Goal: Information Seeking & Learning: Learn about a topic

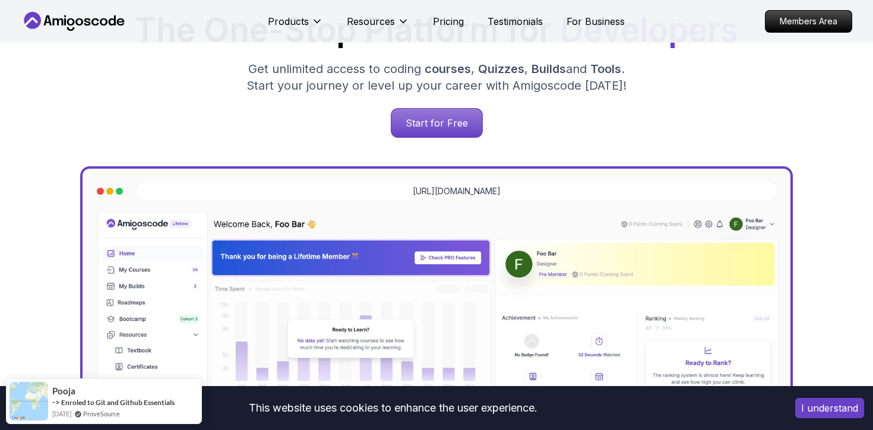
scroll to position [217, 0]
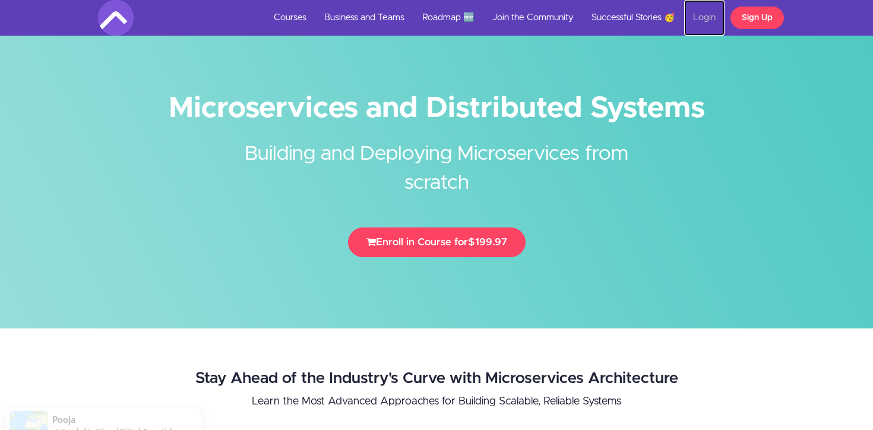
click at [705, 21] on link "Login" at bounding box center [704, 18] width 40 height 36
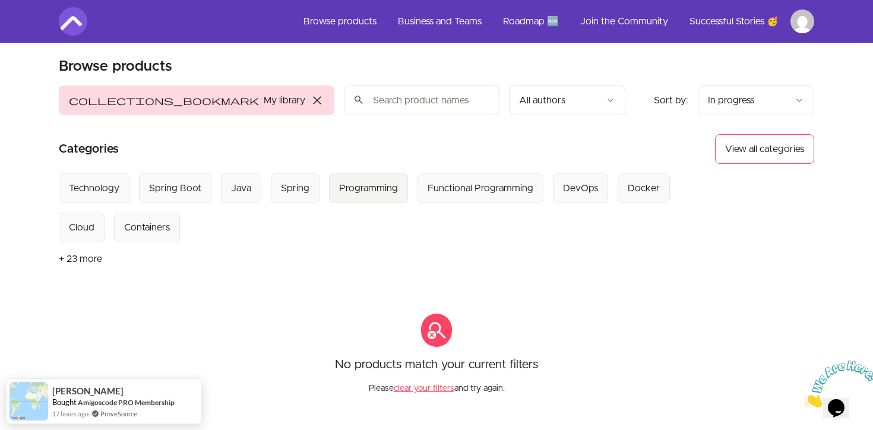
scroll to position [4, 0]
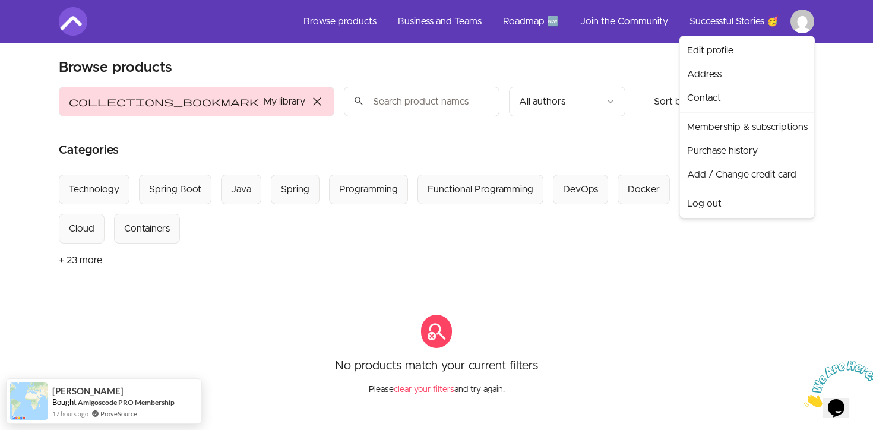
click at [799, 31] on html "Skip to main content Main menu Includes navigation links and user settings Brow…" at bounding box center [436, 316] width 873 height 640
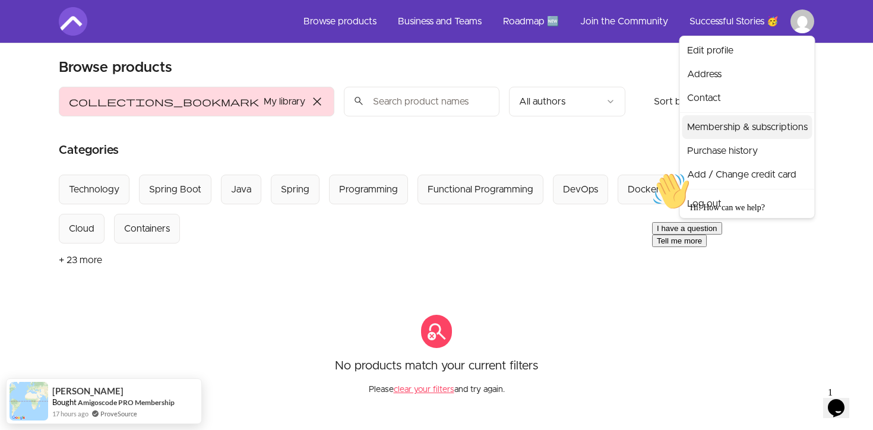
click at [714, 126] on link "Membership & subscriptions" at bounding box center [747, 127] width 130 height 24
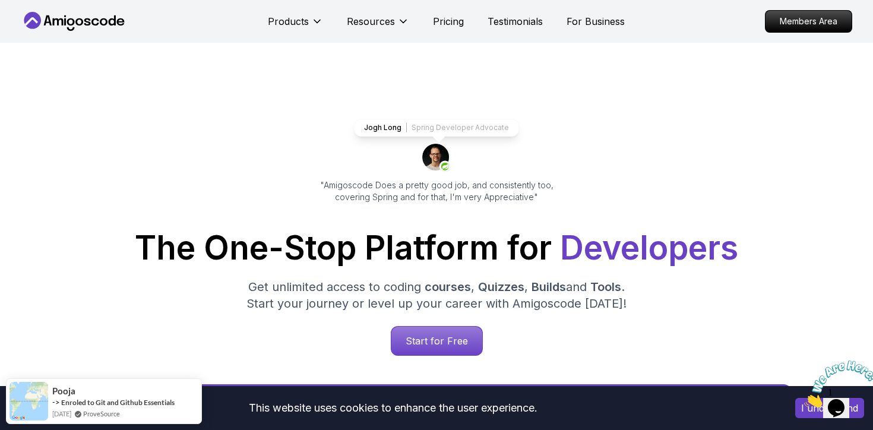
click at [843, 394] on img at bounding box center [841, 383] width 74 height 47
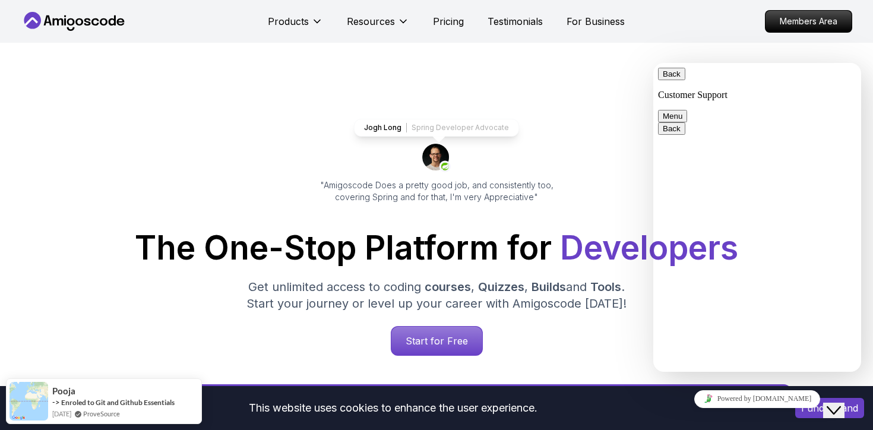
click at [836, 90] on div "Back Customer Support Menu" at bounding box center [757, 95] width 198 height 55
click at [687, 110] on button "Menu" at bounding box center [672, 116] width 29 height 12
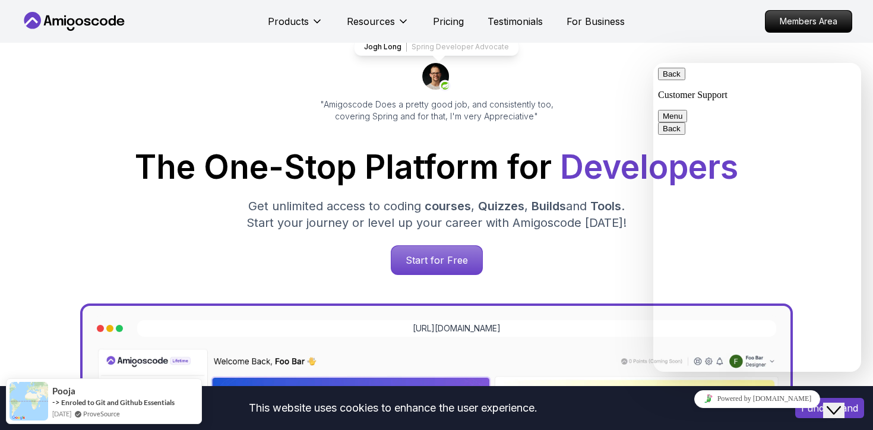
click at [669, 79] on button "Back" at bounding box center [671, 74] width 27 height 12
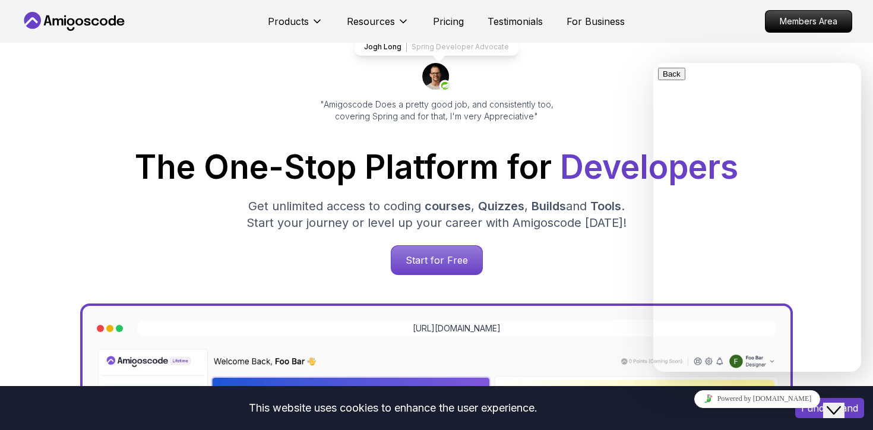
click at [841, 406] on icon "$i18n('chat', 'chat_widget')" at bounding box center [834, 410] width 14 height 8
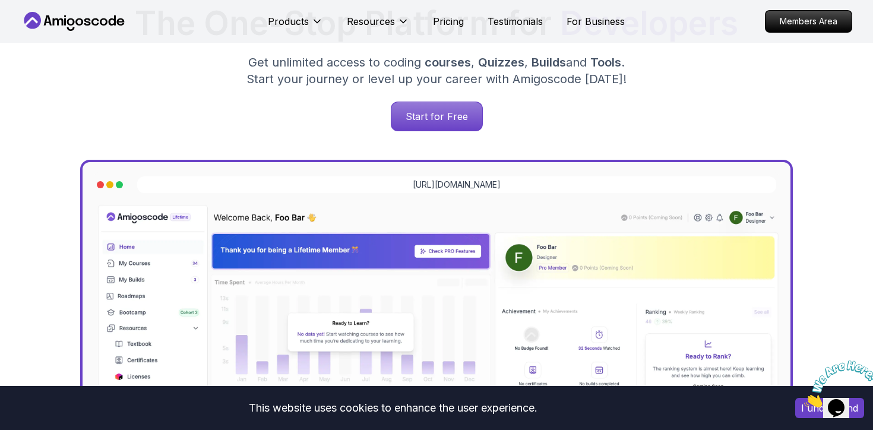
scroll to position [0, 0]
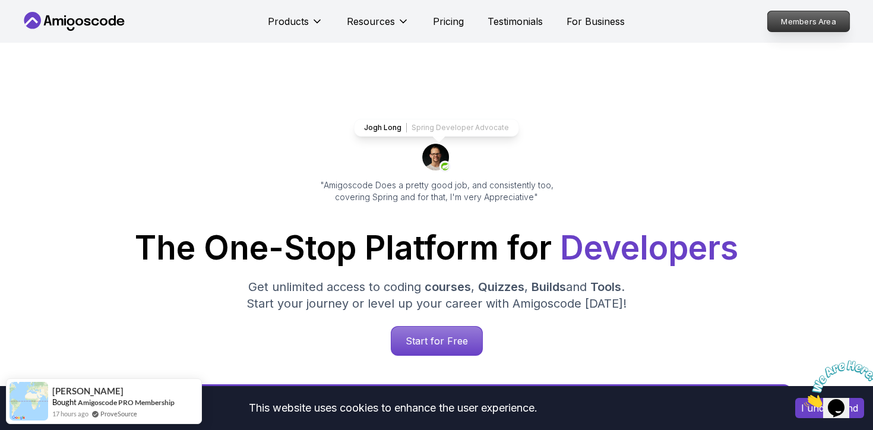
click at [793, 25] on p "Members Area" at bounding box center [809, 21] width 82 height 20
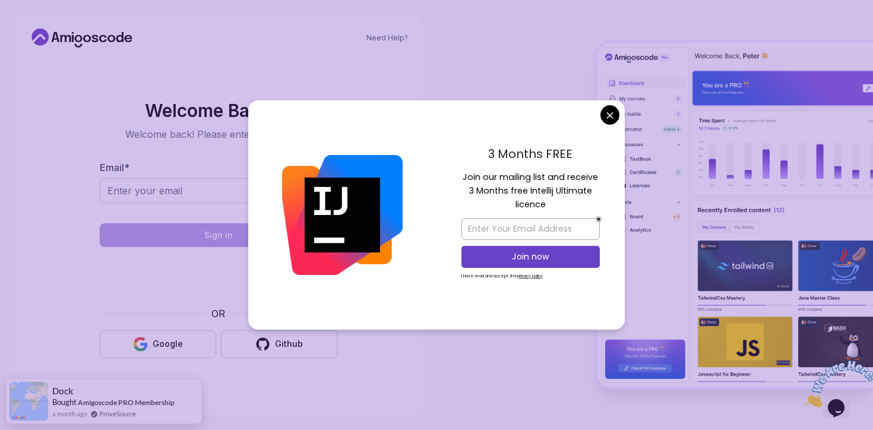
click at [616, 124] on div "3 Months FREE Join our mailing list and receive 3 Months free Intellij Ultimate…" at bounding box center [530, 214] width 188 height 229
click at [607, 120] on body "Need Help? Welcome Back 👋 Welcome back! Please enter your details. Email * Sign…" at bounding box center [436, 215] width 873 height 430
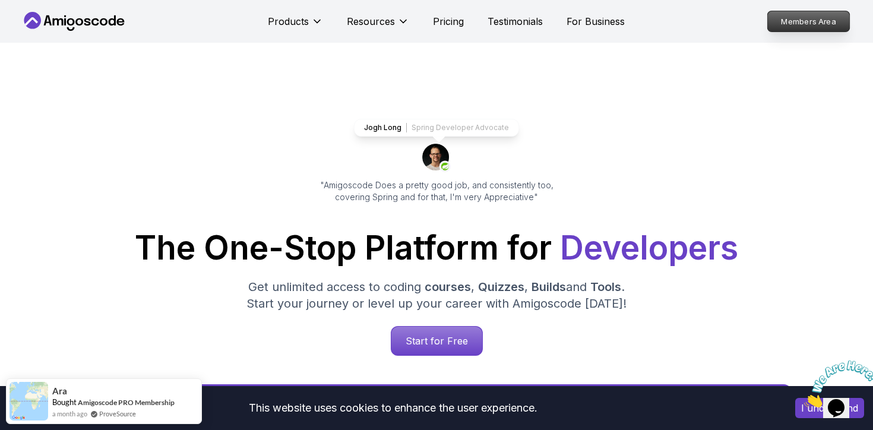
click at [768, 23] on p "Members Area" at bounding box center [809, 21] width 82 height 20
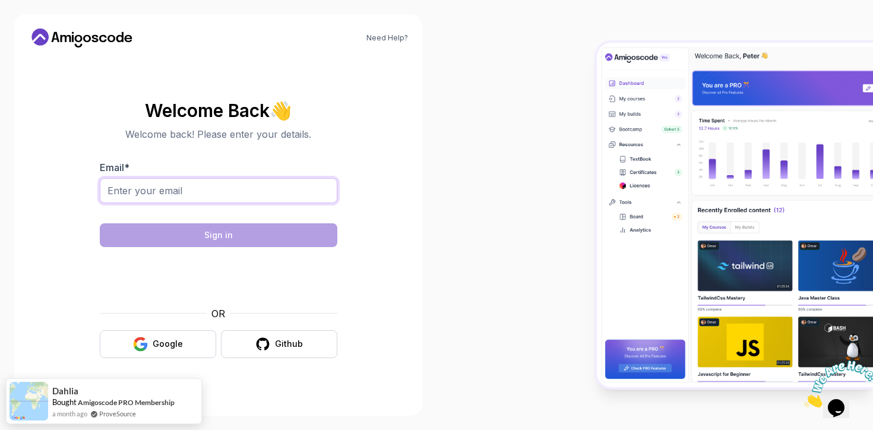
click at [246, 182] on input "Email *" at bounding box center [219, 190] width 238 height 25
type input "[EMAIL_ADDRESS][DOMAIN_NAME]"
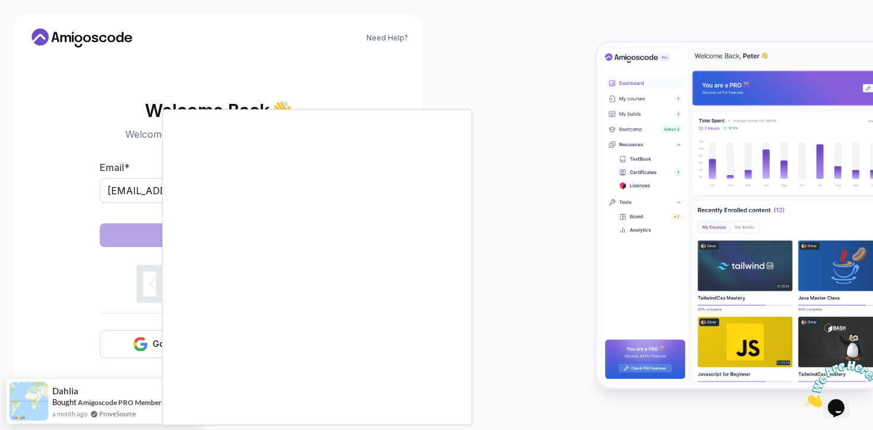
click at [128, 336] on div at bounding box center [436, 215] width 873 height 430
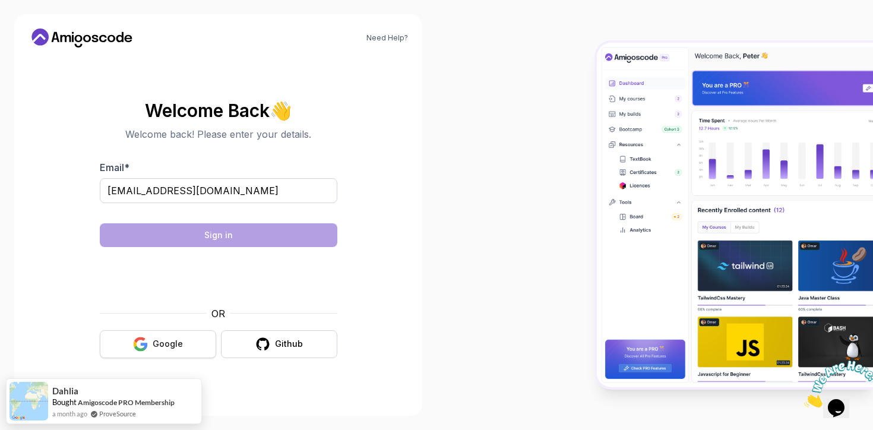
click at [128, 336] on button "Google" at bounding box center [158, 344] width 116 height 28
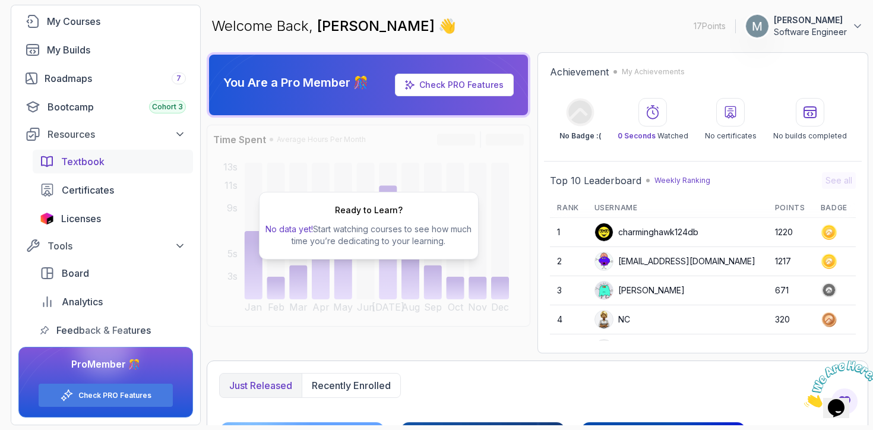
scroll to position [84, 0]
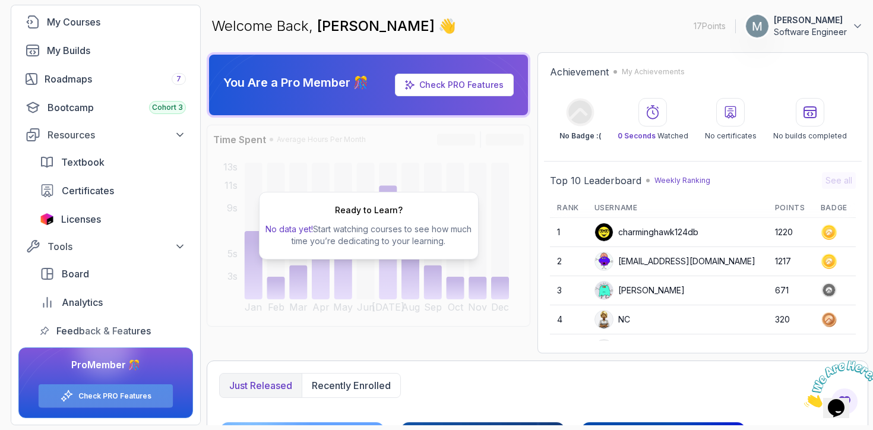
click at [112, 397] on link "Check PRO Features" at bounding box center [114, 396] width 73 height 10
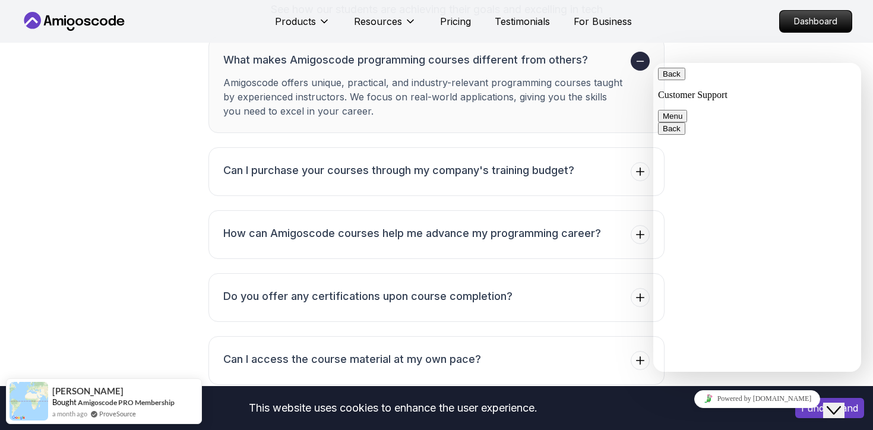
scroll to position [164, 0]
type input "[PERSON_NAME]"
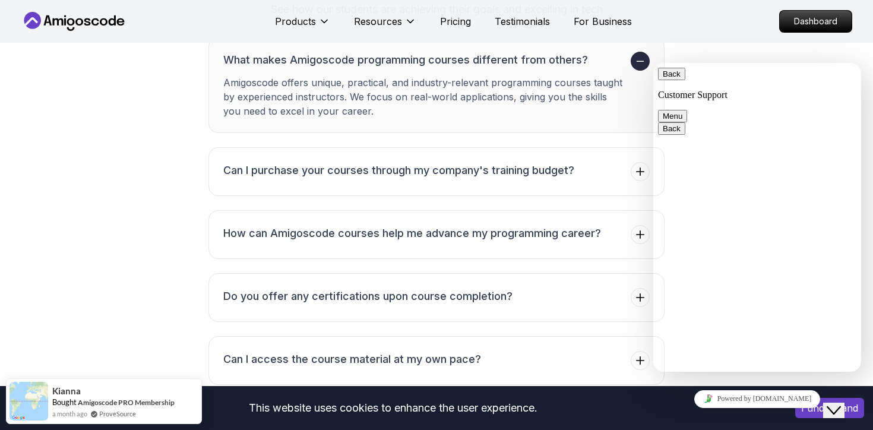
type input "mika.drall@gmail.com"
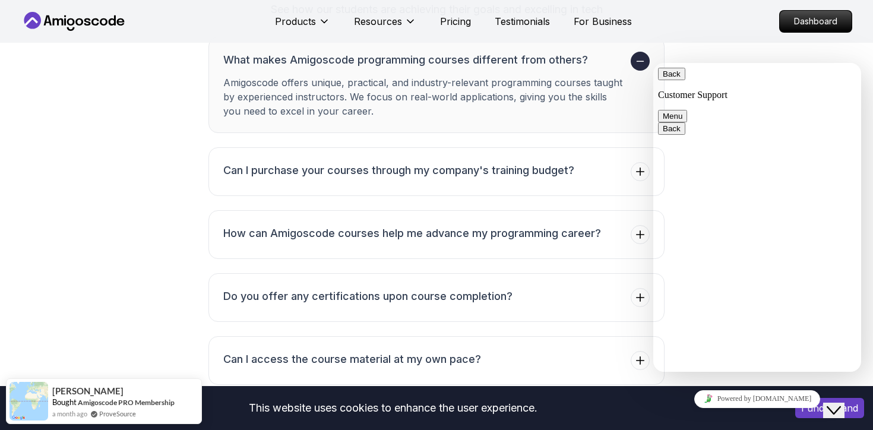
scroll to position [239, 0]
paste input "microservices"
type input "Microservices & Kafka Course"
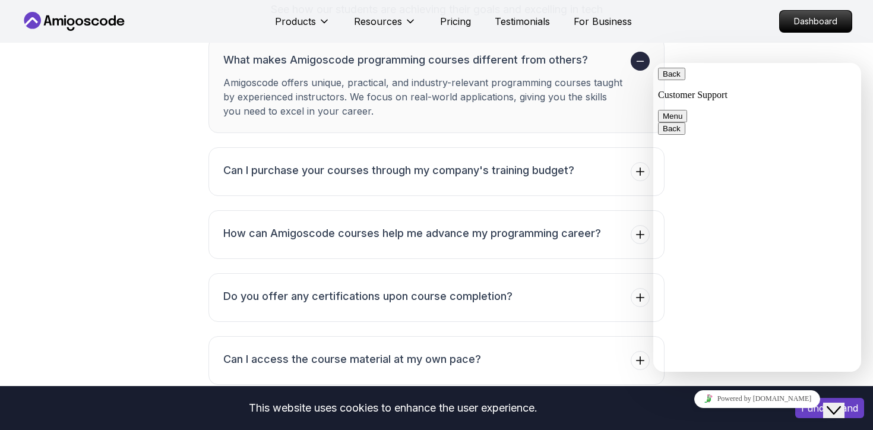
scroll to position [13, 0]
type textarea "Hey, Are the course Kafka and Mircosercies in my Pro Subscription included? Bec…"
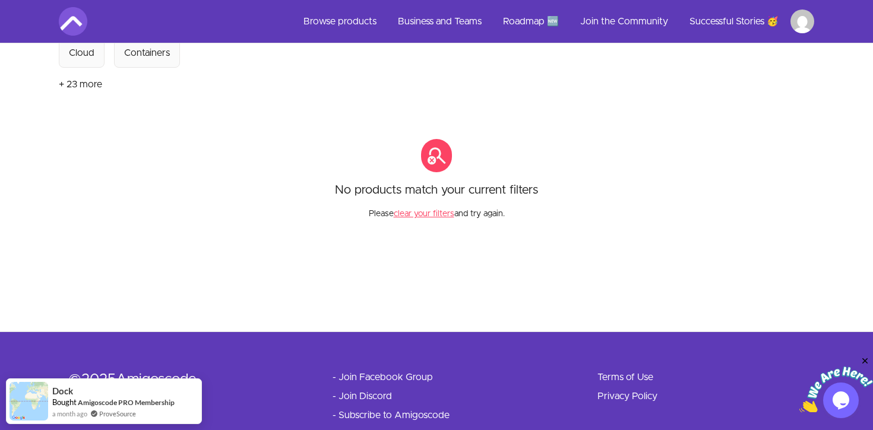
scroll to position [210, 0]
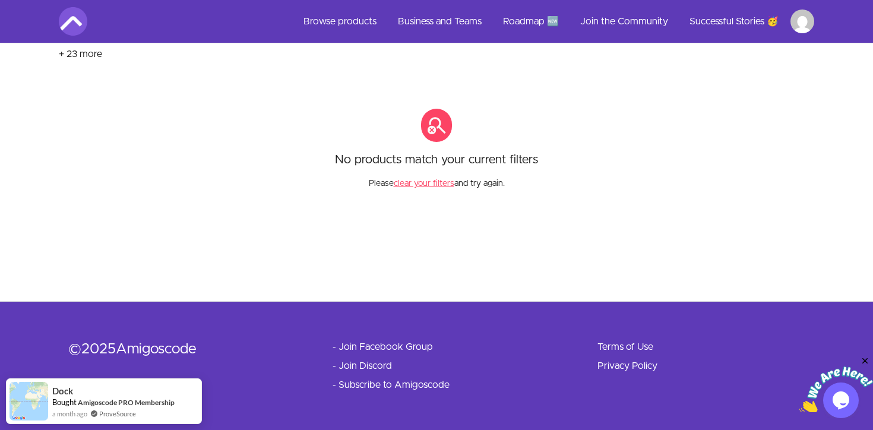
click at [841, 396] on img at bounding box center [836, 389] width 74 height 47
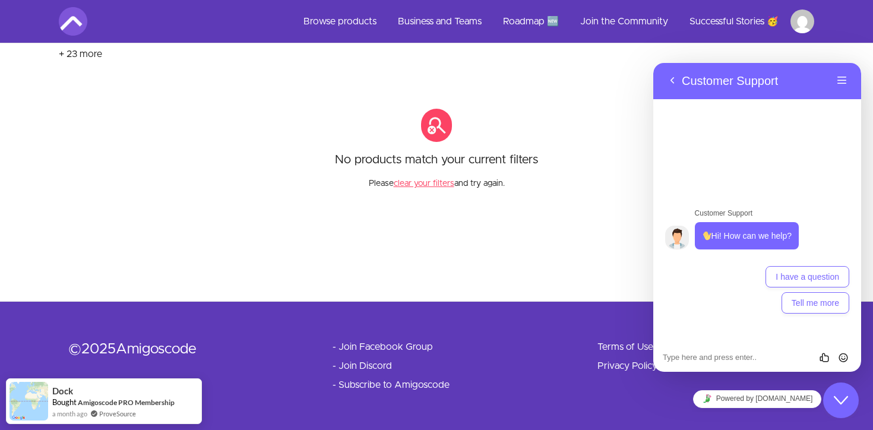
click at [653, 63] on div "Rate this chat Insert emoji" at bounding box center [653, 63] width 0 height 0
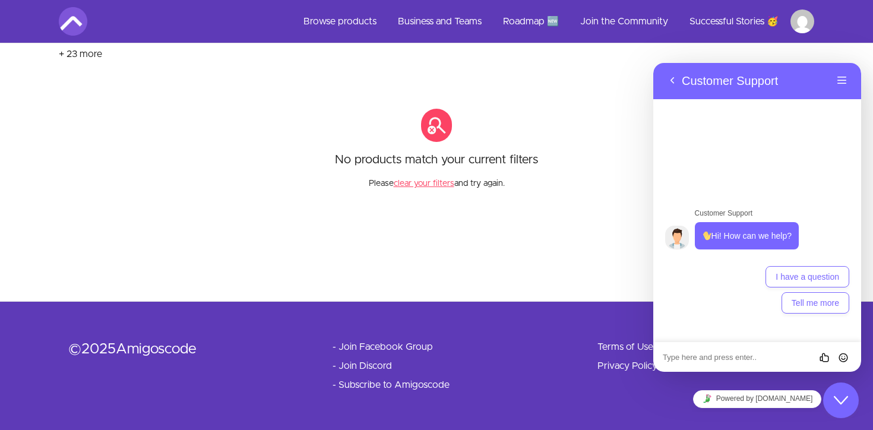
click at [653, 63] on textarea at bounding box center [653, 63] width 0 height 0
click at [653, 63] on div "Rate this chat Insert emoji" at bounding box center [653, 63] width 0 height 0
click at [653, 63] on textarea at bounding box center [653, 63] width 0 height 0
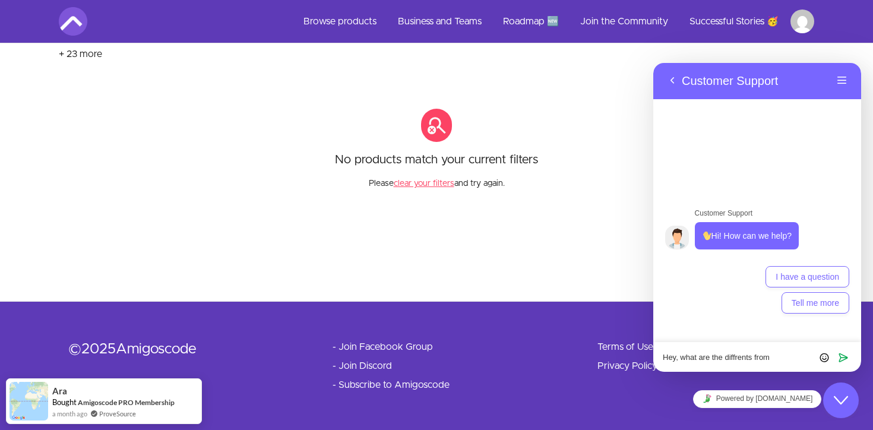
paste textarea "app.amigoscode.com"
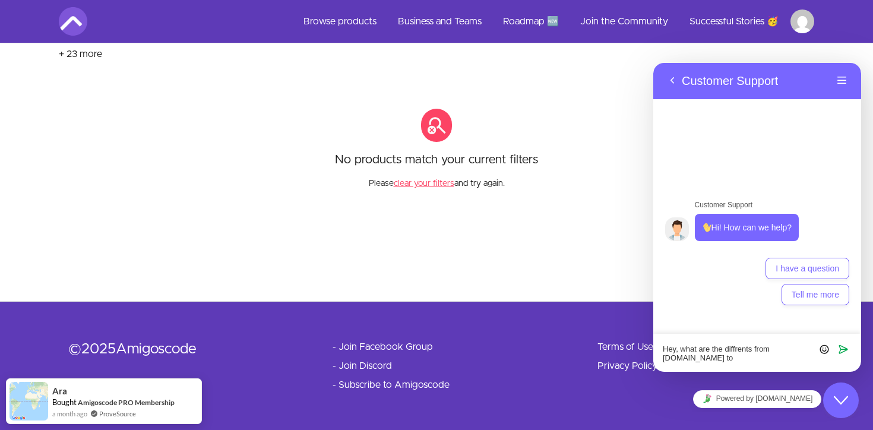
click at [653, 63] on textarea "Hey, what are the diffrents from app.amigoscode.com to" at bounding box center [653, 63] width 0 height 0
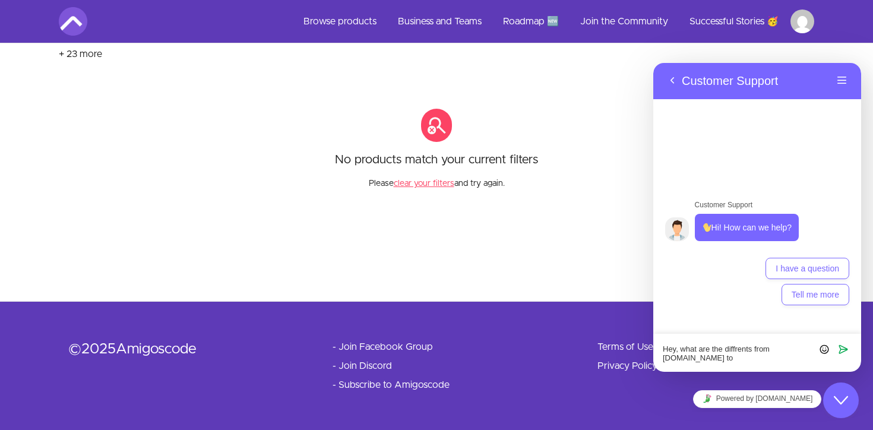
drag, startPoint x: 731, startPoint y: 360, endPoint x: 714, endPoint y: 360, distance: 17.2
click at [653, 63] on textarea "Hey, what are the diffrents from app.amigoscode.com to" at bounding box center [653, 63] width 0 height 0
paste textarea "amigoscode.com"
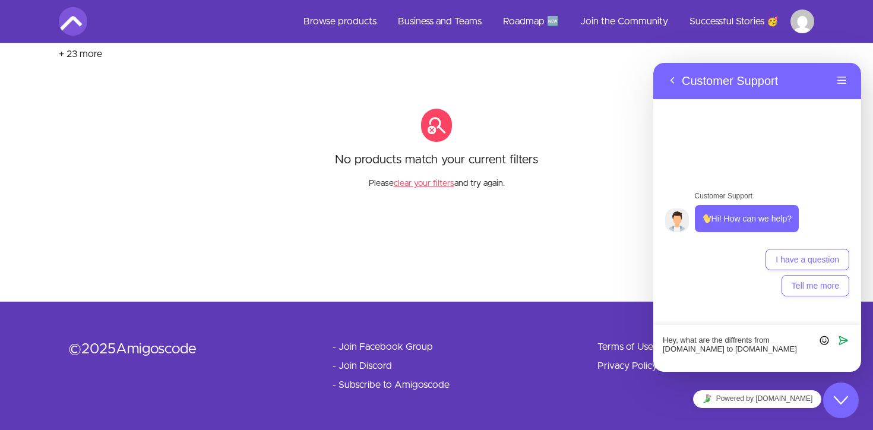
type textarea "Hey, what are the diffrents from app.amigoscode.com to amigoscode.com?"
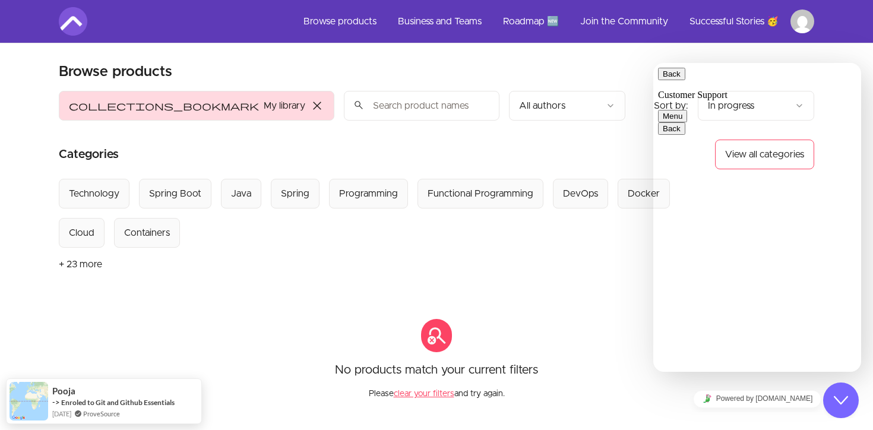
scroll to position [248, 0]
click at [613, 109] on div "collections_bookmark My library close Sort by: import_export In progress search…" at bounding box center [342, 106] width 567 height 30
click at [673, 80] on button "Back" at bounding box center [671, 74] width 27 height 12
click at [602, 108] on div "collections_bookmark My library close Sort by: import_export In progress search…" at bounding box center [342, 106] width 567 height 30
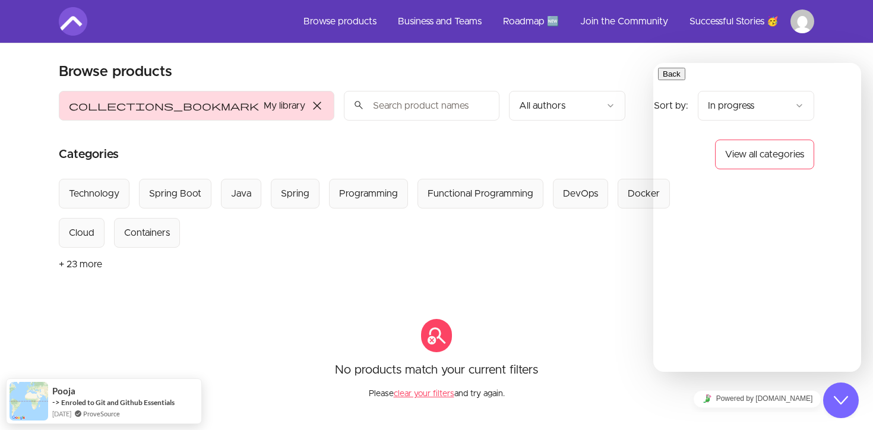
click at [337, 72] on section "Browse products Product filters: collections_bookmark My library close Sort by:…" at bounding box center [436, 230] width 755 height 337
click at [310, 99] on span "close" at bounding box center [317, 106] width 14 height 14
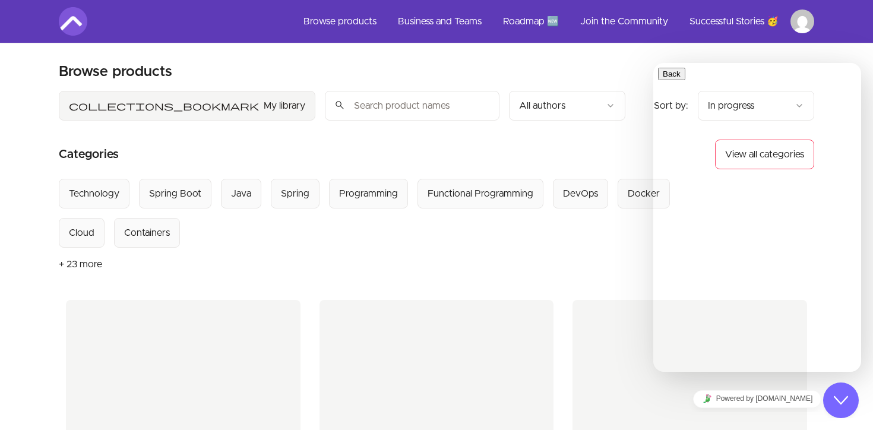
click at [325, 107] on input "search" at bounding box center [412, 106] width 175 height 30
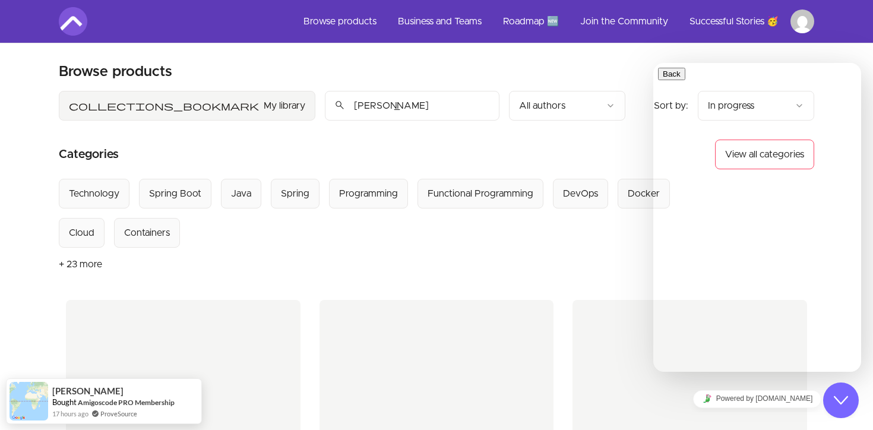
type input "[PERSON_NAME]"
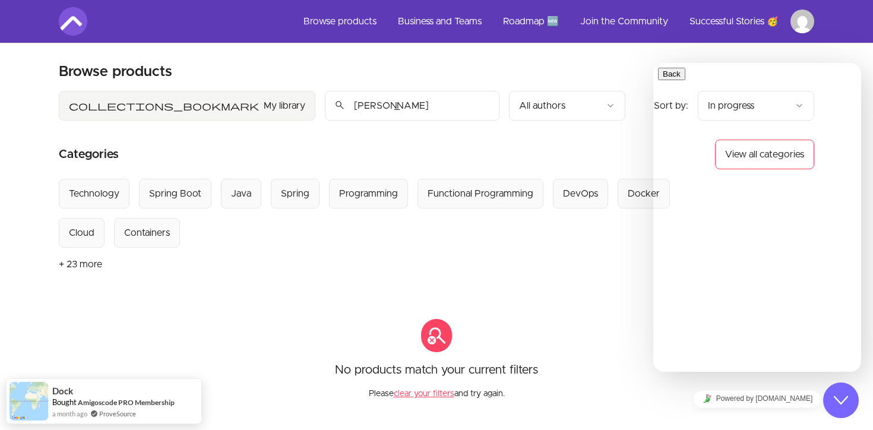
click at [842, 390] on button "Close Chat This icon closes the chat window." at bounding box center [841, 400] width 36 height 36
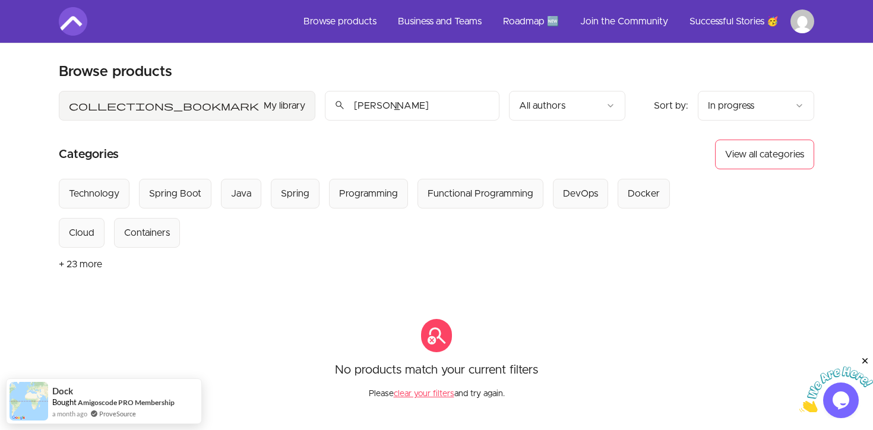
click at [761, 119] on html "Skip to main content Main menu Includes navigation links and user settings Brow…" at bounding box center [436, 320] width 873 height 640
click at [759, 82] on section "Browse products Product filters: collections_bookmark My library Sort by: impor…" at bounding box center [436, 230] width 755 height 337
click at [753, 110] on html "Skip to main content Main menu Includes navigation links and user settings Brow…" at bounding box center [436, 320] width 873 height 640
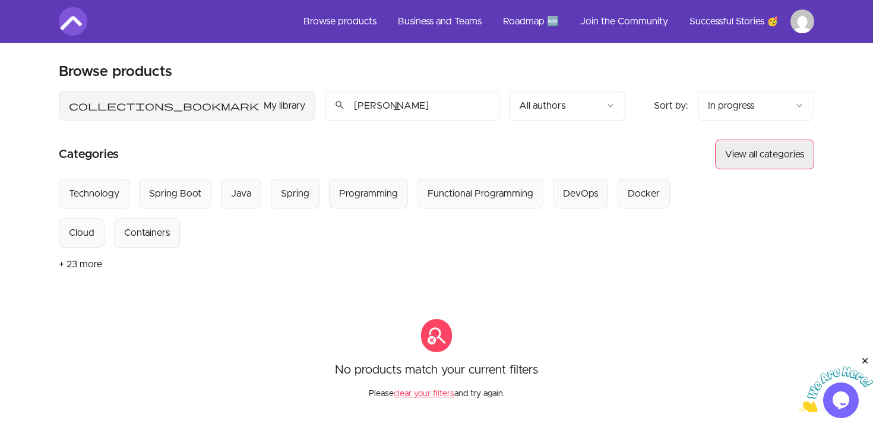
click at [746, 157] on button "View all categories" at bounding box center [764, 155] width 99 height 30
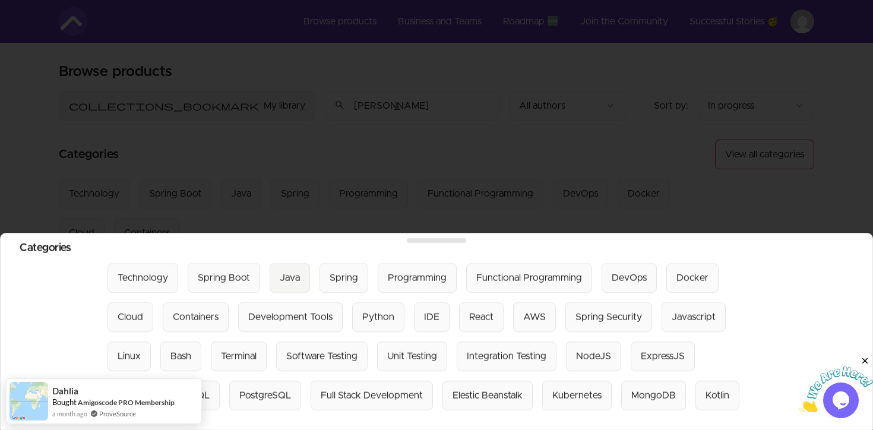
click at [302, 281] on button "Java" at bounding box center [290, 278] width 40 height 30
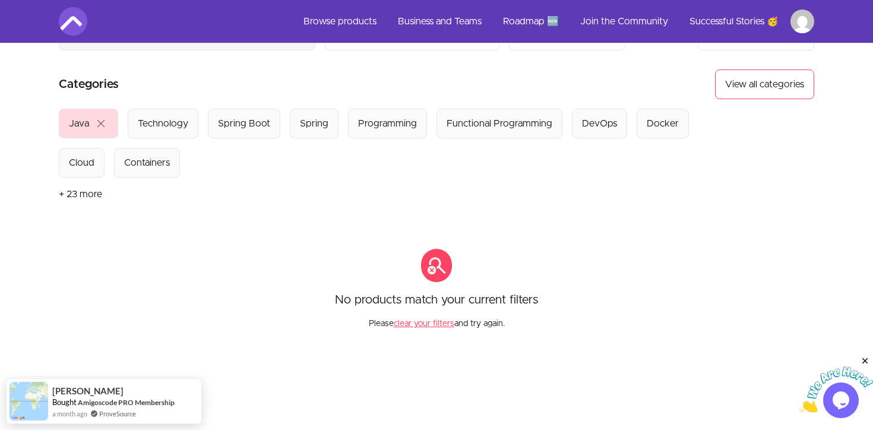
scroll to position [69, 0]
click at [410, 326] on button "clear your filters" at bounding box center [424, 325] width 61 height 12
click at [415, 324] on button "clear your filters" at bounding box center [424, 325] width 61 height 12
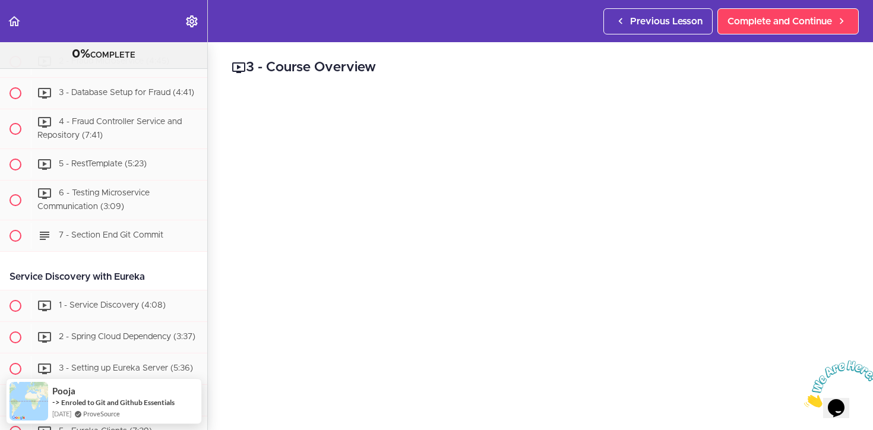
scroll to position [812, 0]
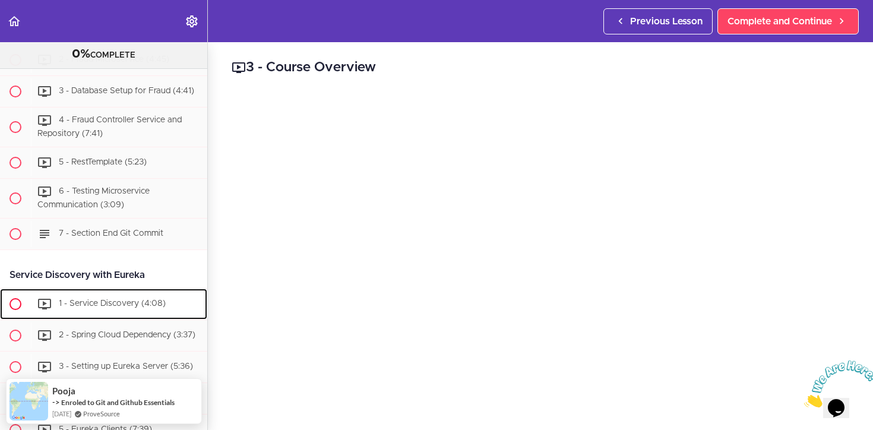
click at [131, 294] on div "1 - Service Discovery (4:08)" at bounding box center [119, 304] width 176 height 26
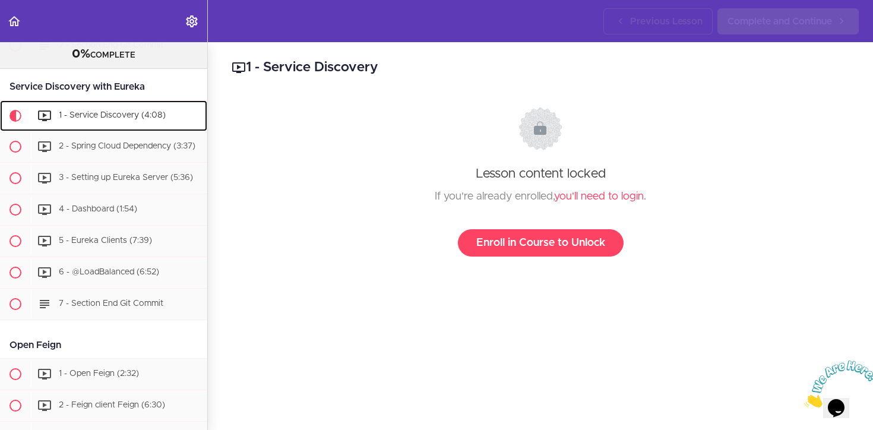
scroll to position [1014, 0]
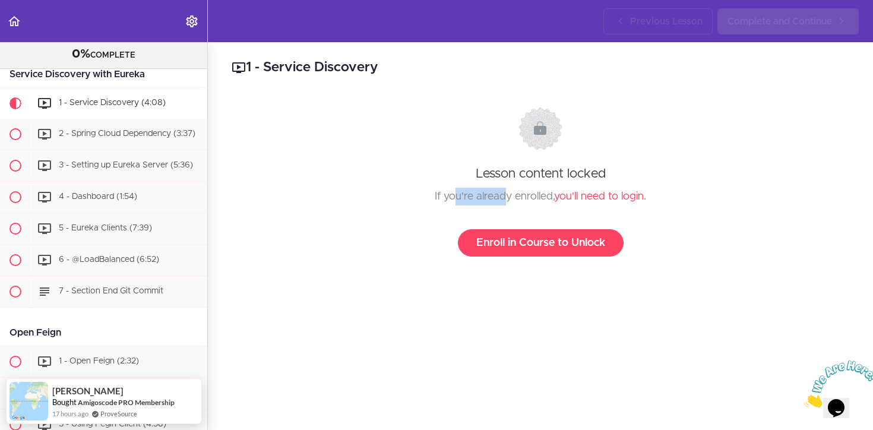
drag, startPoint x: 452, startPoint y: 194, endPoint x: 503, endPoint y: 194, distance: 51.1
click at [503, 194] on div "If you're already enrolled, you'll need to login ." at bounding box center [540, 197] width 595 height 18
click at [560, 246] on link "Enroll in Course to Unlock" at bounding box center [541, 242] width 166 height 27
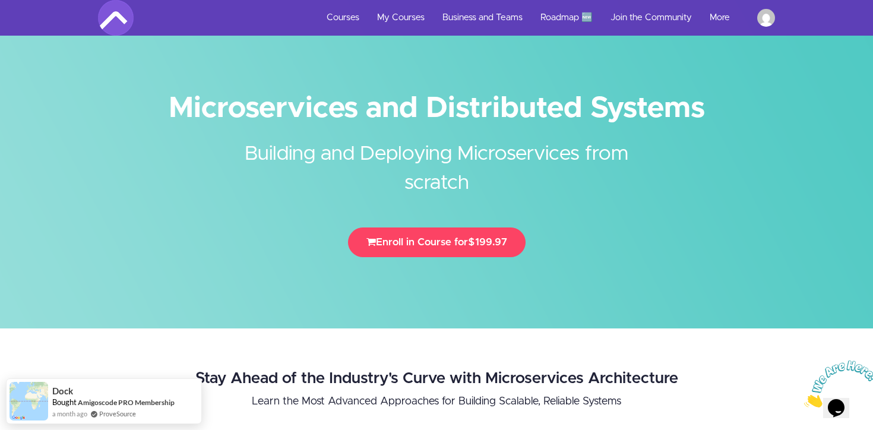
drag, startPoint x: 330, startPoint y: 164, endPoint x: 529, endPoint y: 172, distance: 199.1
click at [529, 172] on h2 "Building and Deploying Microservices from scratch" at bounding box center [436, 160] width 445 height 76
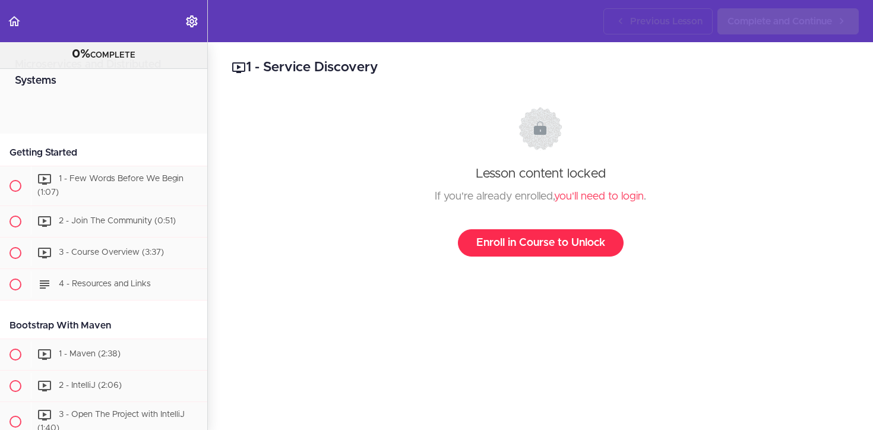
scroll to position [1029, 0]
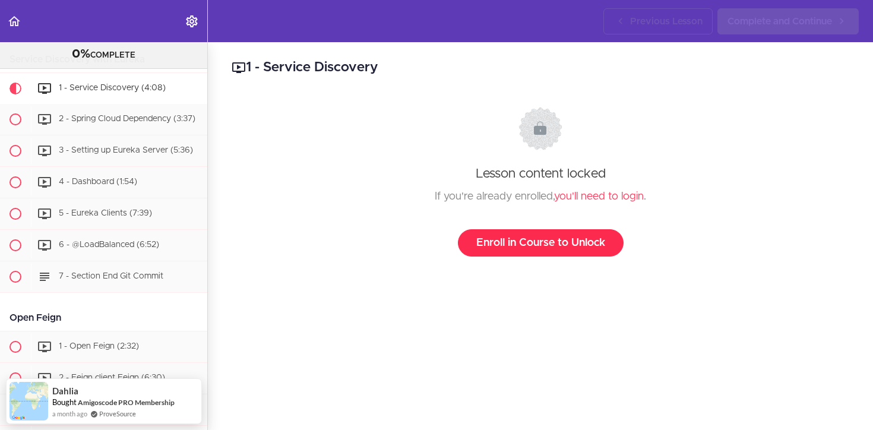
click at [521, 235] on link "Enroll in Course to Unlock" at bounding box center [541, 242] width 166 height 27
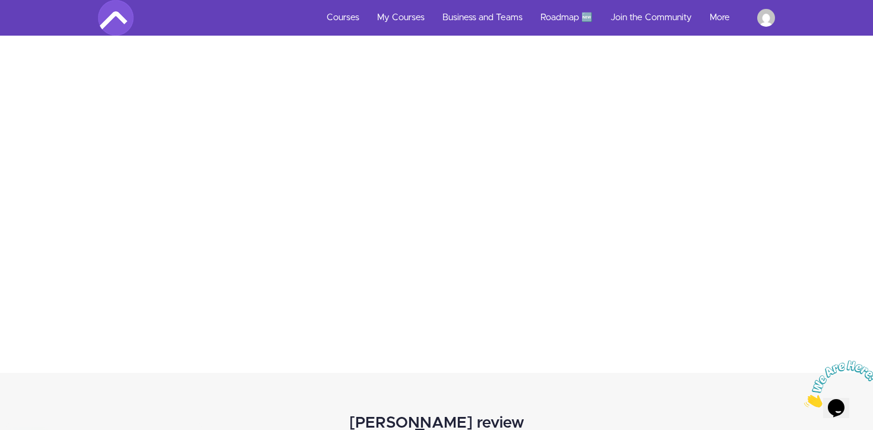
scroll to position [4514, 0]
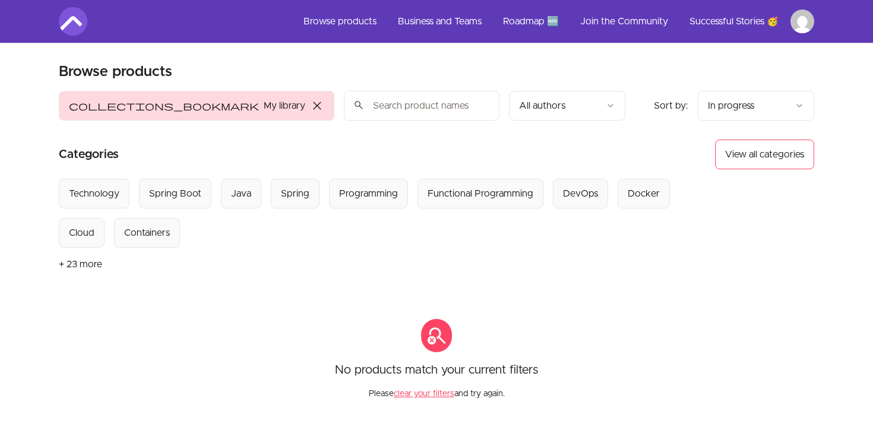
scroll to position [210, 0]
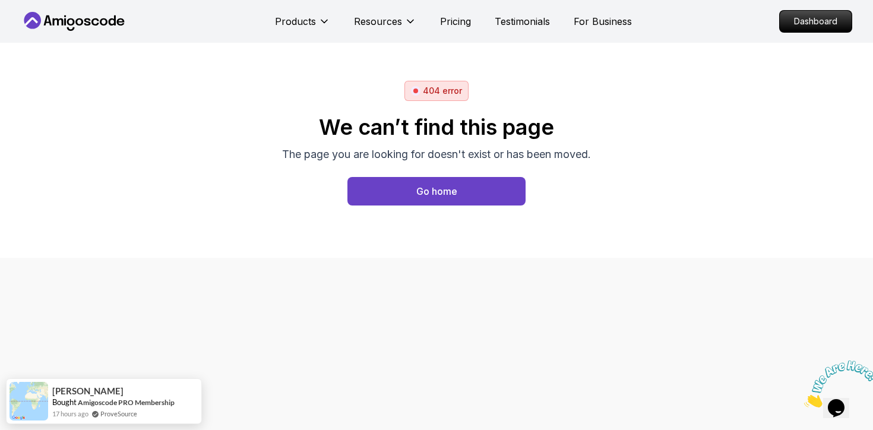
click at [769, 25] on nav "Products Resources Pricing Testimonials For Business Dashboard" at bounding box center [436, 21] width 831 height 43
click at [779, 22] on div "Dashboard" at bounding box center [815, 21] width 73 height 23
click at [794, 22] on p "Dashboard" at bounding box center [815, 21] width 68 height 20
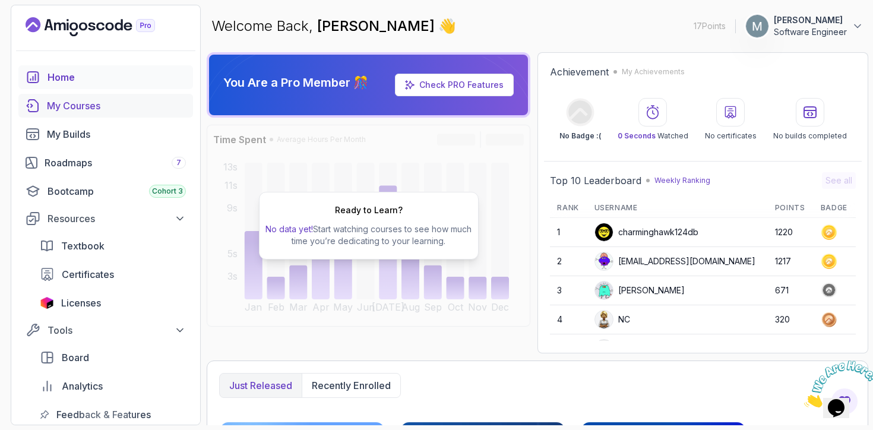
click at [97, 109] on div "My Courses" at bounding box center [116, 106] width 139 height 14
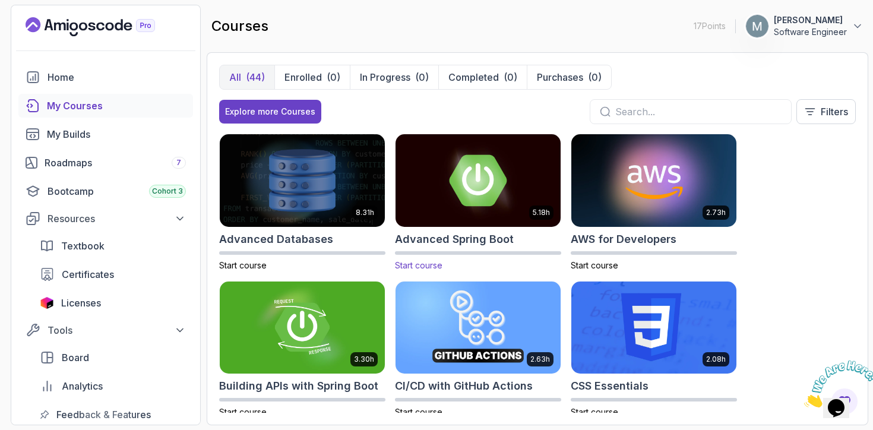
click at [473, 194] on img at bounding box center [477, 180] width 173 height 97
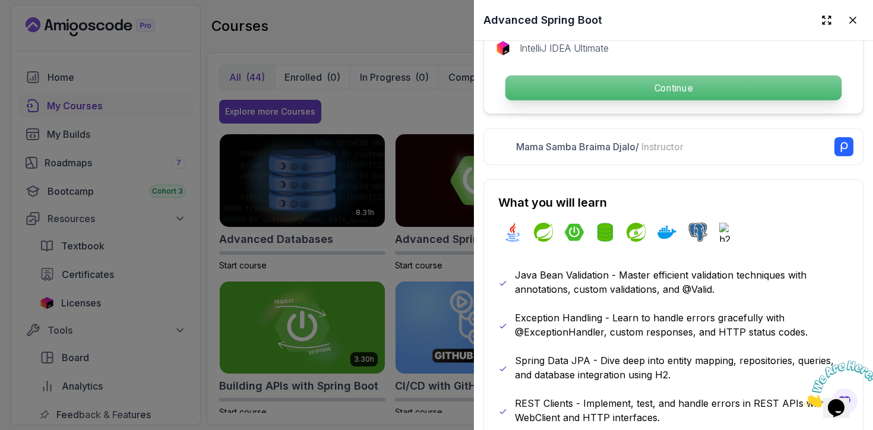
scroll to position [512, 0]
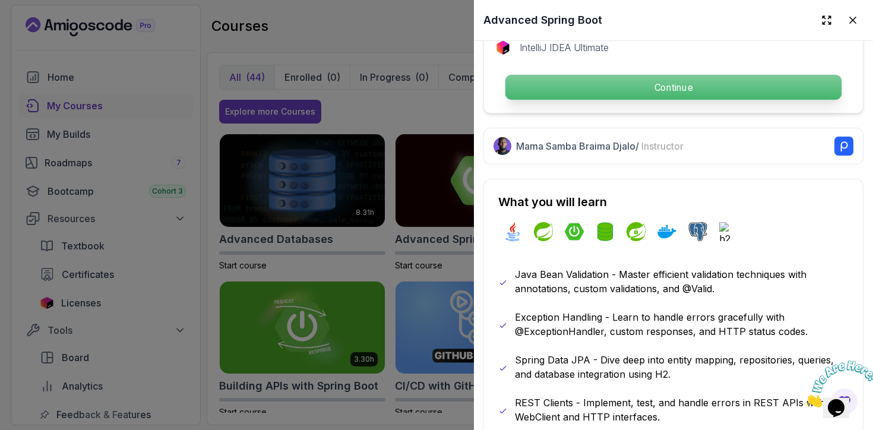
click at [594, 78] on p "Continue" at bounding box center [673, 87] width 336 height 25
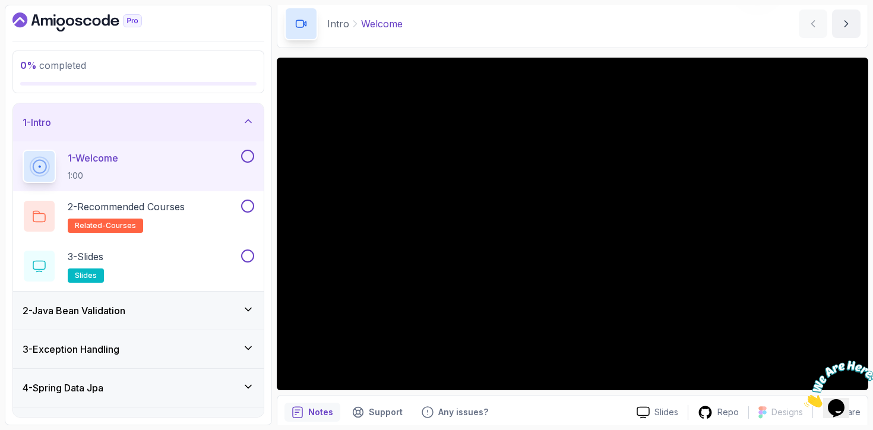
scroll to position [52, 0]
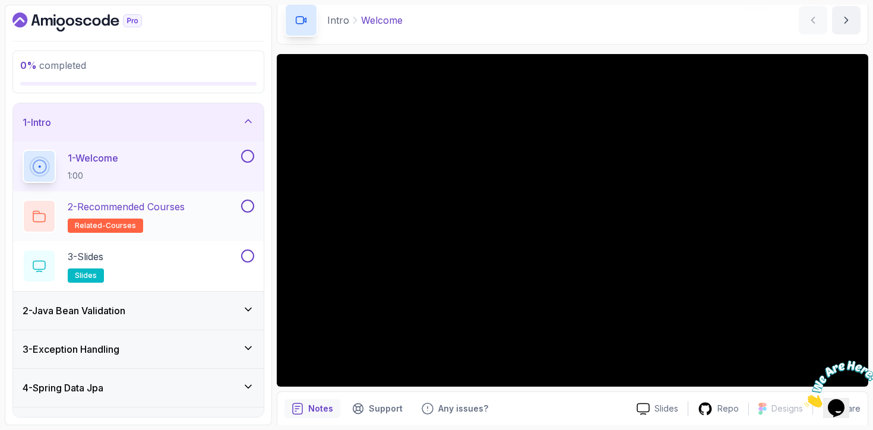
click at [185, 213] on p "2 - Recommended Courses" at bounding box center [126, 207] width 117 height 14
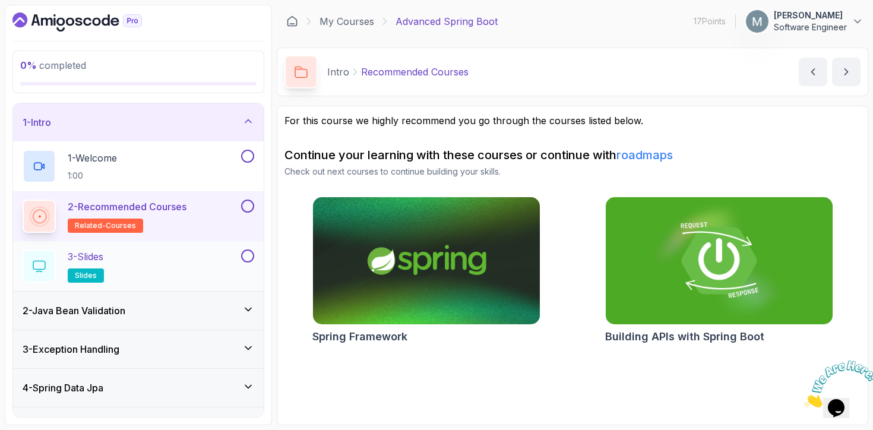
click at [180, 260] on div "3 - Slides slides" at bounding box center [131, 265] width 216 height 33
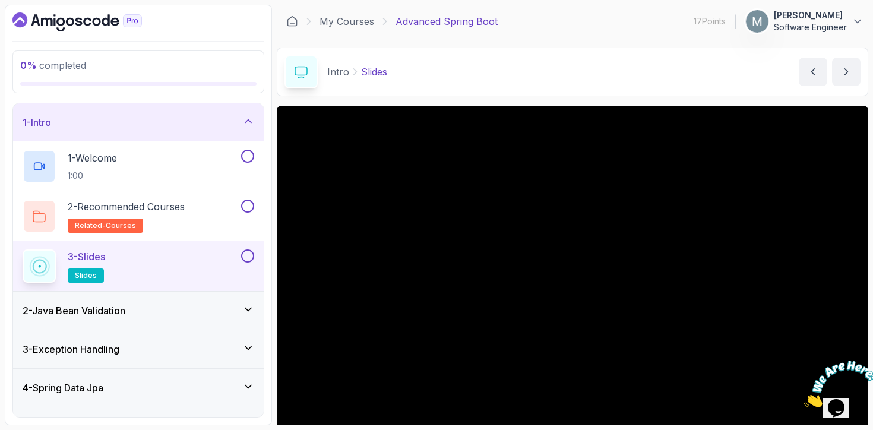
click at [162, 314] on div "2 - Java Bean Validation" at bounding box center [139, 310] width 232 height 14
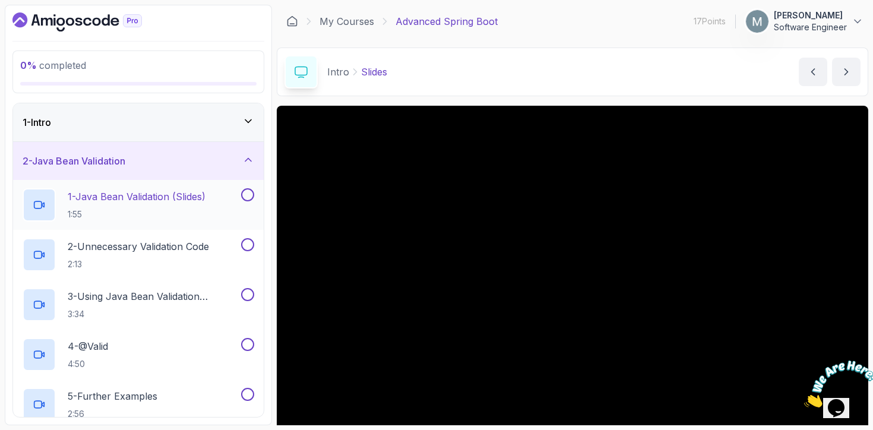
click at [169, 186] on div "1 - Java Bean Validation (Slides) 1:55" at bounding box center [138, 205] width 251 height 50
click at [164, 204] on h2 "1 - Java Bean Validation (Slides) 1:55" at bounding box center [137, 204] width 138 height 31
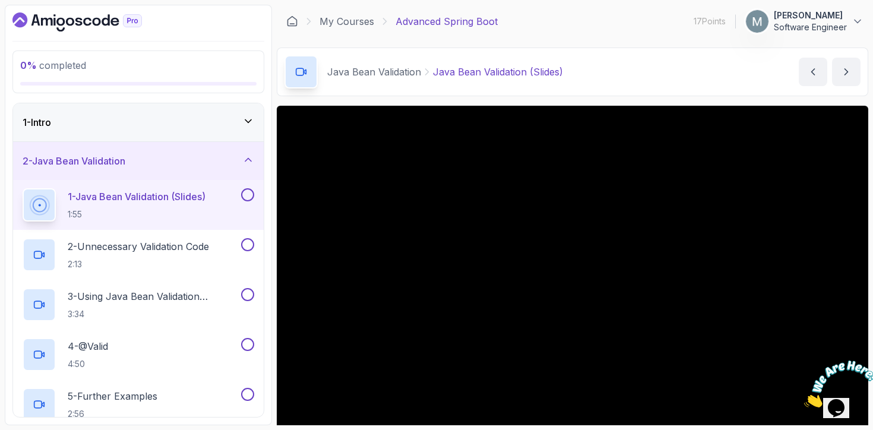
click at [204, 117] on div "1 - Intro" at bounding box center [139, 122] width 232 height 14
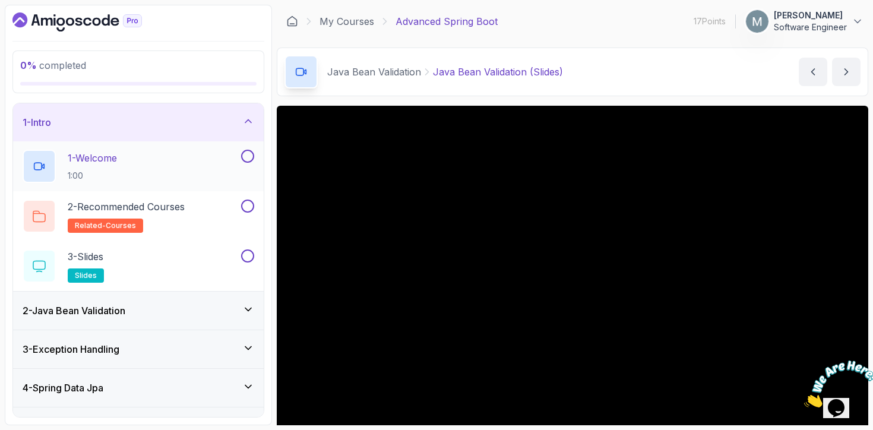
click at [251, 160] on button at bounding box center [247, 156] width 13 height 13
click at [246, 203] on button at bounding box center [247, 206] width 13 height 13
click at [249, 252] on button at bounding box center [247, 255] width 13 height 13
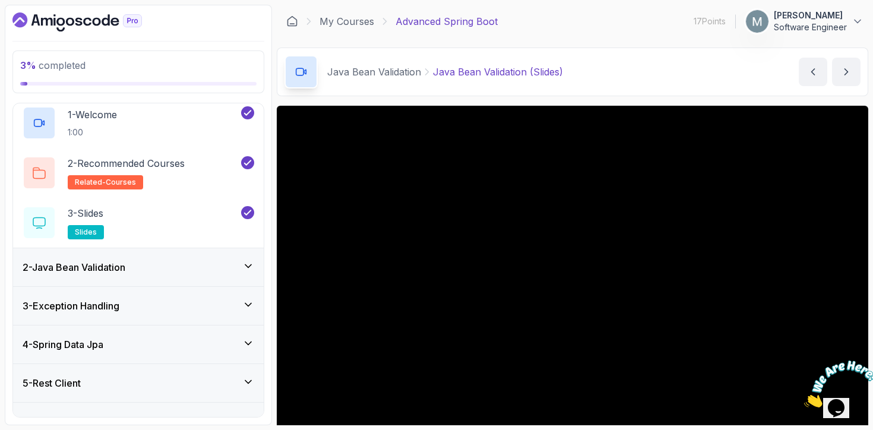
click at [248, 251] on div "2 - Java Bean Validation" at bounding box center [138, 267] width 251 height 38
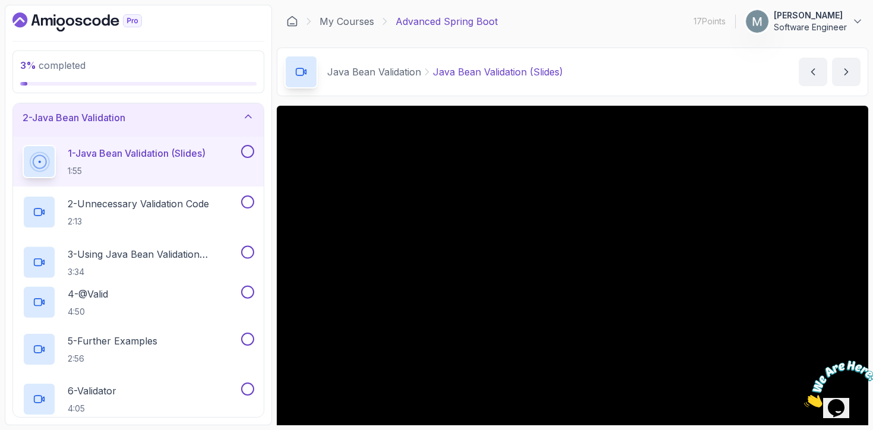
scroll to position [40, 0]
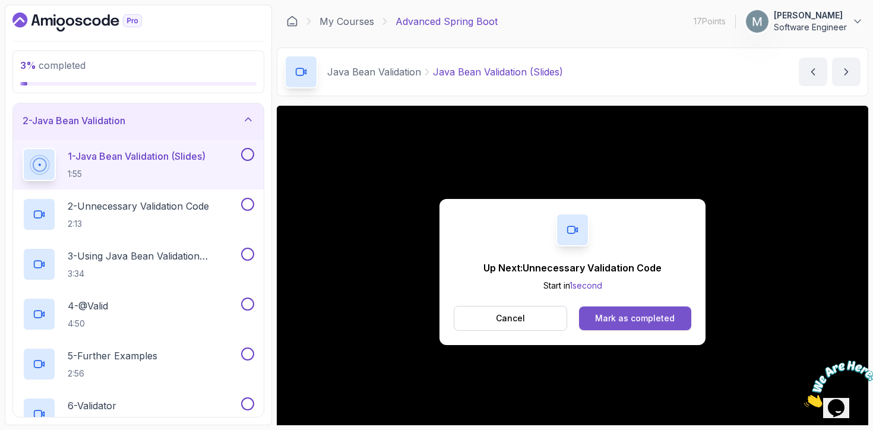
click at [600, 318] on div "Mark as completed" at bounding box center [635, 318] width 80 height 12
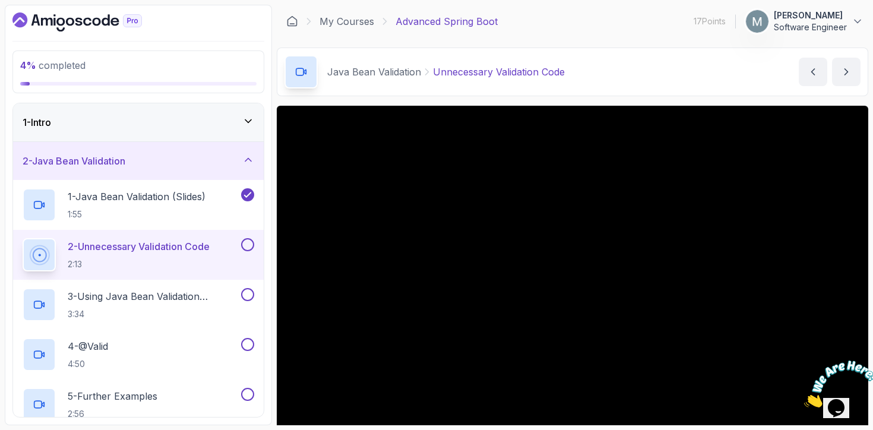
click at [191, 124] on div "1 - Intro" at bounding box center [139, 122] width 232 height 14
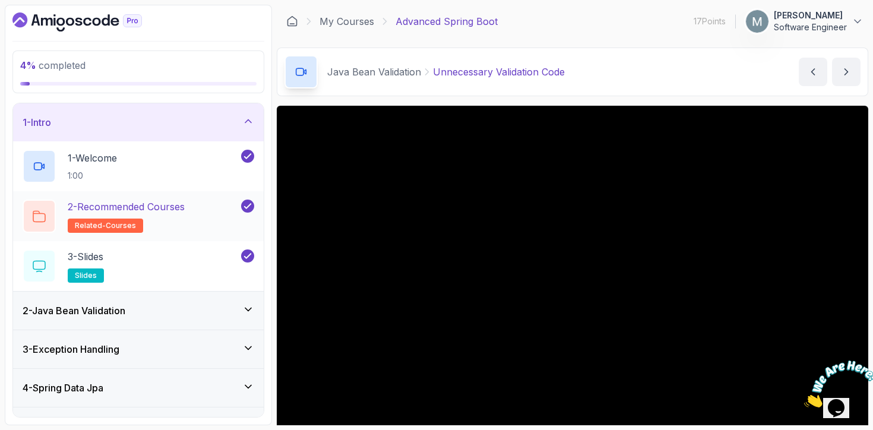
click at [158, 214] on h2 "2 - Recommended Courses related-courses" at bounding box center [126, 216] width 117 height 33
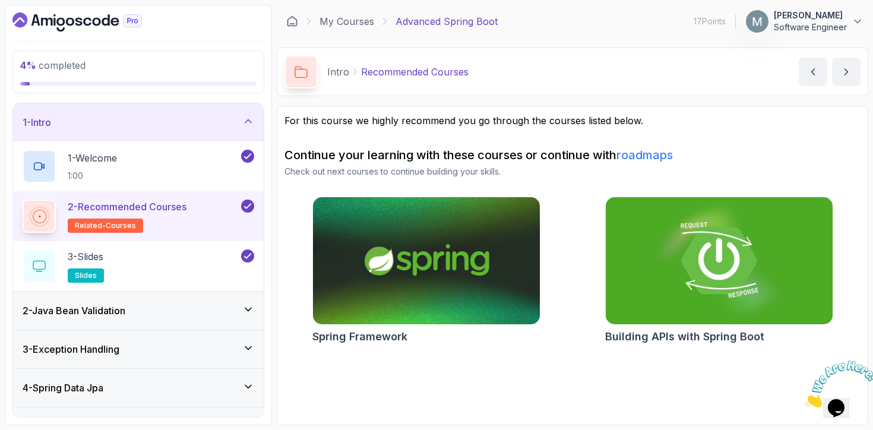
click at [444, 276] on img at bounding box center [426, 261] width 238 height 134
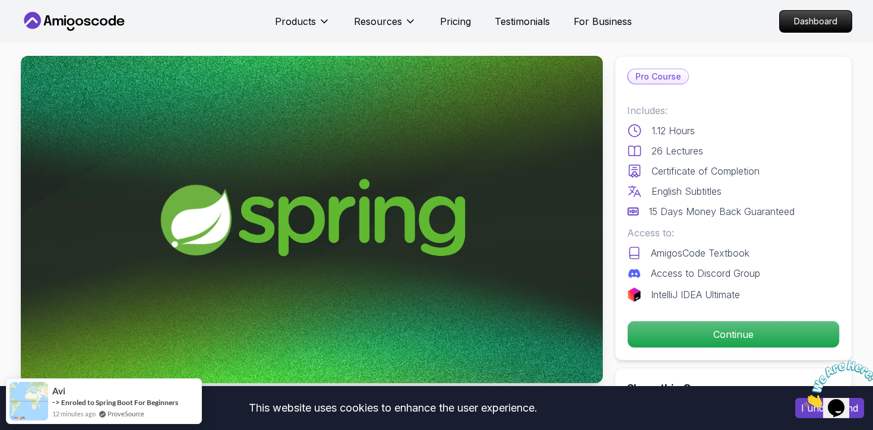
scroll to position [18, 0]
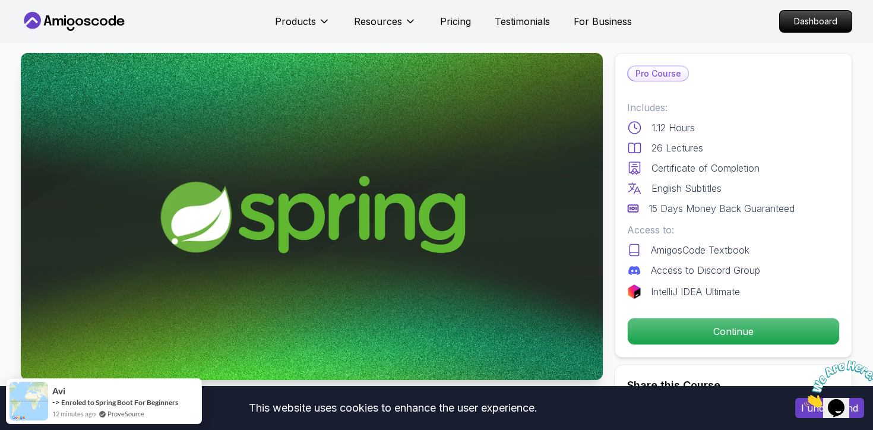
click at [651, 129] on div "1.12 Hours" at bounding box center [733, 128] width 213 height 14
click at [651, 129] on p "1.12 Hours" at bounding box center [672, 128] width 43 height 14
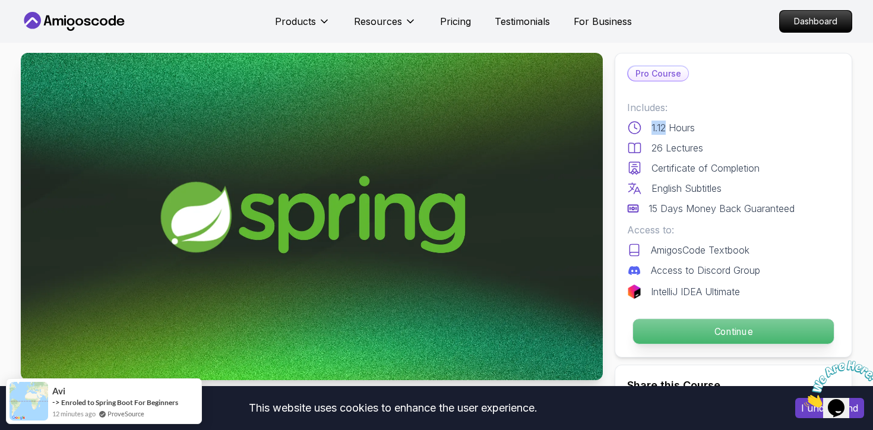
click at [694, 324] on p "Continue" at bounding box center [733, 331] width 201 height 25
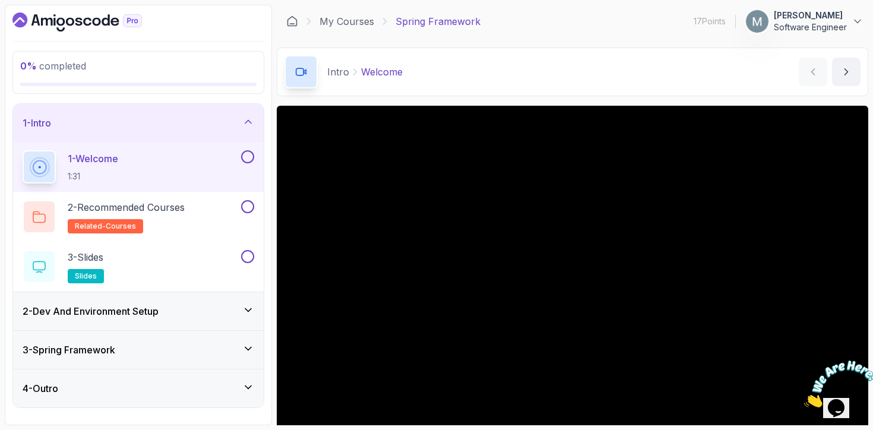
click at [257, 157] on div "1 - Welcome 1:31" at bounding box center [138, 167] width 251 height 50
click at [249, 156] on button at bounding box center [247, 156] width 13 height 13
click at [217, 200] on div "2 - Recommended Courses related-courses" at bounding box center [131, 216] width 216 height 33
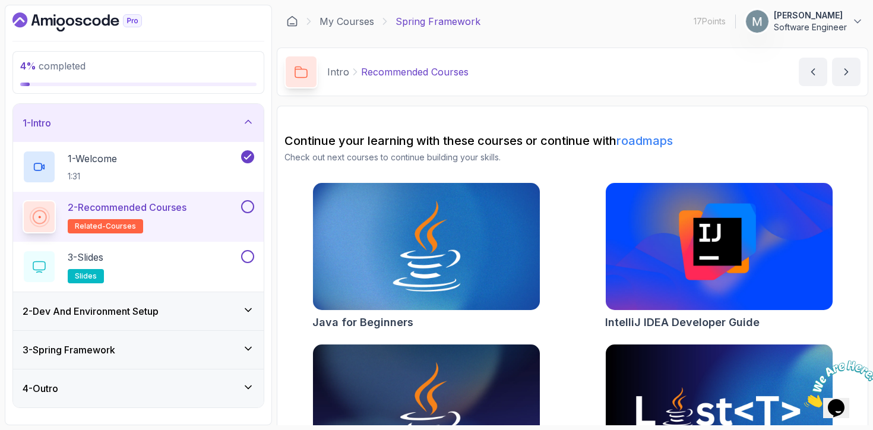
click at [245, 208] on button at bounding box center [247, 206] width 13 height 13
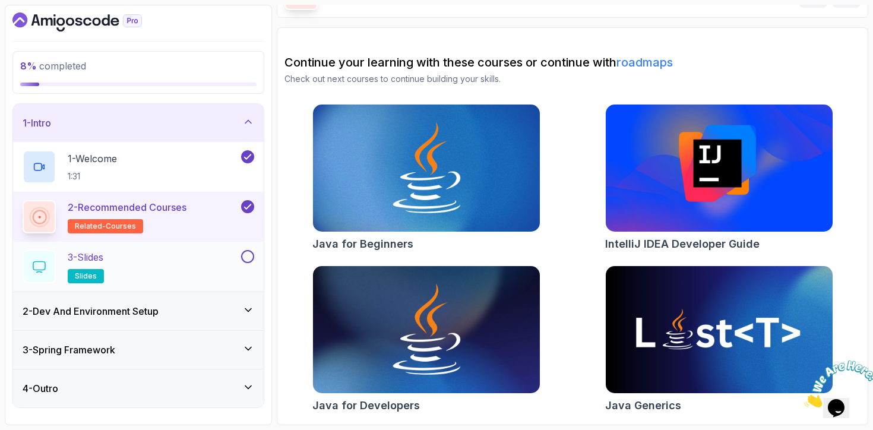
click at [215, 264] on div "3 - Slides slides" at bounding box center [131, 266] width 216 height 33
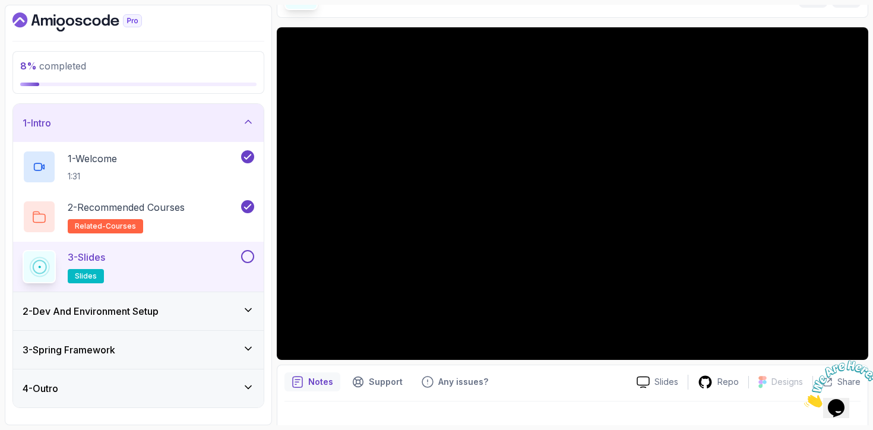
click at [241, 254] on button at bounding box center [247, 256] width 13 height 13
click at [237, 318] on div "2 - Dev And Environment Setup" at bounding box center [139, 311] width 232 height 14
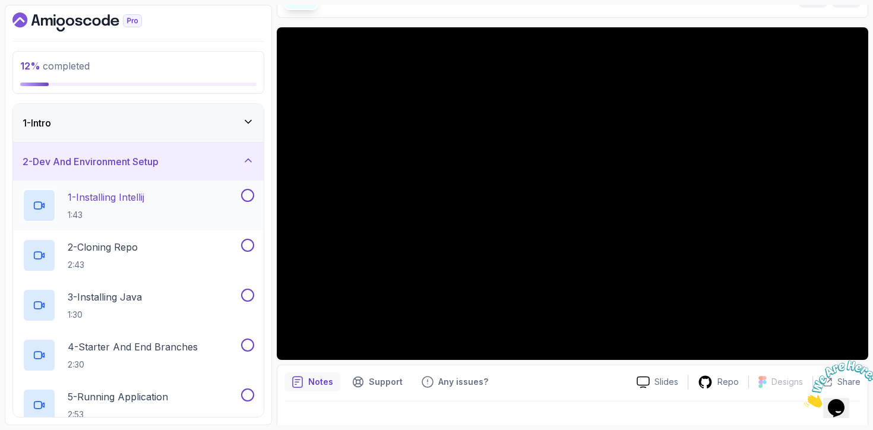
click at [185, 212] on div "1 - Installing Intellij 1:43" at bounding box center [131, 205] width 216 height 33
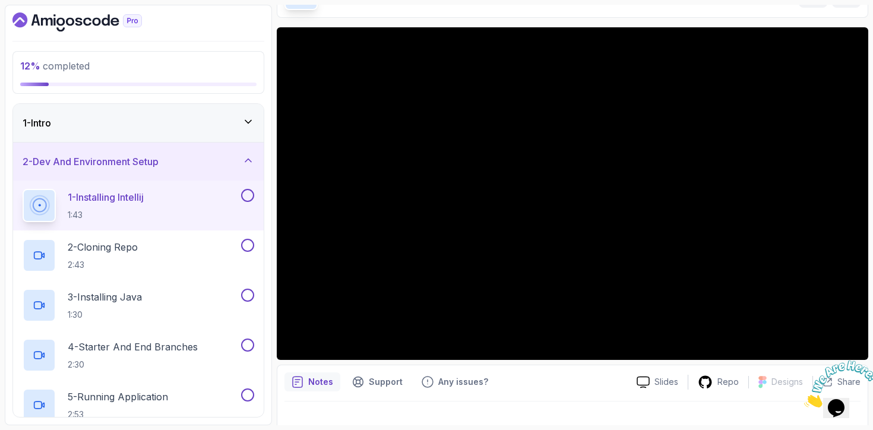
click at [248, 195] on button at bounding box center [247, 195] width 13 height 13
click at [247, 247] on button at bounding box center [247, 245] width 13 height 13
click at [189, 257] on div "2 - Cloning Repo 2:43" at bounding box center [131, 255] width 216 height 33
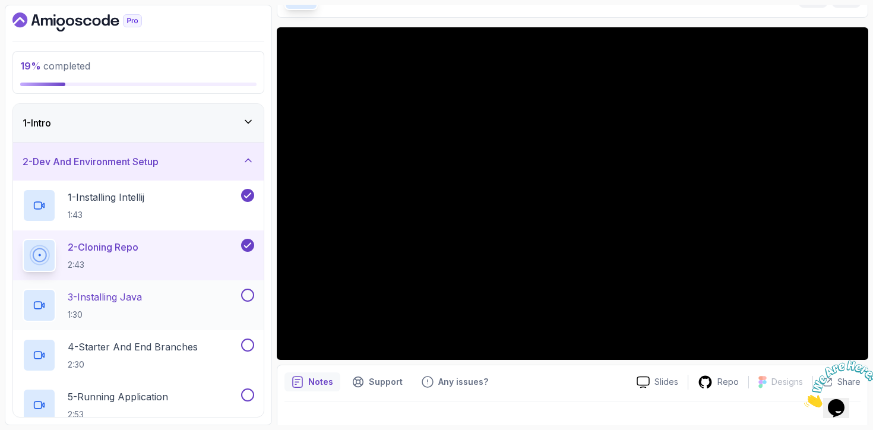
click at [246, 293] on button at bounding box center [247, 295] width 13 height 13
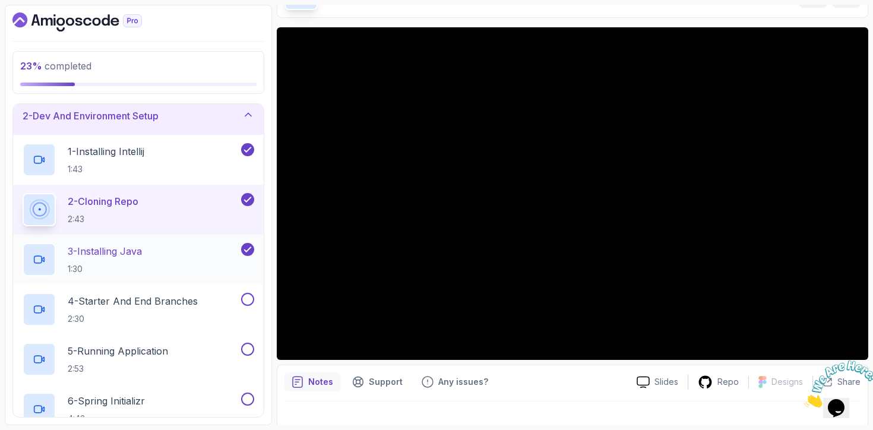
scroll to position [48, 0]
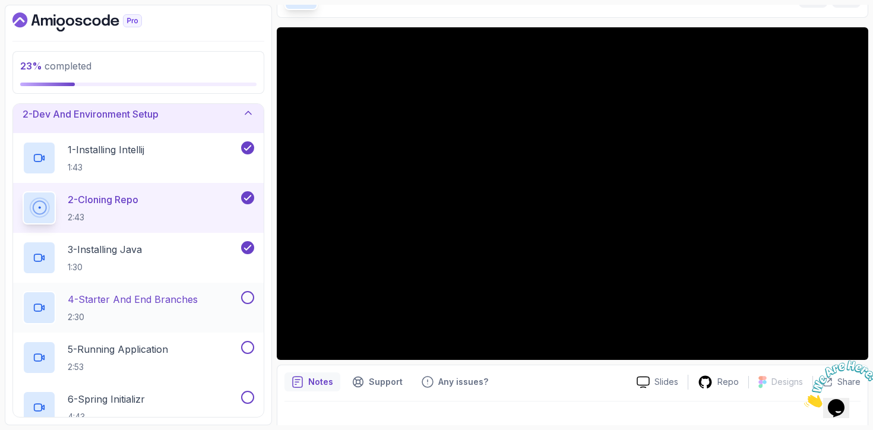
click at [200, 309] on div "4 - Starter And End Branches 2:30" at bounding box center [131, 307] width 216 height 33
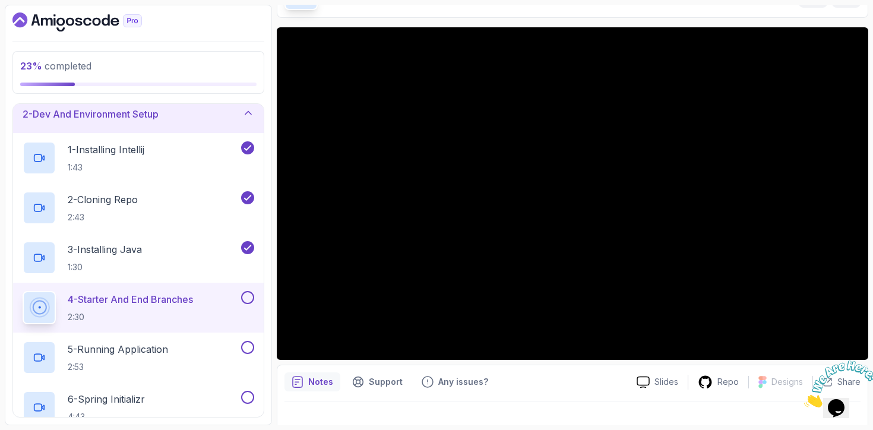
click at [248, 295] on button at bounding box center [247, 297] width 13 height 13
click at [243, 344] on button at bounding box center [247, 347] width 13 height 13
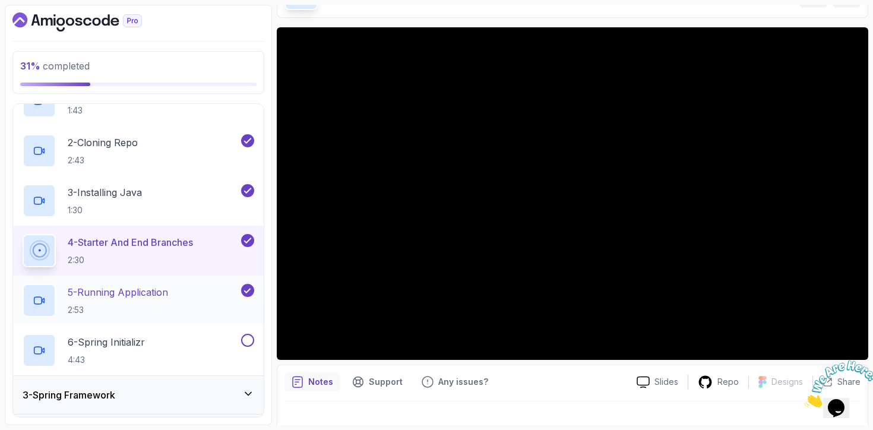
scroll to position [112, 0]
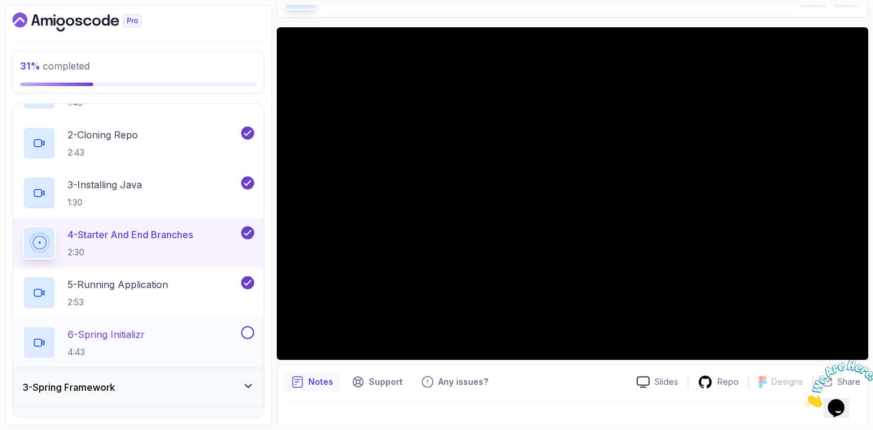
click at [251, 330] on button at bounding box center [247, 332] width 13 height 13
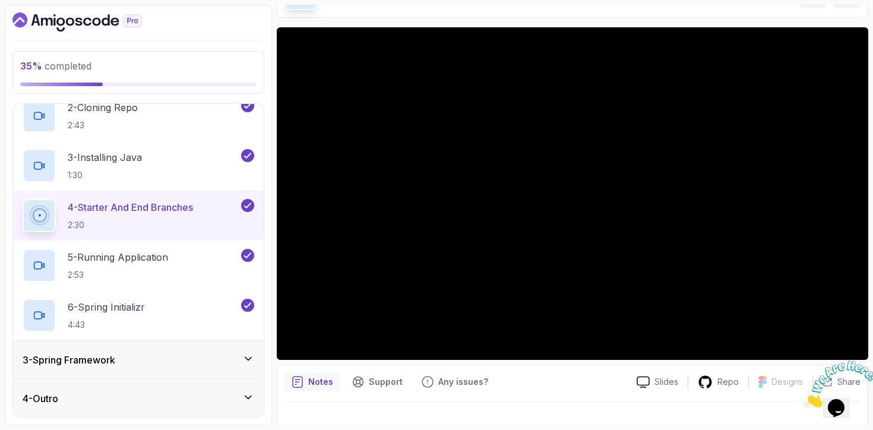
click at [232, 345] on div "3 - Spring Framework" at bounding box center [138, 360] width 251 height 38
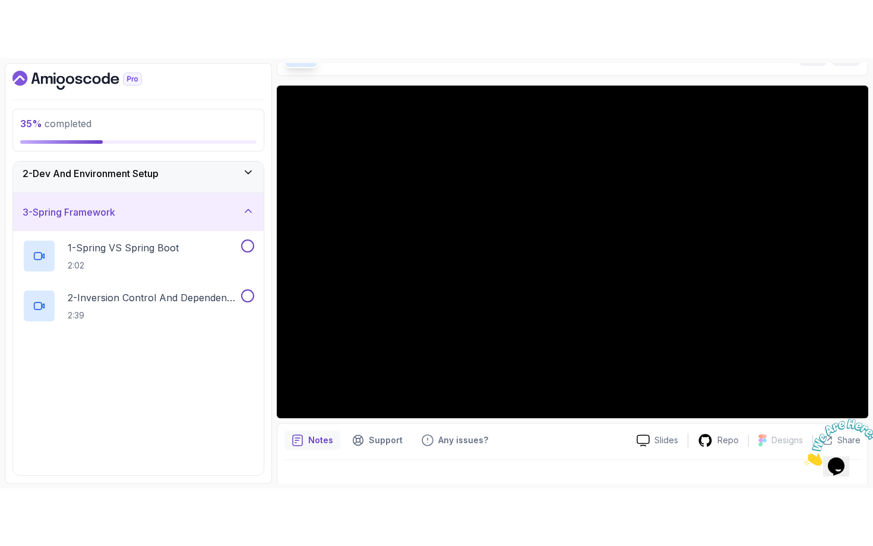
scroll to position [62, 0]
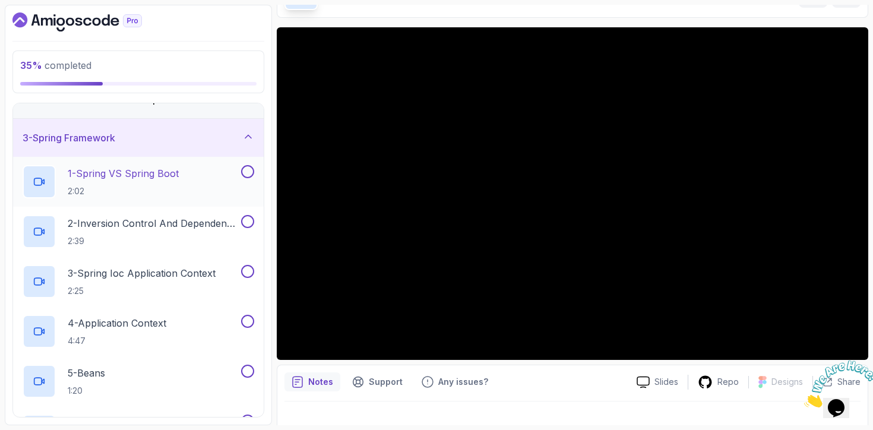
click at [175, 161] on div "1 - Spring VS Spring Boot 2:02" at bounding box center [138, 182] width 251 height 50
click at [173, 179] on p "1 - Spring VS Spring Boot" at bounding box center [123, 173] width 111 height 14
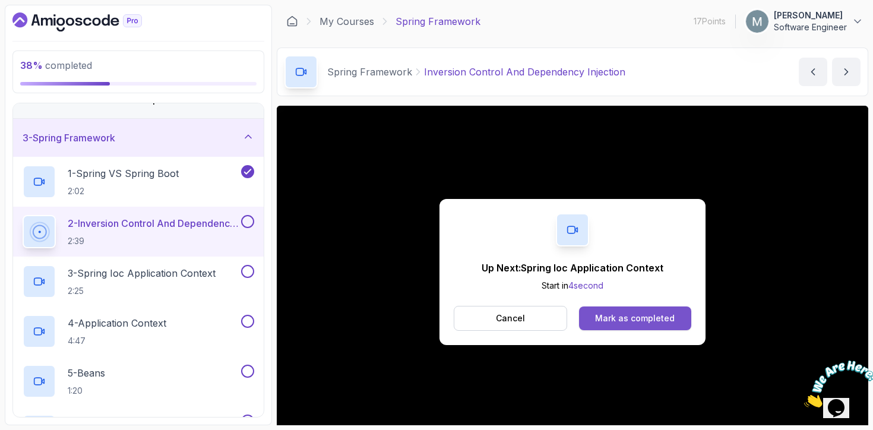
click at [626, 318] on div "Mark as completed" at bounding box center [635, 318] width 80 height 12
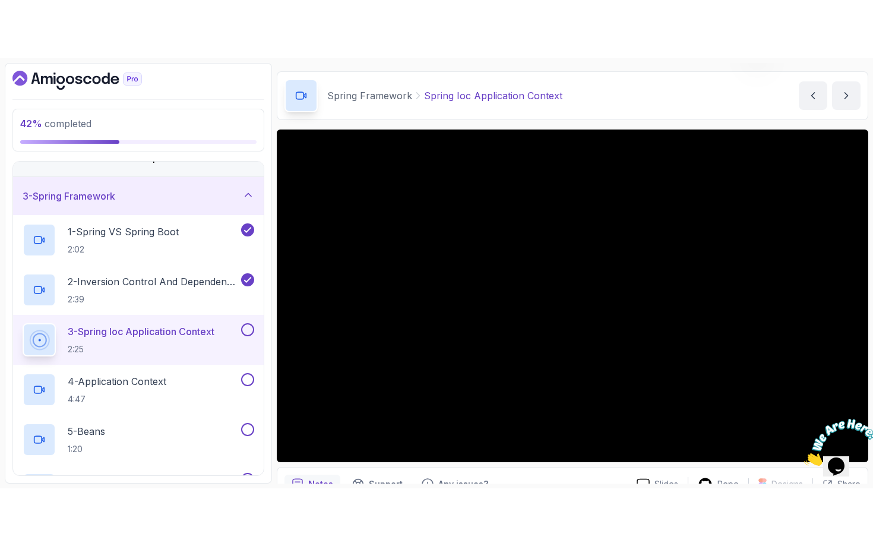
scroll to position [36, 0]
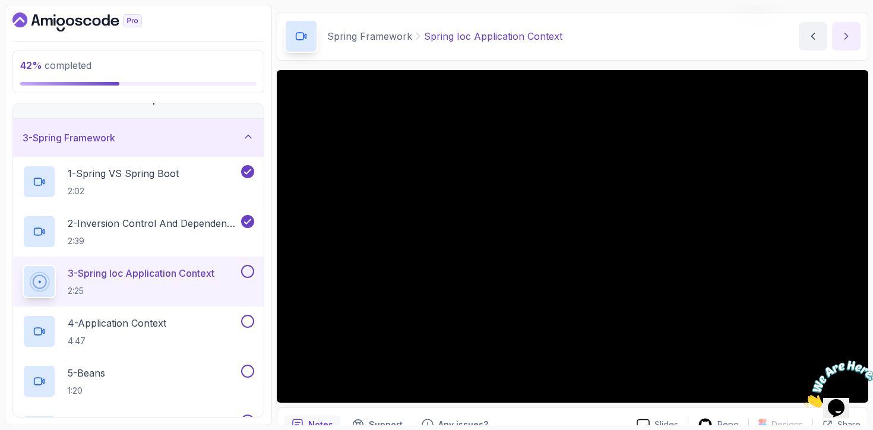
click at [852, 32] on icon "next content" at bounding box center [846, 36] width 12 height 12
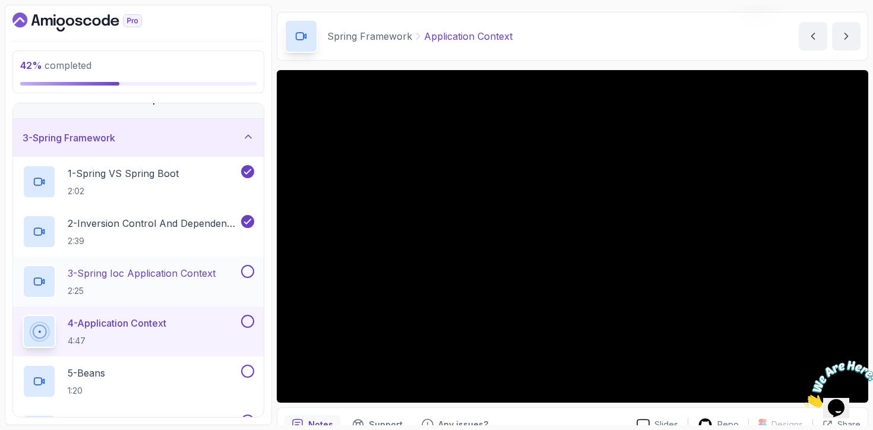
click at [249, 270] on button at bounding box center [247, 271] width 13 height 13
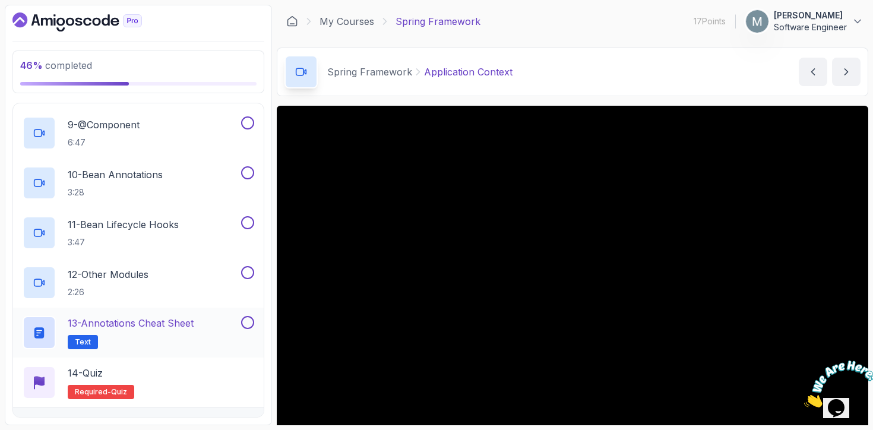
scroll to position [539, 0]
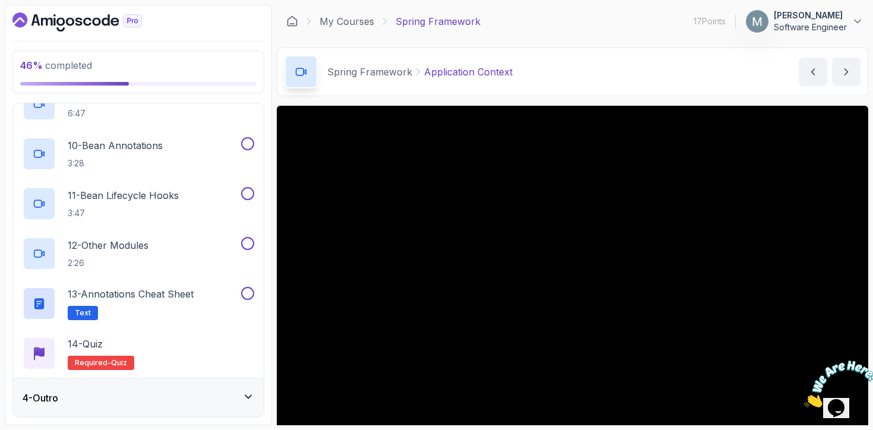
click at [148, 387] on div "4 - Outro" at bounding box center [138, 398] width 251 height 38
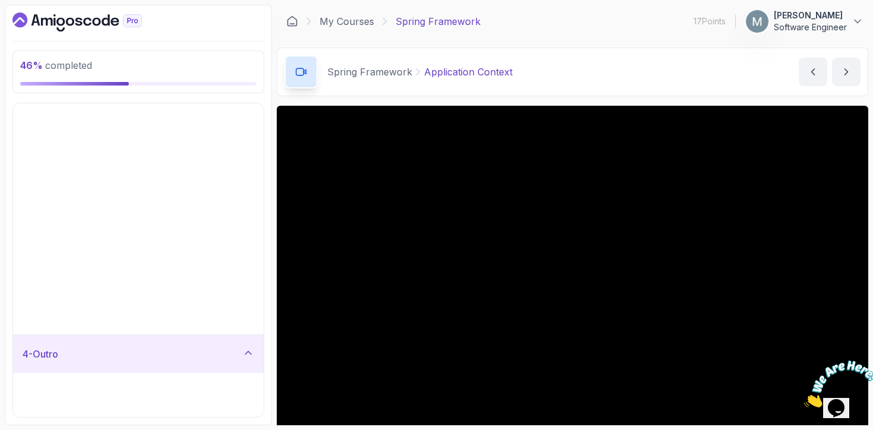
scroll to position [0, 0]
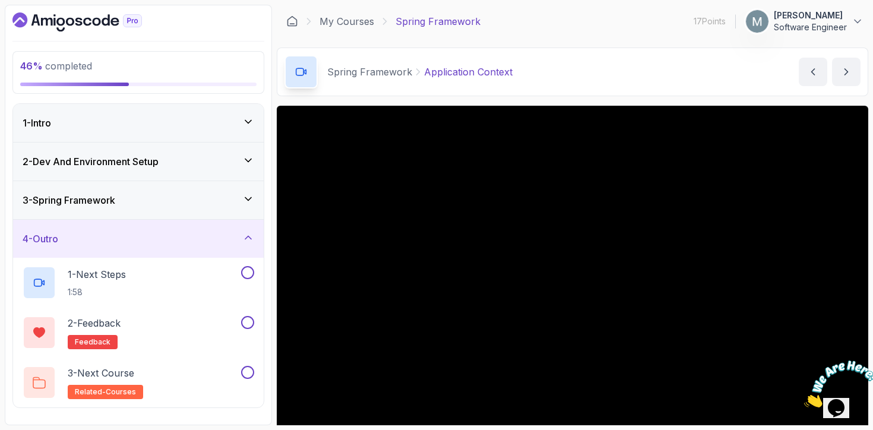
click at [195, 173] on div "2 - Dev And Environment Setup" at bounding box center [138, 162] width 251 height 38
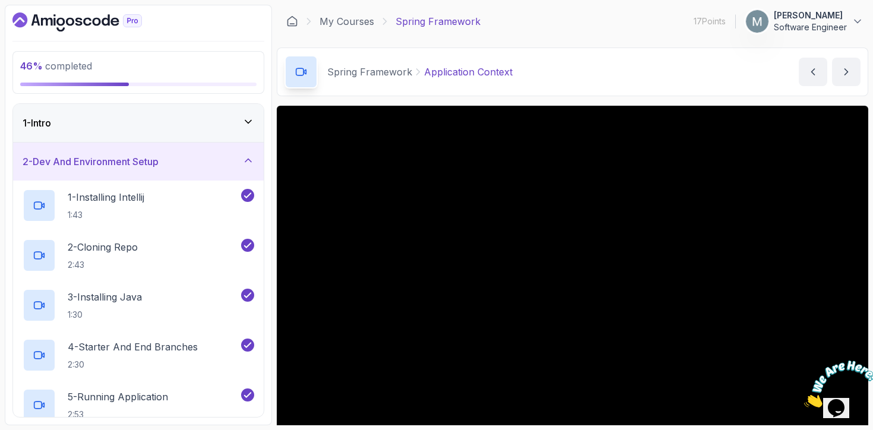
click at [195, 173] on div "2 - Dev And Environment Setup" at bounding box center [138, 162] width 251 height 38
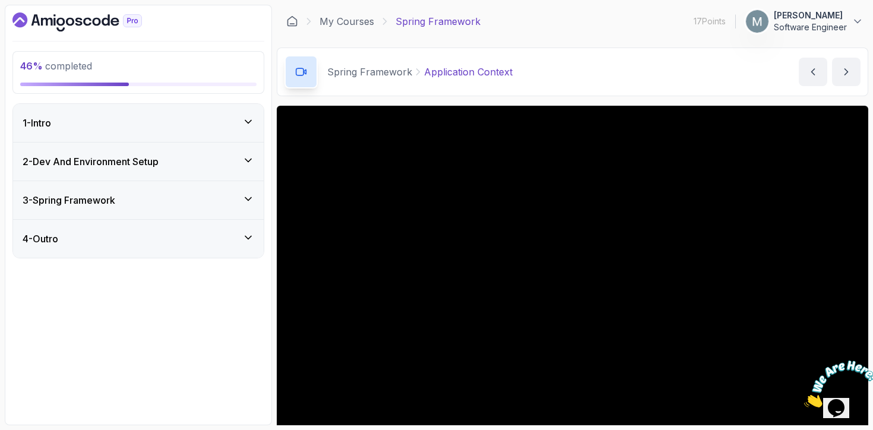
click at [182, 194] on div "3 - Spring Framework" at bounding box center [139, 200] width 232 height 14
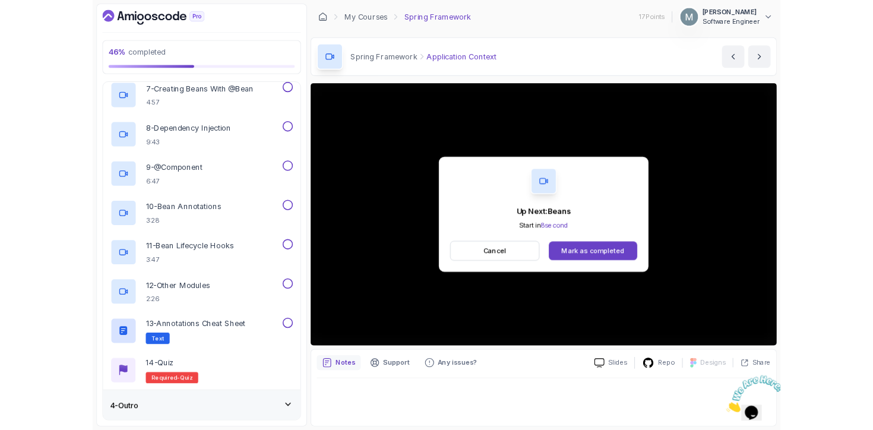
scroll to position [539, 0]
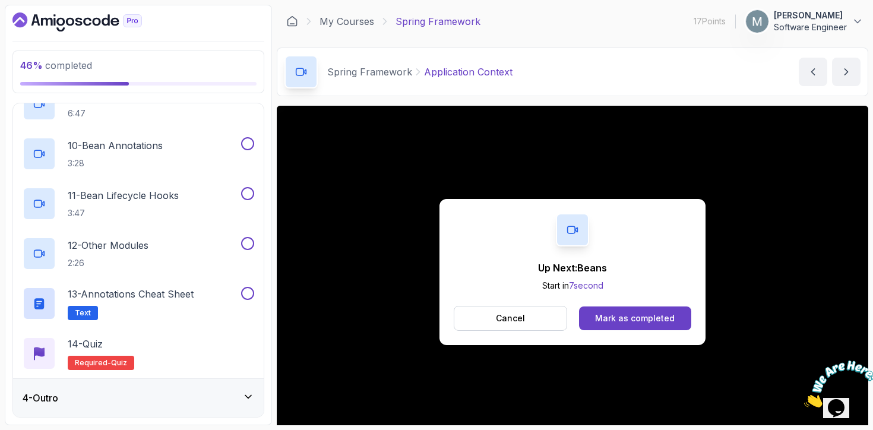
click at [615, 330] on div "Cancel Mark as completed" at bounding box center [573, 318] width 238 height 25
click at [618, 321] on div "Mark as completed" at bounding box center [635, 318] width 80 height 12
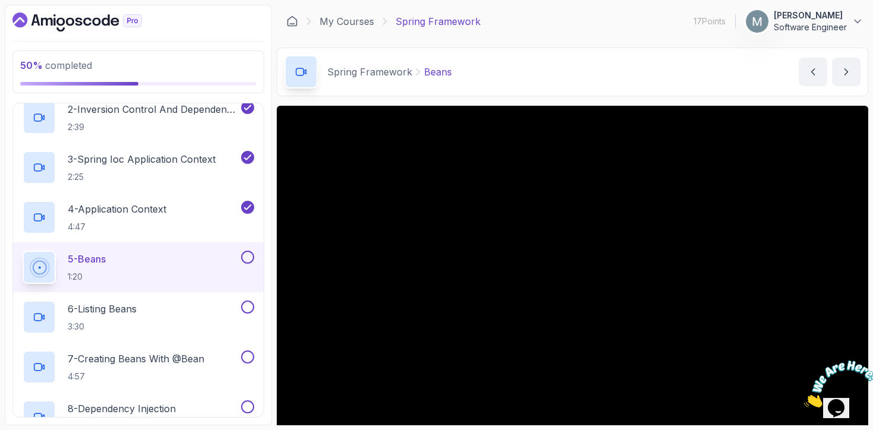
scroll to position [159, 0]
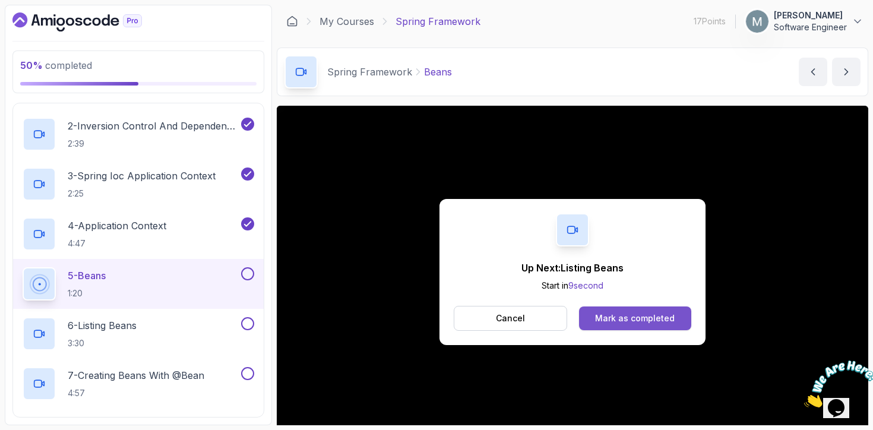
click at [626, 316] on div "Mark as completed" at bounding box center [635, 318] width 80 height 12
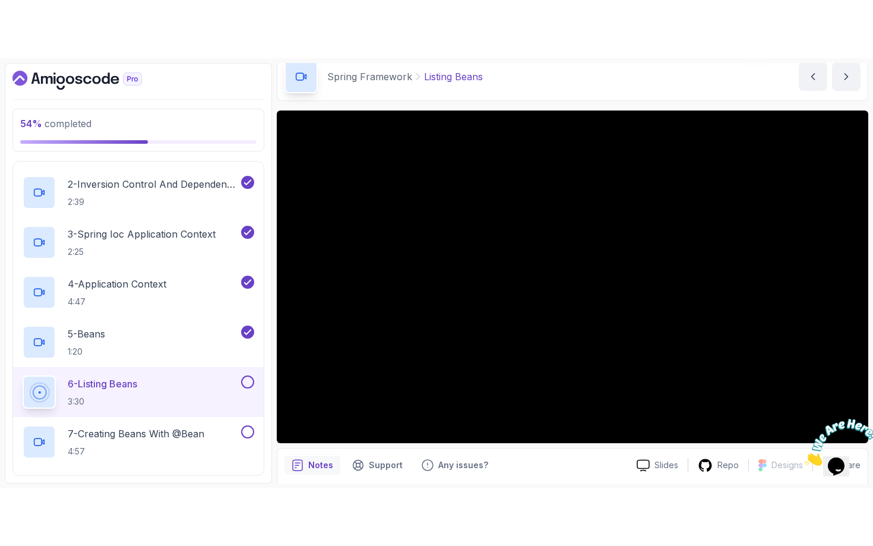
scroll to position [56, 0]
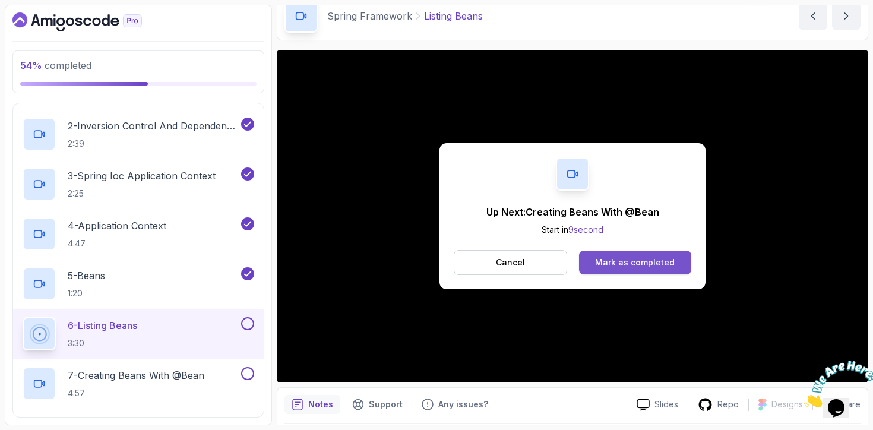
click at [630, 261] on div "Mark as completed" at bounding box center [635, 263] width 80 height 12
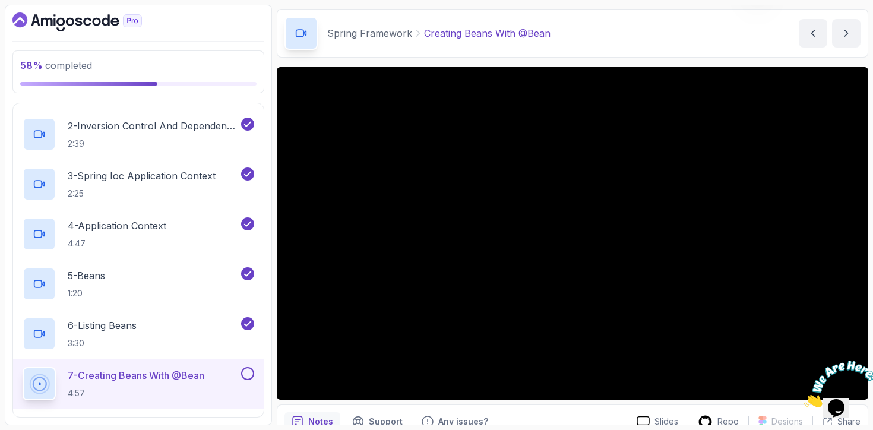
scroll to position [40, 0]
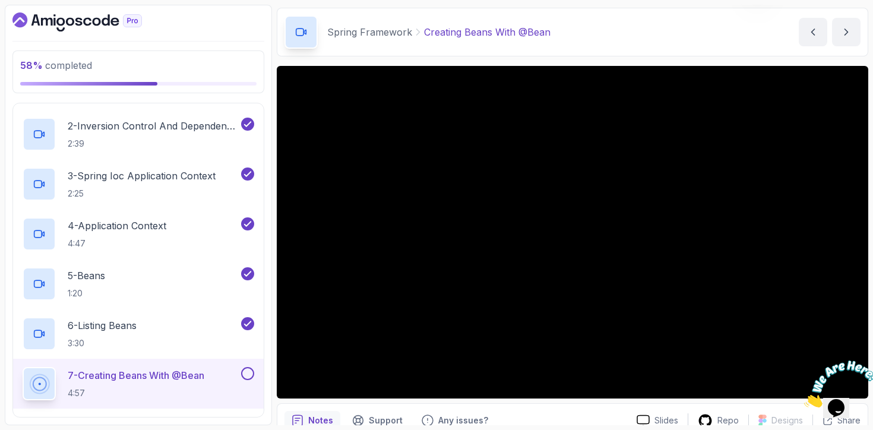
click at [251, 370] on button at bounding box center [247, 373] width 13 height 13
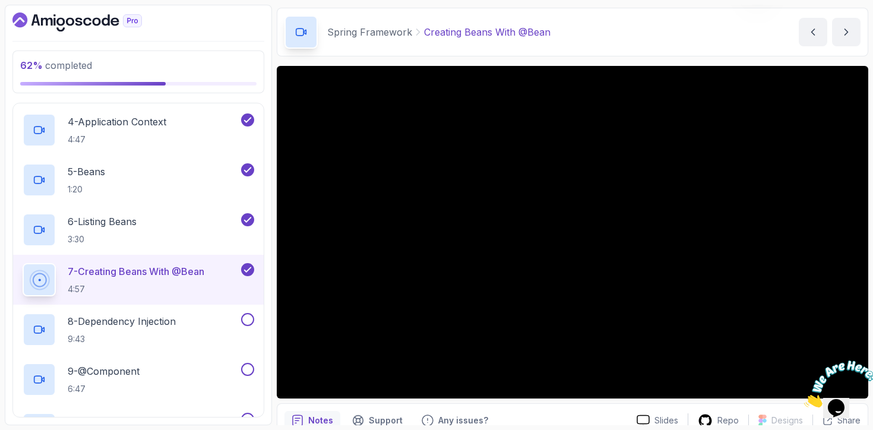
scroll to position [264, 0]
click at [212, 327] on div "8 - Dependency Injection 9:43" at bounding box center [131, 328] width 216 height 33
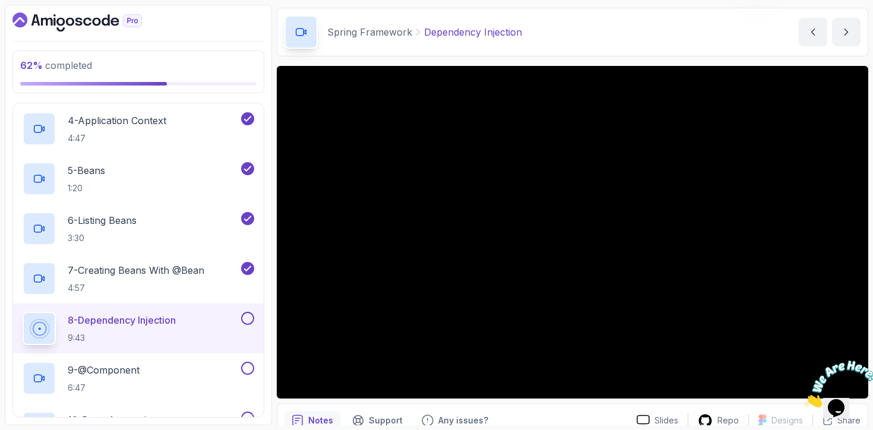
click at [252, 318] on button at bounding box center [247, 318] width 13 height 13
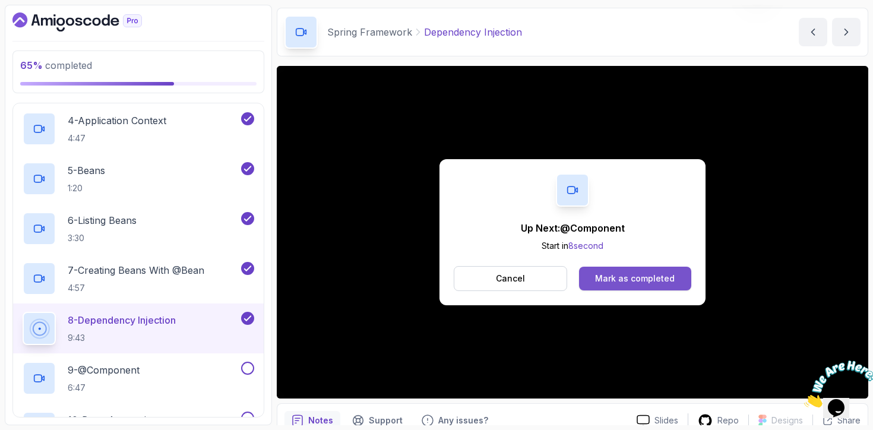
click at [623, 284] on div "Mark as completed" at bounding box center [635, 279] width 80 height 12
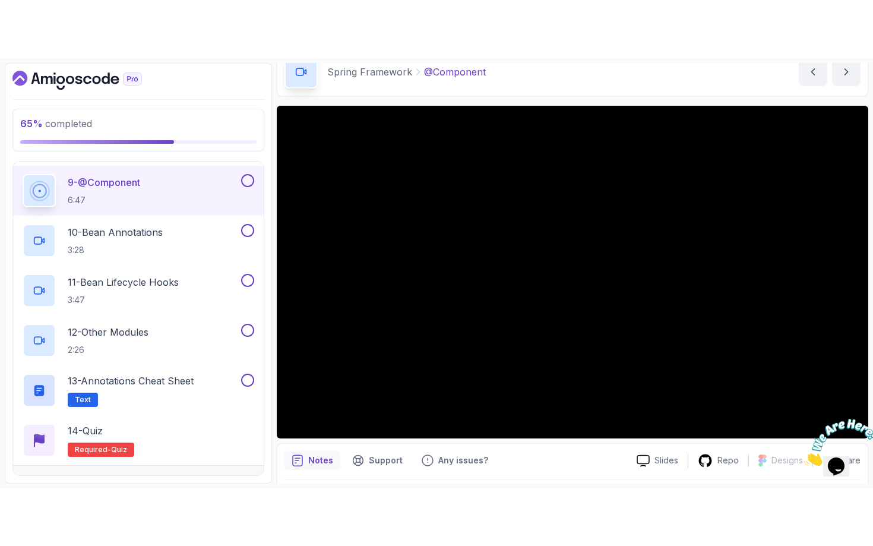
scroll to position [59, 0]
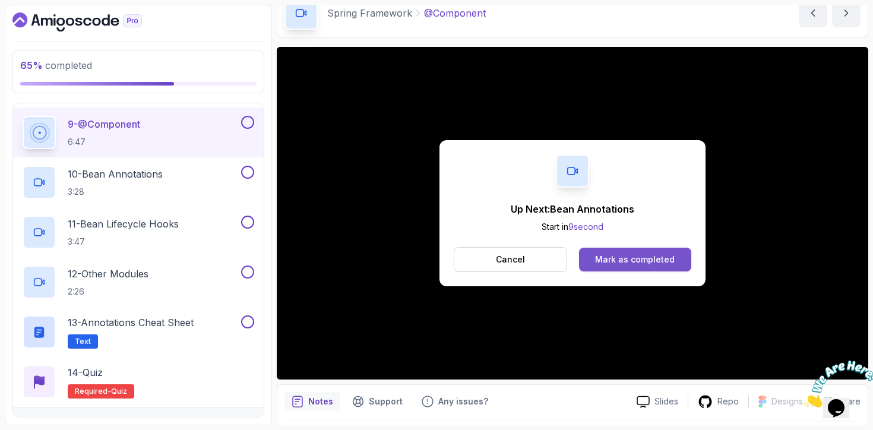
click at [609, 252] on button "Mark as completed" at bounding box center [635, 260] width 112 height 24
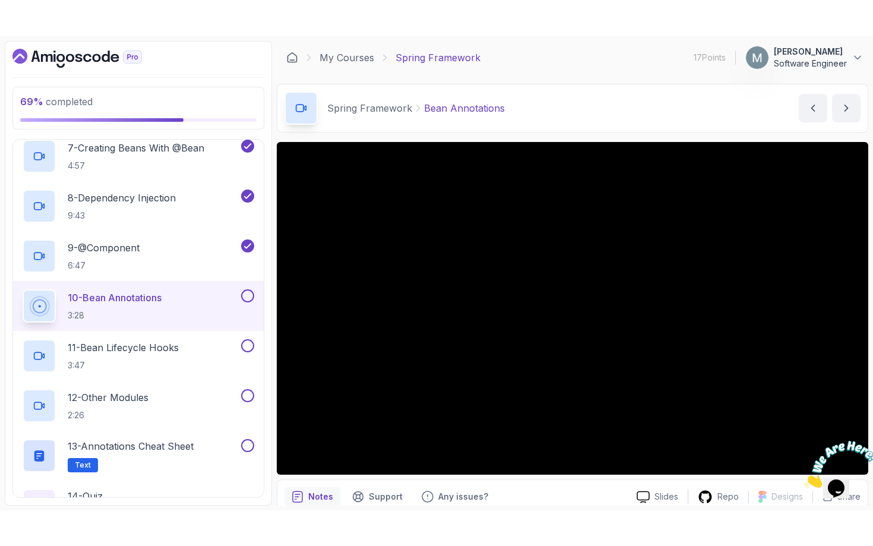
scroll to position [510, 0]
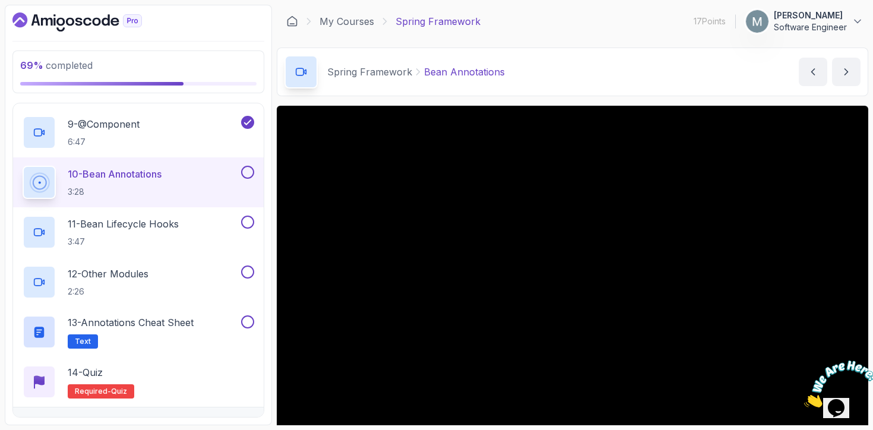
click at [250, 172] on button at bounding box center [247, 172] width 13 height 13
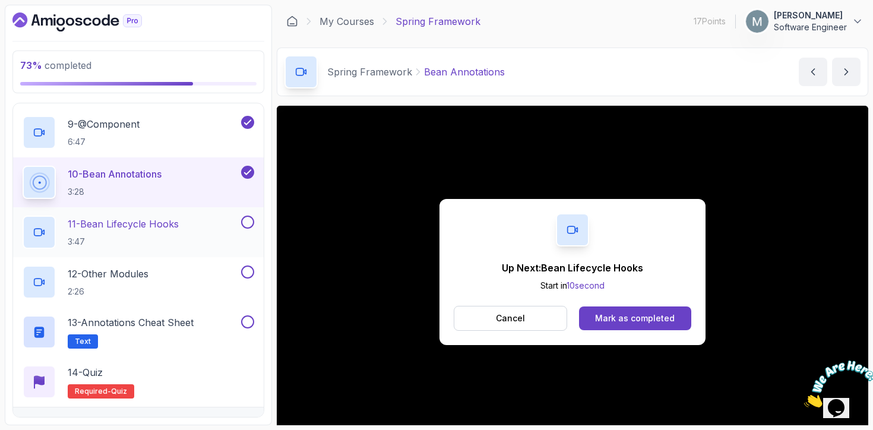
click at [211, 230] on div "11 - Bean Lifecycle Hooks 3:47" at bounding box center [131, 232] width 216 height 33
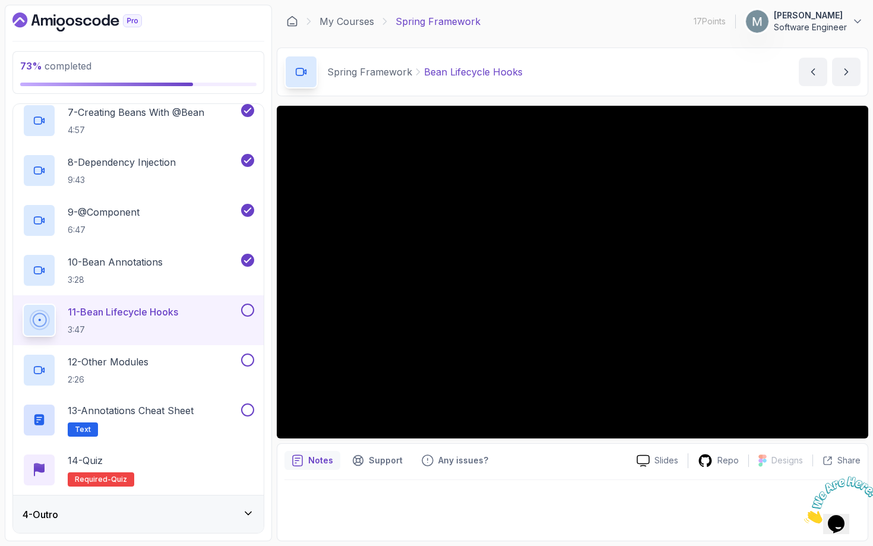
scroll to position [510, 0]
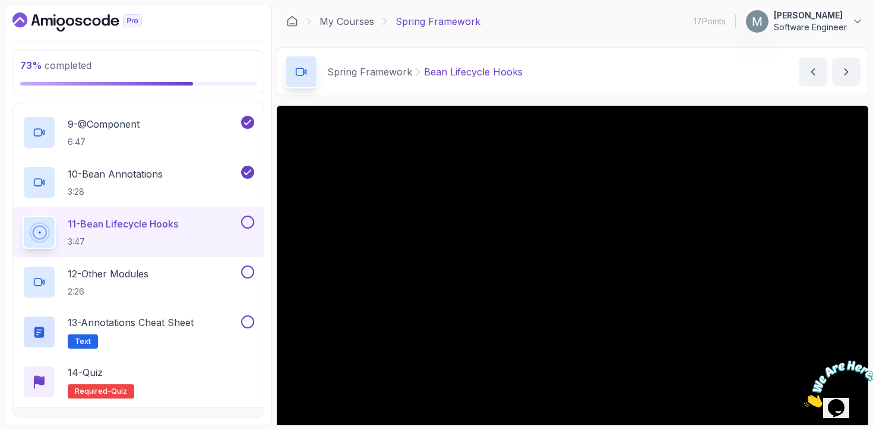
click at [248, 219] on button at bounding box center [247, 222] width 13 height 13
click at [195, 273] on div "12 - Other Modules 2:26" at bounding box center [131, 281] width 216 height 33
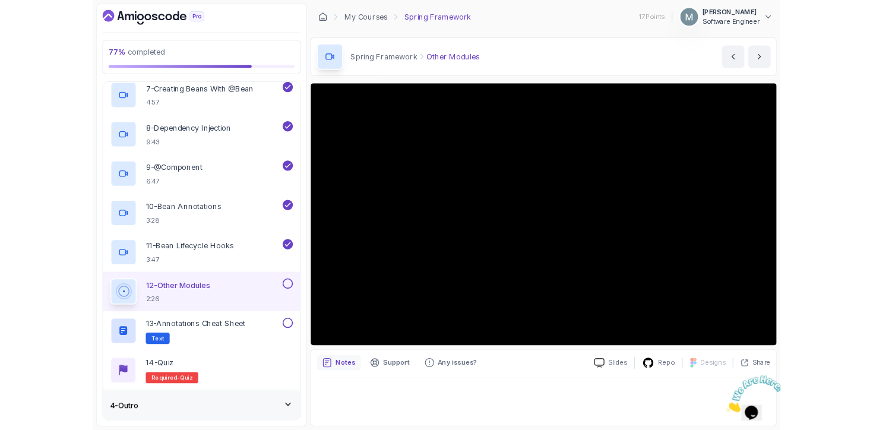
scroll to position [510, 0]
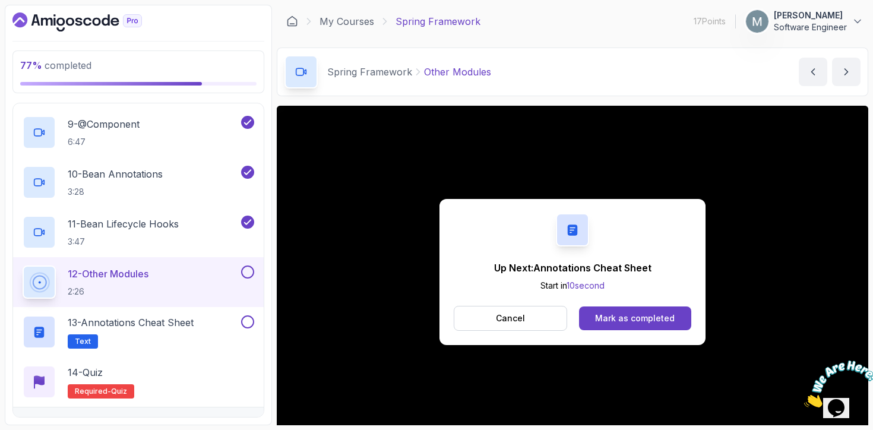
click at [247, 274] on button at bounding box center [247, 271] width 13 height 13
click at [245, 326] on button at bounding box center [247, 321] width 13 height 13
click at [227, 329] on div "13 - Annotations Cheat Sheet Text" at bounding box center [131, 331] width 216 height 33
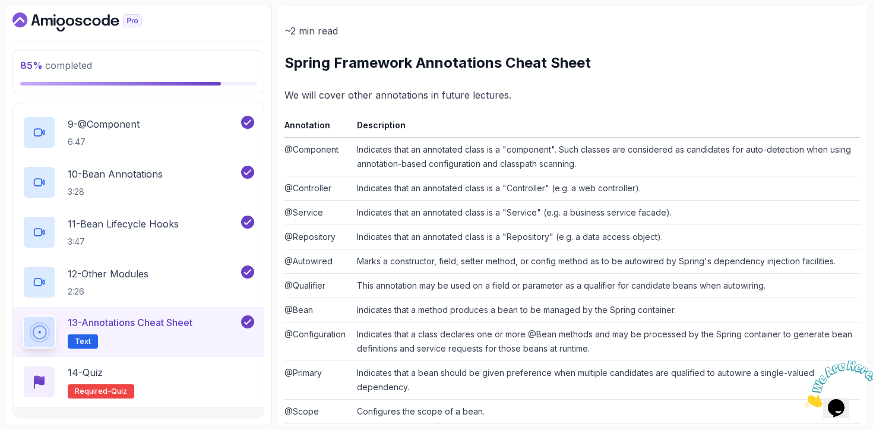
scroll to position [145, 0]
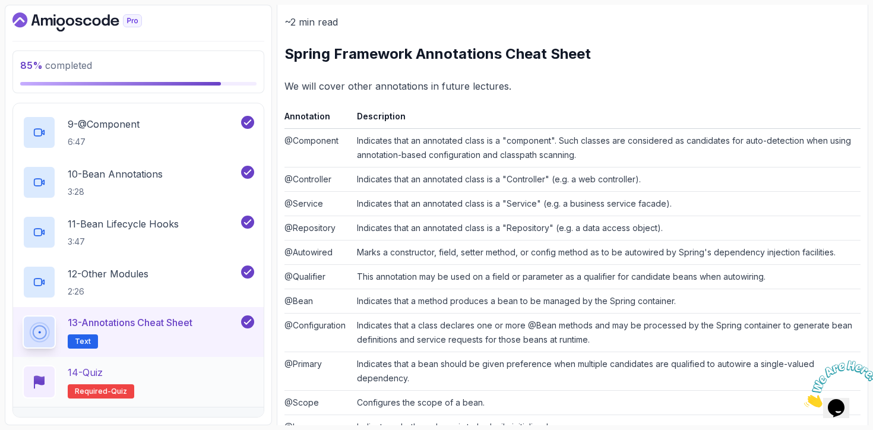
click at [200, 368] on div "14 - Quiz Required- quiz" at bounding box center [139, 381] width 232 height 33
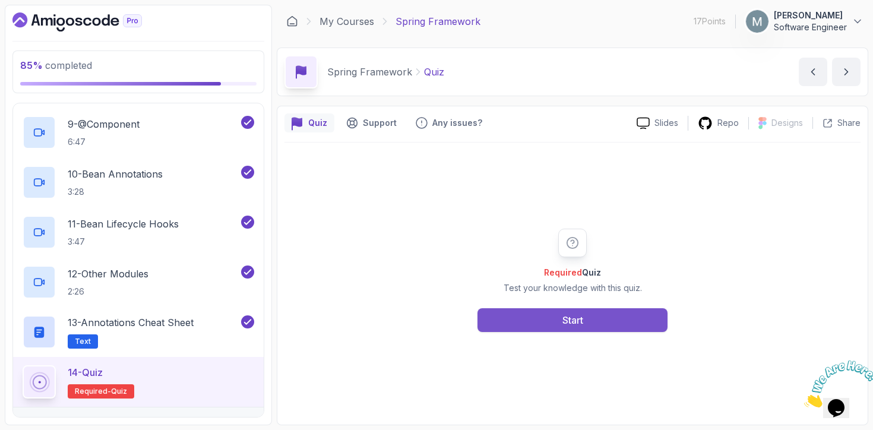
click at [512, 322] on button "Start" at bounding box center [572, 320] width 190 height 24
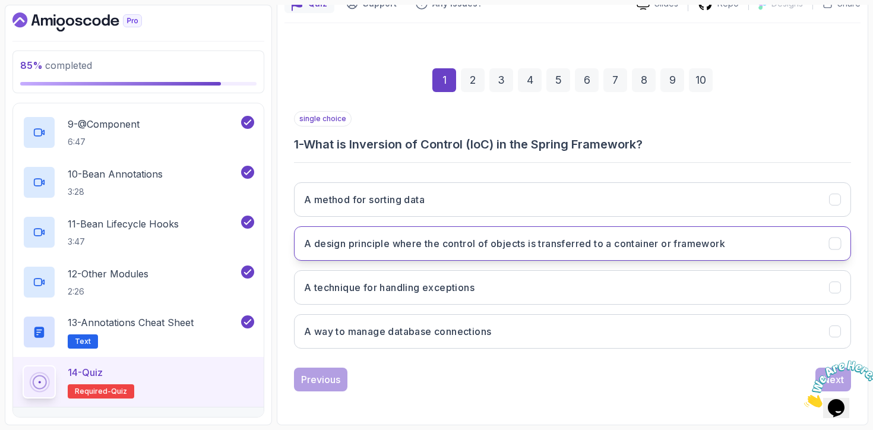
scroll to position [118, 0]
click at [473, 247] on h3 "A design principle where the control of objects is transferred to a container o…" at bounding box center [514, 245] width 421 height 14
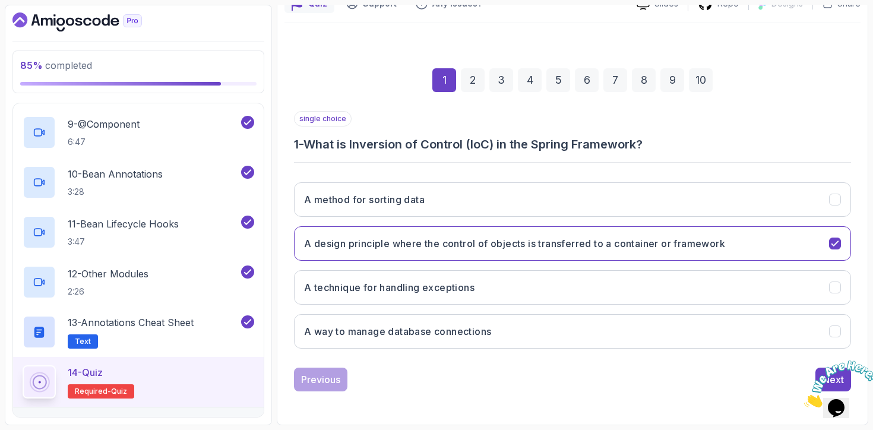
drag, startPoint x: 865, startPoint y: 359, endPoint x: 1664, endPoint y: 715, distance: 874.9
click at [804, 399] on icon "Close" at bounding box center [804, 404] width 0 height 10
click at [836, 375] on div "Next" at bounding box center [832, 379] width 21 height 14
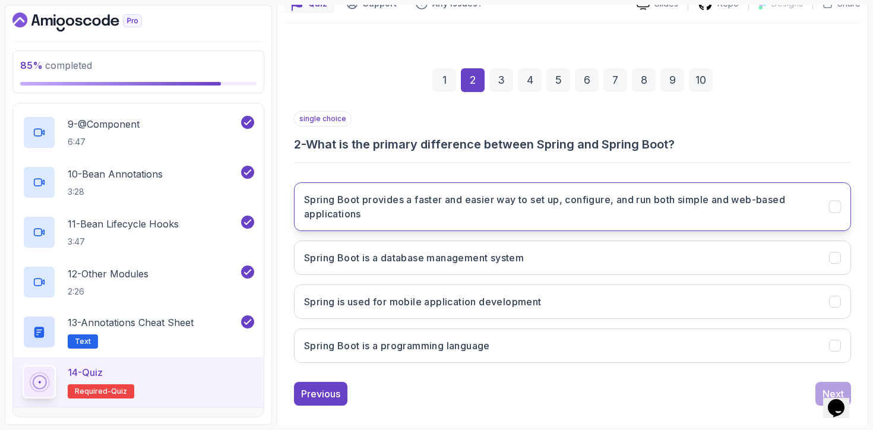
click at [607, 220] on h3 "Spring Boot provides a faster and easier way to set up, configure, and run both…" at bounding box center [559, 206] width 511 height 29
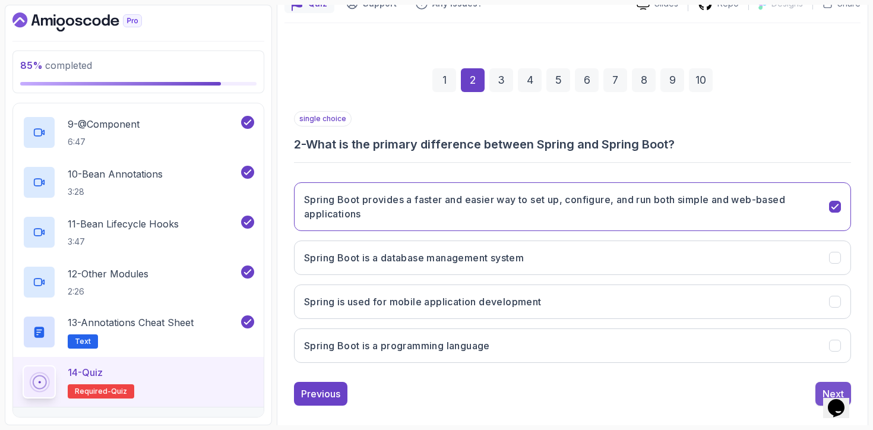
click at [816, 390] on button "Next" at bounding box center [833, 394] width 36 height 24
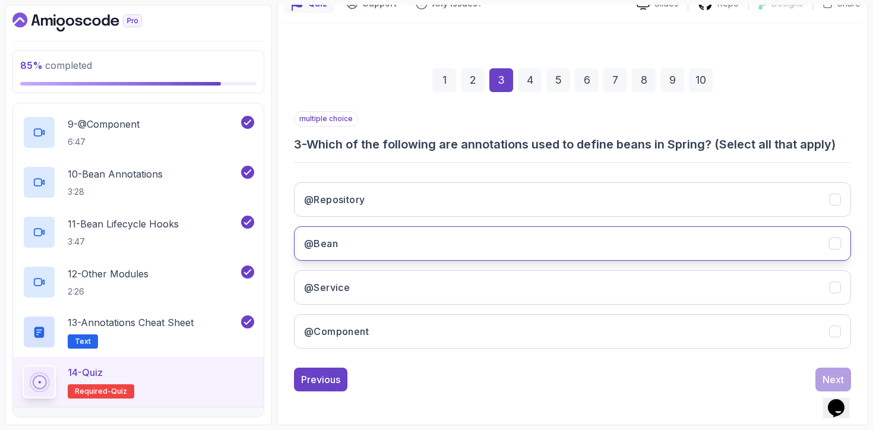
click at [558, 244] on button "@Bean" at bounding box center [572, 243] width 557 height 34
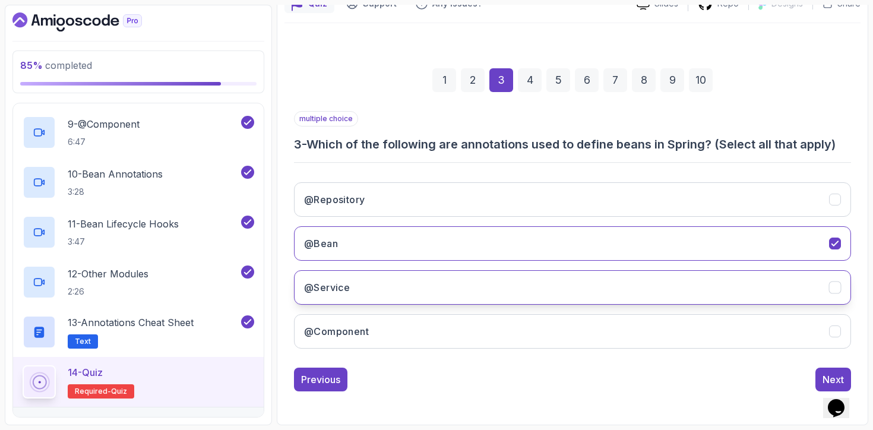
click at [540, 277] on button "@Service" at bounding box center [572, 287] width 557 height 34
click at [540, 279] on button "@Service" at bounding box center [572, 287] width 557 height 34
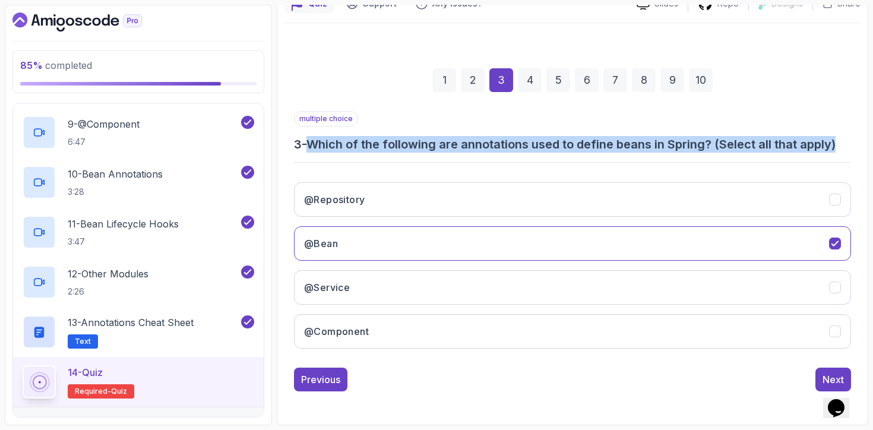
drag, startPoint x: 842, startPoint y: 147, endPoint x: 314, endPoint y: 144, distance: 527.9
click at [314, 145] on h3 "3 - Which of the following are annotations used to define beans in Spring? (Sel…" at bounding box center [572, 144] width 557 height 17
copy h3 "Which of the following are annotations used to define beans in Spring? (Select …"
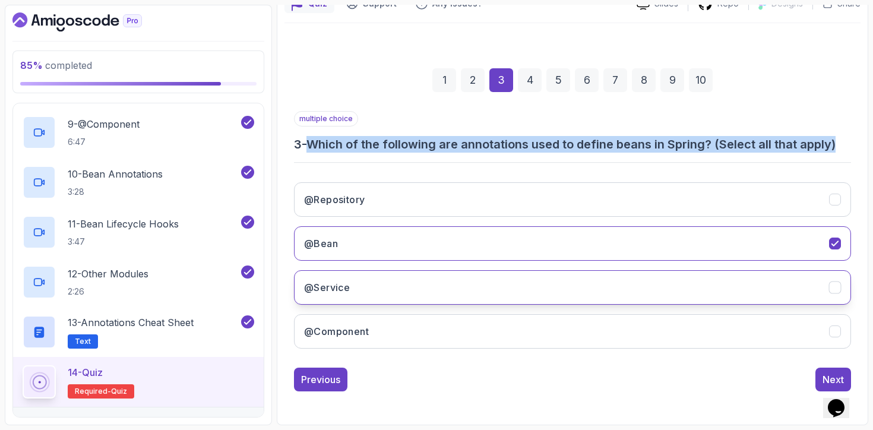
click at [599, 289] on button "@Service" at bounding box center [572, 287] width 557 height 34
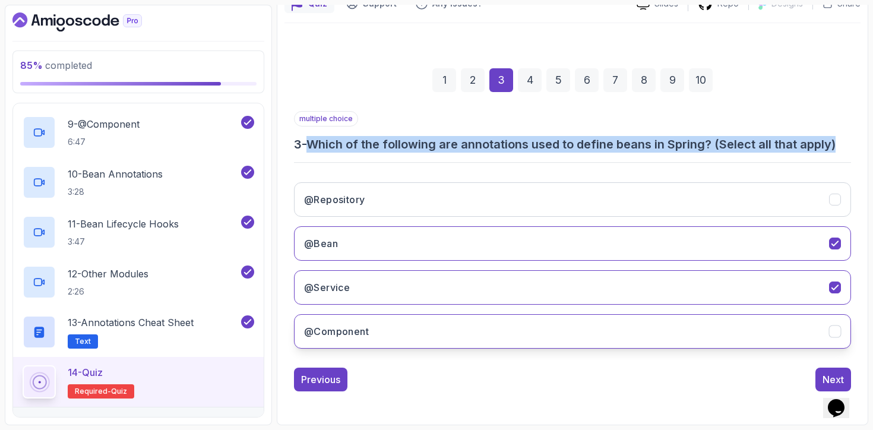
click at [597, 337] on button "@Component" at bounding box center [572, 331] width 557 height 34
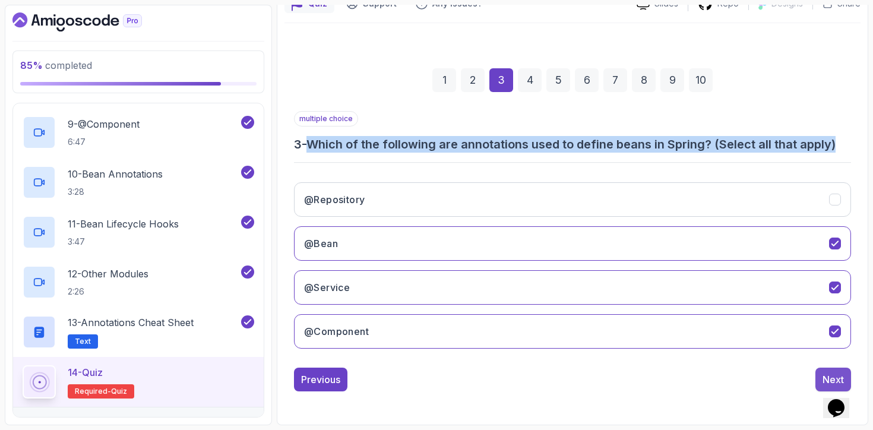
click at [825, 375] on div "Next" at bounding box center [832, 379] width 21 height 14
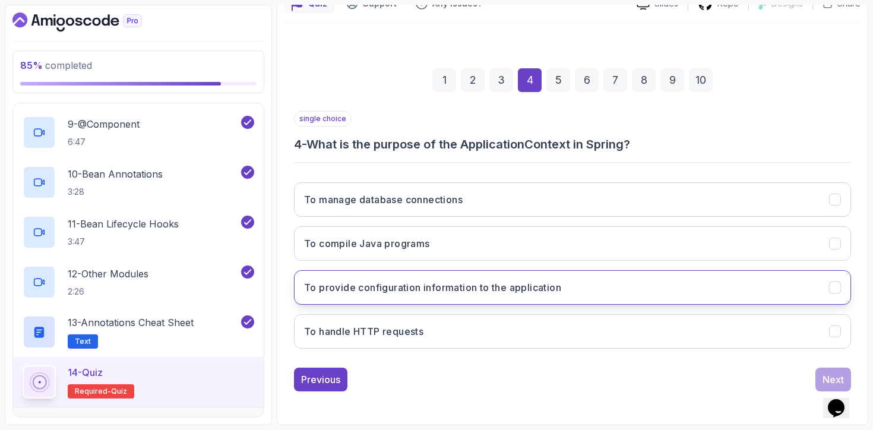
click at [431, 293] on h3 "To provide configuration information to the application" at bounding box center [432, 287] width 257 height 14
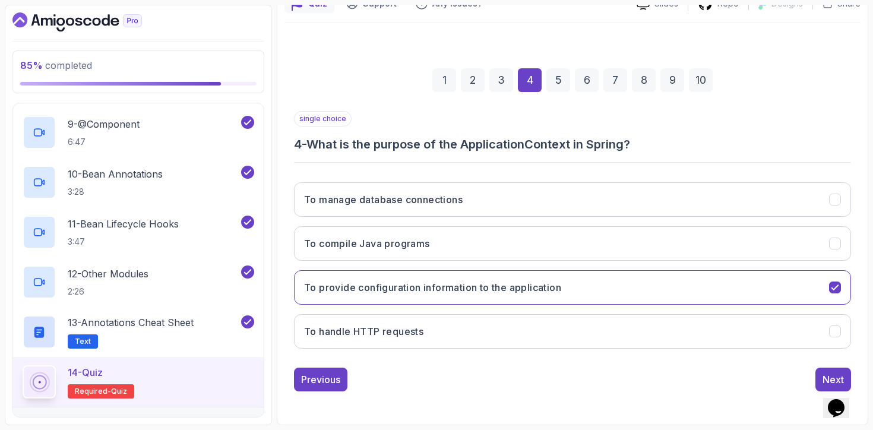
click at [828, 387] on div "Opens Chat This icon Opens the chat window." at bounding box center [842, 387] width 29 height 0
click at [824, 379] on div "Next" at bounding box center [832, 379] width 21 height 14
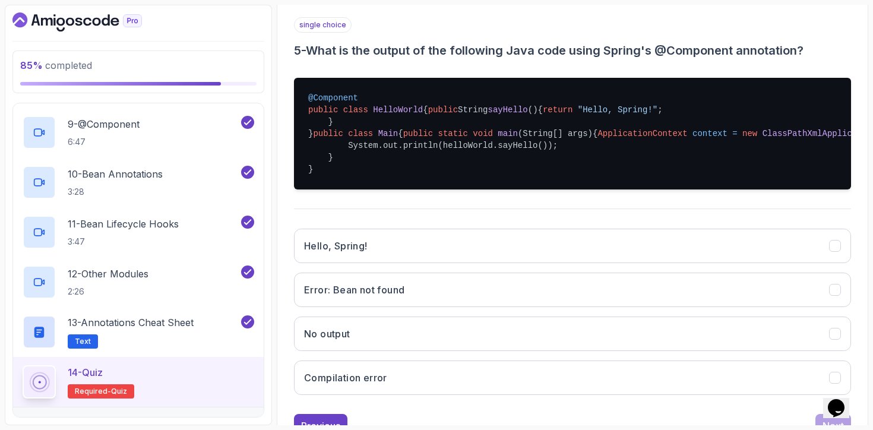
scroll to position [214, 0]
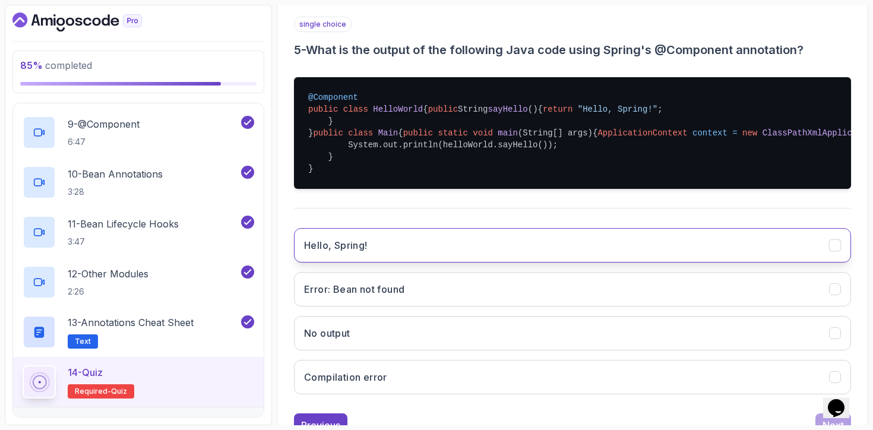
click at [505, 262] on button "Hello, Spring!" at bounding box center [572, 245] width 557 height 34
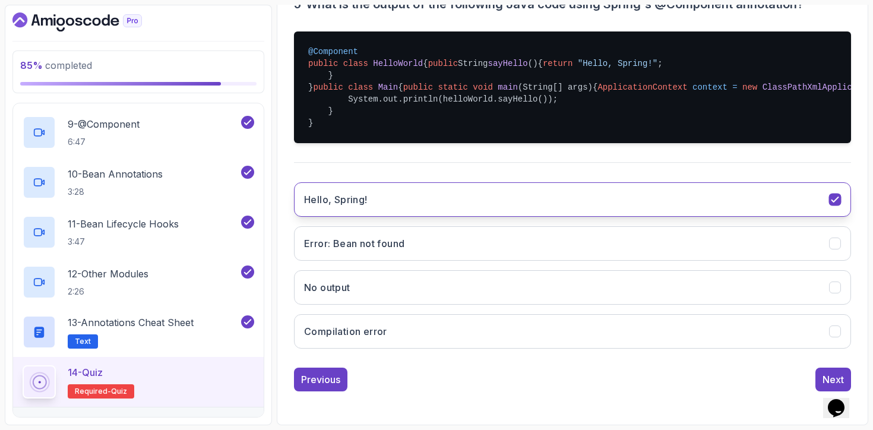
scroll to position [330, 0]
click at [818, 388] on button "Next" at bounding box center [833, 380] width 36 height 24
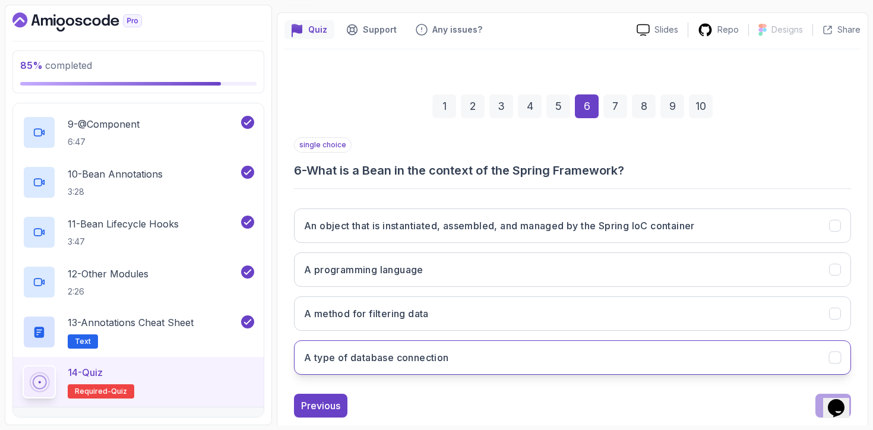
scroll to position [90, 0]
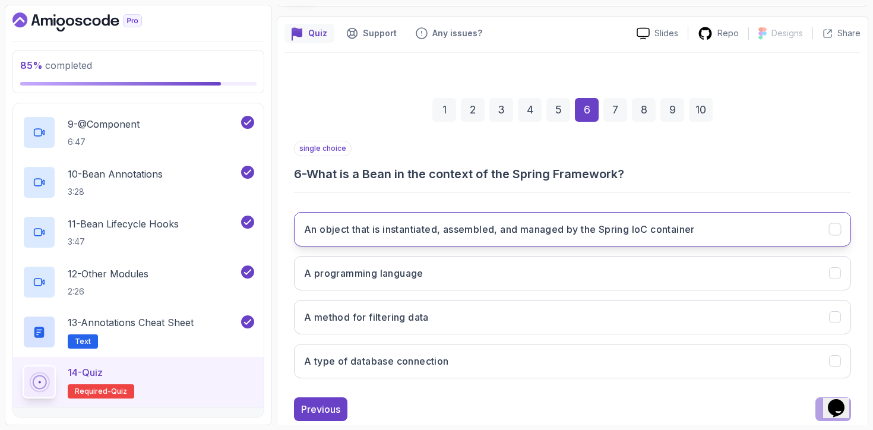
click at [550, 237] on button "An object that is instantiated, assembled, and managed by the Spring IoC contai…" at bounding box center [572, 229] width 557 height 34
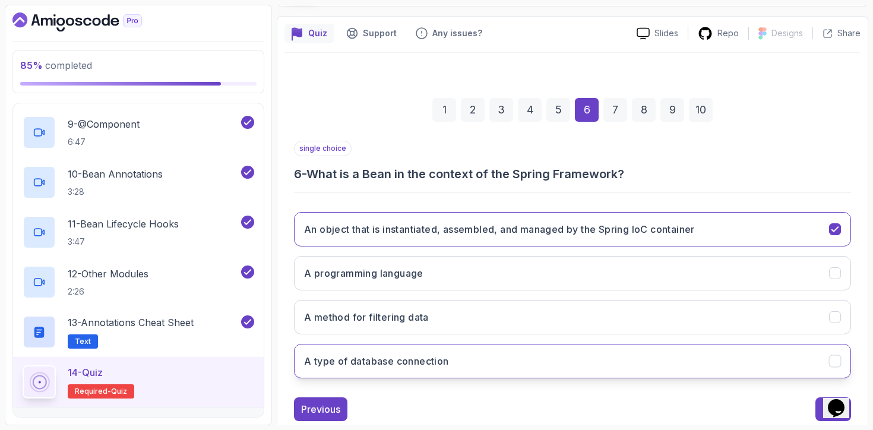
scroll to position [97, 0]
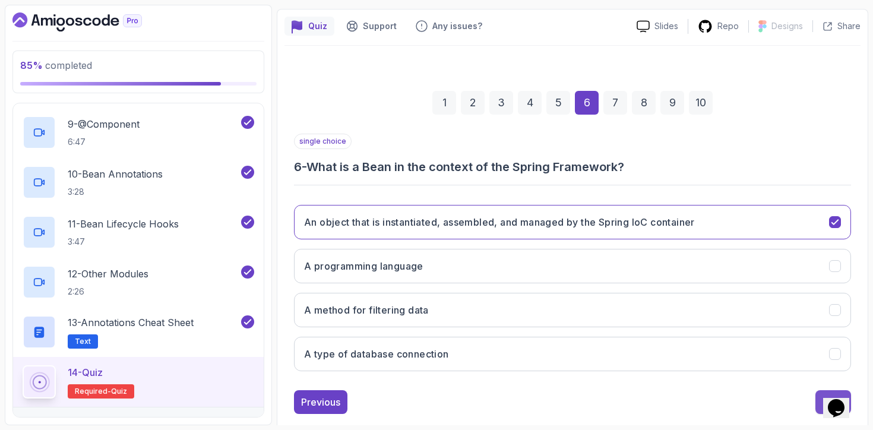
click at [815, 401] on button "Next" at bounding box center [833, 402] width 36 height 24
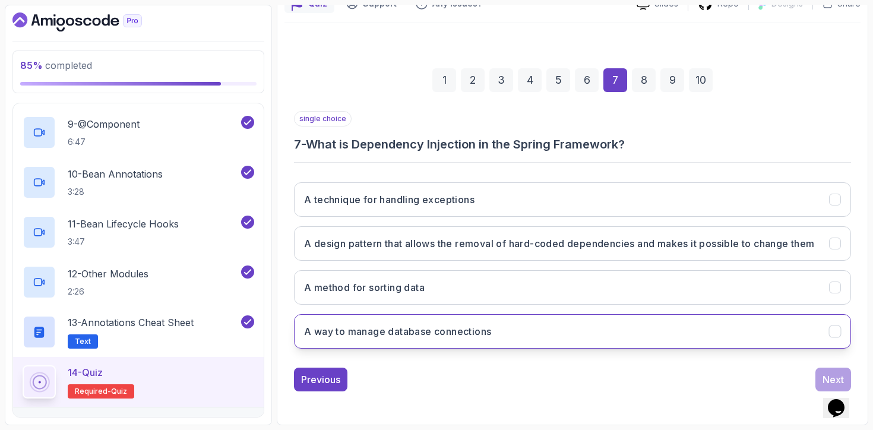
scroll to position [121, 0]
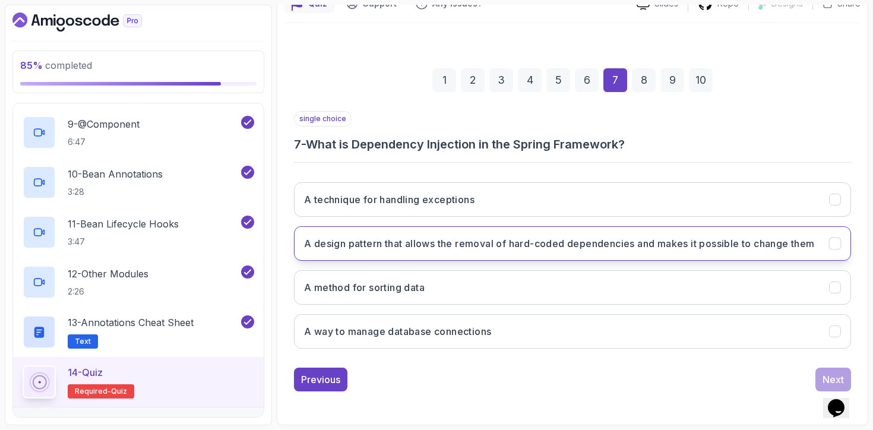
click at [580, 242] on h3 "A design pattern that allows the removal of hard-coded dependencies and makes i…" at bounding box center [559, 243] width 511 height 14
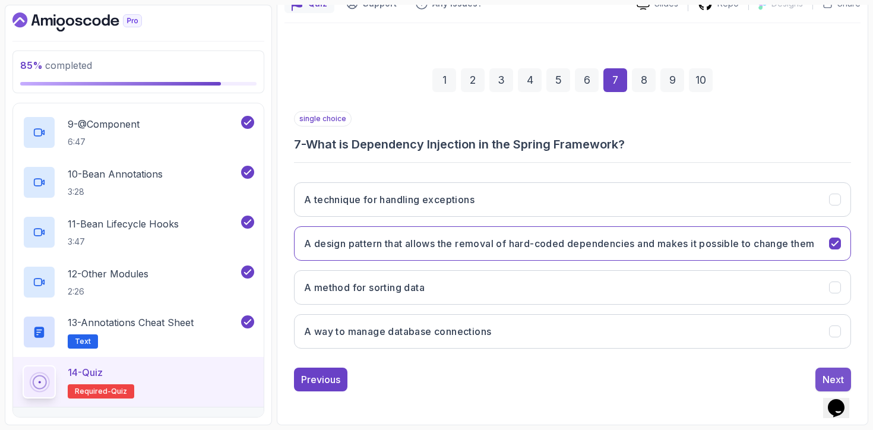
click at [818, 385] on button "Next" at bounding box center [833, 380] width 36 height 24
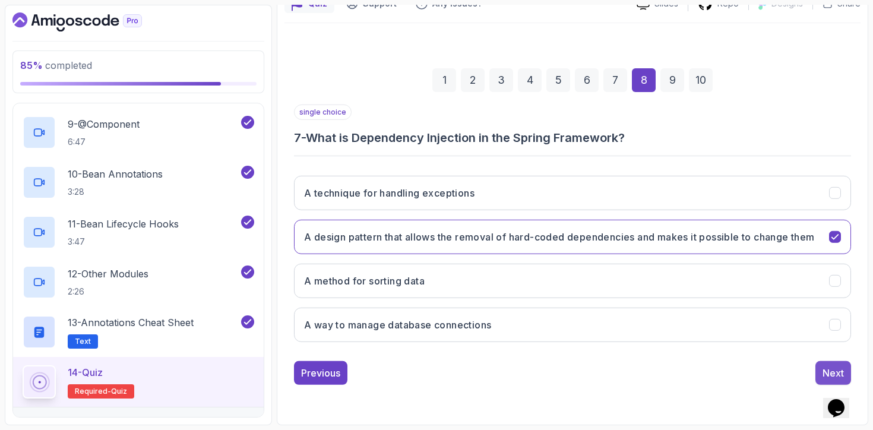
scroll to position [119, 0]
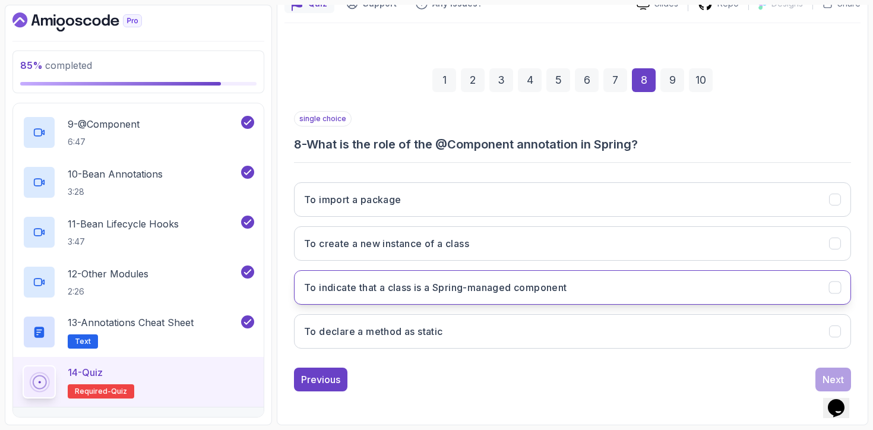
click at [516, 292] on h3 "To indicate that a class is a Spring-managed component" at bounding box center [435, 287] width 263 height 14
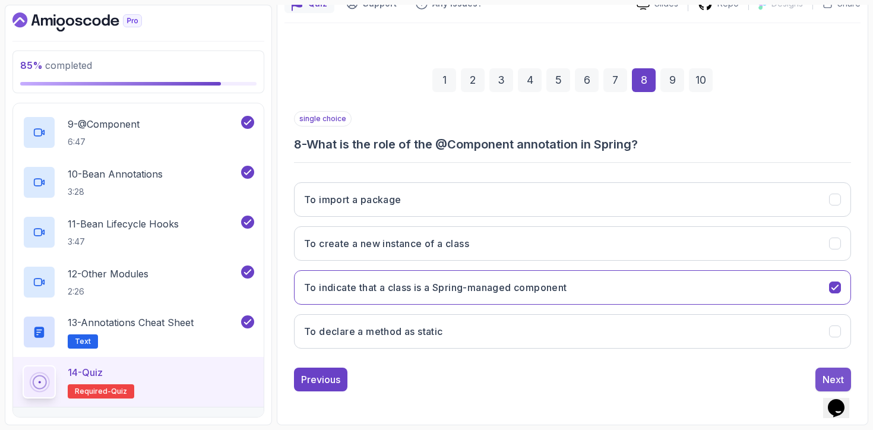
click at [822, 375] on button "Next" at bounding box center [833, 380] width 36 height 24
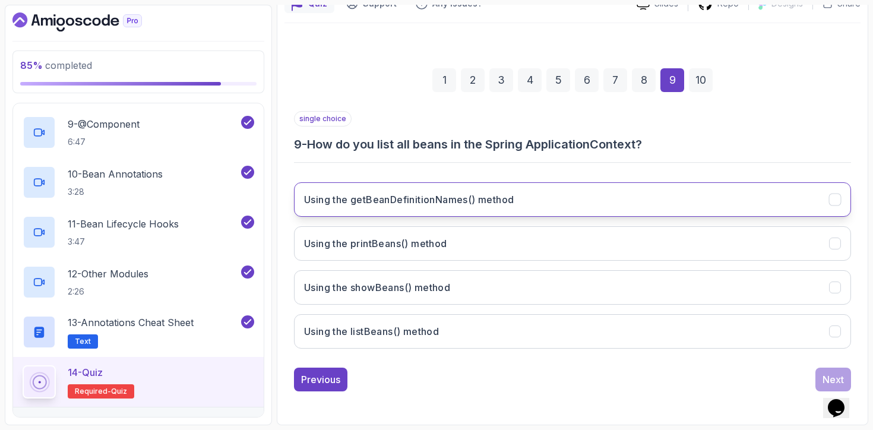
click at [572, 205] on button "Using the getBeanDefinitionNames() method" at bounding box center [572, 199] width 557 height 34
drag, startPoint x: 823, startPoint y: 382, endPoint x: 0, endPoint y: 0, distance: 907.3
click at [823, 382] on div "Next" at bounding box center [832, 379] width 21 height 14
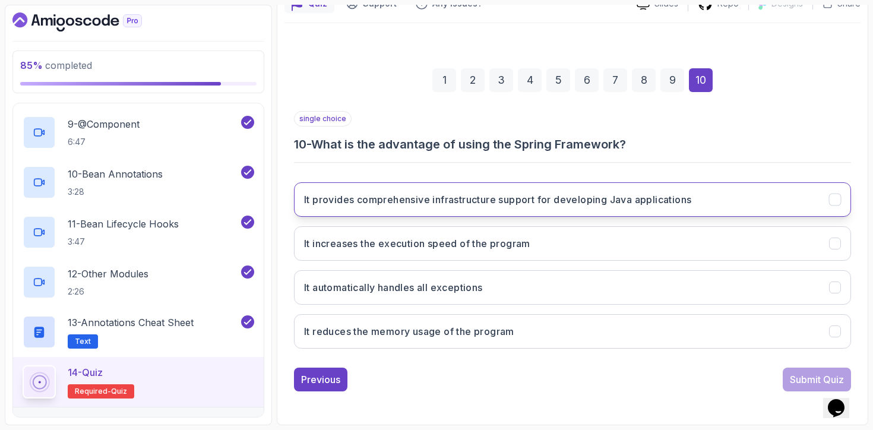
click at [715, 196] on button "It provides comprehensive infrastructure support for developing Java applicatio…" at bounding box center [572, 199] width 557 height 34
click at [802, 384] on div "Submit Quiz" at bounding box center [817, 379] width 54 height 14
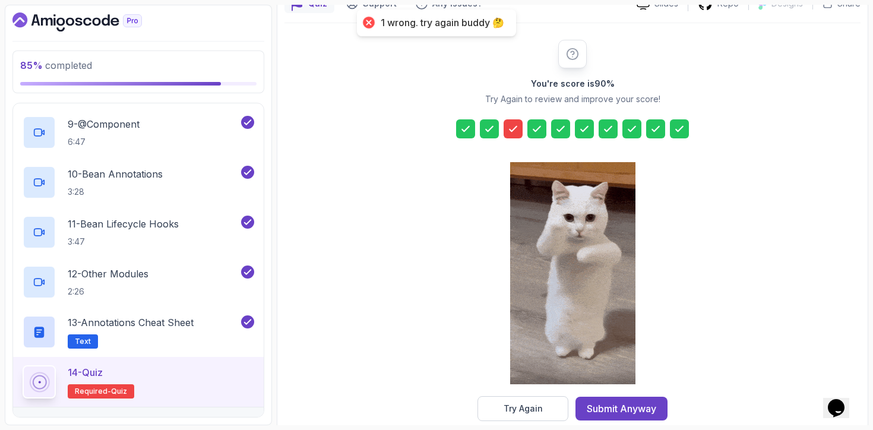
click at [511, 130] on icon at bounding box center [512, 128] width 7 height 5
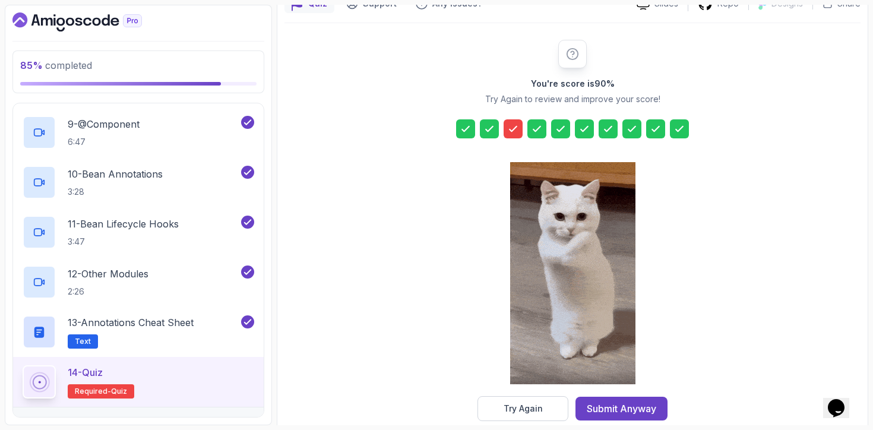
click at [514, 129] on icon at bounding box center [512, 128] width 7 height 5
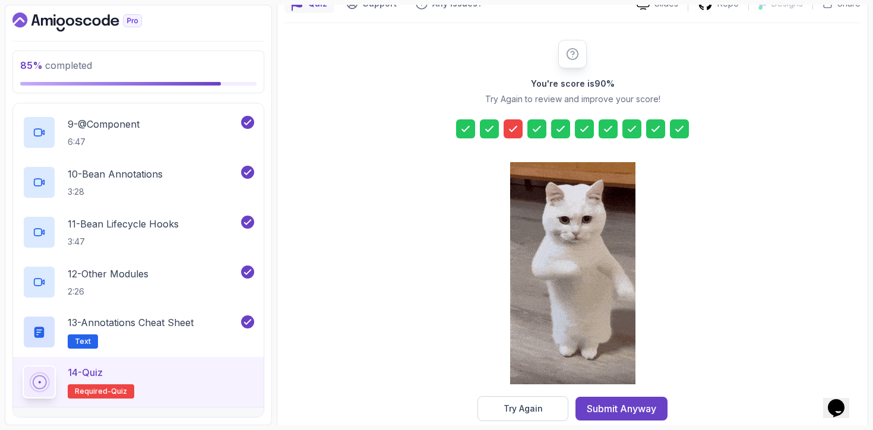
scroll to position [140, 0]
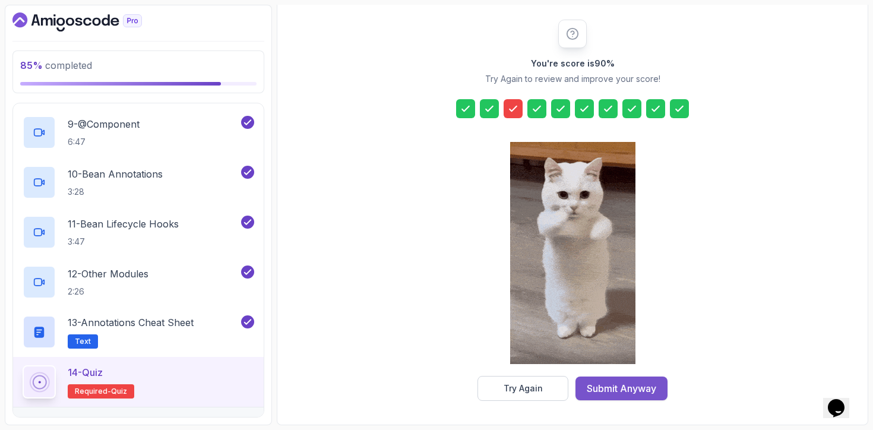
click at [590, 391] on div "Submit Anyway" at bounding box center [621, 388] width 69 height 14
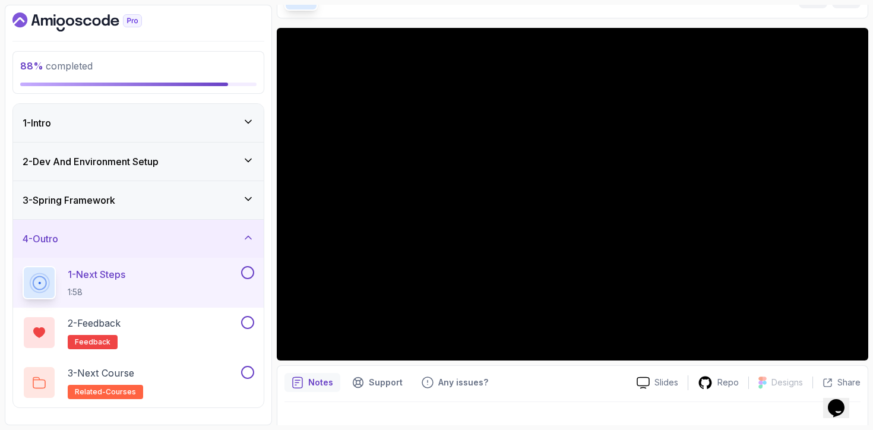
scroll to position [78, 0]
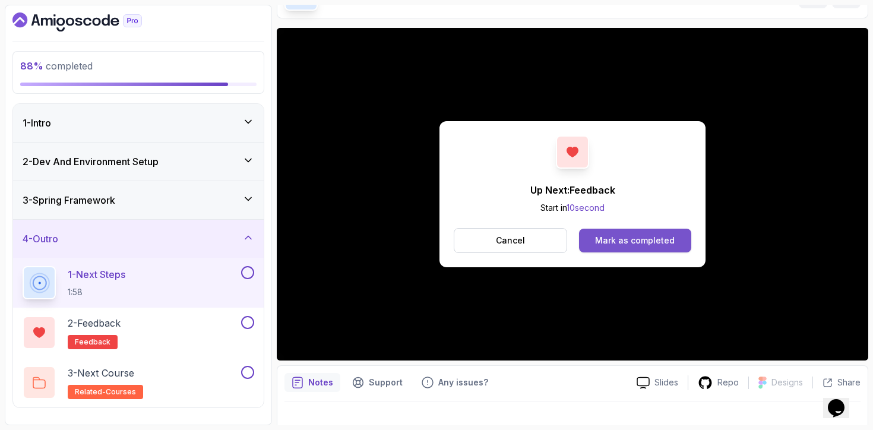
click at [609, 236] on div "Mark as completed" at bounding box center [635, 241] width 80 height 12
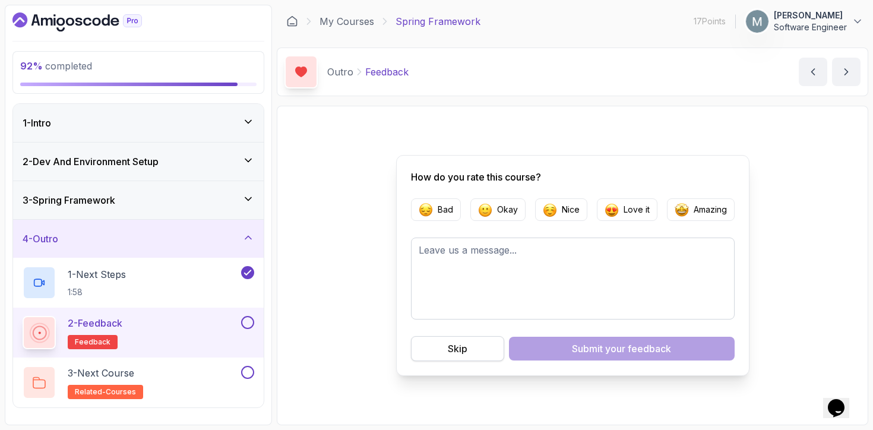
click at [463, 349] on div "Skip" at bounding box center [458, 348] width 20 height 14
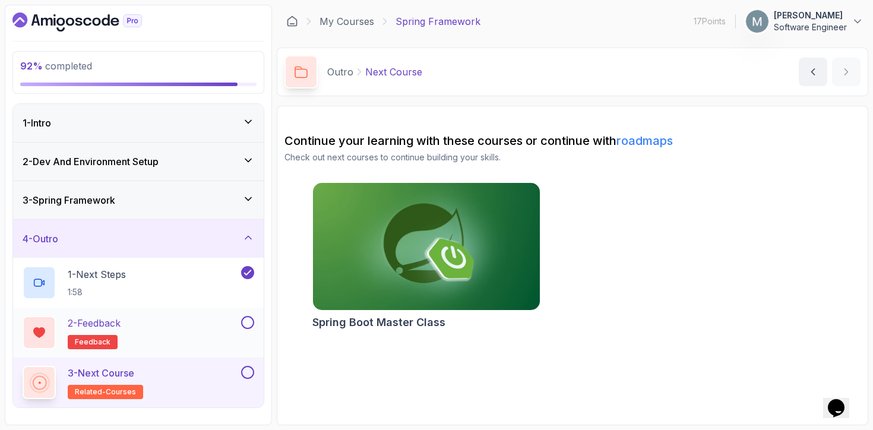
click at [246, 321] on button at bounding box center [247, 322] width 13 height 13
click at [246, 365] on div "3 - Next Course related-courses" at bounding box center [138, 382] width 251 height 50
click at [245, 375] on button at bounding box center [247, 372] width 13 height 13
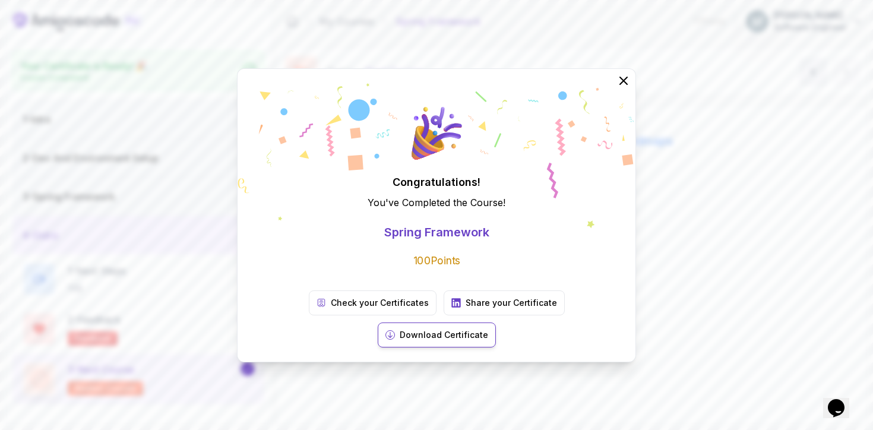
click at [496, 322] on button "Download Certificate" at bounding box center [437, 334] width 118 height 25
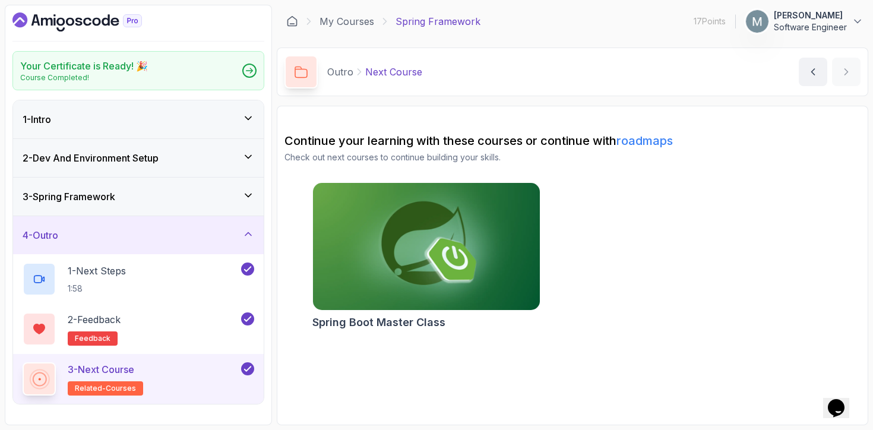
click at [372, 260] on img at bounding box center [426, 247] width 238 height 134
click at [347, 11] on div "My Courses Spring Framework 17 Points Mika Dralle Software Engineer" at bounding box center [572, 21] width 591 height 33
click at [345, 20] on link "My Courses" at bounding box center [346, 21] width 55 height 14
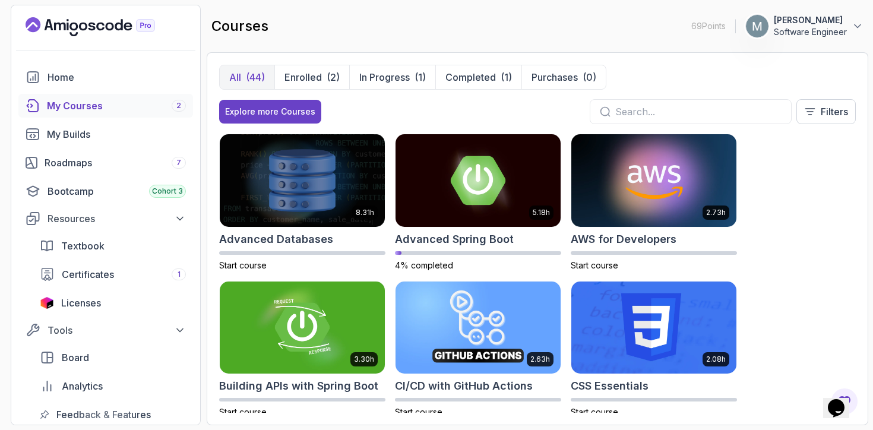
click at [162, 108] on div "My Courses 2" at bounding box center [116, 106] width 139 height 14
click at [462, 235] on h2 "Advanced Spring Boot" at bounding box center [454, 239] width 119 height 17
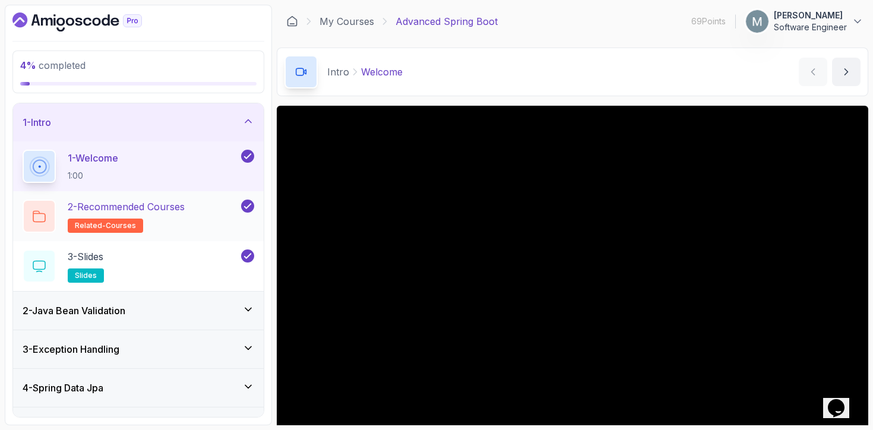
click at [167, 231] on h2 "2 - Recommended Courses related-courses" at bounding box center [126, 216] width 117 height 33
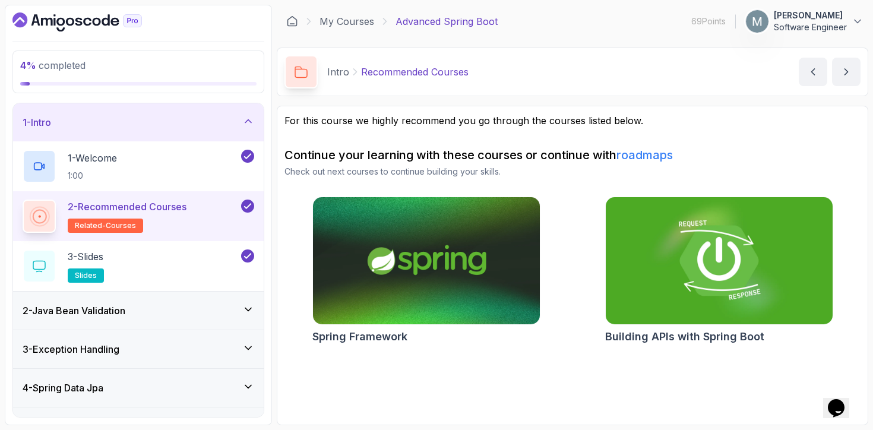
click at [651, 277] on img at bounding box center [719, 261] width 238 height 134
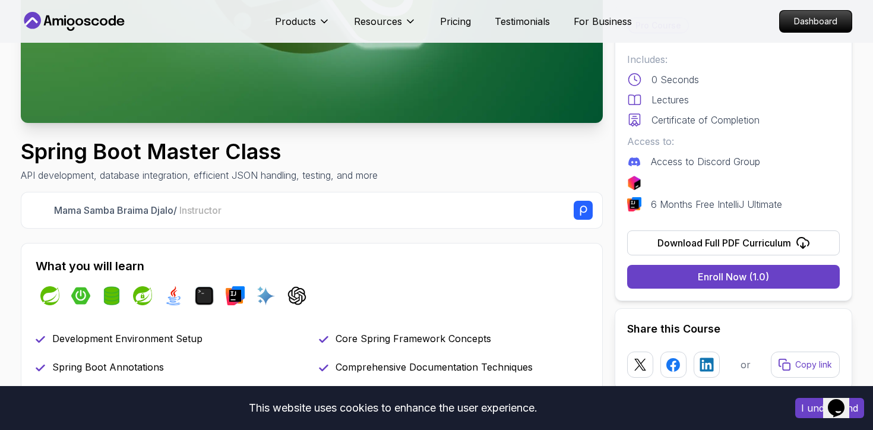
scroll to position [277, 0]
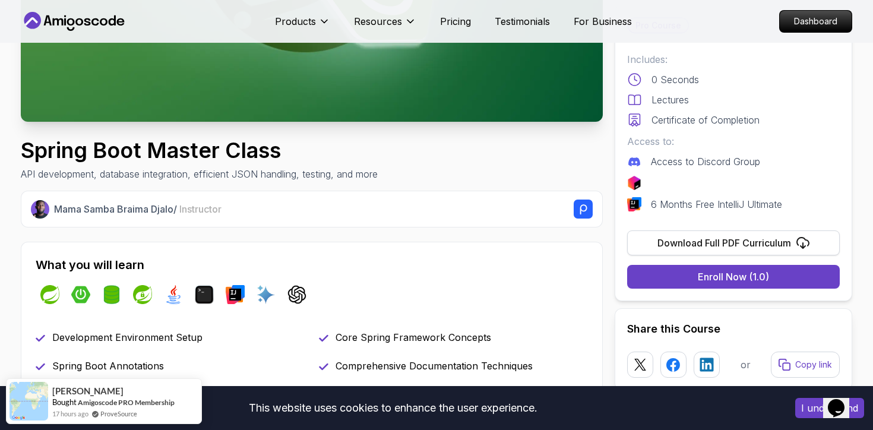
click at [725, 242] on div "Download Full PDF Curriculum" at bounding box center [724, 243] width 134 height 14
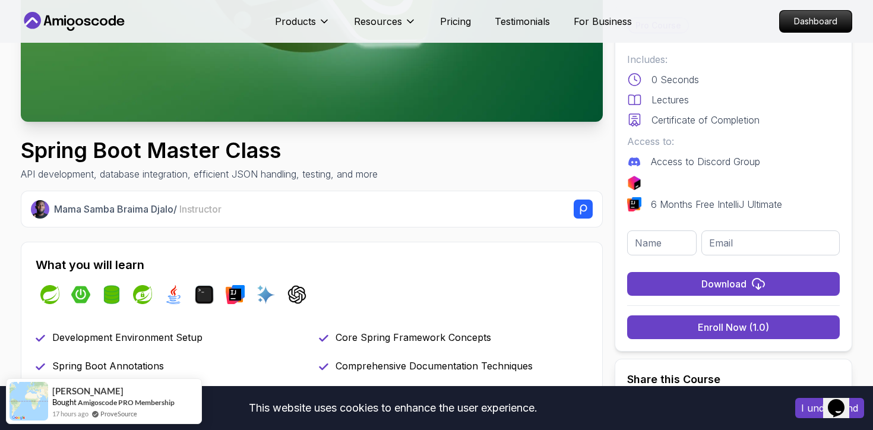
click at [717, 292] on button "Download" at bounding box center [733, 284] width 213 height 24
click at [666, 250] on input "text" at bounding box center [661, 242] width 69 height 25
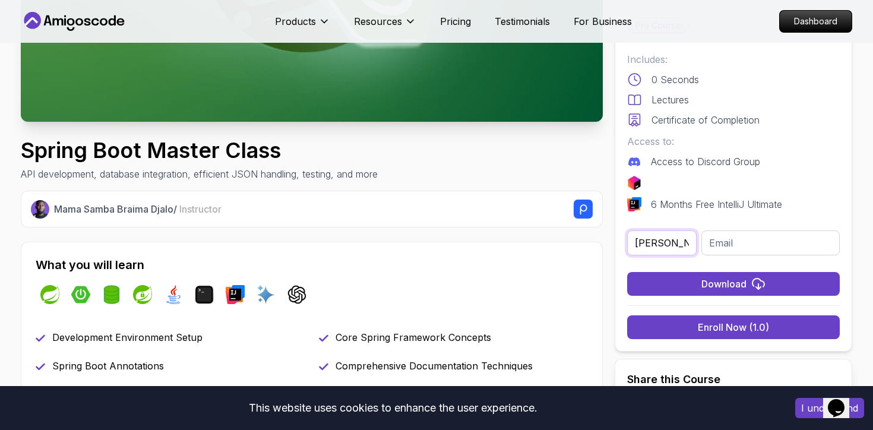
type input "[PERSON_NAME]"
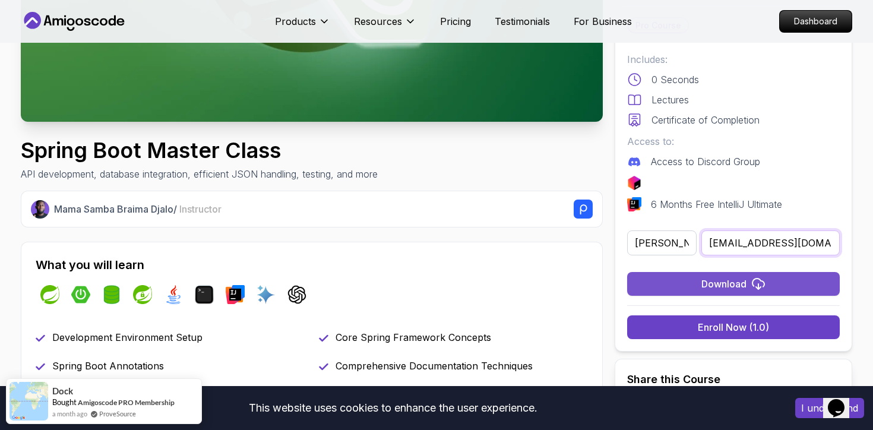
type input "[EMAIL_ADDRESS][DOMAIN_NAME]"
click at [679, 274] on button "Download" at bounding box center [733, 284] width 213 height 24
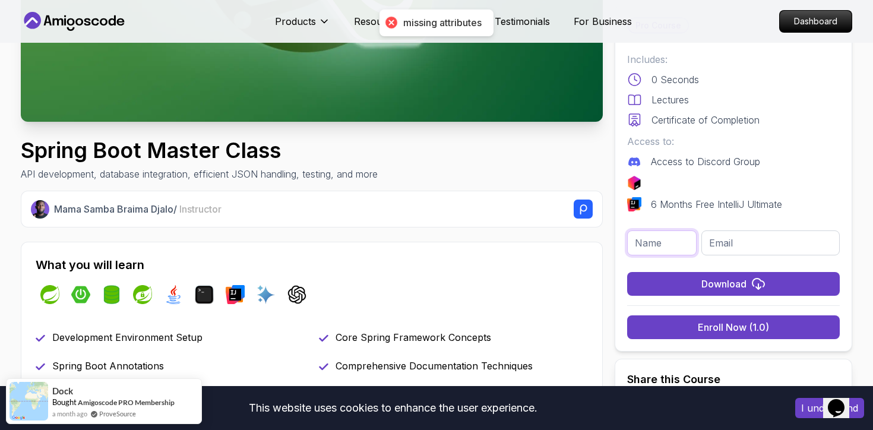
click at [647, 243] on input "text" at bounding box center [661, 242] width 69 height 25
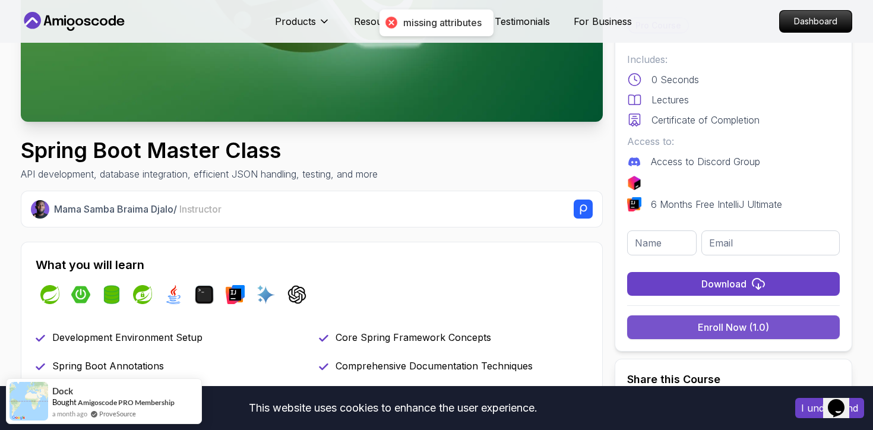
click at [695, 322] on button "Enroll Now (1.0)" at bounding box center [733, 327] width 213 height 24
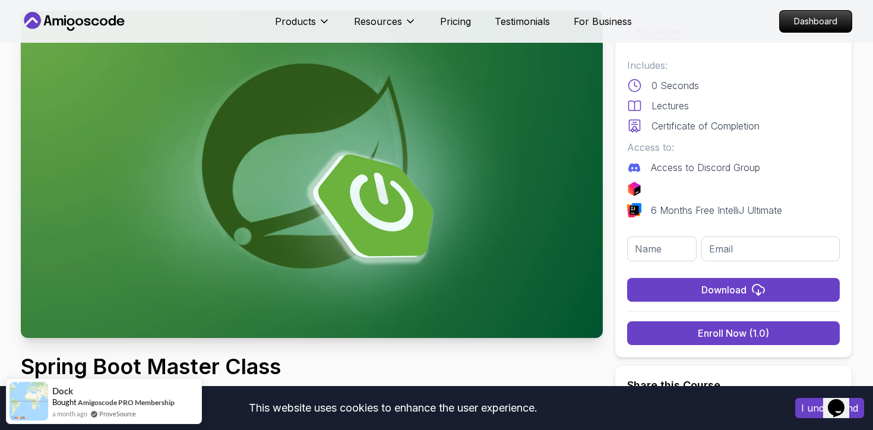
scroll to position [0, 0]
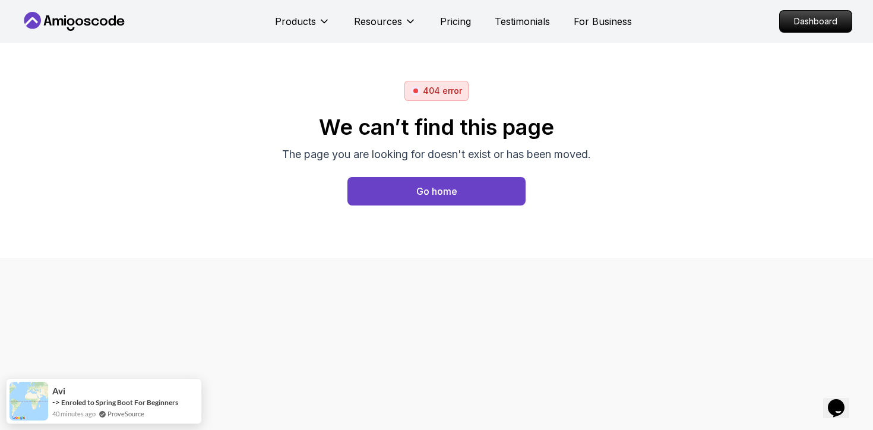
click at [135, 37] on nav "Products Resources Pricing Testimonials For Business Dashboard" at bounding box center [436, 21] width 831 height 43
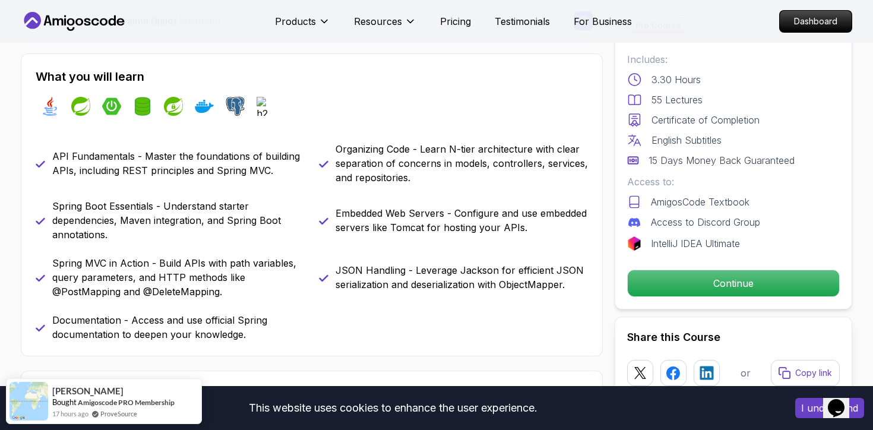
scroll to position [463, 0]
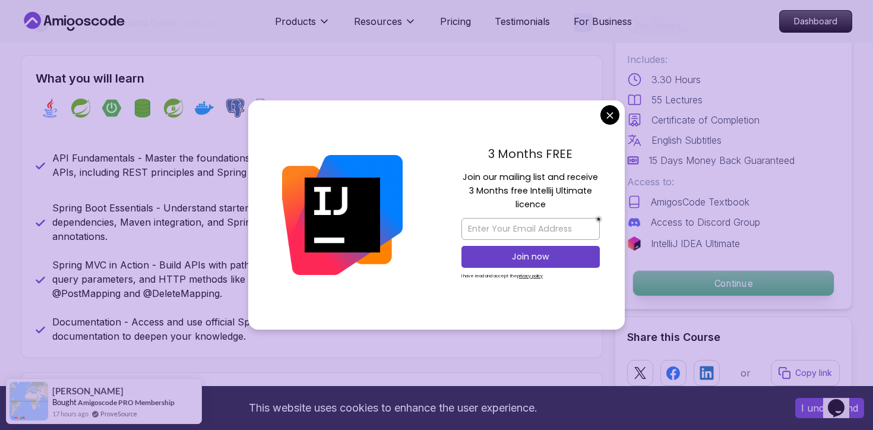
click at [669, 290] on p "Continue" at bounding box center [733, 283] width 201 height 25
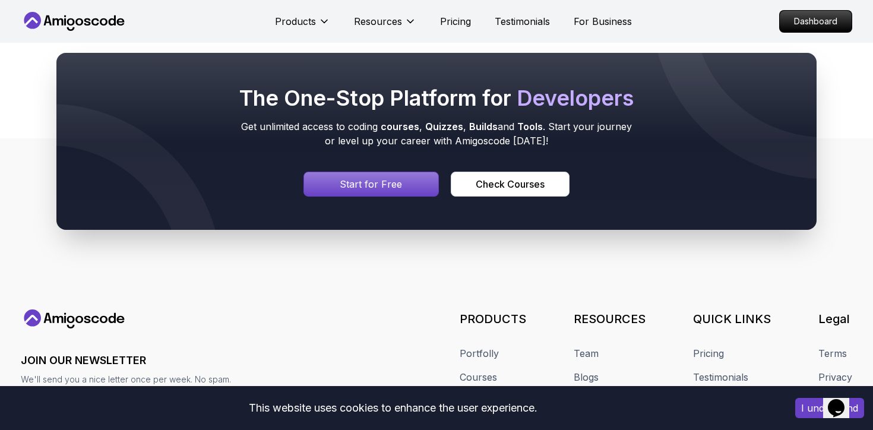
scroll to position [463, 0]
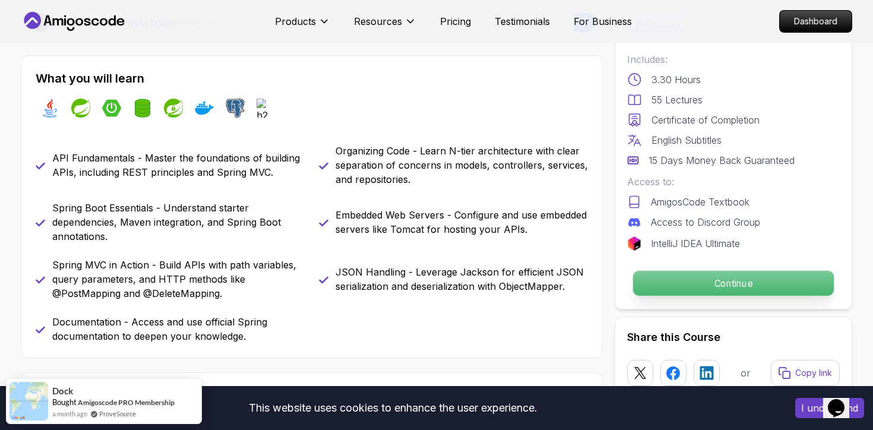
click at [651, 276] on p "Continue" at bounding box center [733, 283] width 201 height 25
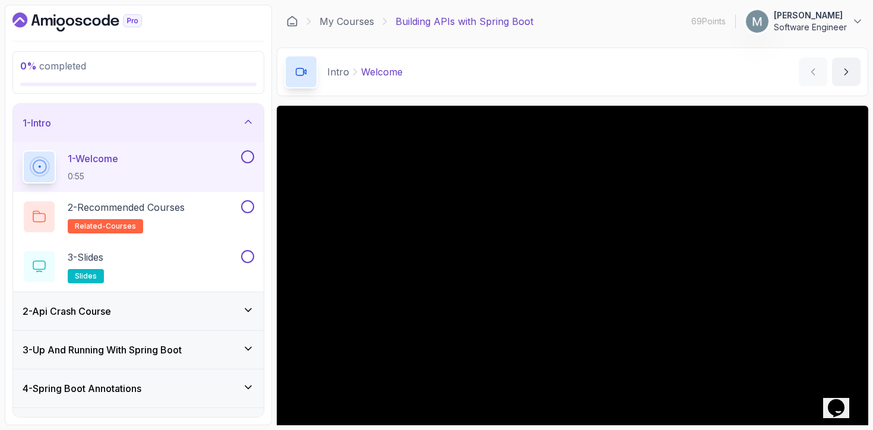
click at [248, 155] on button at bounding box center [247, 156] width 13 height 13
click at [219, 208] on div "2 - Recommended Courses related-courses" at bounding box center [131, 216] width 216 height 33
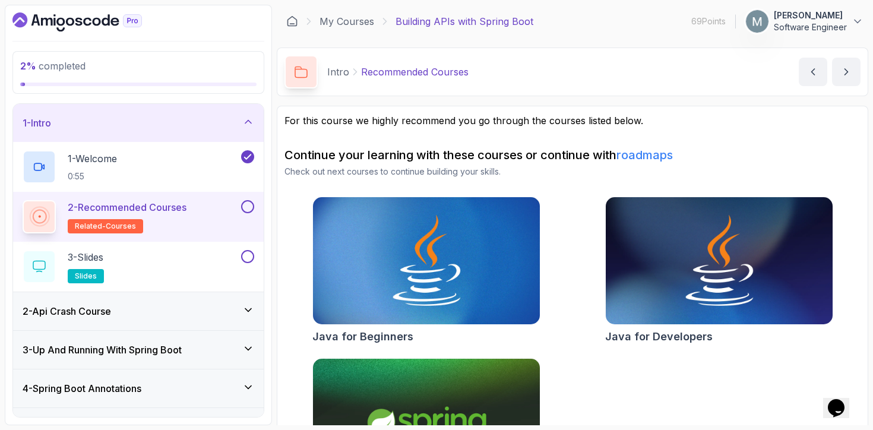
click at [242, 211] on div at bounding box center [246, 206] width 15 height 13
click at [247, 209] on button at bounding box center [247, 206] width 13 height 13
click at [224, 257] on div "3 - Slides slides" at bounding box center [131, 266] width 216 height 33
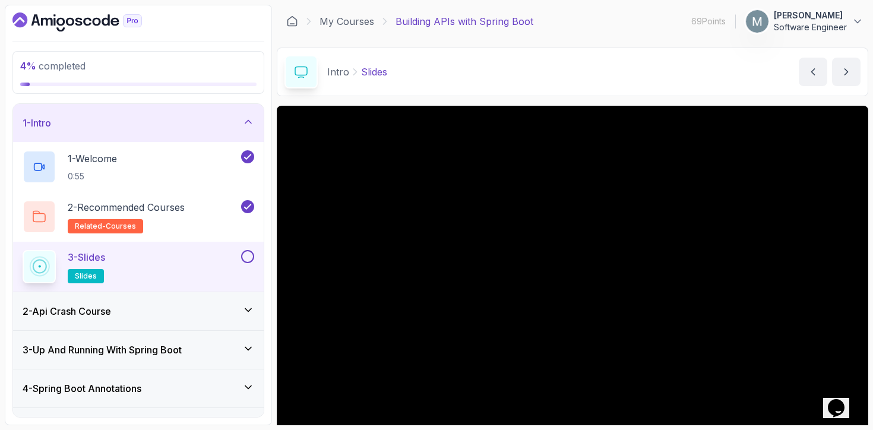
click at [252, 257] on button at bounding box center [247, 256] width 13 height 13
click at [230, 299] on div "2 - Api Crash Course" at bounding box center [138, 311] width 251 height 38
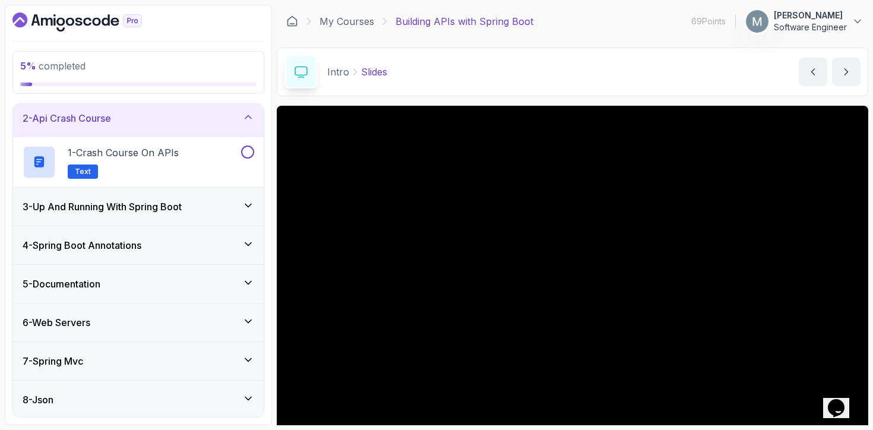
scroll to position [50, 0]
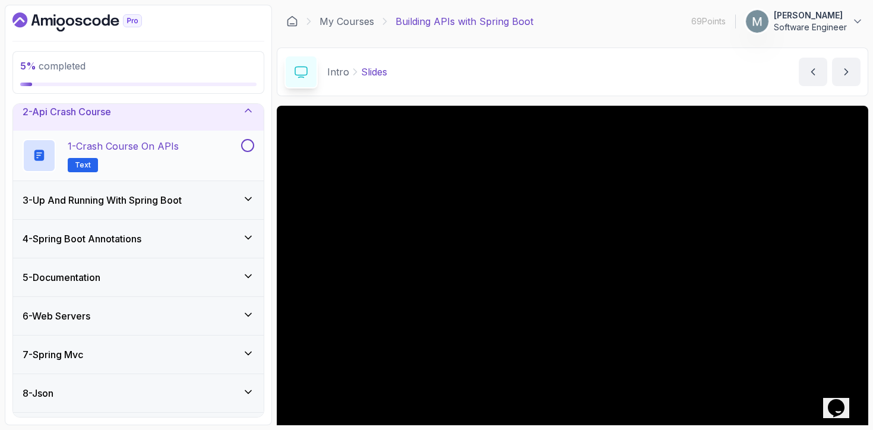
click at [233, 148] on div "1 - Crash Course on APIs Text" at bounding box center [131, 155] width 216 height 33
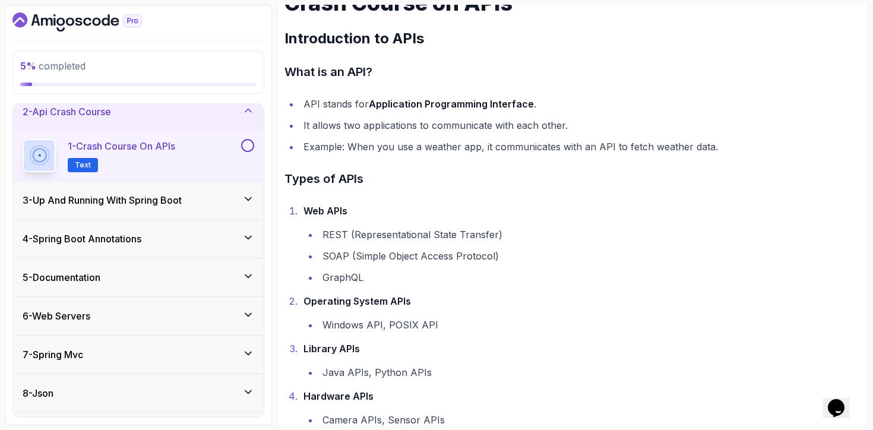
scroll to position [201, 0]
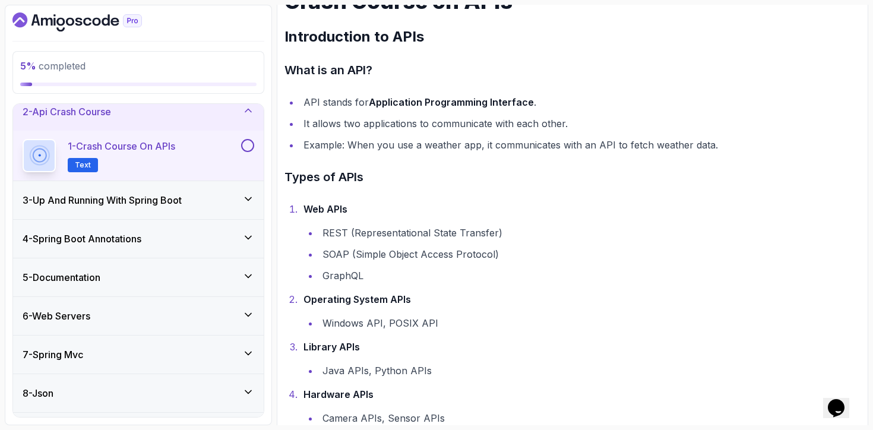
click at [252, 145] on button at bounding box center [247, 145] width 13 height 13
click at [226, 205] on div "3 - Up And Running With Spring Boot" at bounding box center [139, 200] width 232 height 14
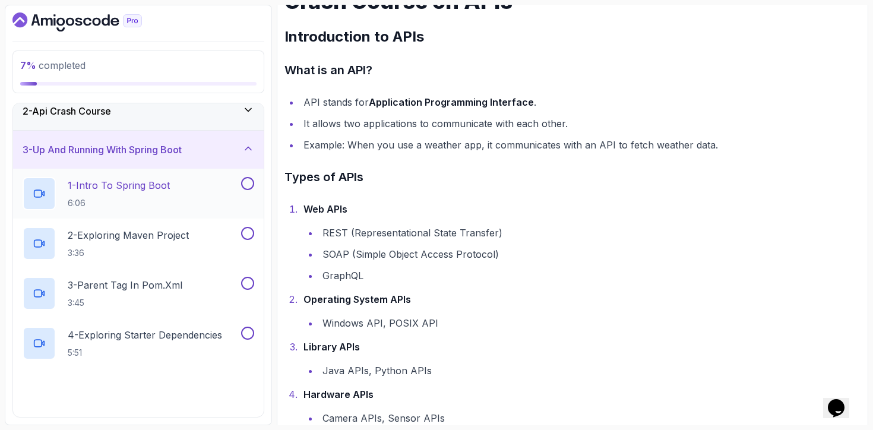
click at [226, 206] on div "1 - Intro To Spring Boot 6:06" at bounding box center [131, 193] width 216 height 33
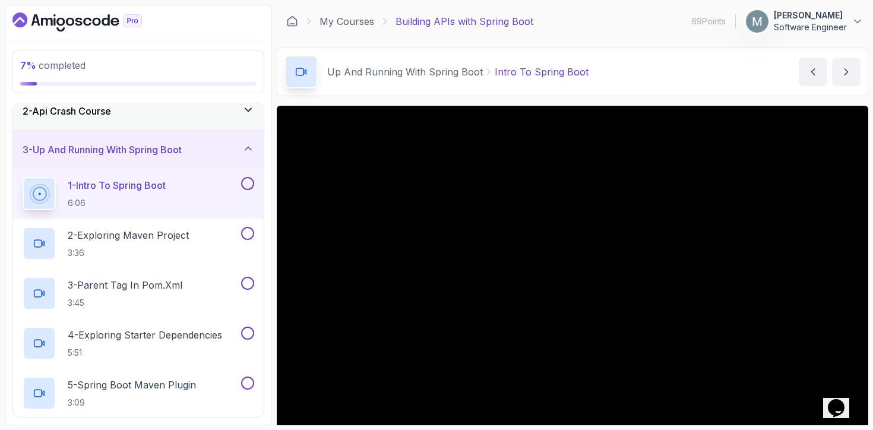
click at [252, 186] on button at bounding box center [247, 183] width 13 height 13
click at [245, 229] on button at bounding box center [247, 233] width 13 height 13
click at [227, 306] on div "3 - Parent Tag In pom.xml 3:45" at bounding box center [131, 293] width 216 height 33
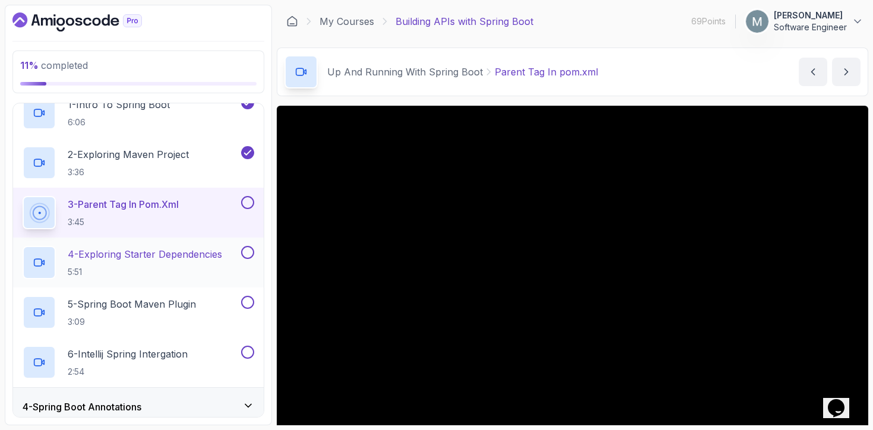
scroll to position [131, 0]
click at [250, 200] on button at bounding box center [247, 201] width 13 height 13
click at [219, 259] on p "4 - Exploring Starter Dependencies" at bounding box center [145, 253] width 154 height 14
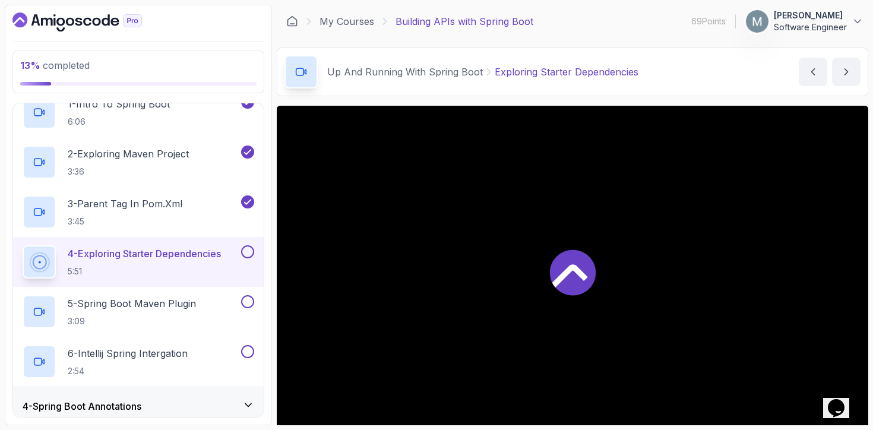
click at [248, 249] on button at bounding box center [247, 251] width 13 height 13
click at [249, 300] on button at bounding box center [247, 301] width 13 height 13
click at [249, 345] on button at bounding box center [247, 351] width 13 height 13
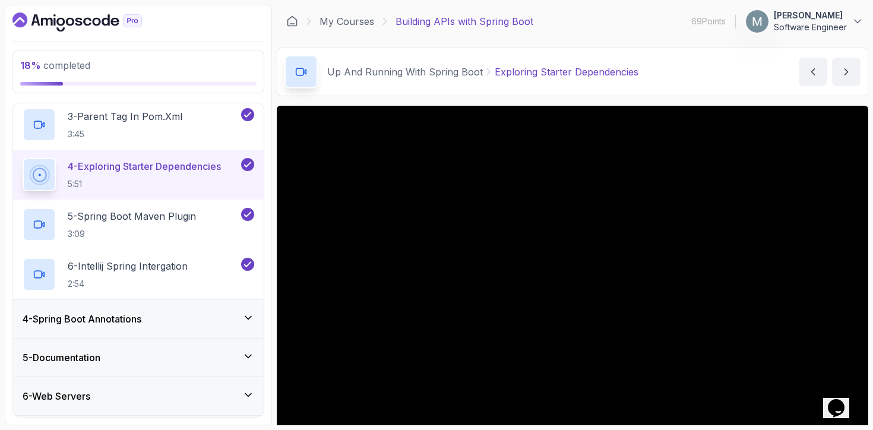
click at [238, 324] on div "4 - Spring Boot Annotations" at bounding box center [139, 319] width 232 height 14
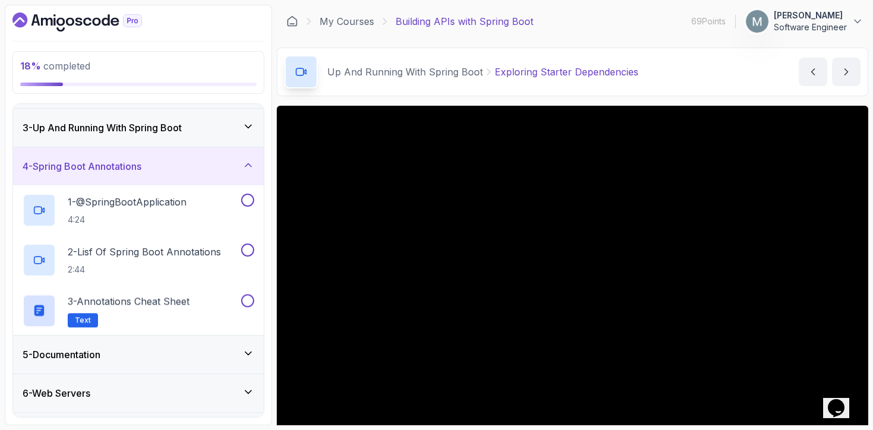
scroll to position [112, 0]
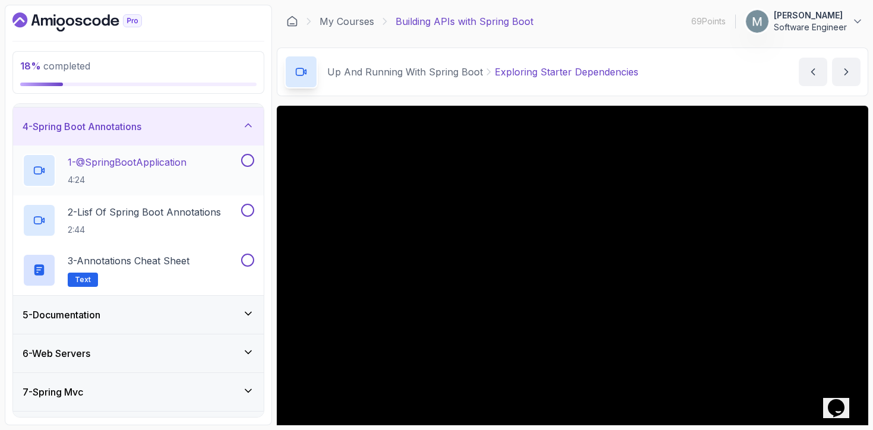
click at [214, 173] on div "1 - @SpringBootApplication 4:24" at bounding box center [131, 170] width 216 height 33
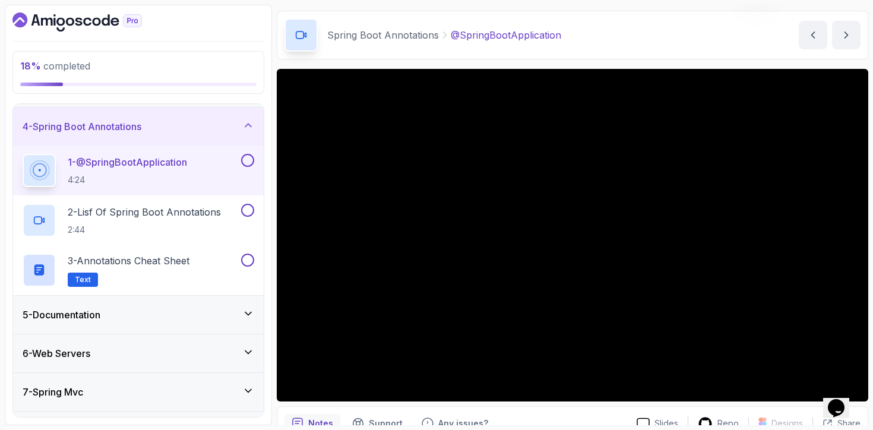
scroll to position [37, 0]
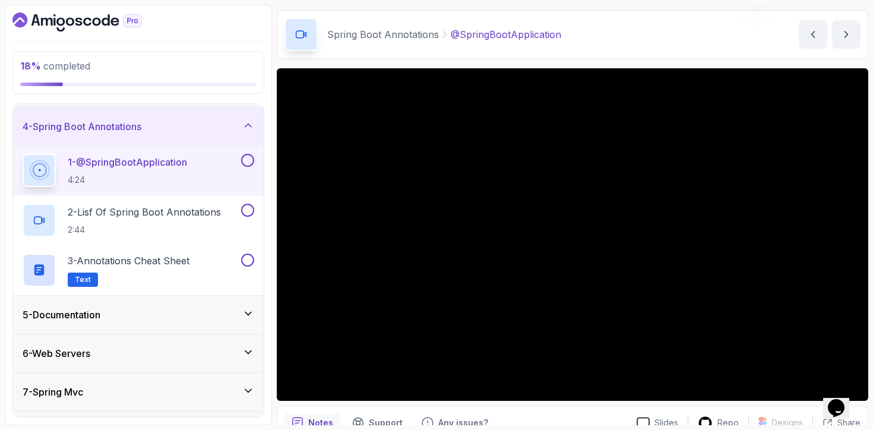
click at [249, 163] on button at bounding box center [247, 160] width 13 height 13
click at [208, 212] on p "2 - Lisf Of Spring Boot Annotations" at bounding box center [144, 212] width 153 height 14
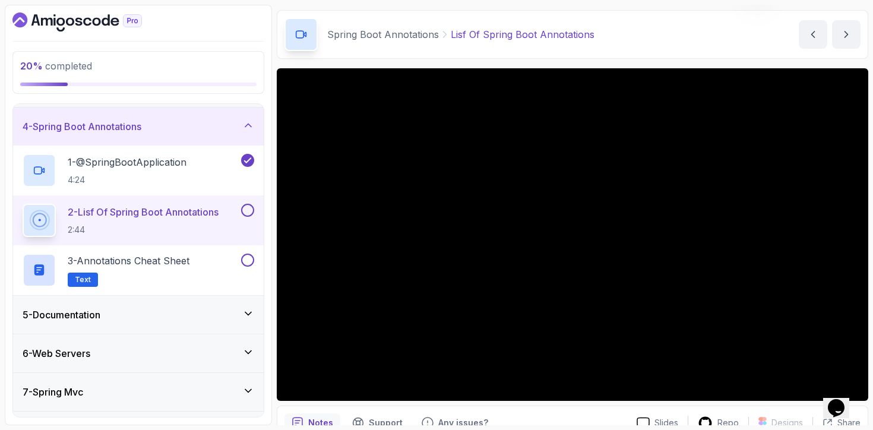
click at [247, 210] on button at bounding box center [247, 210] width 13 height 13
click at [235, 257] on div "3 - Annotations Cheat Sheet Text" at bounding box center [131, 270] width 216 height 33
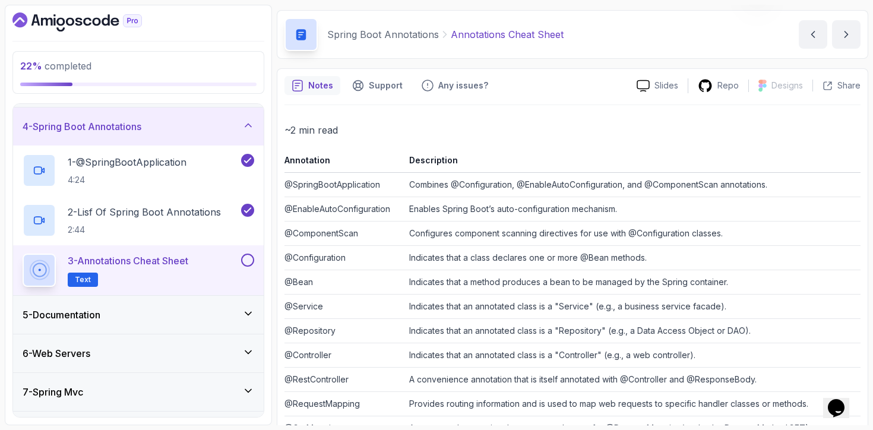
click at [256, 256] on div "3 - Annotations Cheat Sheet Text" at bounding box center [138, 270] width 251 height 50
click at [246, 258] on button at bounding box center [247, 260] width 13 height 13
click at [226, 302] on div "5 - Documentation" at bounding box center [138, 315] width 251 height 38
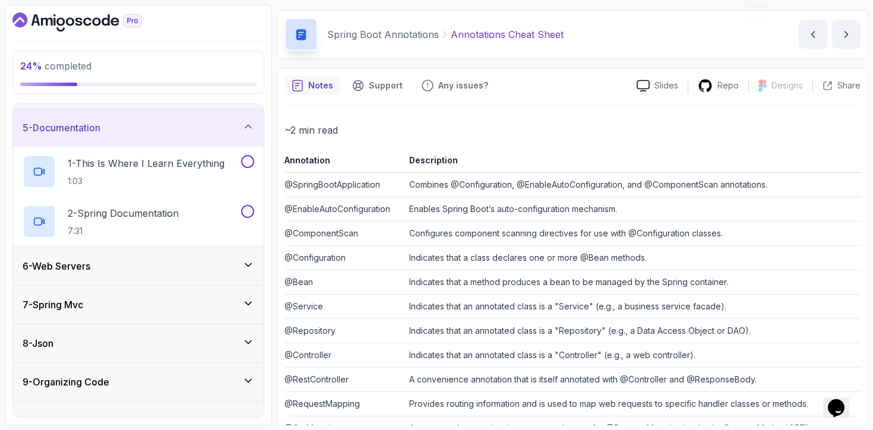
scroll to position [150, 0]
click at [201, 170] on h2 "1 - This Is Where I Learn Everything 1:03" at bounding box center [146, 171] width 157 height 31
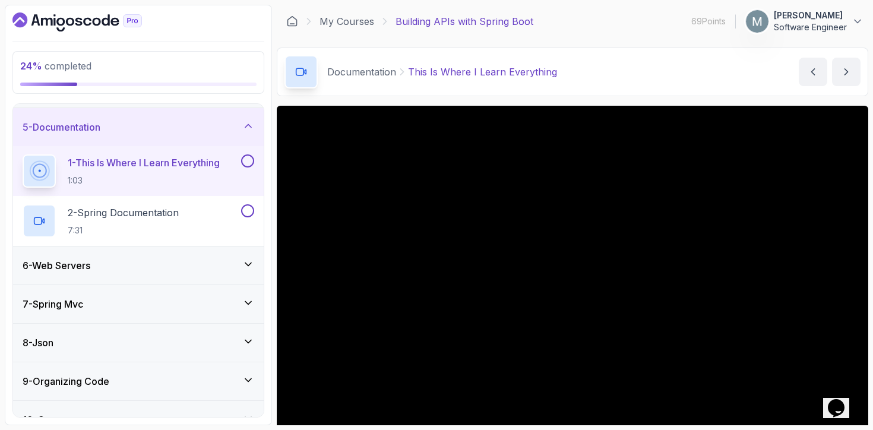
click at [422, 425] on section "24 % completed 1 - Intro 2 - Api Crash Course 3 - Up And Running With Spring Bo…" at bounding box center [436, 215] width 873 height 430
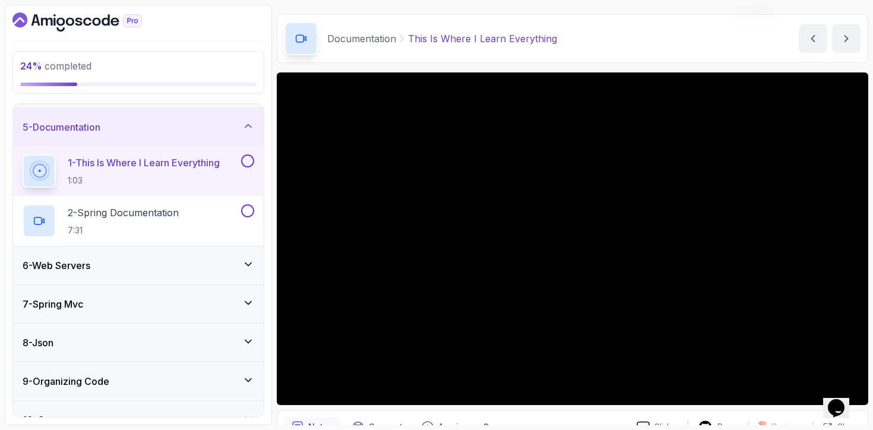
click at [242, 165] on div at bounding box center [246, 160] width 15 height 13
click at [248, 163] on button at bounding box center [247, 160] width 13 height 13
click at [201, 215] on div "2 - Spring Documentation 7:31" at bounding box center [131, 220] width 216 height 33
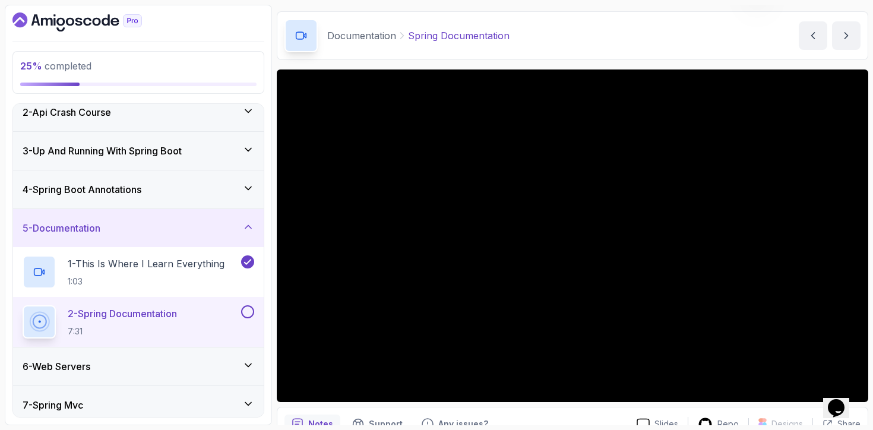
scroll to position [54, 0]
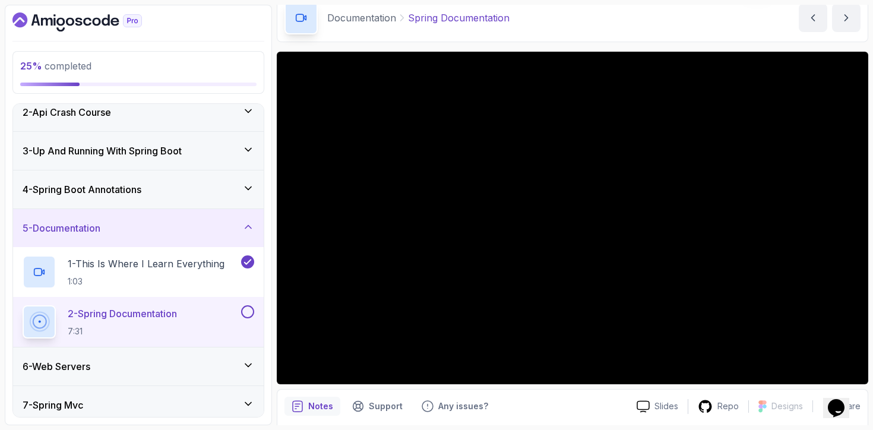
click at [248, 308] on button at bounding box center [247, 311] width 13 height 13
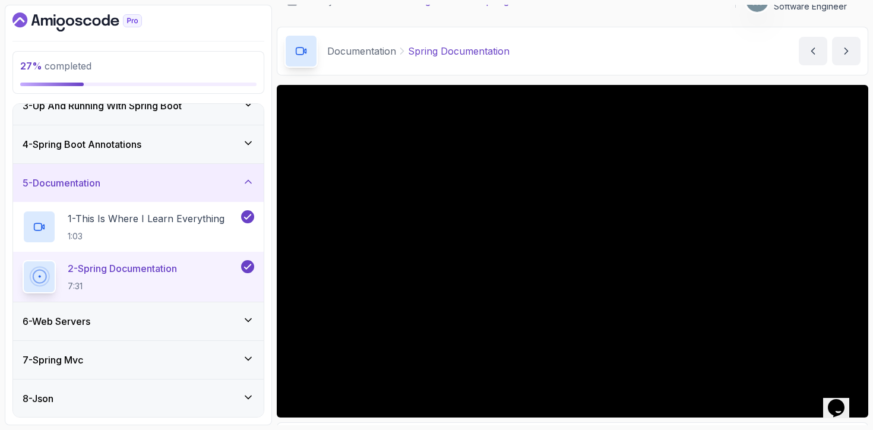
scroll to position [12, 0]
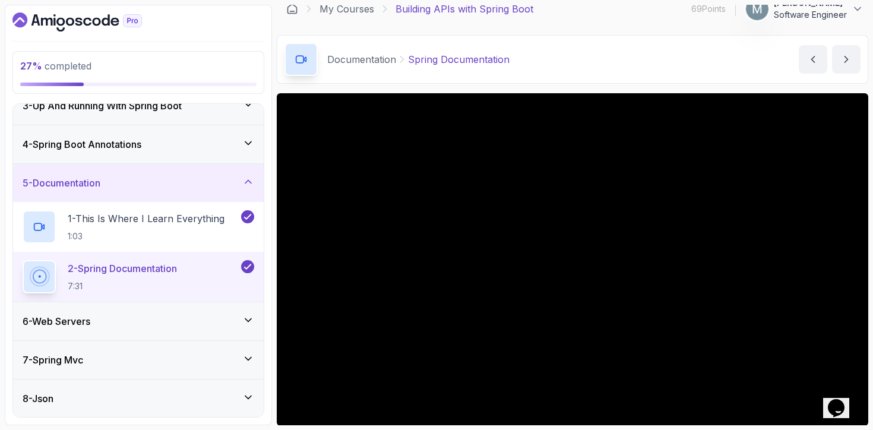
click at [204, 315] on div "6 - Web Servers" at bounding box center [139, 321] width 232 height 14
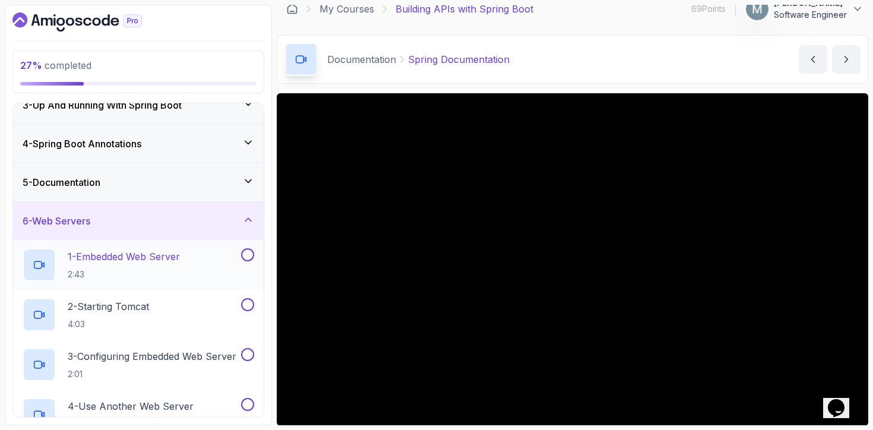
click at [205, 286] on div "1 - Embedded Web Server 2:43" at bounding box center [138, 265] width 251 height 50
click at [207, 280] on div "1 - Embedded Web Server 2:43" at bounding box center [131, 264] width 216 height 33
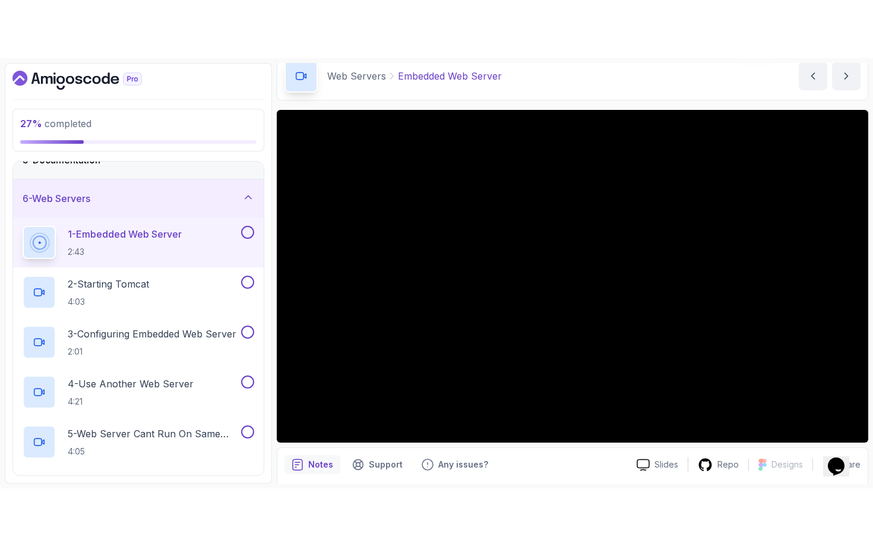
scroll to position [55, 0]
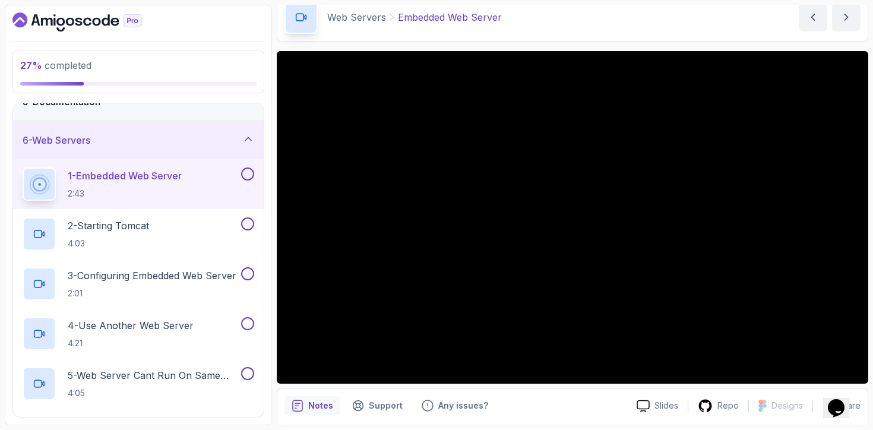
click at [249, 176] on button at bounding box center [247, 173] width 13 height 13
click at [205, 239] on div "2 - Starting Tomcat 4:03" at bounding box center [131, 233] width 216 height 33
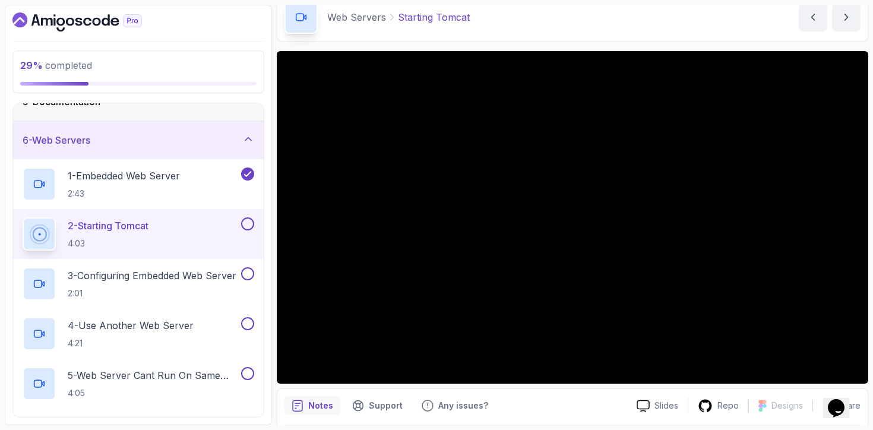
click at [250, 225] on button at bounding box center [247, 223] width 13 height 13
click at [181, 284] on h2 "3 - Configuring Embedded Web Server 2:01" at bounding box center [152, 283] width 169 height 31
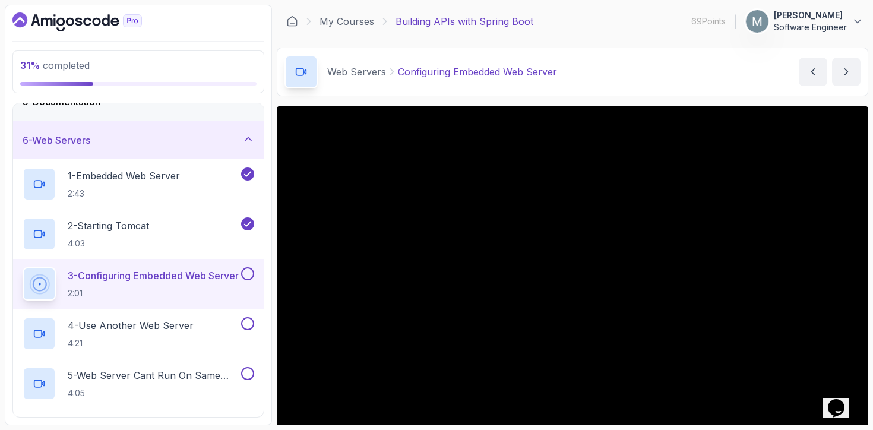
click at [249, 273] on button at bounding box center [247, 273] width 13 height 13
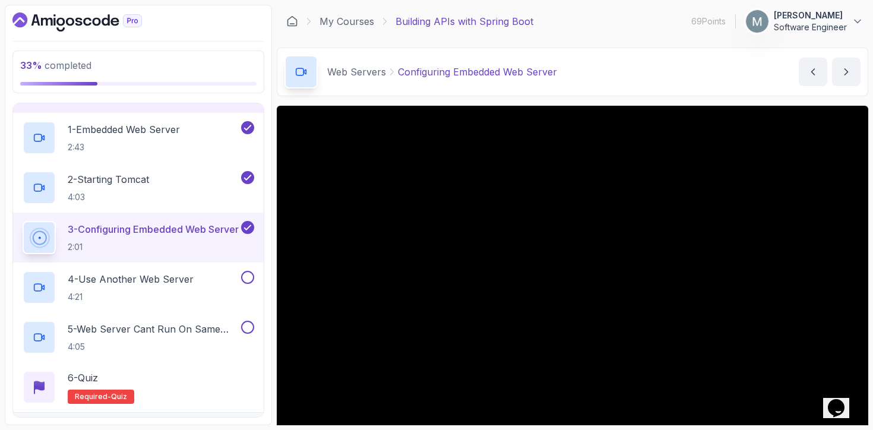
scroll to position [222, 0]
click at [186, 280] on p "4 - Use Another Web Server" at bounding box center [131, 278] width 126 height 14
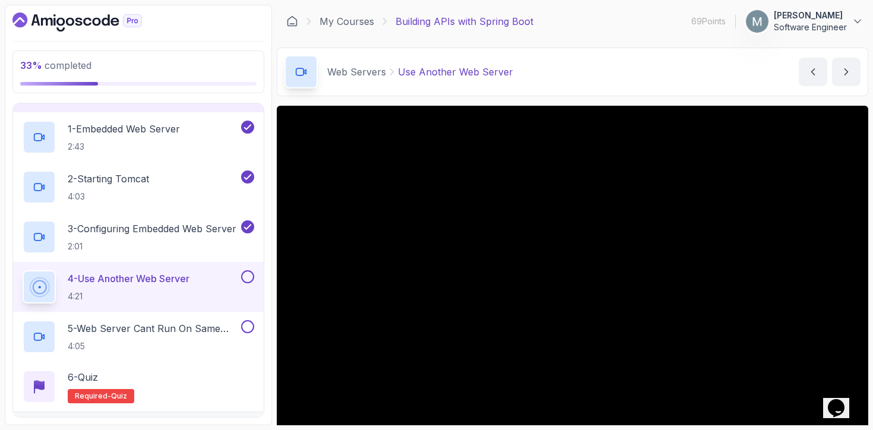
click at [249, 280] on button at bounding box center [247, 276] width 13 height 13
click at [187, 331] on p "5 - Web Server Cant Run On Same Port" at bounding box center [153, 328] width 171 height 14
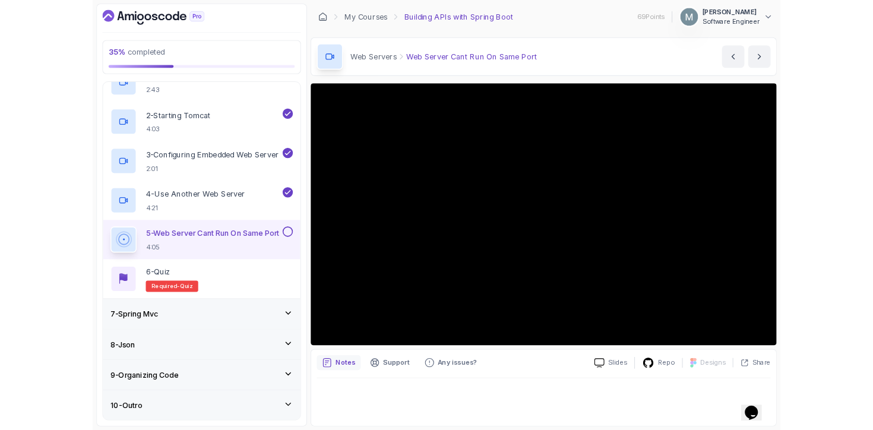
scroll to position [349, 0]
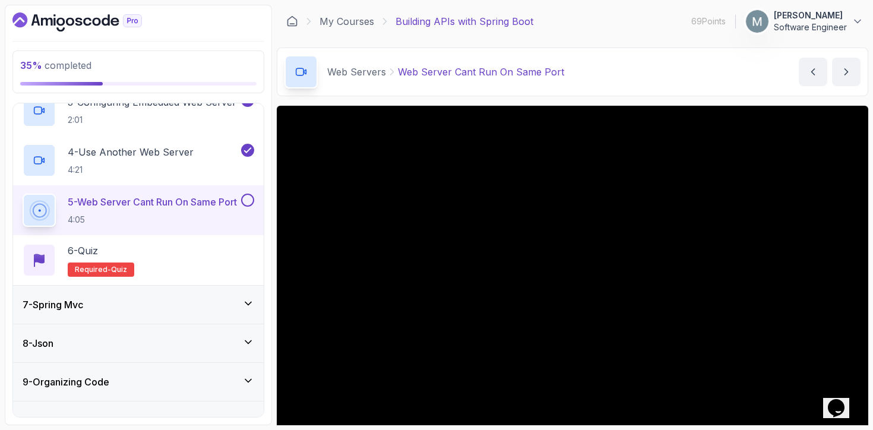
click at [249, 195] on button at bounding box center [247, 200] width 13 height 13
click at [189, 253] on div "6 - Quiz Required- quiz" at bounding box center [139, 259] width 232 height 33
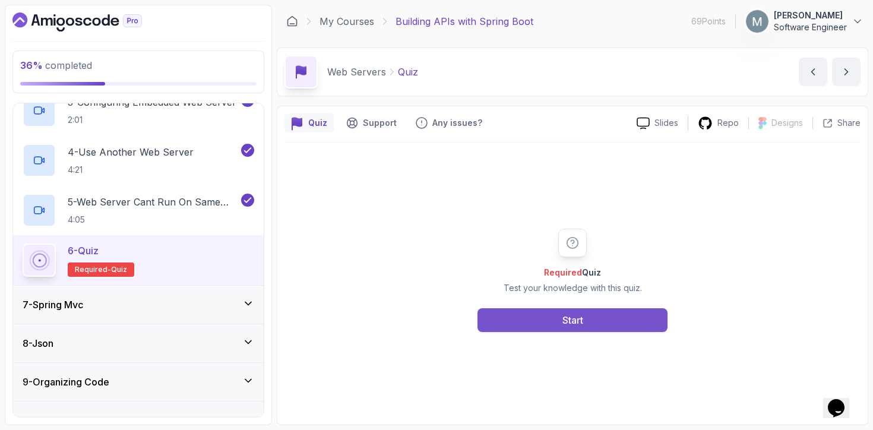
click at [544, 321] on button "Start" at bounding box center [572, 320] width 190 height 24
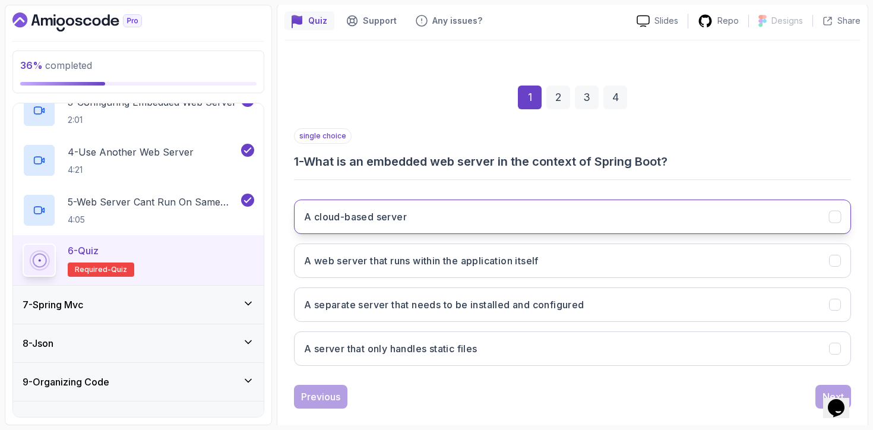
scroll to position [119, 0]
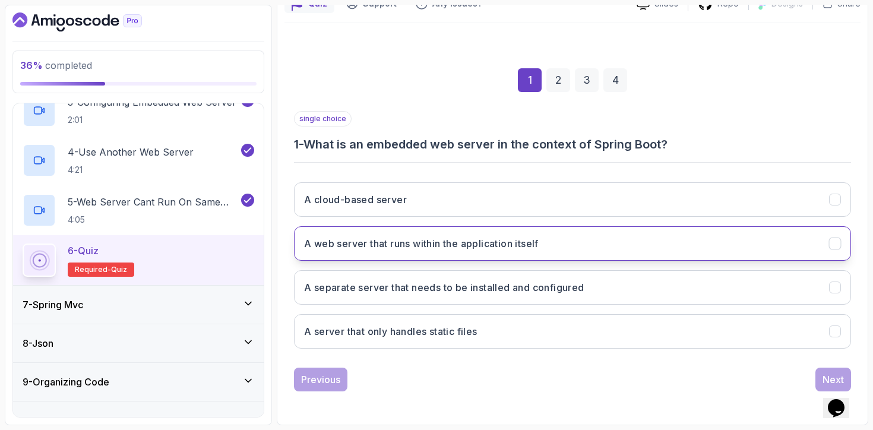
click at [428, 248] on h3 "A web server that runs within the application itself" at bounding box center [421, 243] width 235 height 14
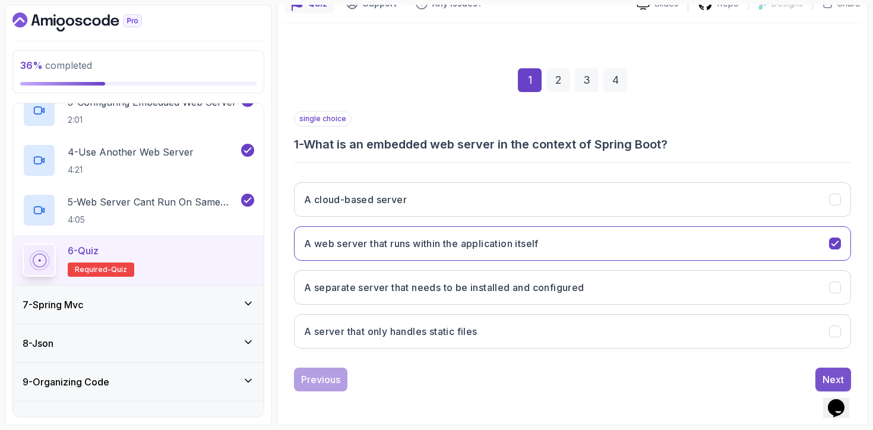
click at [818, 376] on button "Next" at bounding box center [833, 380] width 36 height 24
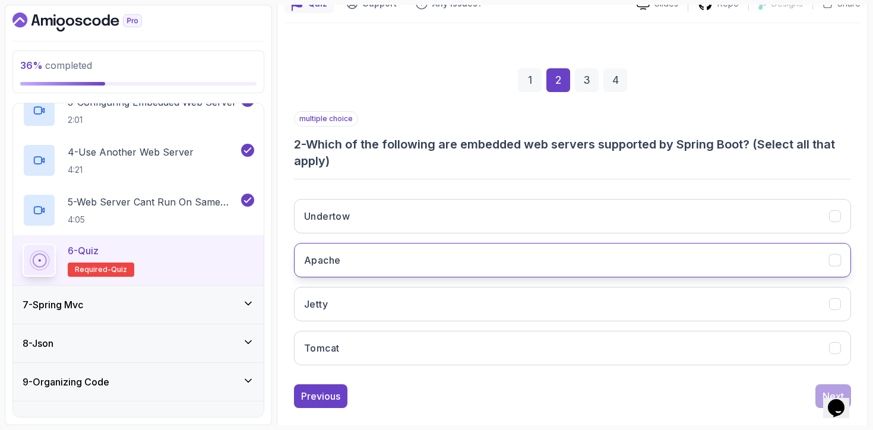
click at [470, 276] on button "Apache" at bounding box center [572, 260] width 557 height 34
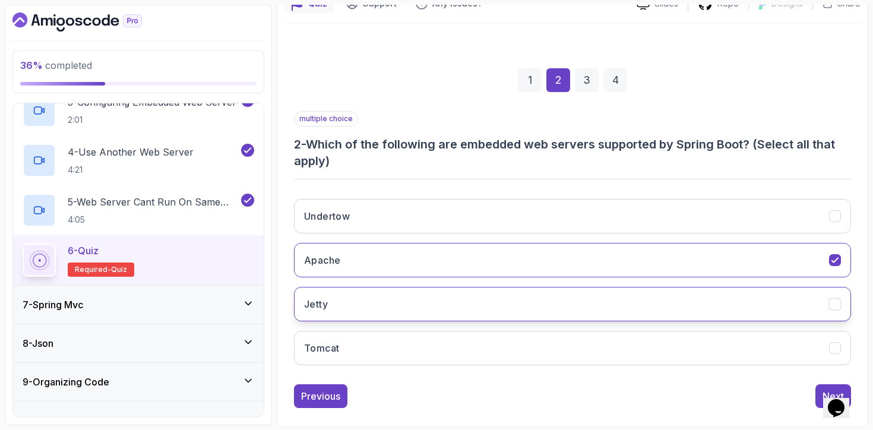
click at [459, 299] on button "Jetty" at bounding box center [572, 304] width 557 height 34
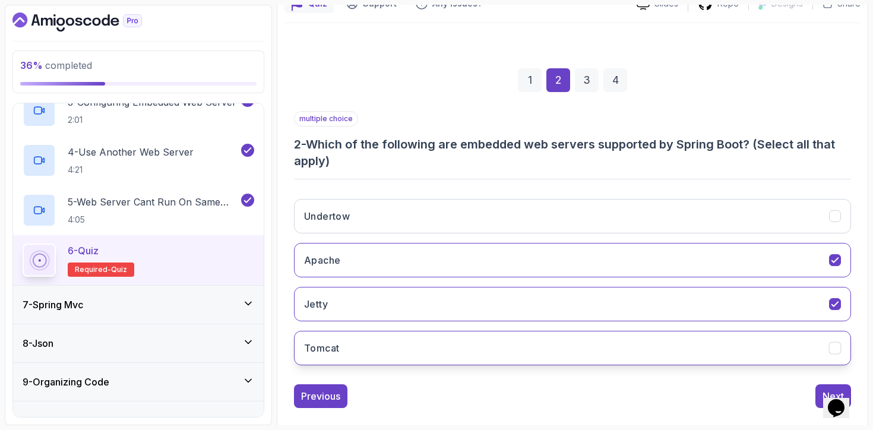
click at [427, 352] on button "Tomcat" at bounding box center [572, 348] width 557 height 34
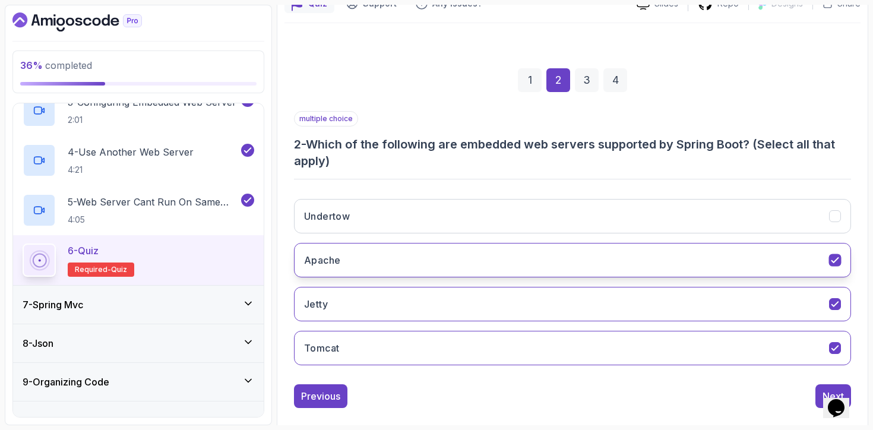
click at [406, 273] on button "Apache" at bounding box center [572, 260] width 557 height 34
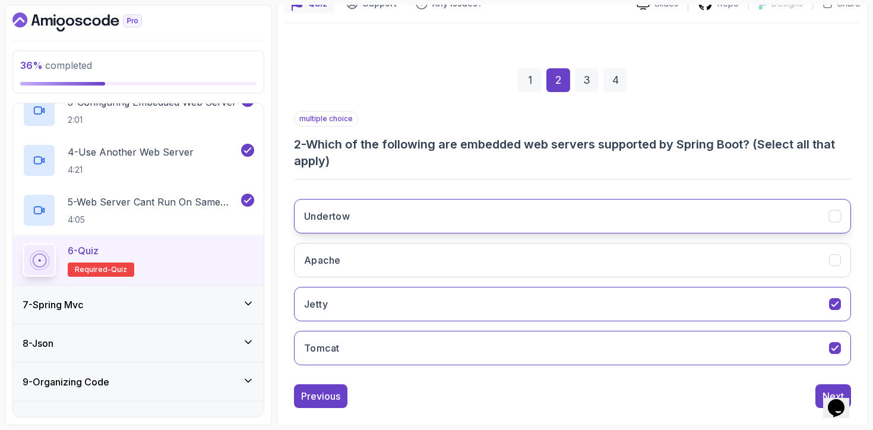
click at [433, 232] on button "Undertow" at bounding box center [572, 216] width 557 height 34
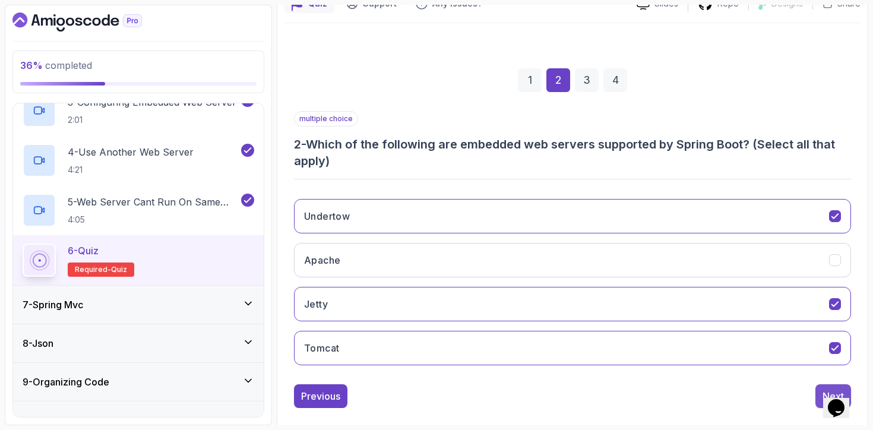
click at [818, 400] on button "Next" at bounding box center [833, 396] width 36 height 24
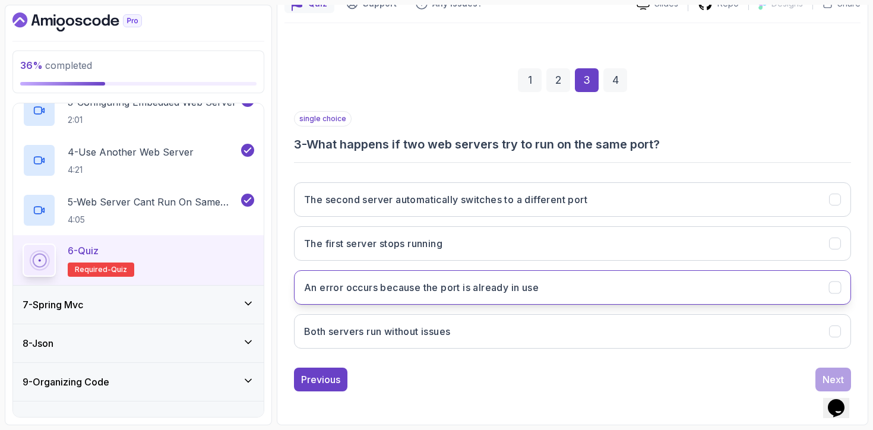
click at [477, 299] on button "An error occurs because the port is already in use" at bounding box center [572, 287] width 557 height 34
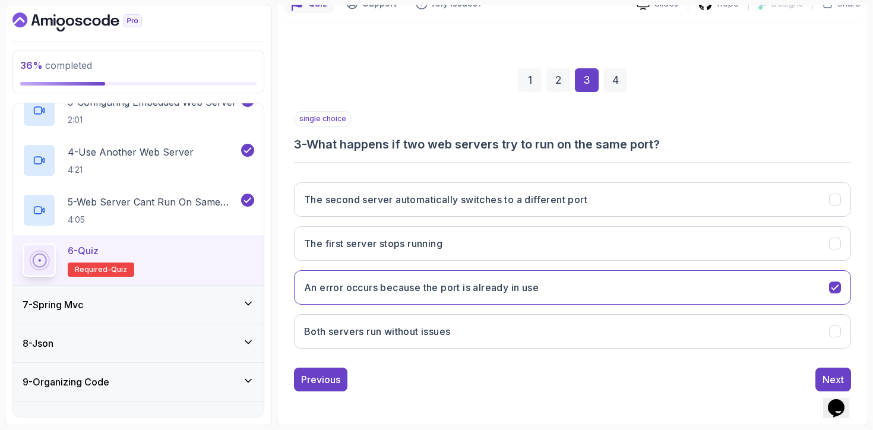
click at [828, 387] on div "Opens Chat This icon Opens the chat window." at bounding box center [842, 387] width 29 height 0
click at [821, 378] on button "Next" at bounding box center [833, 380] width 36 height 24
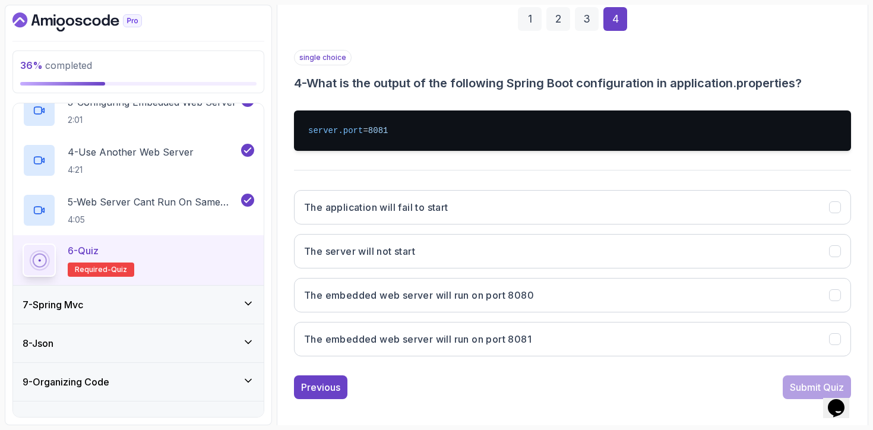
scroll to position [182, 0]
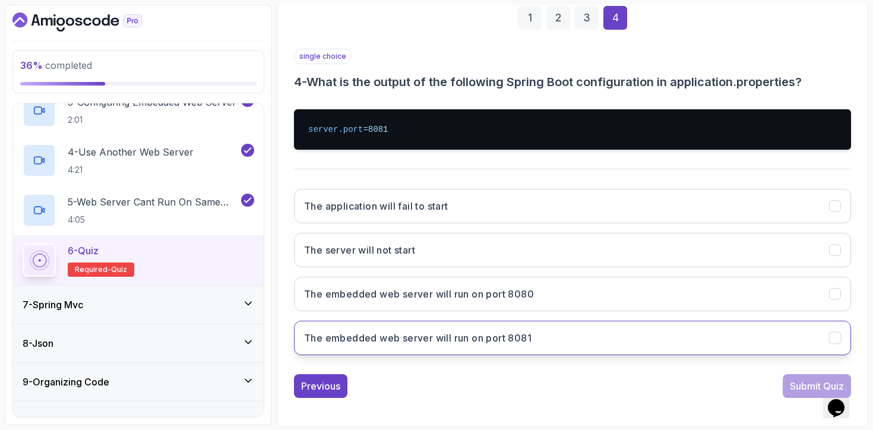
click at [468, 325] on button "The embedded web server will run on port 8081" at bounding box center [572, 338] width 557 height 34
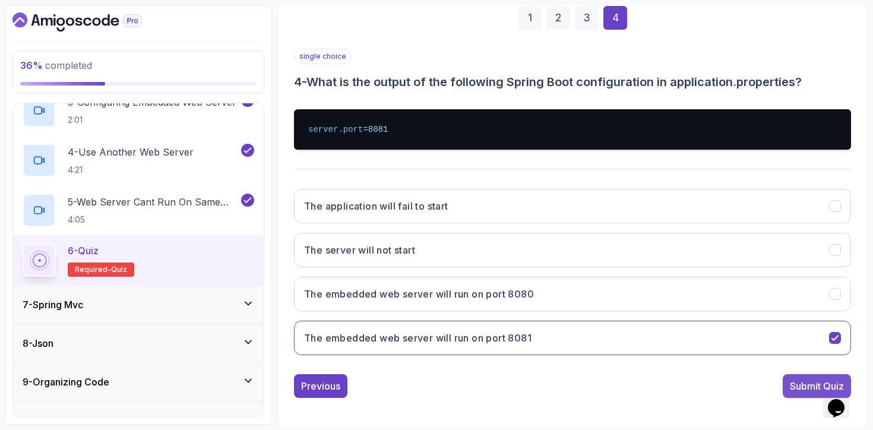
click at [798, 395] on button "Submit Quiz" at bounding box center [817, 386] width 68 height 24
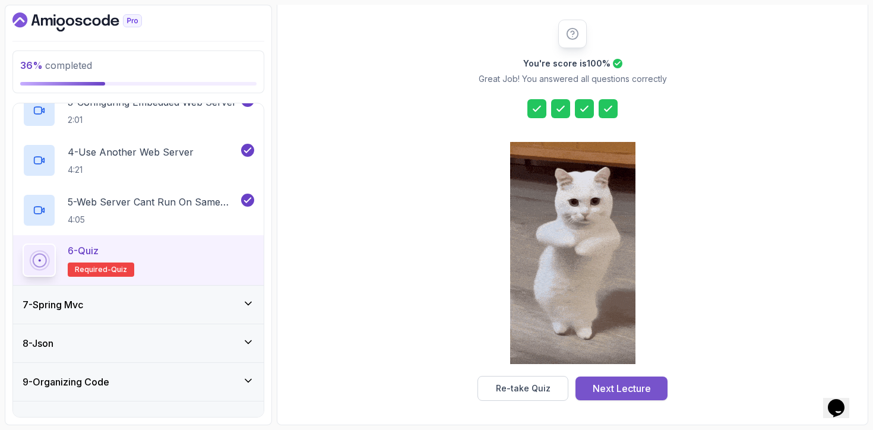
click at [646, 389] on div "Next Lecture" at bounding box center [622, 388] width 58 height 14
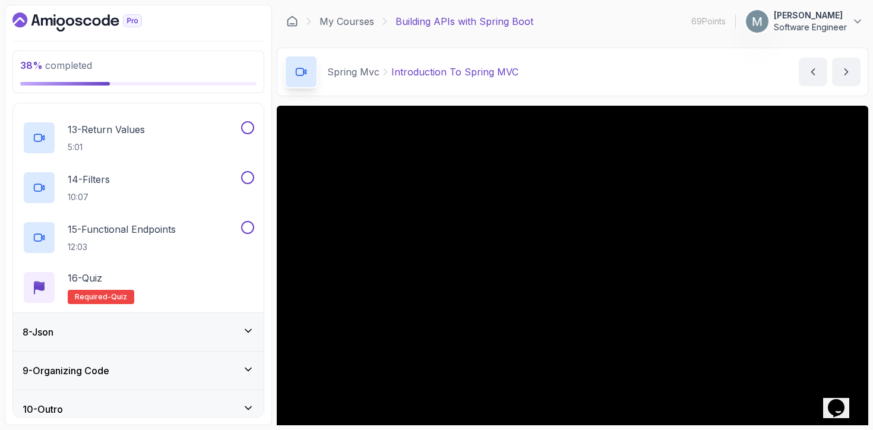
scroll to position [870, 0]
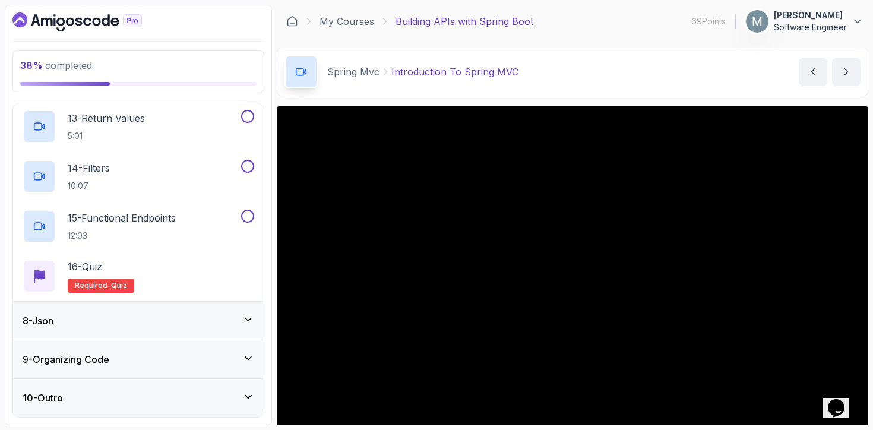
click at [174, 359] on div "9 - Organizing Code" at bounding box center [139, 359] width 232 height 14
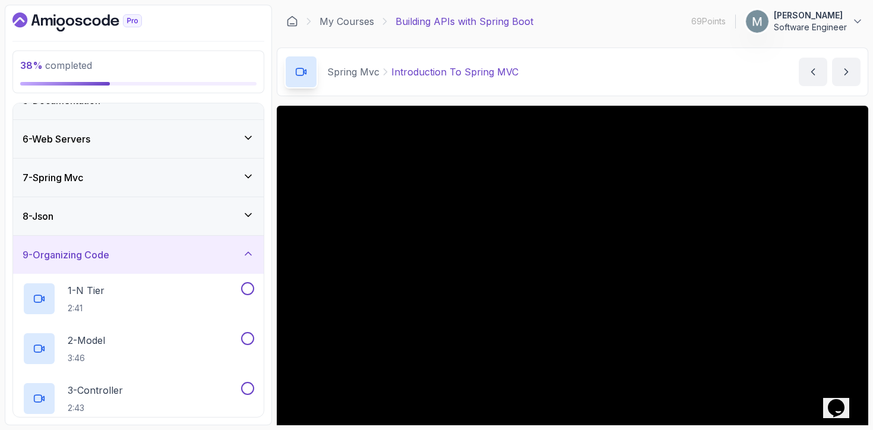
scroll to position [0, 0]
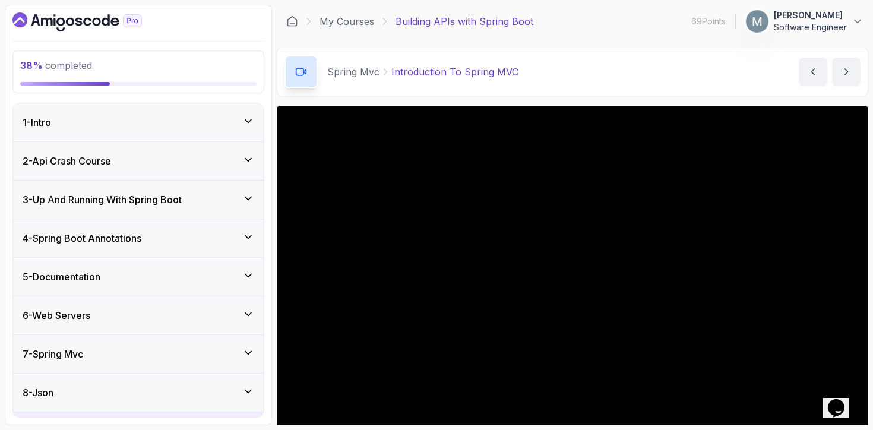
click at [142, 347] on div "7 - Spring Mvc" at bounding box center [139, 354] width 232 height 14
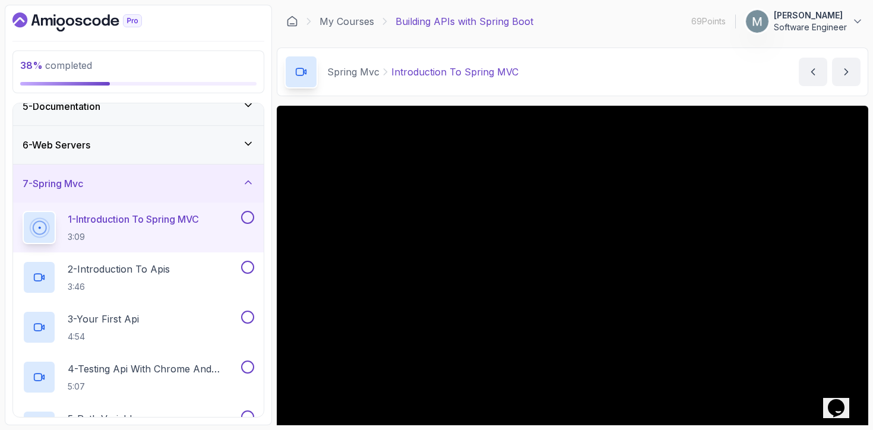
scroll to position [186, 0]
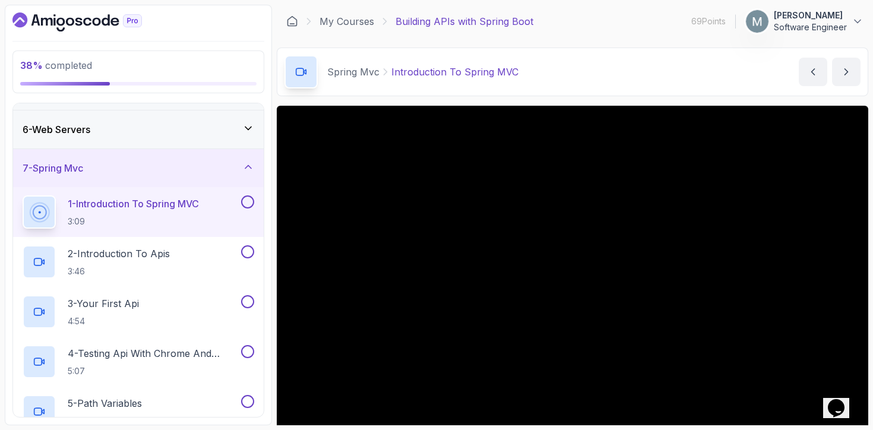
click at [245, 202] on button at bounding box center [247, 201] width 13 height 13
click at [204, 249] on div "2 - Introduction To Apis 3:46" at bounding box center [131, 261] width 216 height 33
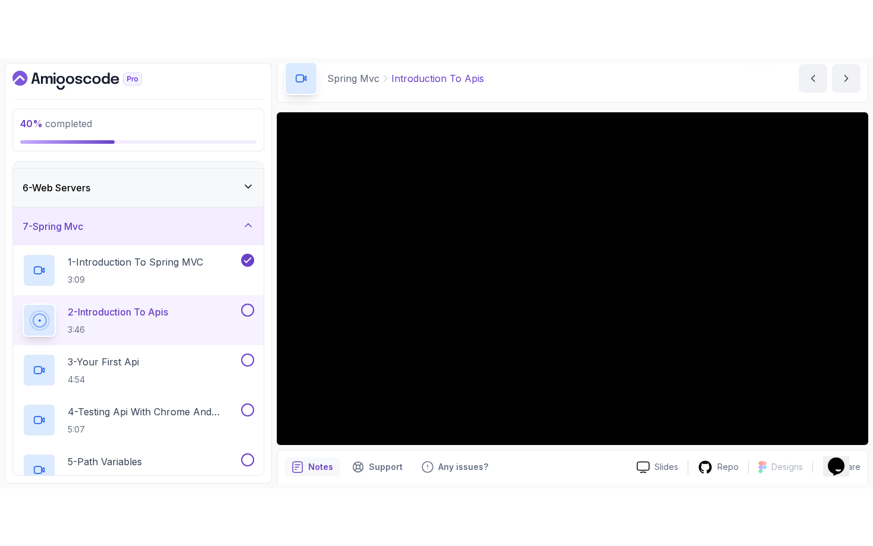
scroll to position [52, 0]
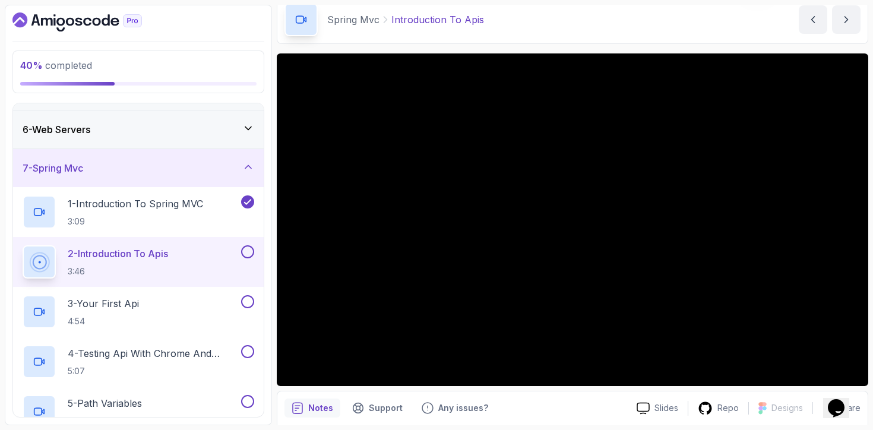
click at [248, 243] on div "2 - Introduction To Apis 3:46" at bounding box center [138, 262] width 251 height 50
click at [248, 252] on button at bounding box center [247, 251] width 13 height 13
click at [177, 312] on div "3 - Your First Api 4:54" at bounding box center [131, 311] width 216 height 33
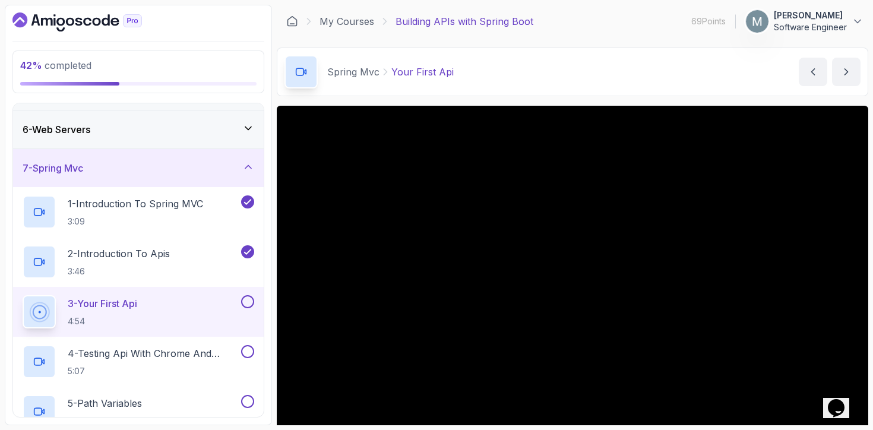
click at [248, 299] on button at bounding box center [247, 301] width 13 height 13
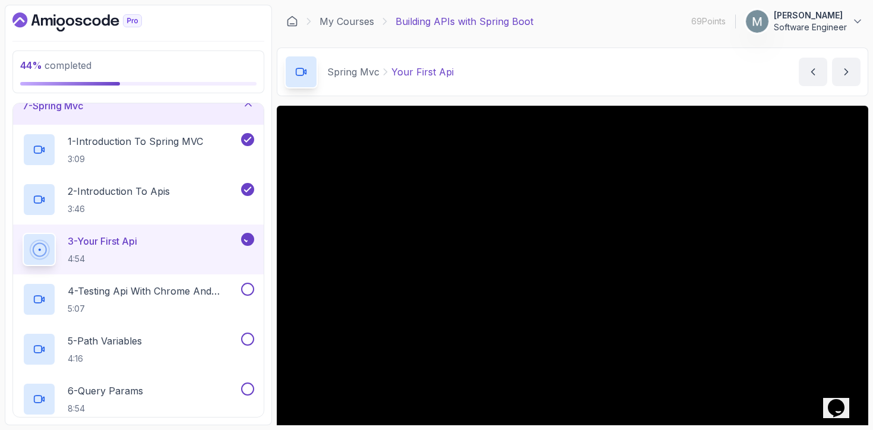
scroll to position [249, 0]
click at [179, 291] on p "4 - Testing Api With Chrome And Intellij" at bounding box center [153, 290] width 171 height 14
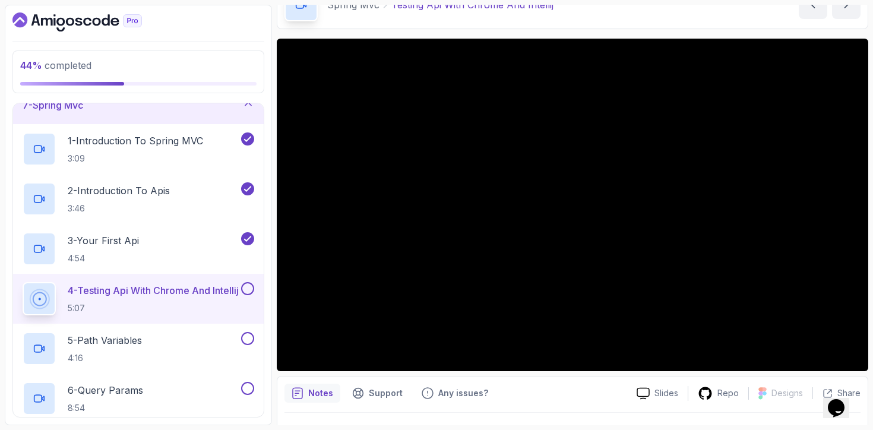
scroll to position [68, 0]
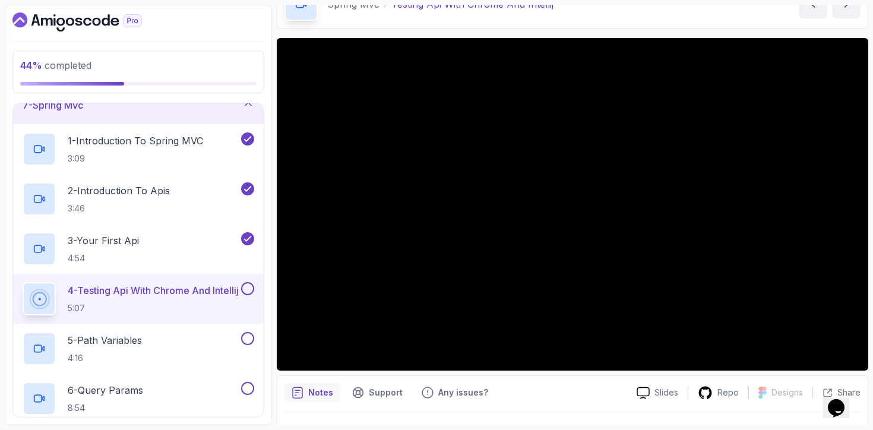
click at [251, 288] on button at bounding box center [247, 288] width 13 height 13
click at [211, 344] on div "5 - Path Variables 4:16" at bounding box center [131, 348] width 216 height 33
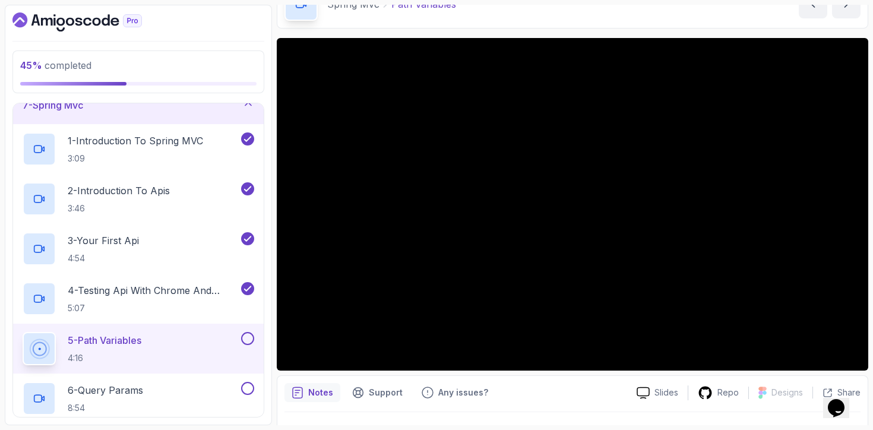
click at [251, 338] on button at bounding box center [247, 338] width 13 height 13
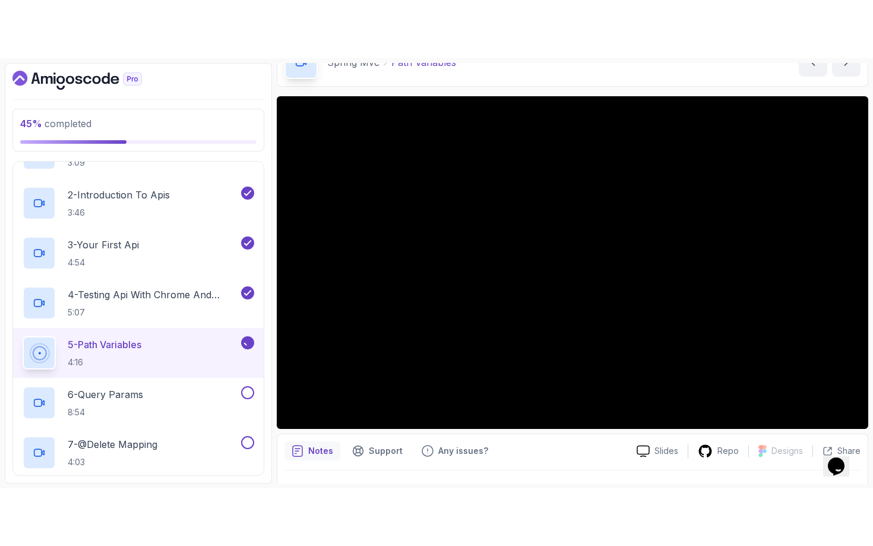
scroll to position [303, 0]
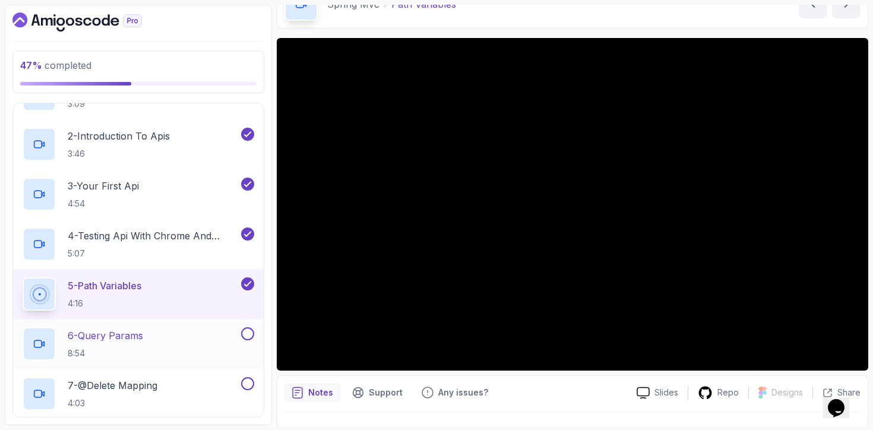
click at [214, 336] on div "6 - Query Params 8:54" at bounding box center [131, 343] width 216 height 33
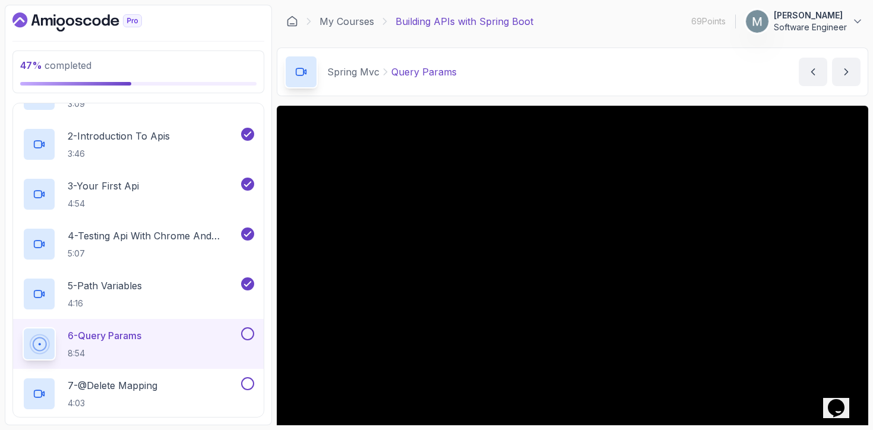
scroll to position [45, 0]
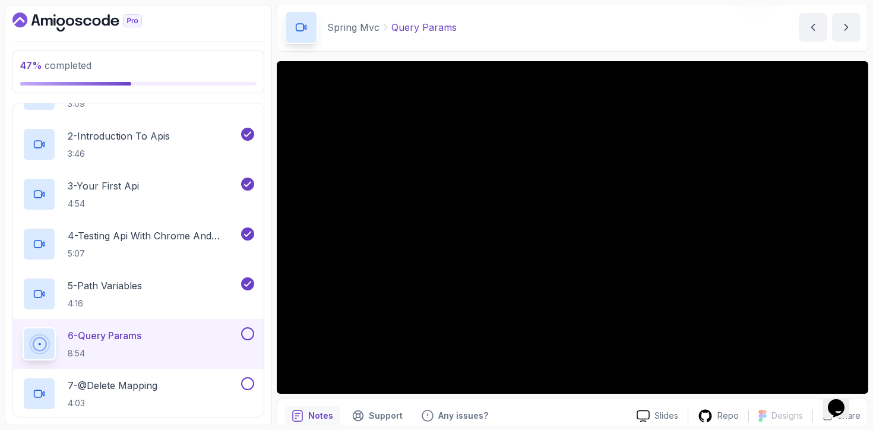
click at [251, 334] on button at bounding box center [247, 333] width 13 height 13
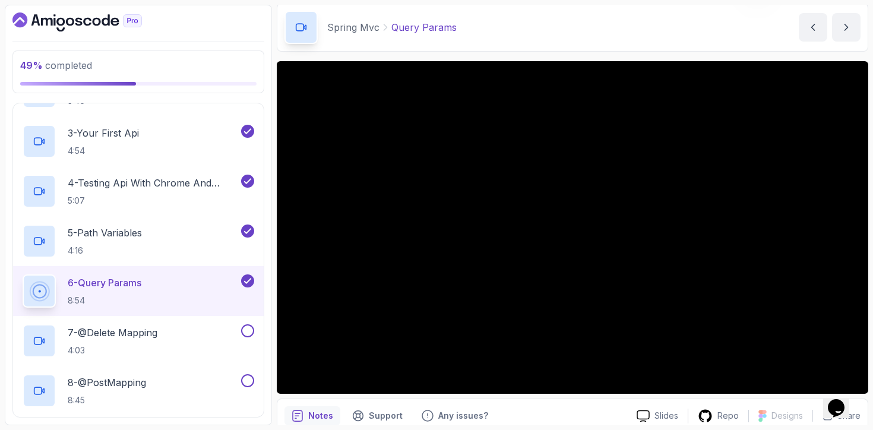
scroll to position [357, 0]
click at [191, 347] on div "7 - @Delete Mapping 4:03" at bounding box center [131, 339] width 216 height 33
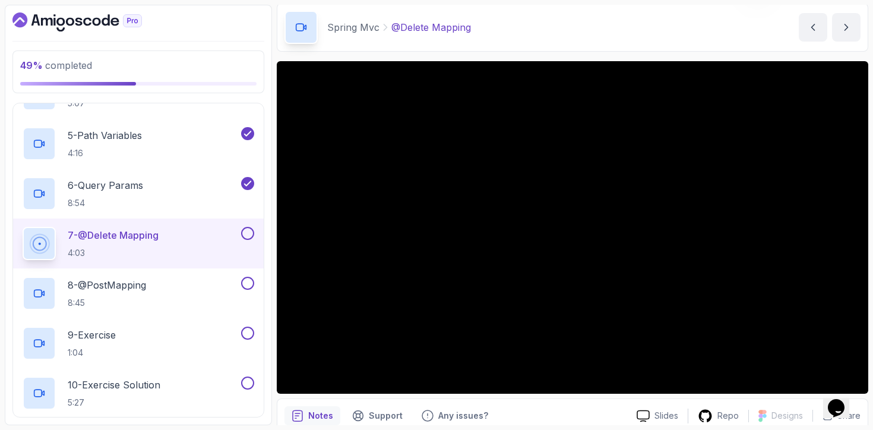
scroll to position [502, 0]
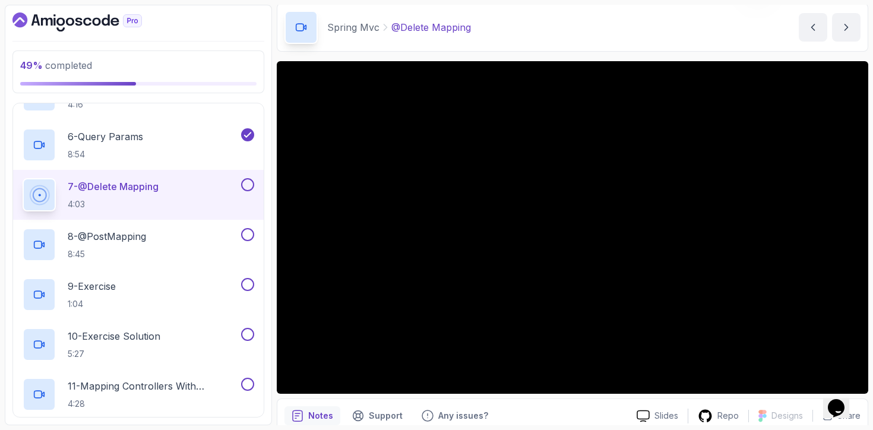
click at [261, 185] on div "7 - @Delete Mapping 4:03" at bounding box center [138, 195] width 251 height 50
click at [249, 184] on button at bounding box center [247, 184] width 13 height 13
click at [204, 238] on div "8 - @PostMapping 8:45" at bounding box center [131, 244] width 216 height 33
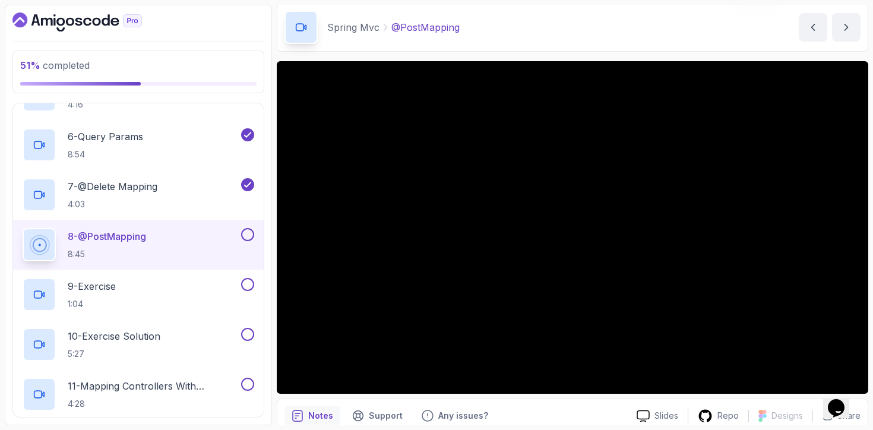
click at [244, 234] on button at bounding box center [247, 234] width 13 height 13
click at [227, 288] on div "9 - Exercise 1:04" at bounding box center [131, 294] width 216 height 33
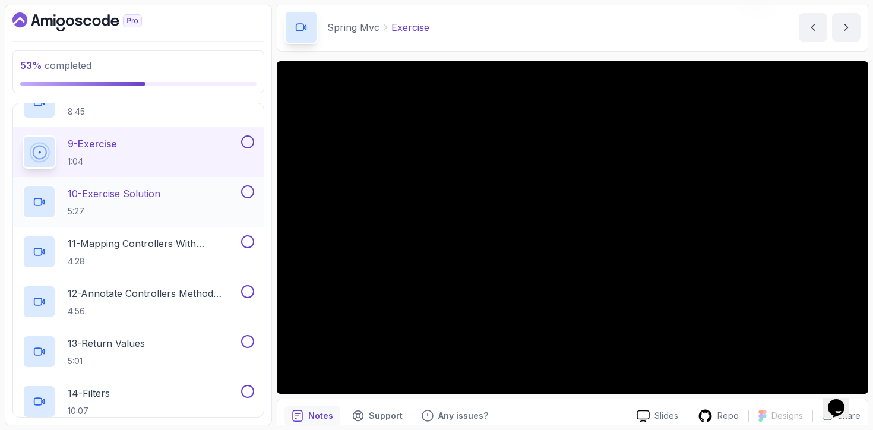
scroll to position [634, 0]
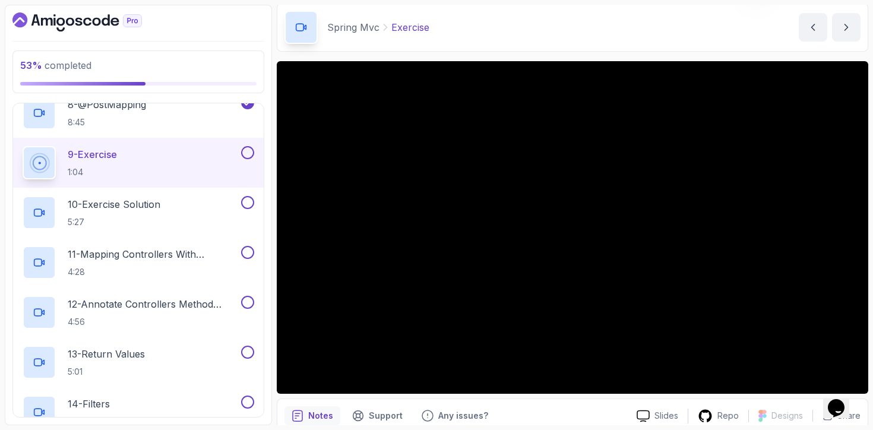
click at [243, 151] on button at bounding box center [247, 152] width 13 height 13
click at [192, 216] on div "10 - Exercise Solution 5:27" at bounding box center [131, 212] width 216 height 33
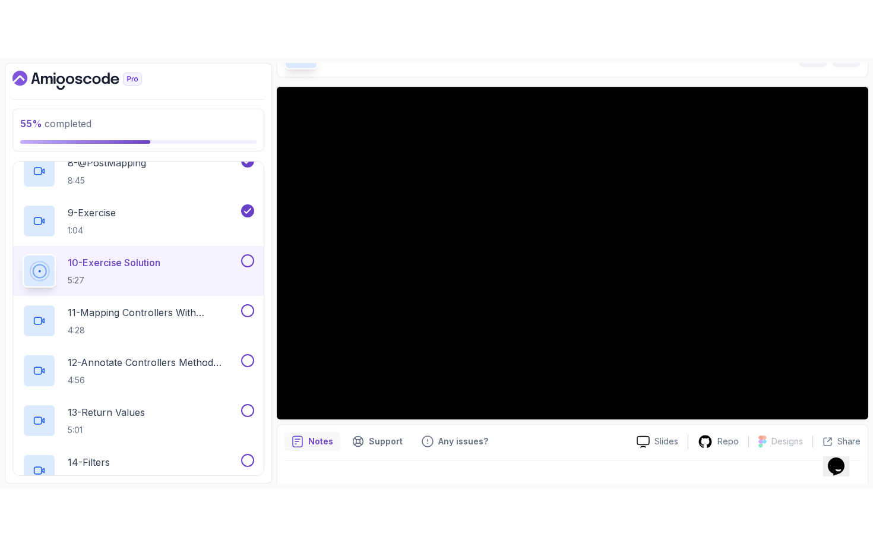
scroll to position [80, 0]
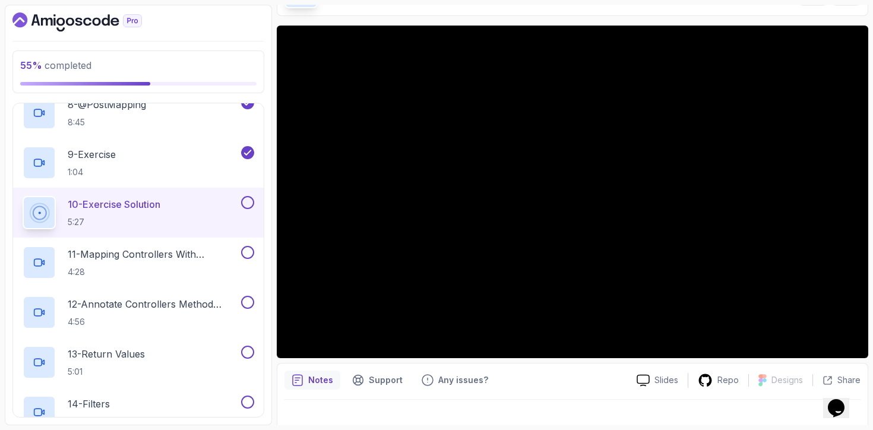
click at [246, 204] on button at bounding box center [247, 202] width 13 height 13
click at [204, 249] on p "11 - Mapping Controllers With @Requestmapping" at bounding box center [153, 254] width 171 height 14
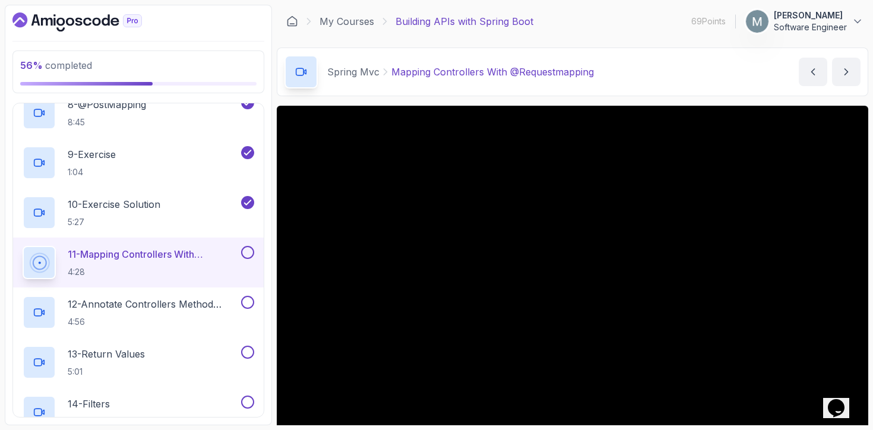
click at [251, 250] on button at bounding box center [247, 252] width 13 height 13
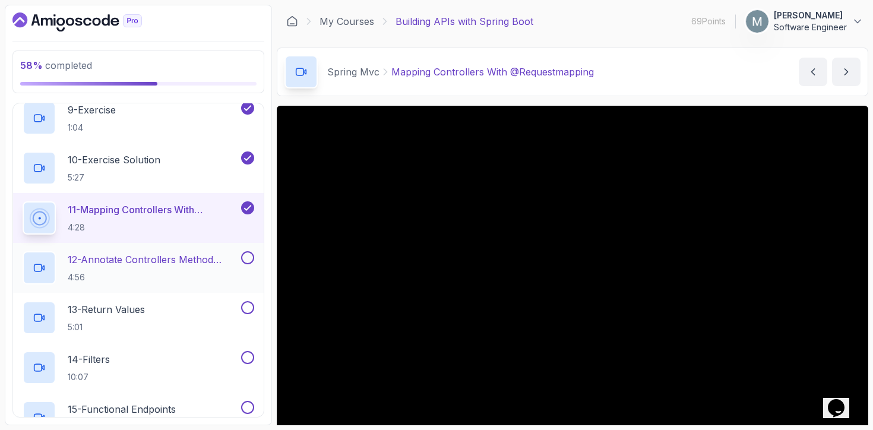
click at [169, 269] on h2 "12 - Annotate Controllers Method Arguments 4:56" at bounding box center [153, 267] width 171 height 31
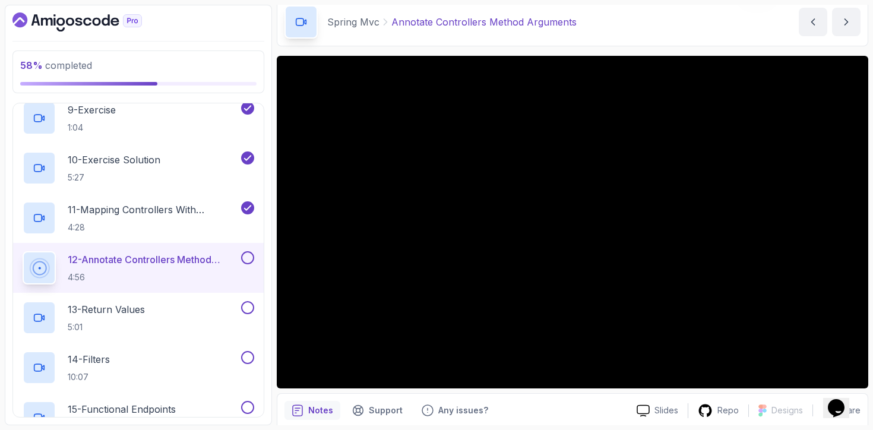
scroll to position [52, 0]
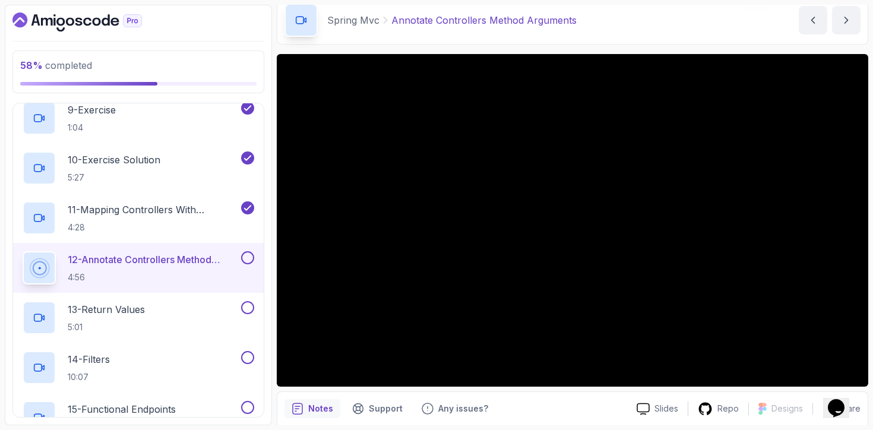
click at [244, 256] on button at bounding box center [247, 257] width 13 height 13
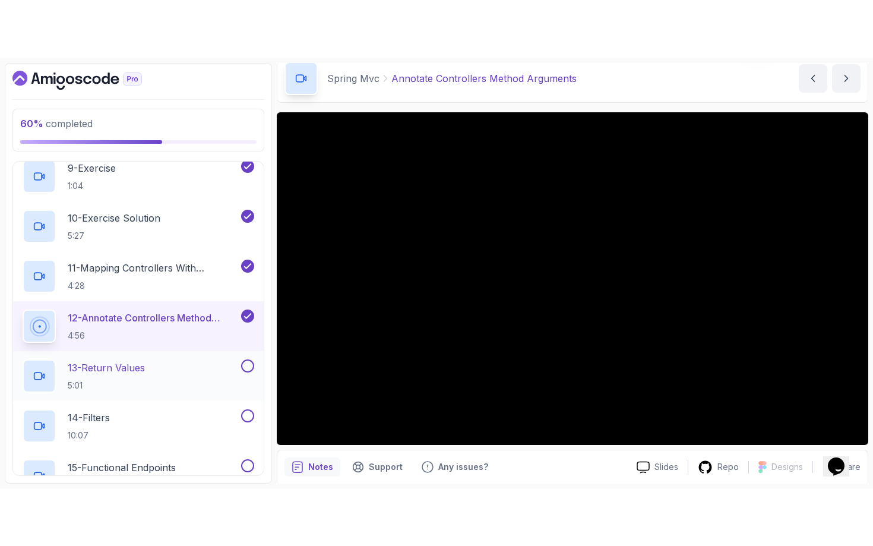
scroll to position [716, 0]
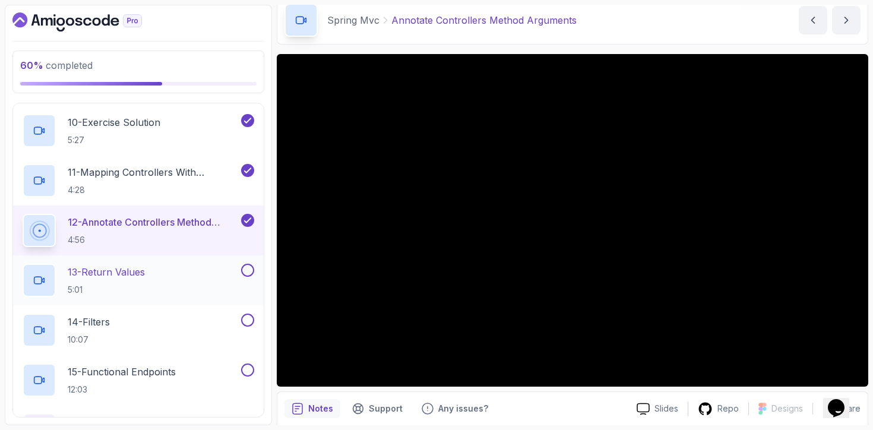
click at [183, 284] on div "13 - Return Values 5:01" at bounding box center [131, 280] width 216 height 33
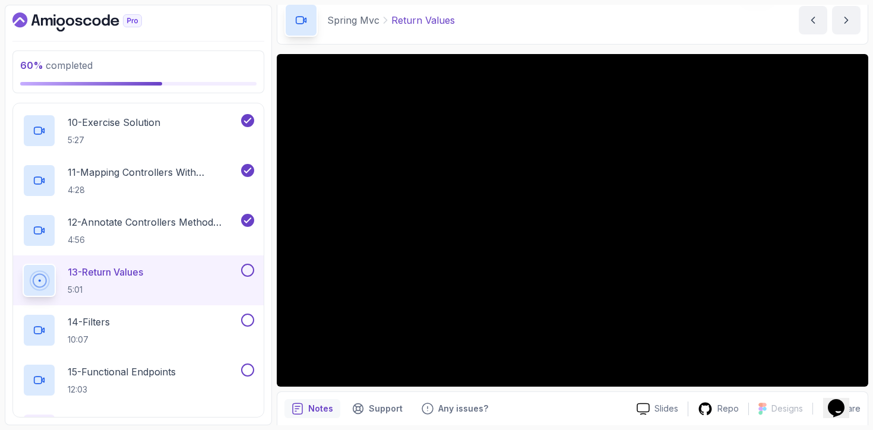
click at [249, 270] on button at bounding box center [247, 270] width 13 height 13
click at [221, 328] on div "14 - Filters 10:07" at bounding box center [131, 330] width 216 height 33
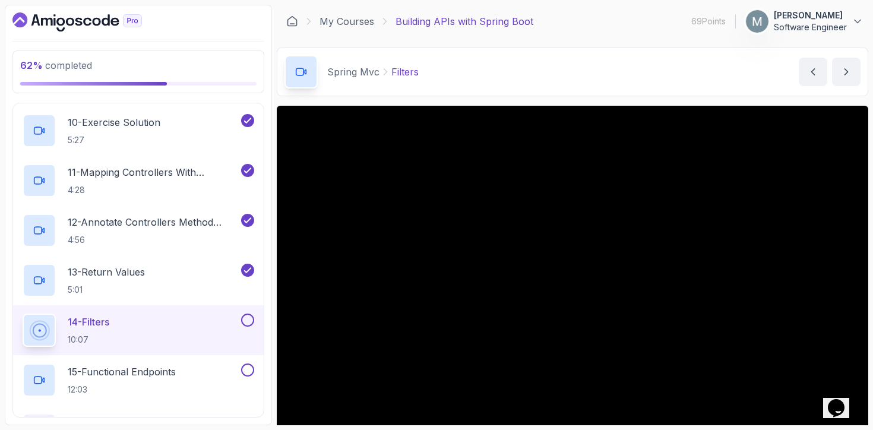
click at [261, 317] on div "14 - Filters 10:07" at bounding box center [138, 330] width 251 height 50
click at [251, 324] on button at bounding box center [247, 320] width 13 height 13
click at [247, 375] on button at bounding box center [247, 369] width 13 height 13
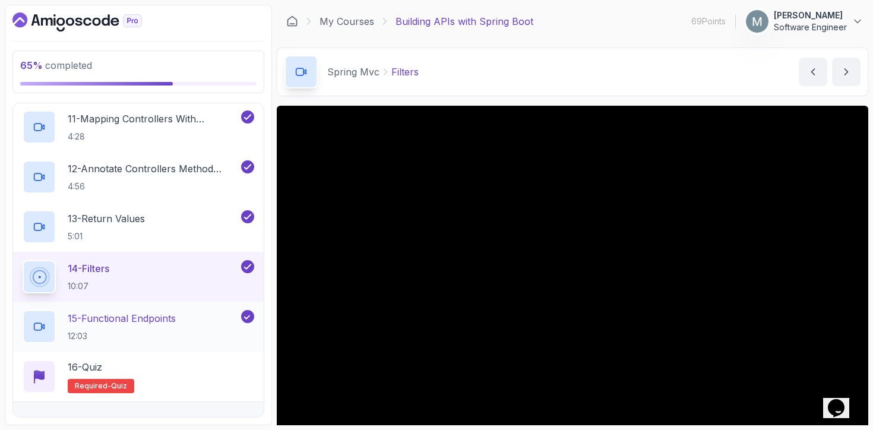
scroll to position [771, 0]
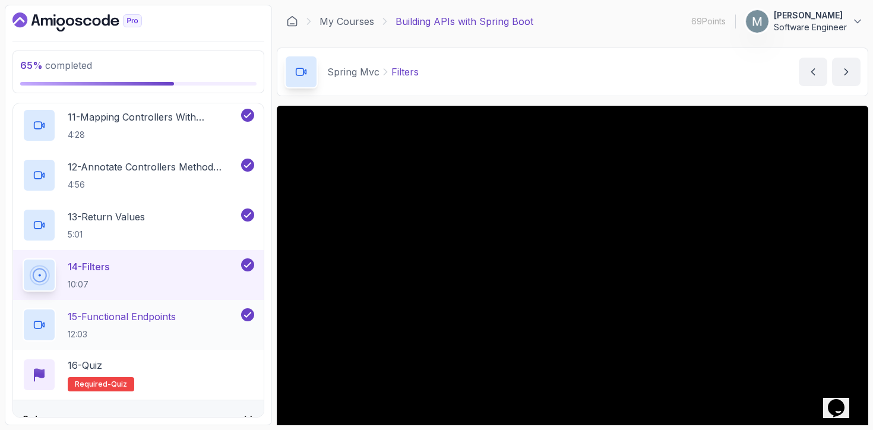
click at [247, 375] on div "16 - Quiz Required- quiz" at bounding box center [139, 374] width 232 height 33
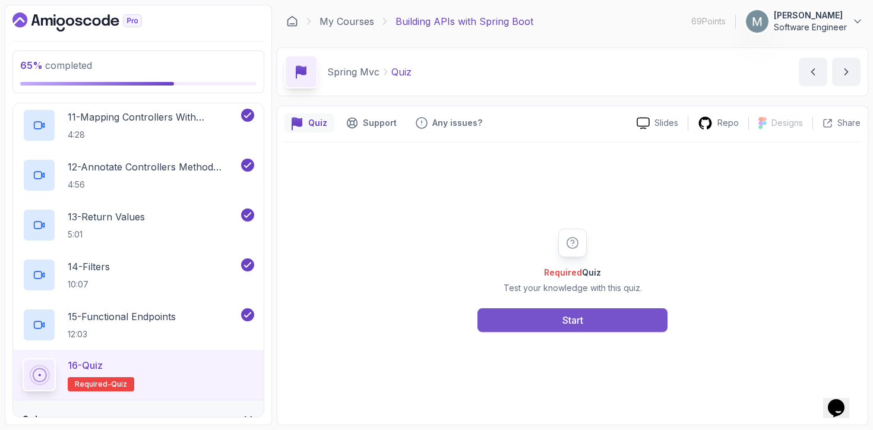
click at [511, 320] on button "Start" at bounding box center [572, 320] width 190 height 24
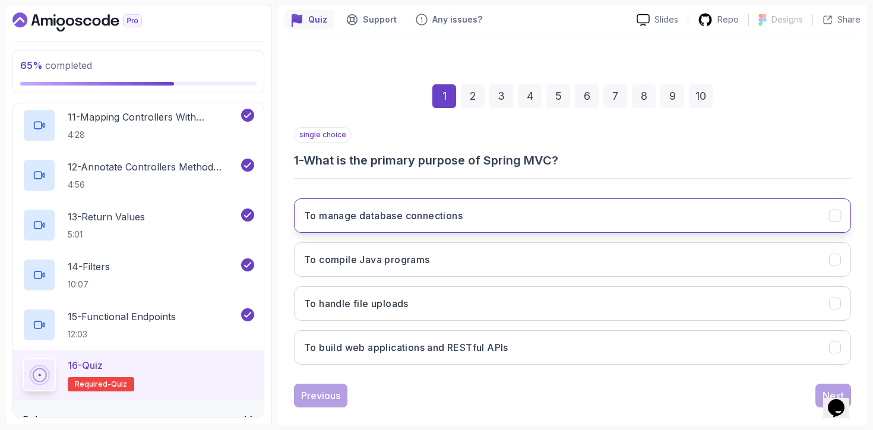
scroll to position [119, 0]
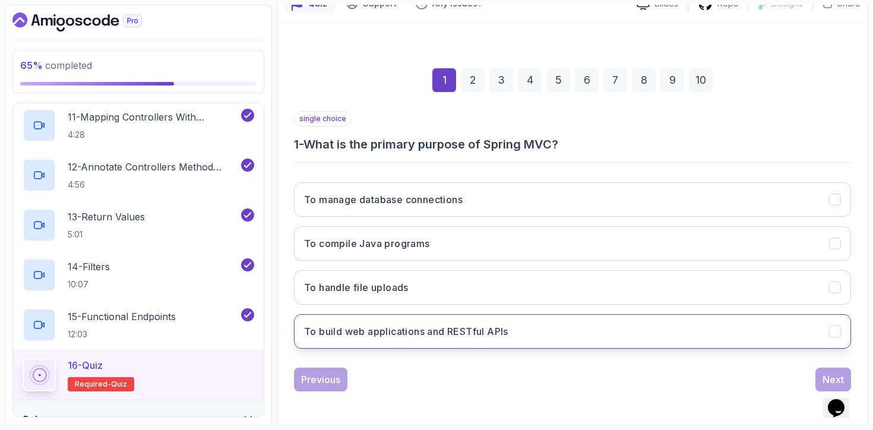
click at [433, 334] on h3 "To build web applications and RESTful APIs" at bounding box center [406, 331] width 204 height 14
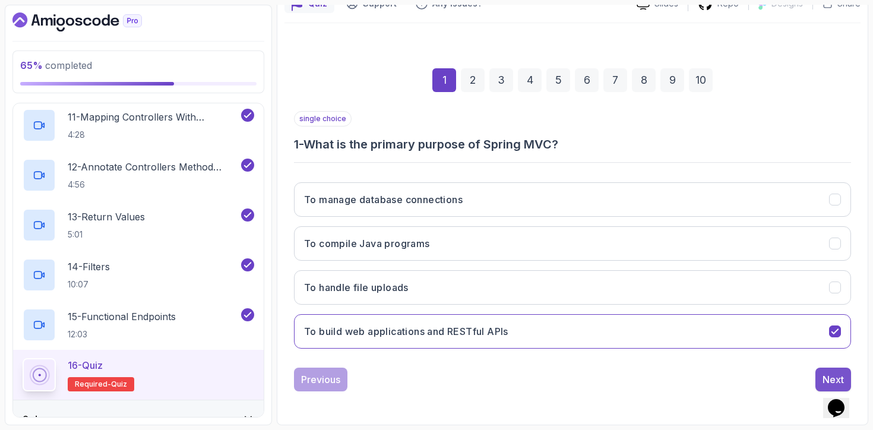
click at [819, 373] on button "Next" at bounding box center [833, 380] width 36 height 24
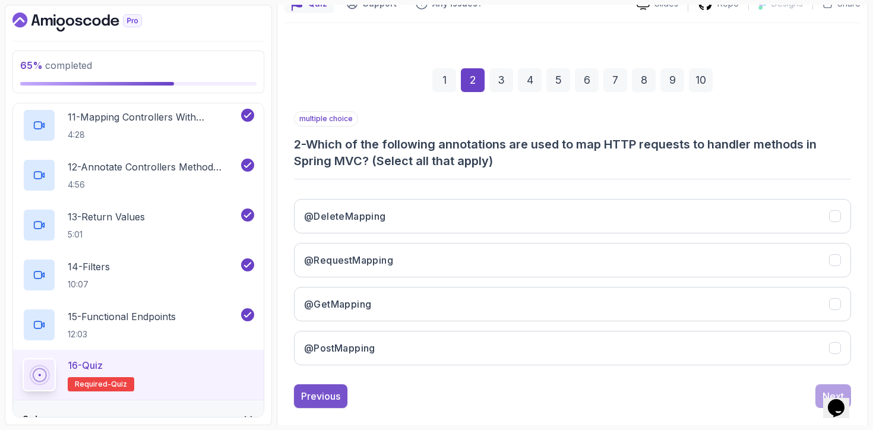
click at [322, 401] on div "Previous" at bounding box center [320, 396] width 39 height 14
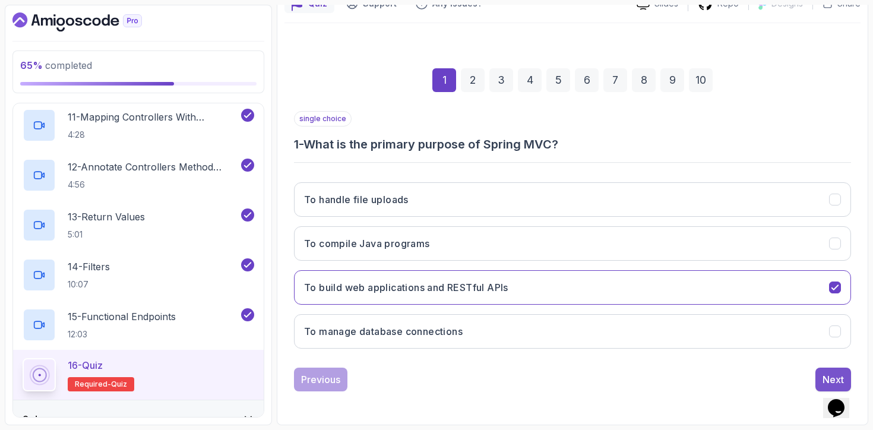
click at [827, 378] on div "Next" at bounding box center [832, 379] width 21 height 14
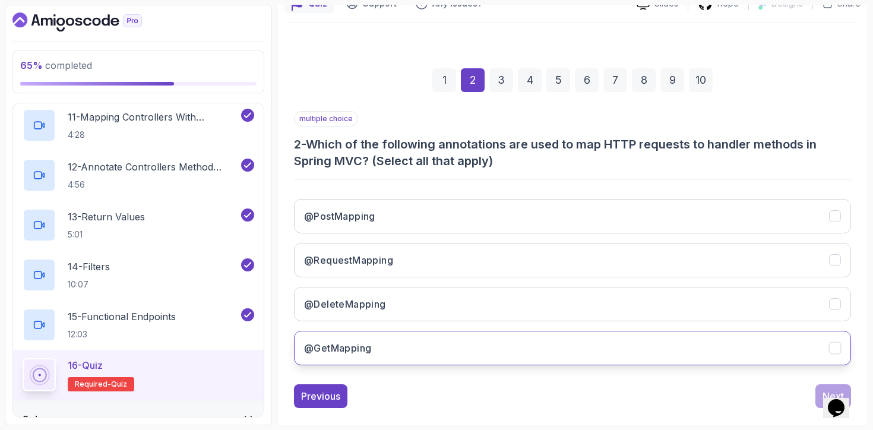
click at [344, 336] on button "@GetMapping" at bounding box center [572, 348] width 557 height 34
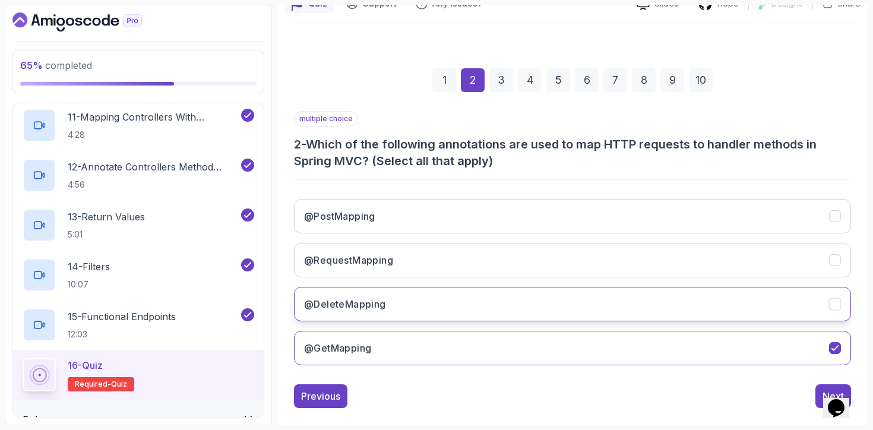
click at [345, 309] on h3 "@DeleteMapping" at bounding box center [345, 304] width 82 height 14
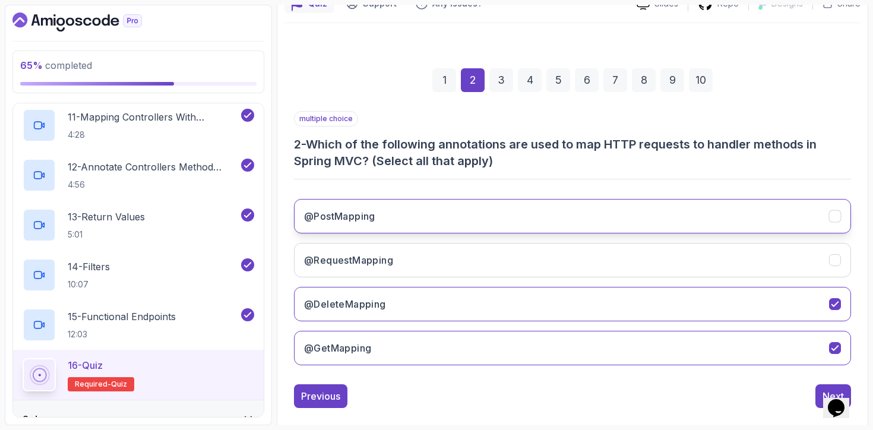
click at [394, 227] on button "@PostMapping" at bounding box center [572, 216] width 557 height 34
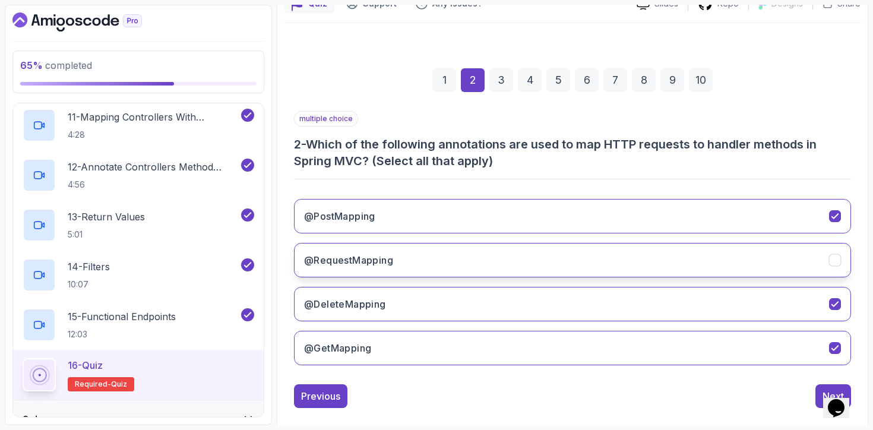
click at [502, 271] on button "@RequestMapping" at bounding box center [572, 260] width 557 height 34
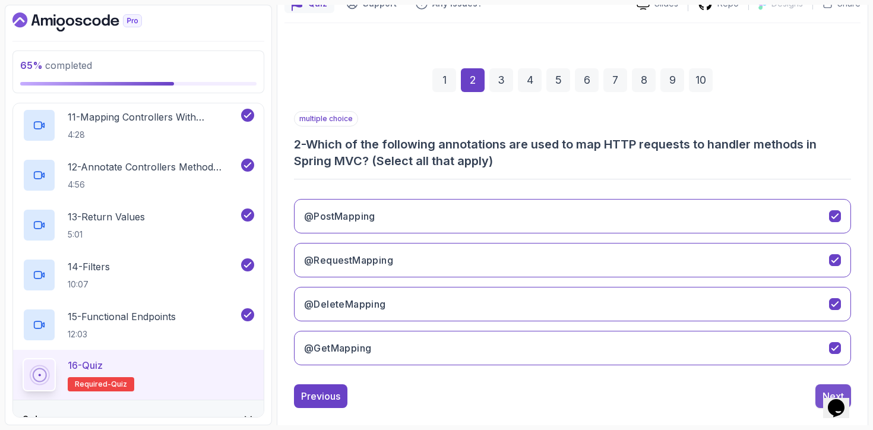
click at [818, 395] on button "Next" at bounding box center [833, 396] width 36 height 24
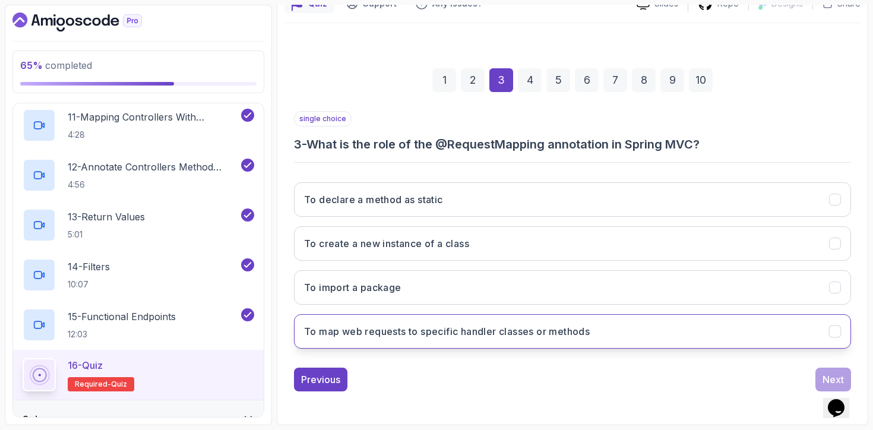
click at [510, 340] on button "To map web requests to specific handler classes or methods" at bounding box center [572, 331] width 557 height 34
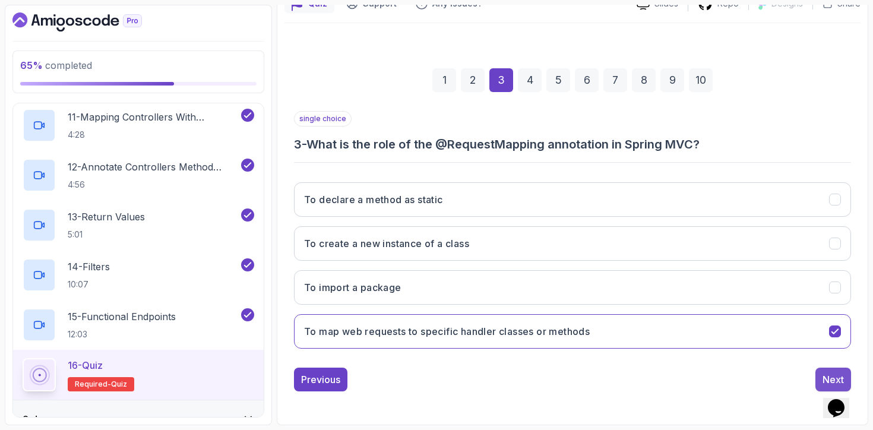
click at [837, 372] on div "Next" at bounding box center [832, 379] width 21 height 14
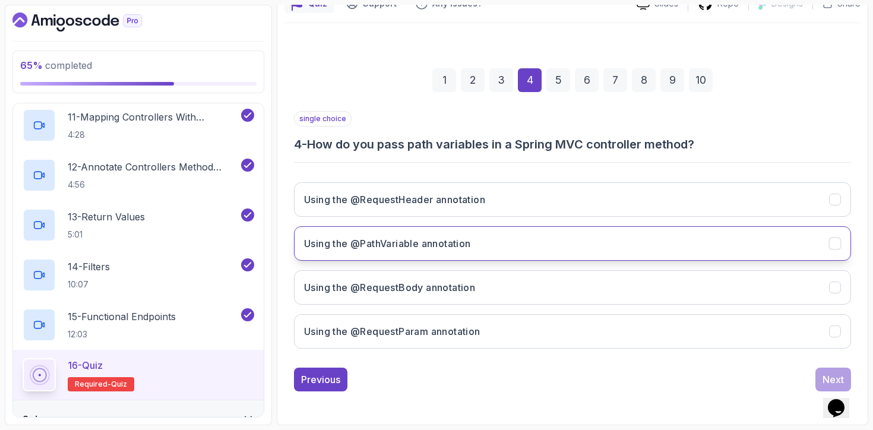
click at [479, 247] on button "Using the @PathVariable annotation" at bounding box center [572, 243] width 557 height 34
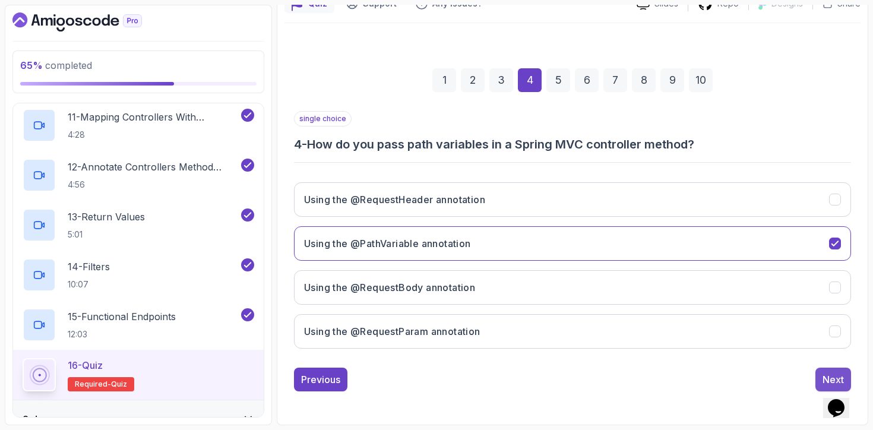
click at [819, 369] on button "Next" at bounding box center [833, 380] width 36 height 24
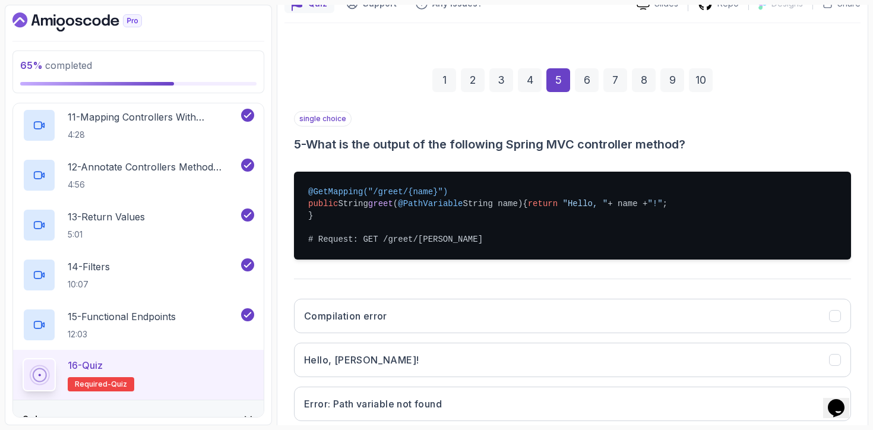
click at [435, 251] on pre "@GetMapping("/greet/{name}") public String greet ( @PathVariable String name) {…" at bounding box center [572, 216] width 557 height 88
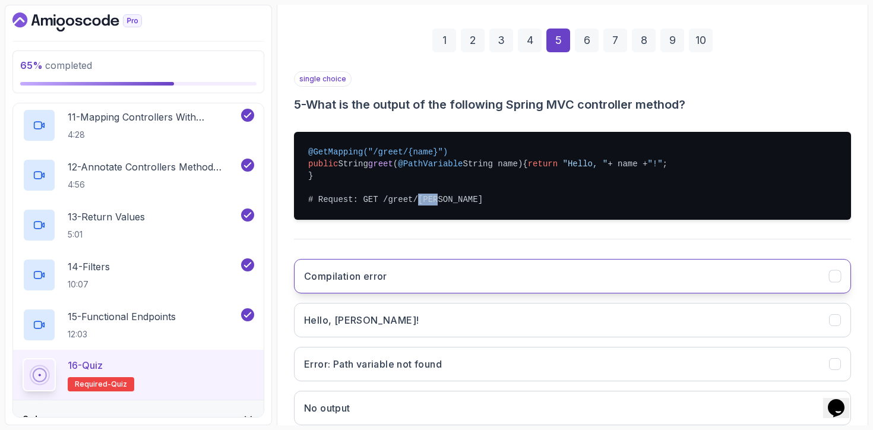
scroll to position [169, 0]
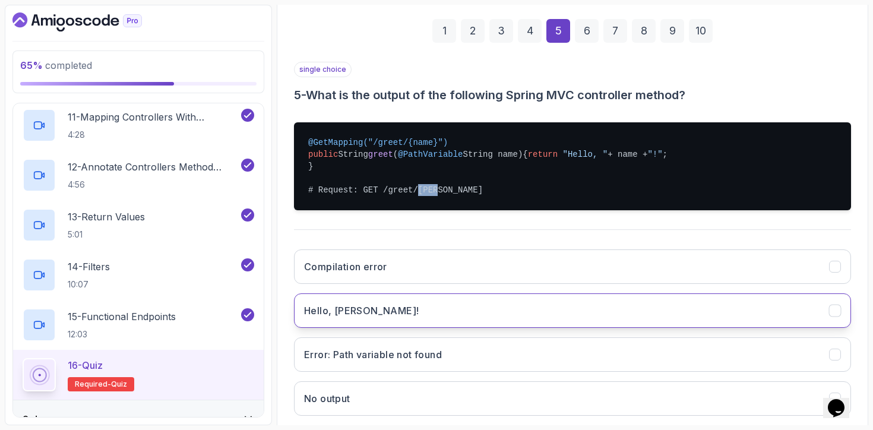
click at [379, 328] on button "Hello, [PERSON_NAME]!" at bounding box center [572, 310] width 557 height 34
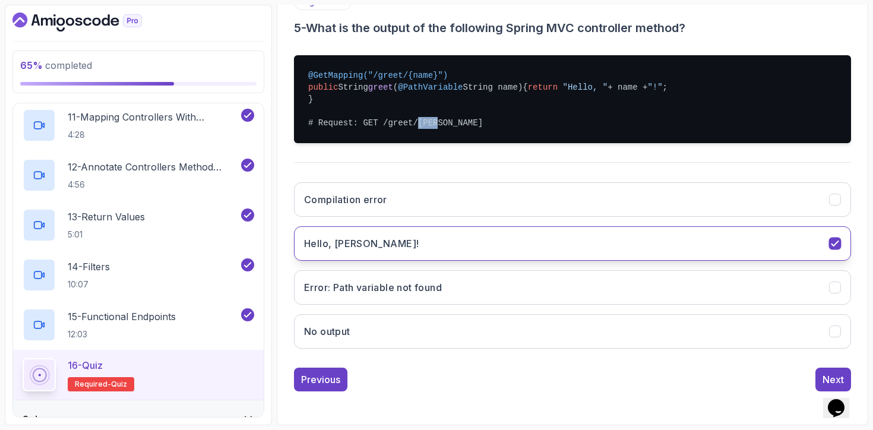
scroll to position [248, 0]
click at [813, 371] on div "Previous Next" at bounding box center [572, 380] width 557 height 24
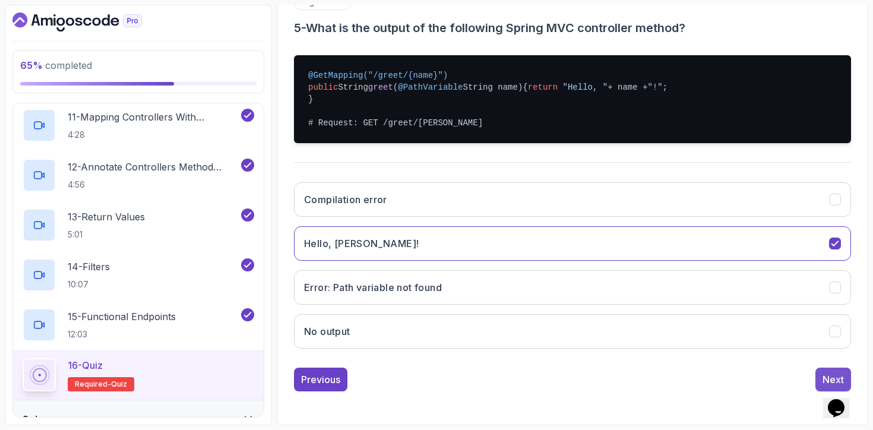
click at [817, 376] on button "Next" at bounding box center [833, 380] width 36 height 24
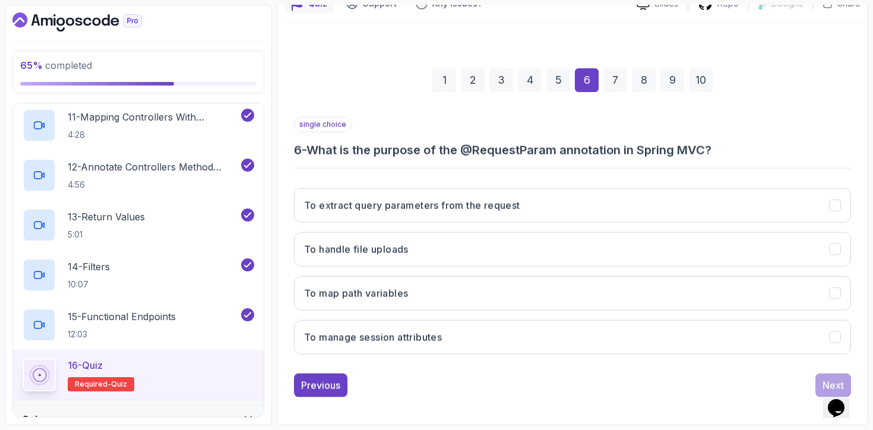
scroll to position [119, 0]
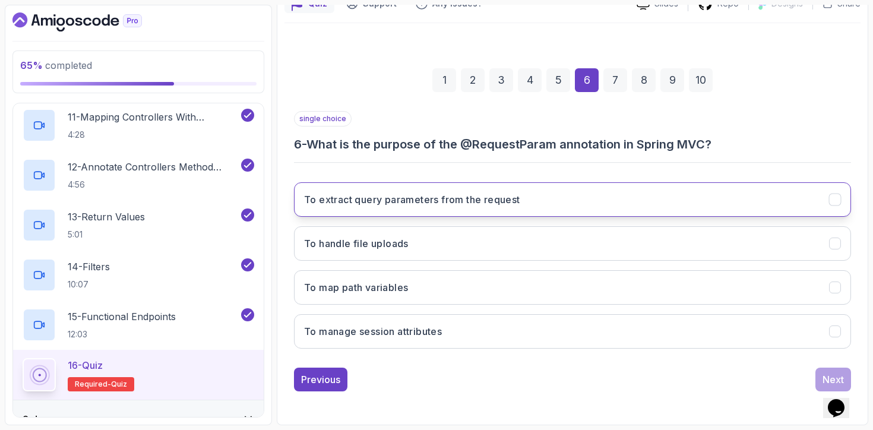
click at [553, 202] on button "To extract query parameters from the request" at bounding box center [572, 199] width 557 height 34
click at [819, 384] on button "Next" at bounding box center [833, 380] width 36 height 24
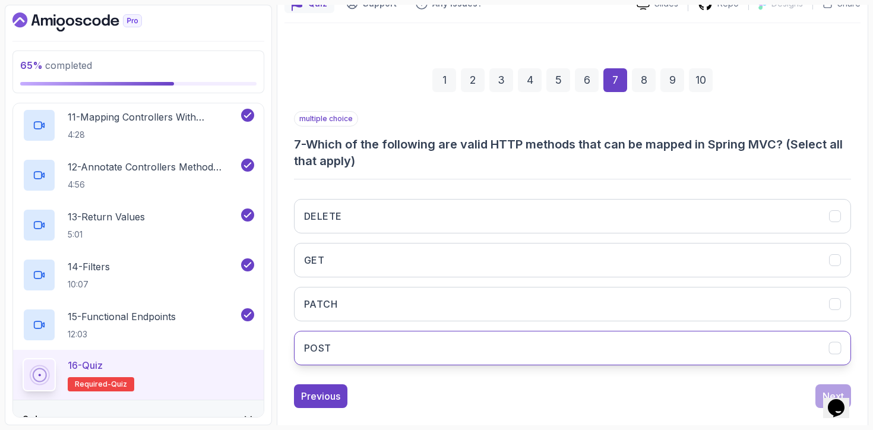
click at [462, 347] on button "POST" at bounding box center [572, 348] width 557 height 34
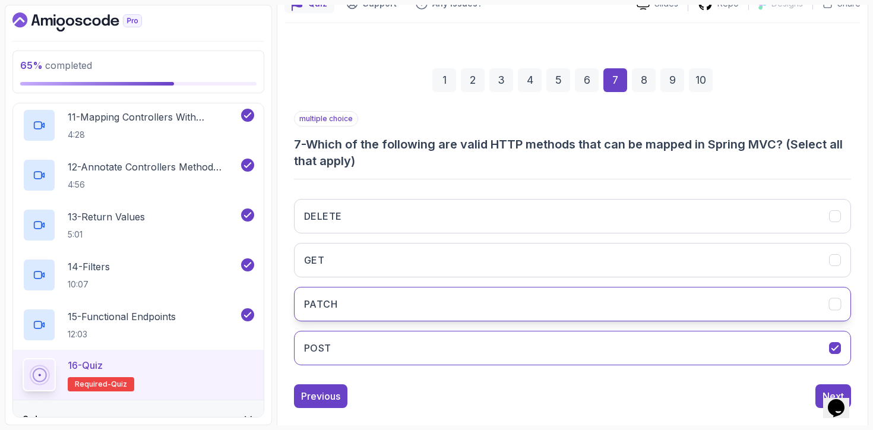
click at [471, 317] on button "PATCH" at bounding box center [572, 304] width 557 height 34
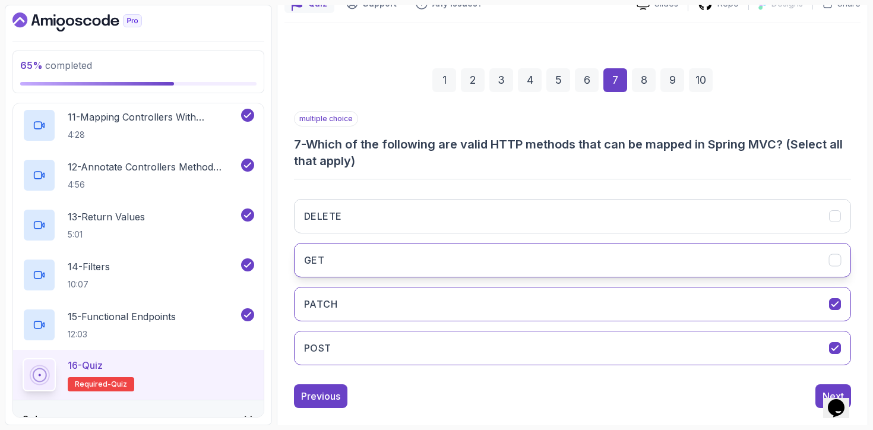
click at [491, 265] on button "GET" at bounding box center [572, 260] width 557 height 34
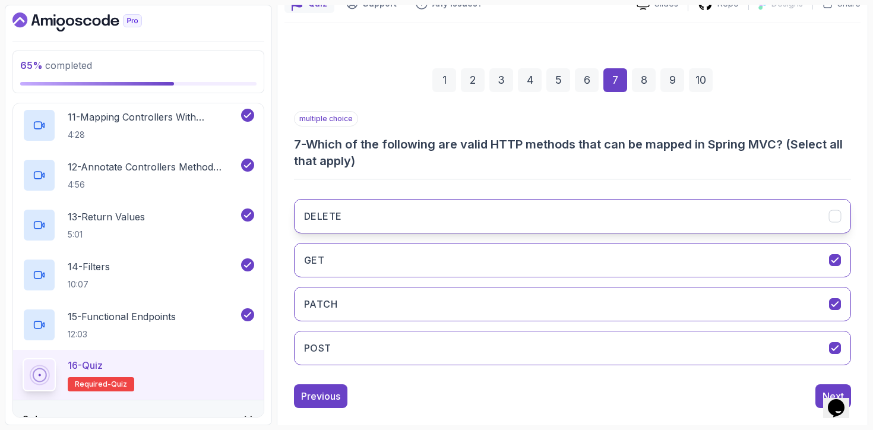
click at [511, 202] on button "DELETE" at bounding box center [572, 216] width 557 height 34
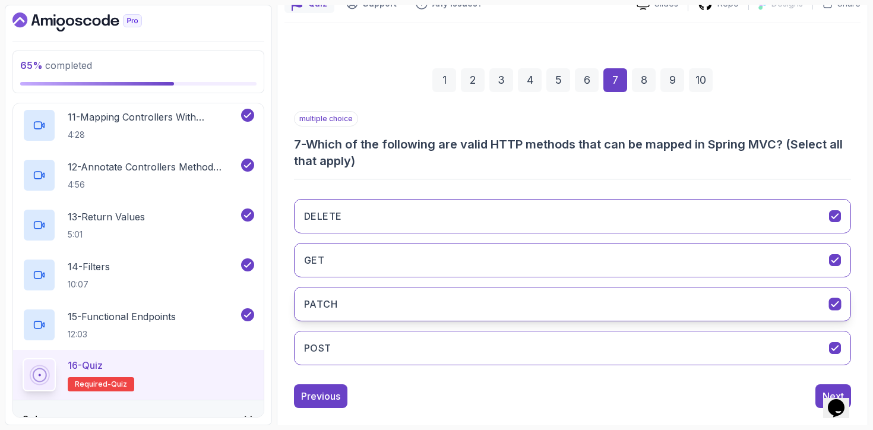
click at [504, 308] on button "PATCH" at bounding box center [572, 304] width 557 height 34
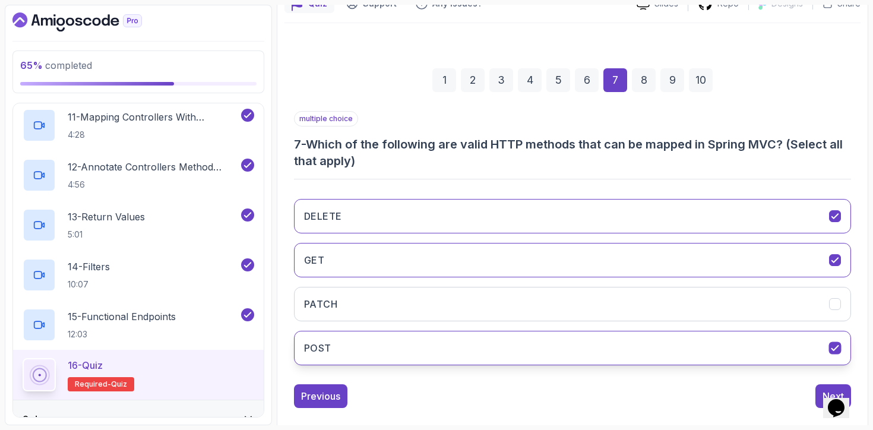
scroll to position [136, 0]
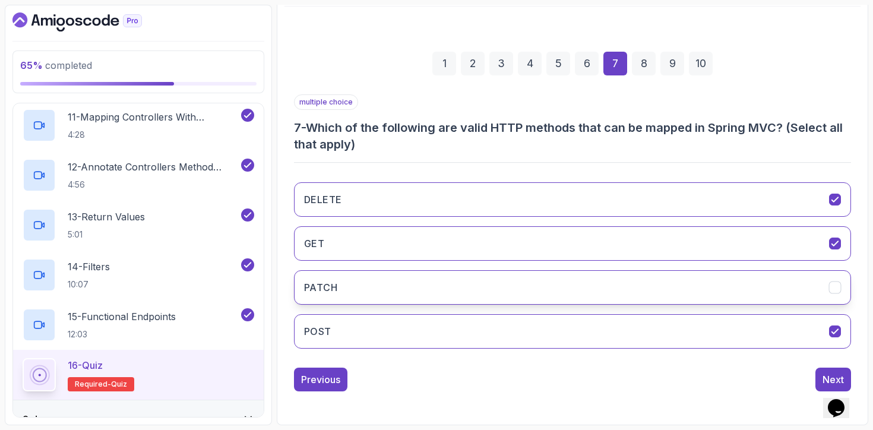
click at [761, 300] on button "PATCH" at bounding box center [572, 287] width 557 height 34
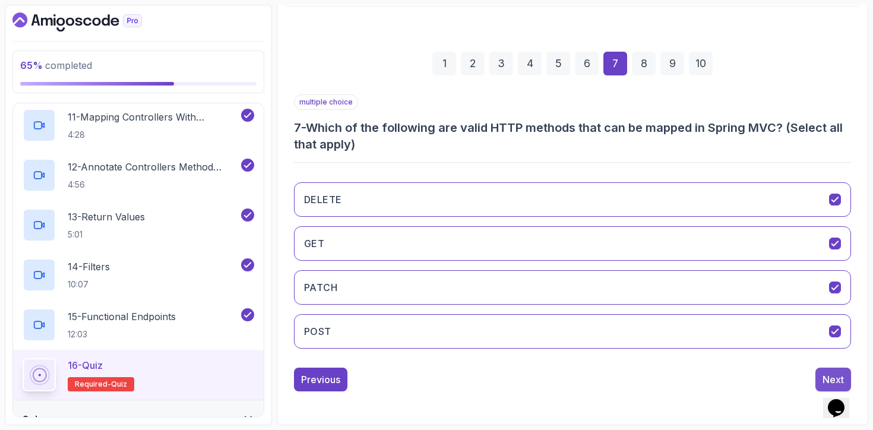
click at [825, 378] on div "Next" at bounding box center [832, 379] width 21 height 14
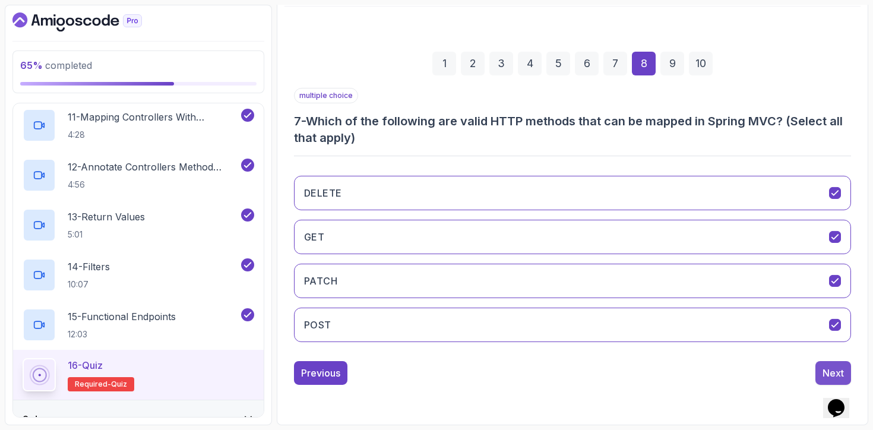
scroll to position [119, 0]
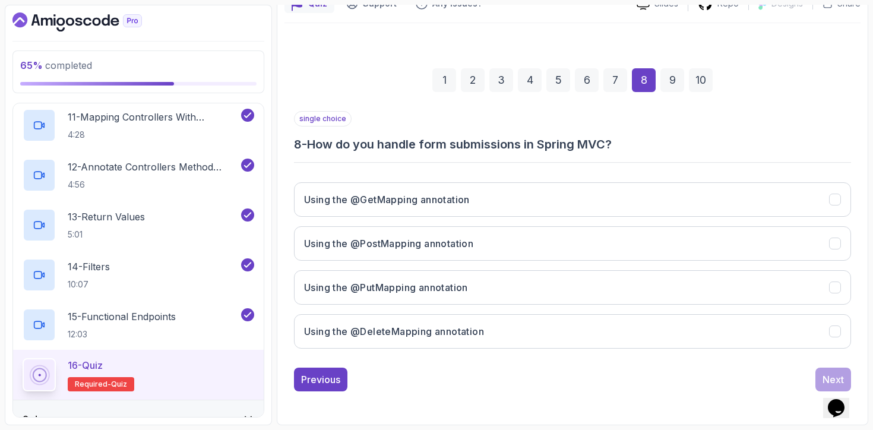
click at [596, 145] on h3 "8 - How do you handle form submissions in Spring MVC?" at bounding box center [572, 144] width 557 height 17
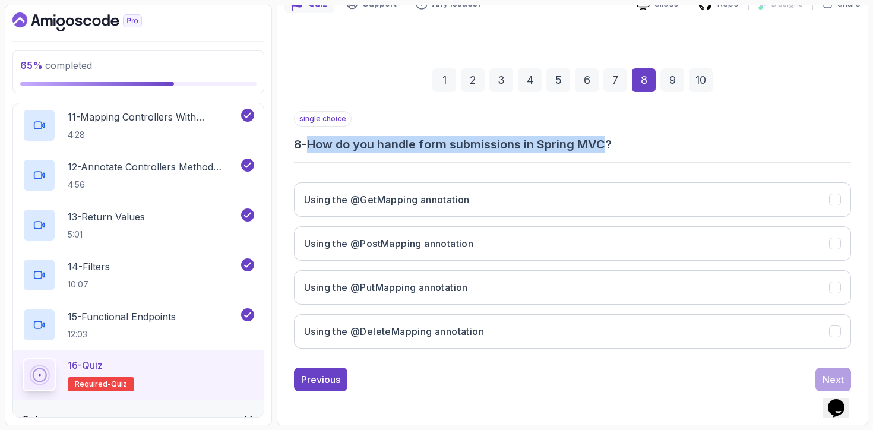
drag, startPoint x: 596, startPoint y: 145, endPoint x: 321, endPoint y: 141, distance: 275.0
click at [321, 141] on h3 "8 - How do you handle form submissions in Spring MVC?" at bounding box center [572, 144] width 557 height 17
copy h3 "How do you handle form submissions in Spring MVC"
click at [420, 147] on h3 "8 - How do you handle form submissions in Spring MVC?" at bounding box center [572, 144] width 557 height 17
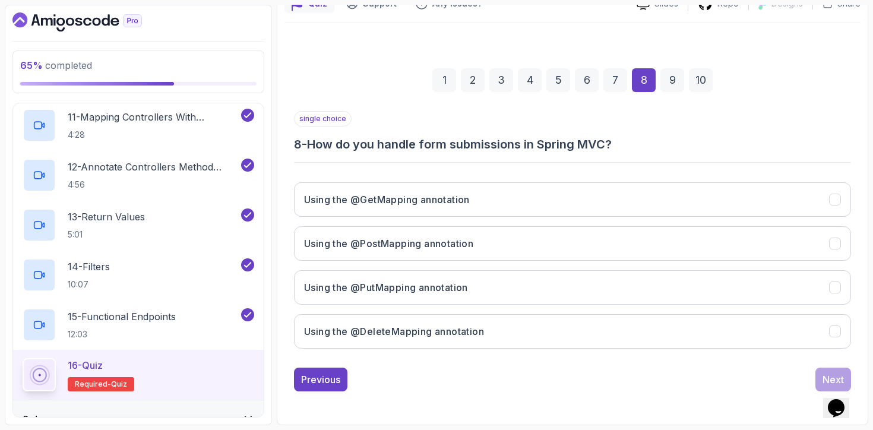
click at [436, 144] on h3 "8 - How do you handle form submissions in Spring MVC?" at bounding box center [572, 144] width 557 height 17
click at [507, 144] on h3 "8 - How do you handle form submissions in Spring MVC?" at bounding box center [572, 144] width 557 height 17
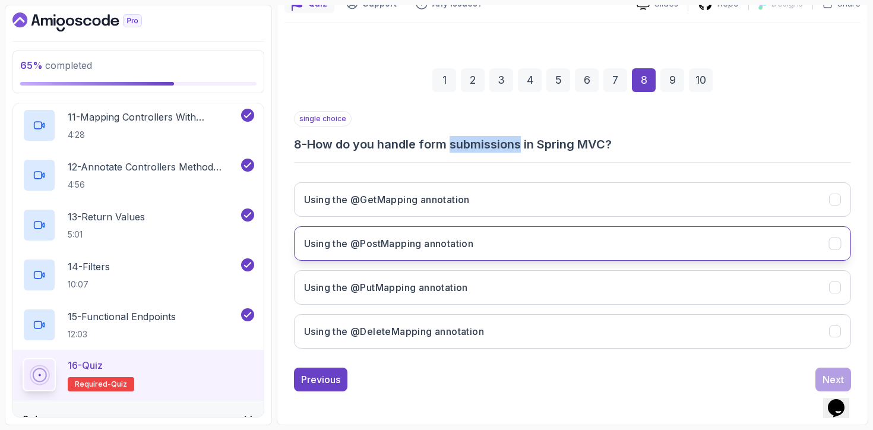
click at [440, 249] on h3 "Using the @PostMapping annotation" at bounding box center [388, 243] width 169 height 14
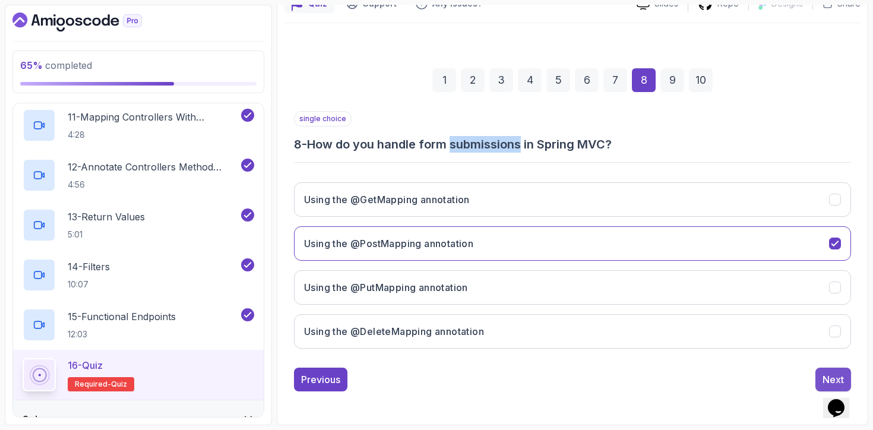
click at [831, 376] on div "Next" at bounding box center [832, 379] width 21 height 14
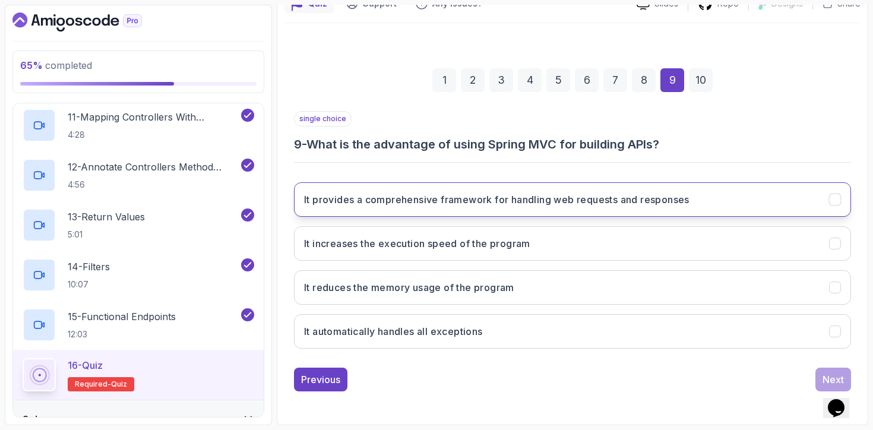
click at [591, 209] on button "It provides a comprehensive framework for handling web requests and responses" at bounding box center [572, 199] width 557 height 34
click at [824, 375] on div "Next" at bounding box center [832, 379] width 21 height 14
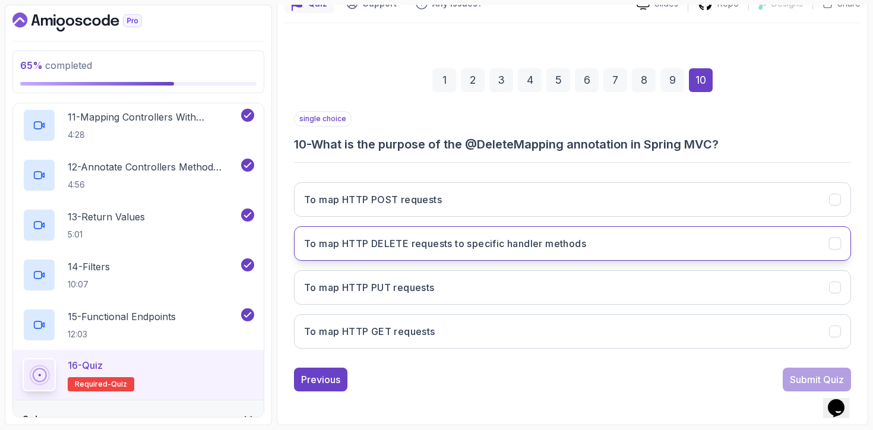
click at [501, 249] on h3 "To map HTTP DELETE requests to specific handler methods" at bounding box center [445, 243] width 282 height 14
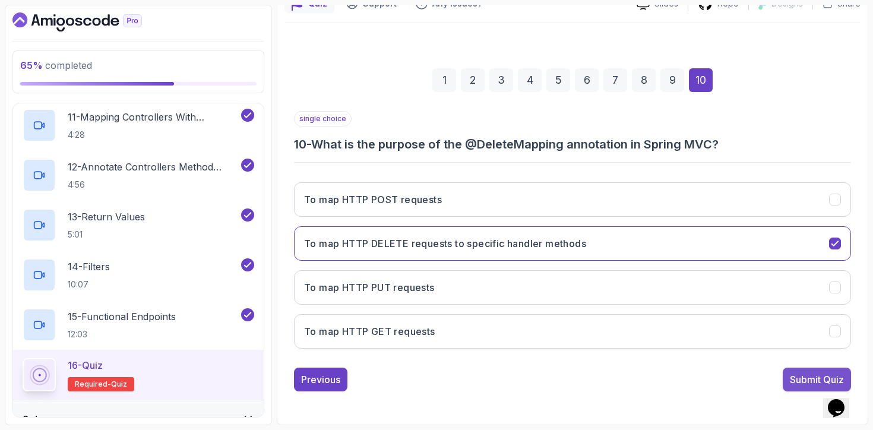
click at [800, 379] on div "Submit Quiz" at bounding box center [817, 379] width 54 height 14
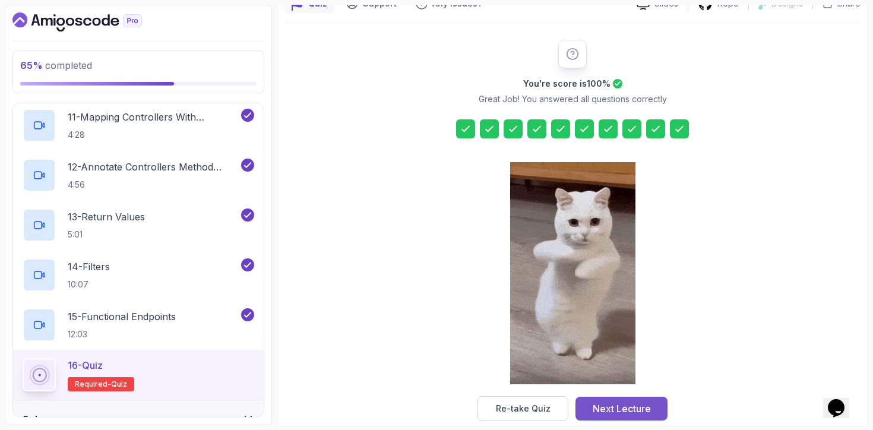
click at [639, 405] on div "Next Lecture" at bounding box center [622, 408] width 58 height 14
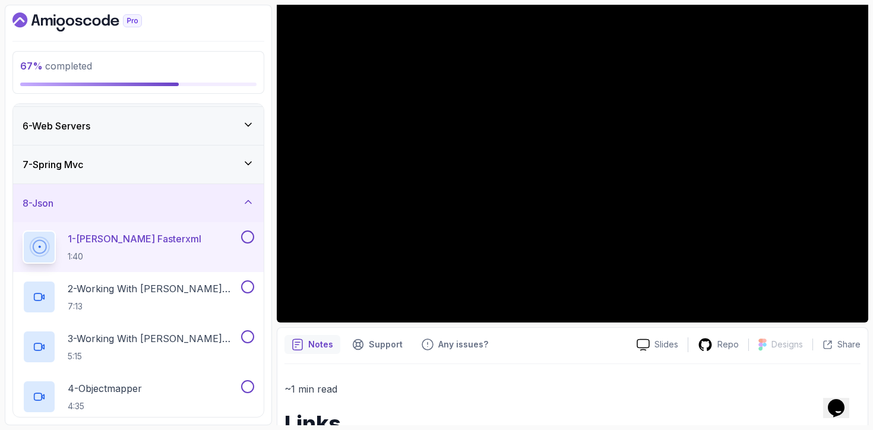
scroll to position [189, 0]
click at [245, 235] on button at bounding box center [247, 237] width 13 height 13
click at [194, 284] on p "2 - Working With [PERSON_NAME] Part 1" at bounding box center [153, 289] width 171 height 14
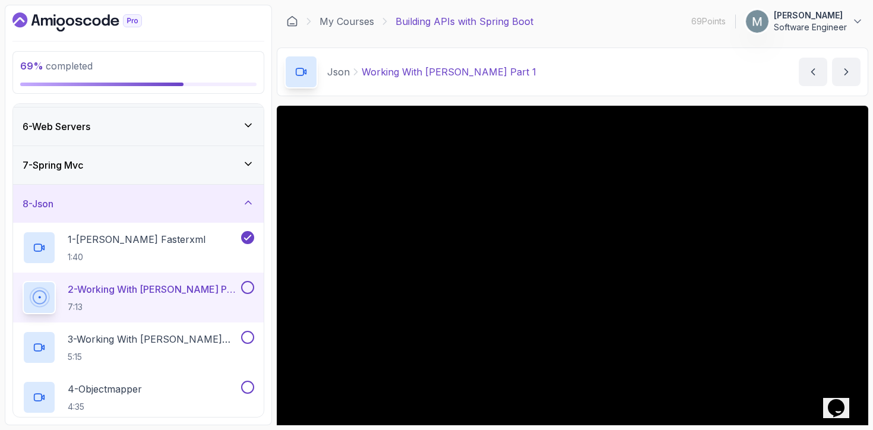
click at [252, 292] on div at bounding box center [246, 287] width 15 height 13
click at [245, 289] on button at bounding box center [247, 287] width 13 height 13
click at [202, 348] on h2 "3 - Working With [PERSON_NAME] Part 2 5:15" at bounding box center [153, 348] width 171 height 31
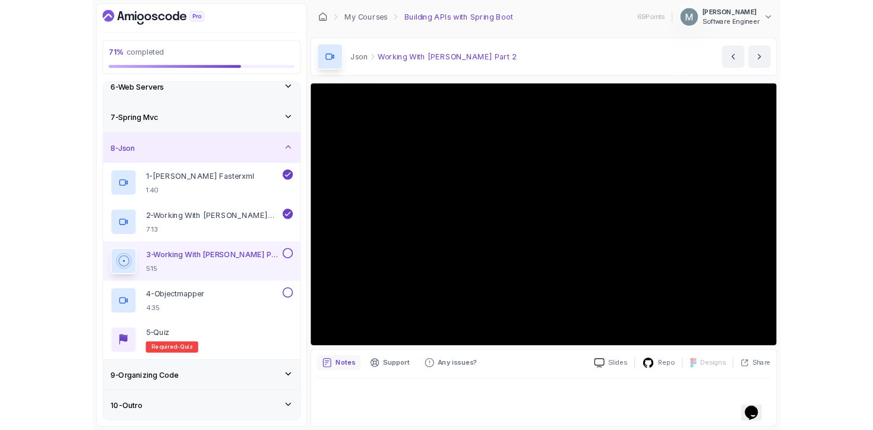
scroll to position [270, 0]
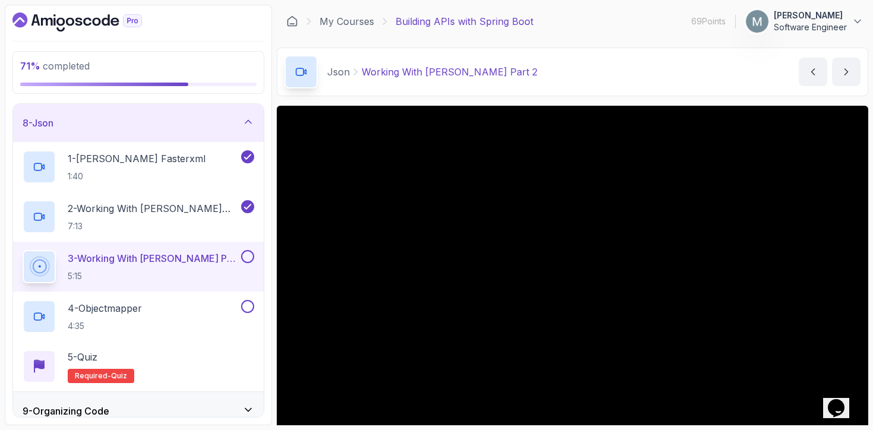
click at [246, 252] on button at bounding box center [247, 256] width 13 height 13
click at [202, 305] on div "4 - Objectmapper 4:35" at bounding box center [131, 316] width 216 height 33
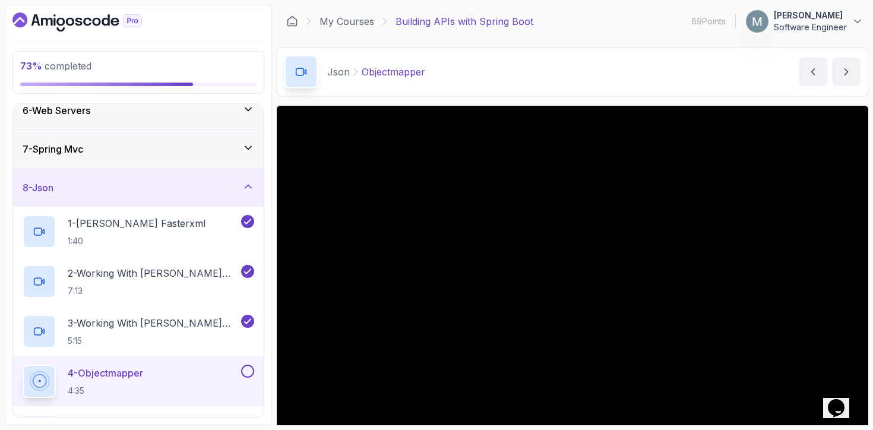
scroll to position [270, 0]
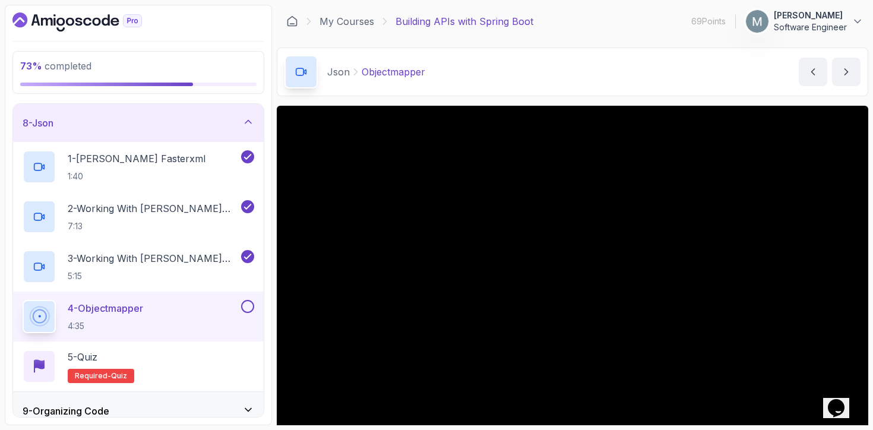
click at [252, 311] on div at bounding box center [246, 306] width 15 height 13
click at [176, 364] on div "5 - Quiz Required- quiz" at bounding box center [139, 366] width 232 height 33
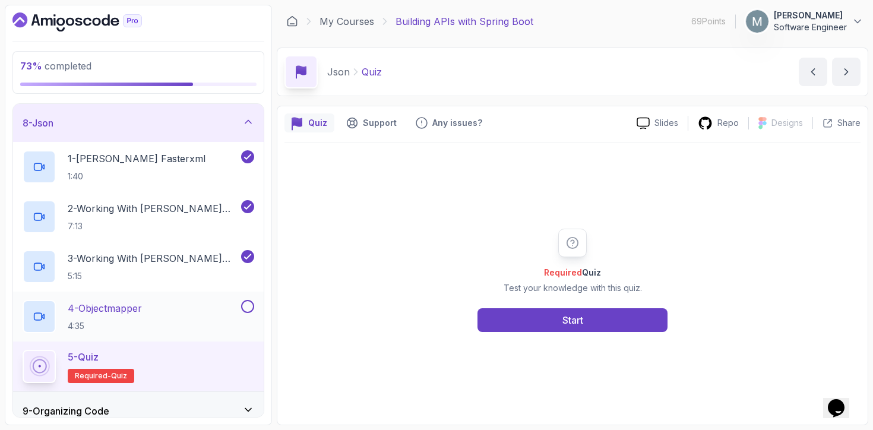
click at [243, 312] on div at bounding box center [246, 306] width 15 height 13
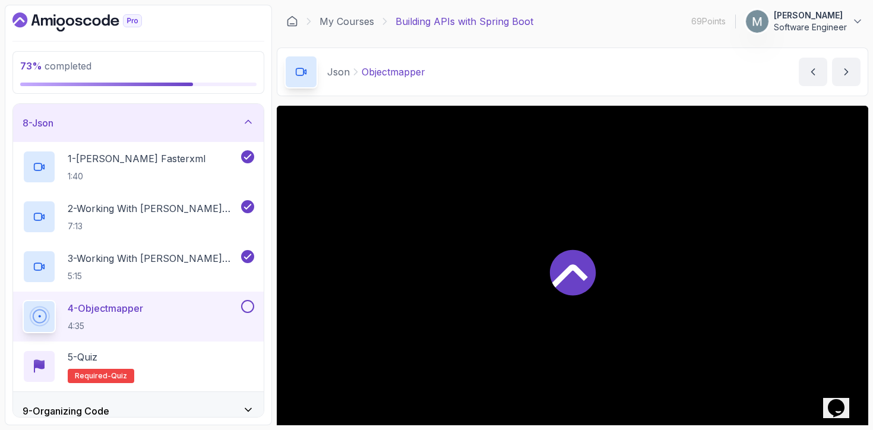
click at [250, 304] on button at bounding box center [247, 306] width 13 height 13
click at [213, 366] on div "5 - Quiz Required- quiz" at bounding box center [139, 366] width 232 height 33
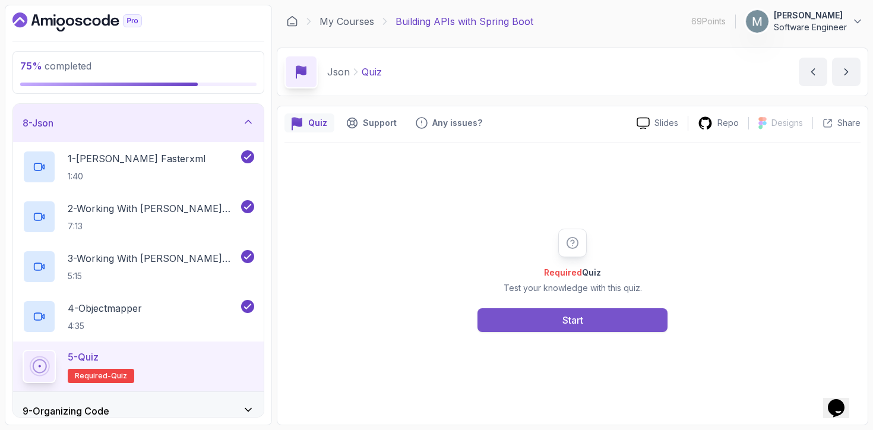
click at [537, 321] on button "Start" at bounding box center [572, 320] width 190 height 24
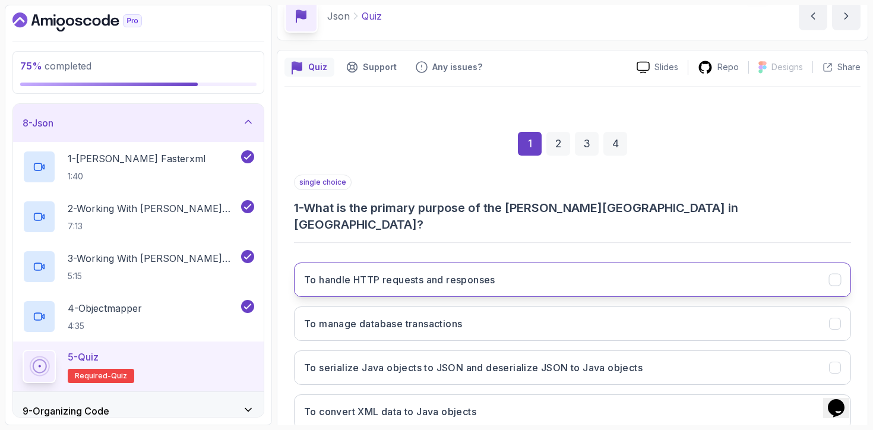
scroll to position [119, 0]
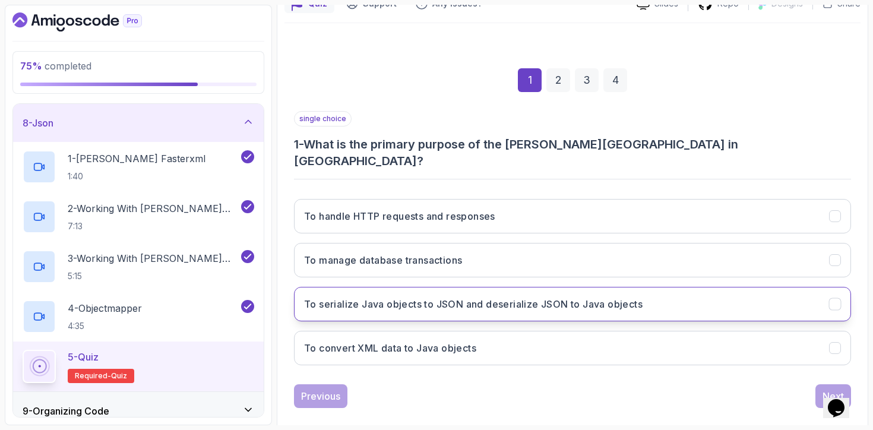
click at [385, 301] on button "To serialize Java objects to JSON and deserialize JSON to Java objects" at bounding box center [572, 304] width 557 height 34
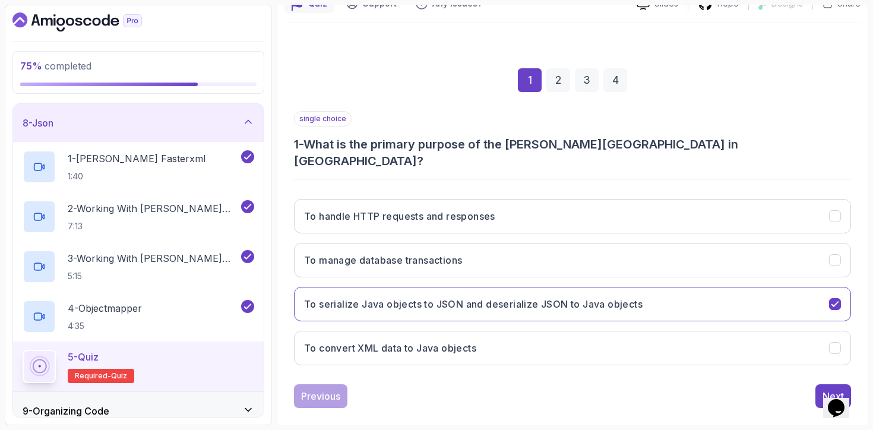
click at [823, 385] on iframe at bounding box center [842, 400] width 38 height 36
click at [821, 384] on button "Next" at bounding box center [833, 396] width 36 height 24
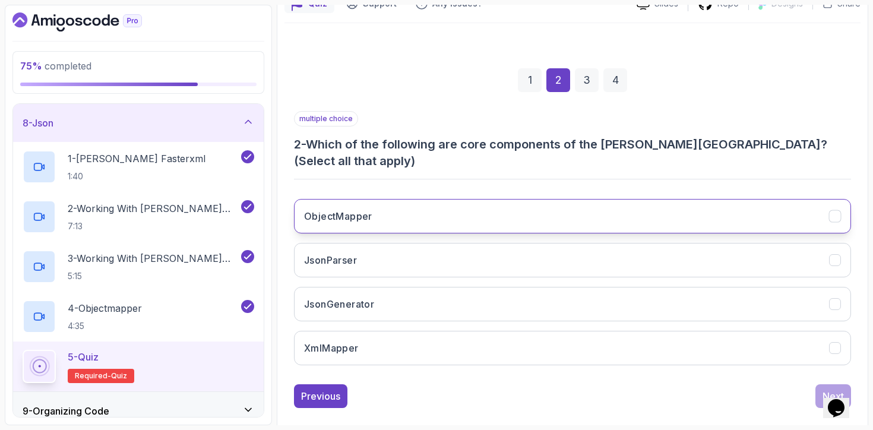
click at [540, 204] on button "ObjectMapper" at bounding box center [572, 216] width 557 height 34
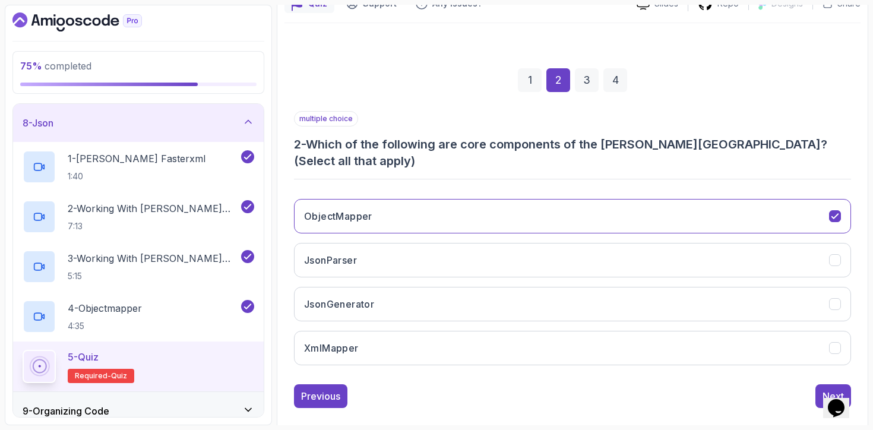
click at [524, 225] on div "ObjectMapper JsonParser JsonGenerator XmlMapper" at bounding box center [572, 281] width 557 height 185
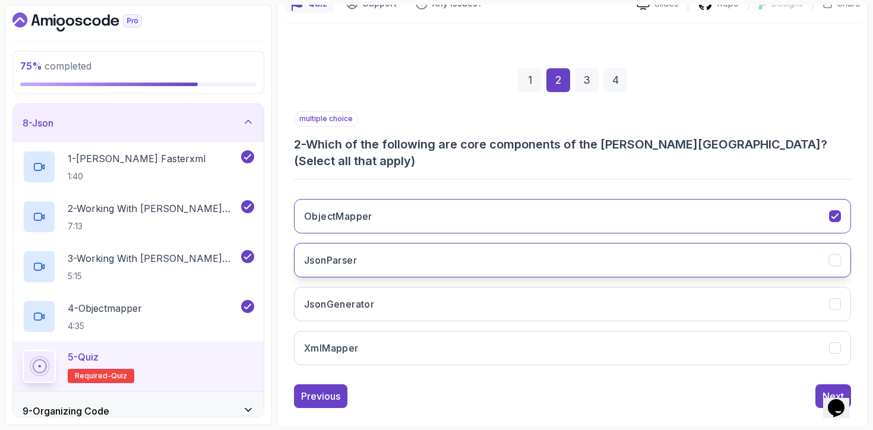
click at [514, 243] on button "JsonParser" at bounding box center [572, 260] width 557 height 34
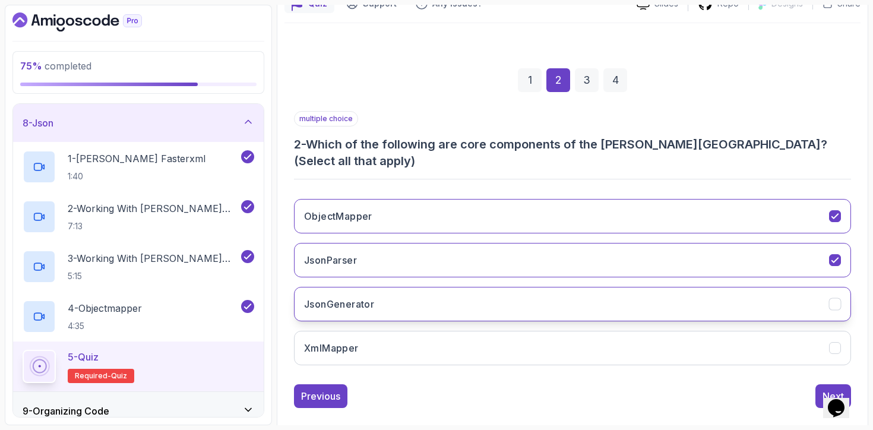
click at [482, 287] on button "JsonGenerator" at bounding box center [572, 304] width 557 height 34
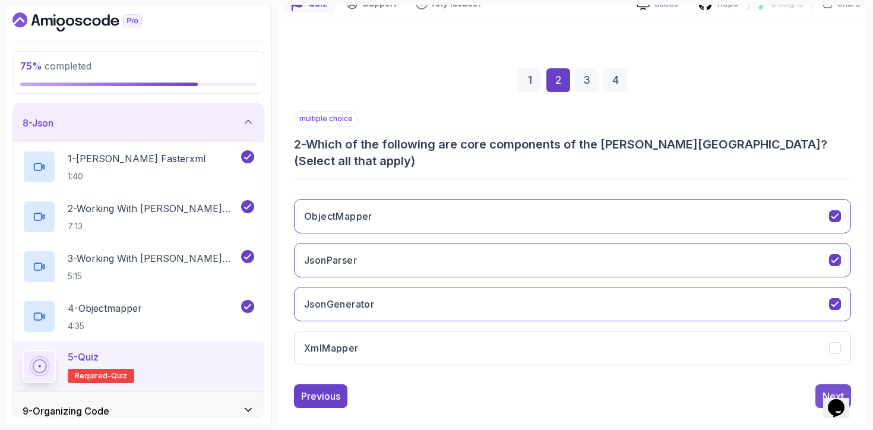
click at [816, 389] on button "Next" at bounding box center [833, 396] width 36 height 24
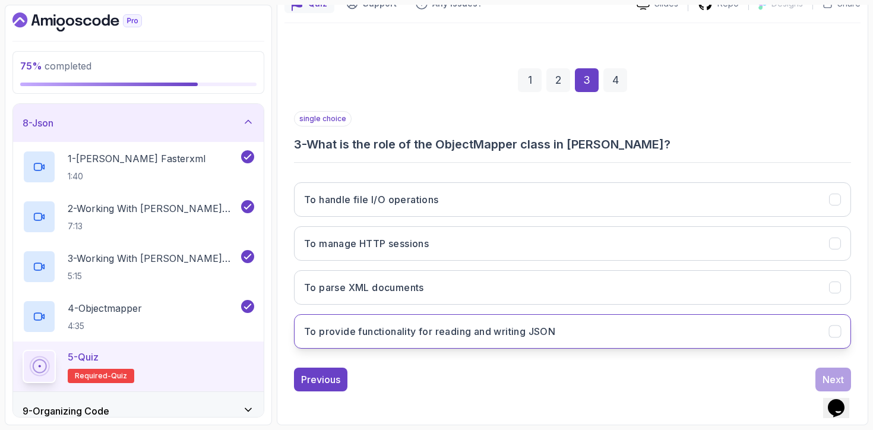
click at [397, 337] on h3 "To provide functionality for reading and writing JSON" at bounding box center [429, 331] width 251 height 14
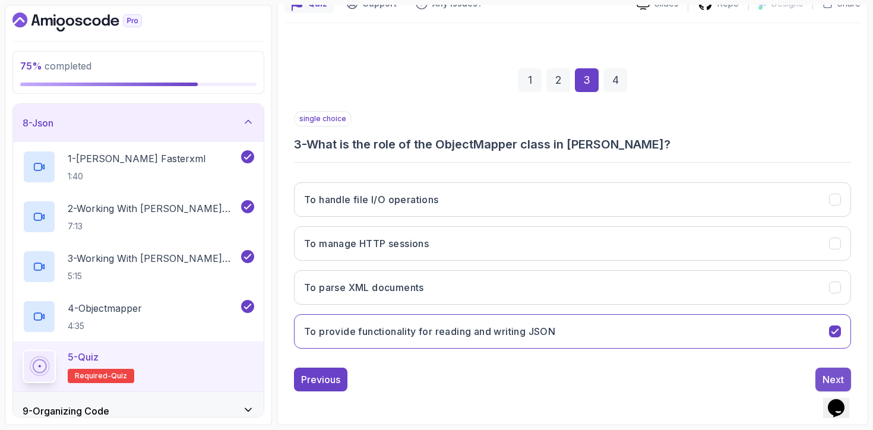
click at [825, 376] on div "Next" at bounding box center [832, 379] width 21 height 14
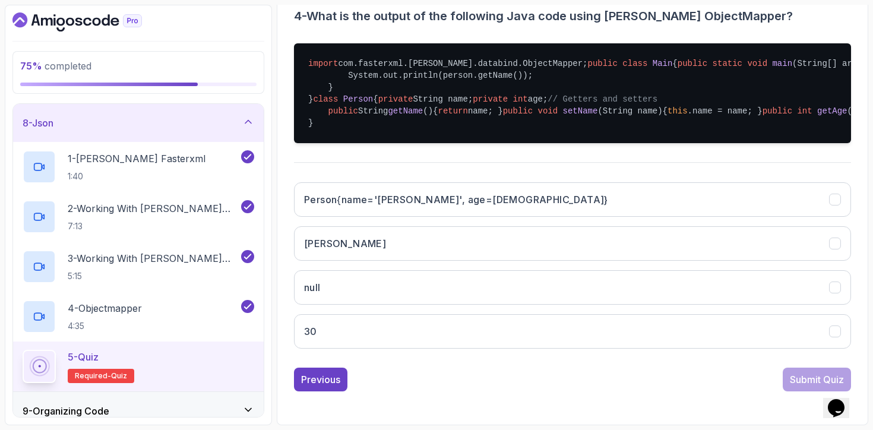
scroll to position [341, 0]
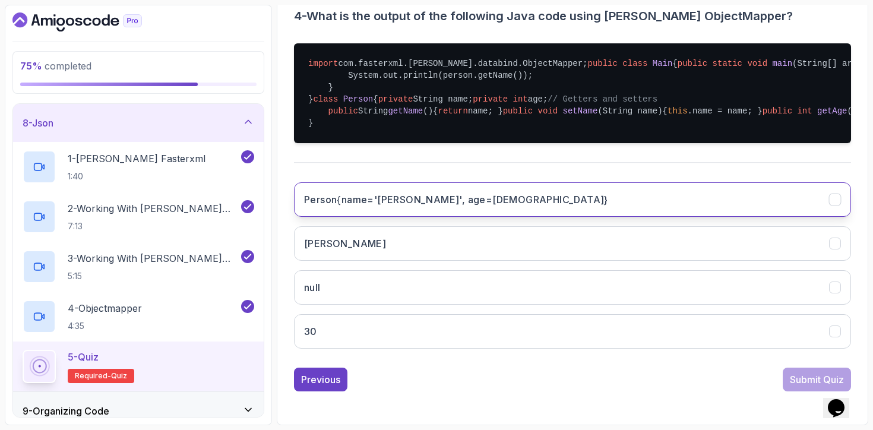
click at [431, 207] on h3 "Person{name='[PERSON_NAME]', age=[DEMOGRAPHIC_DATA]}" at bounding box center [456, 199] width 304 height 14
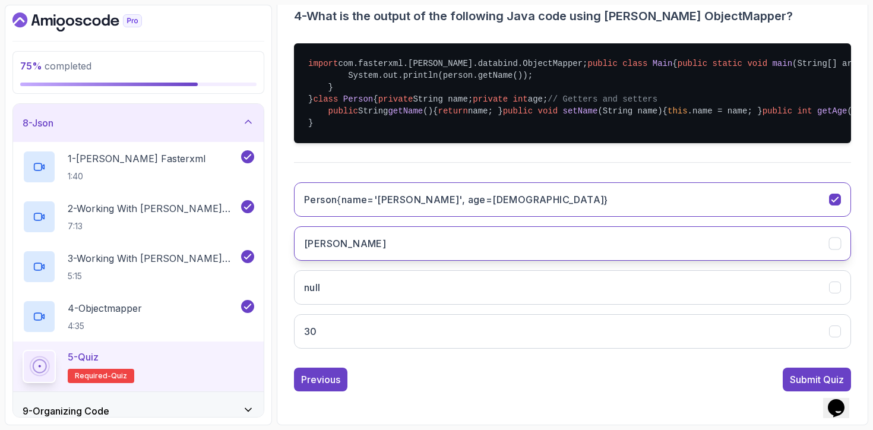
click at [407, 261] on button "[PERSON_NAME]" at bounding box center [572, 243] width 557 height 34
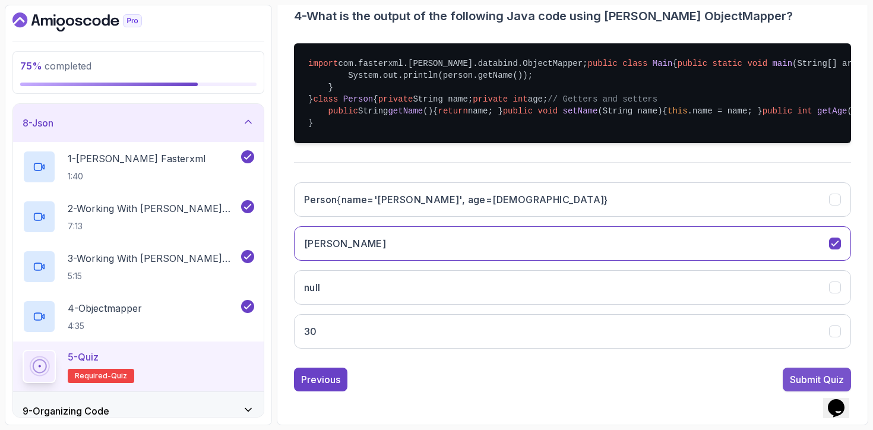
click at [793, 374] on div "Submit Quiz" at bounding box center [817, 379] width 54 height 14
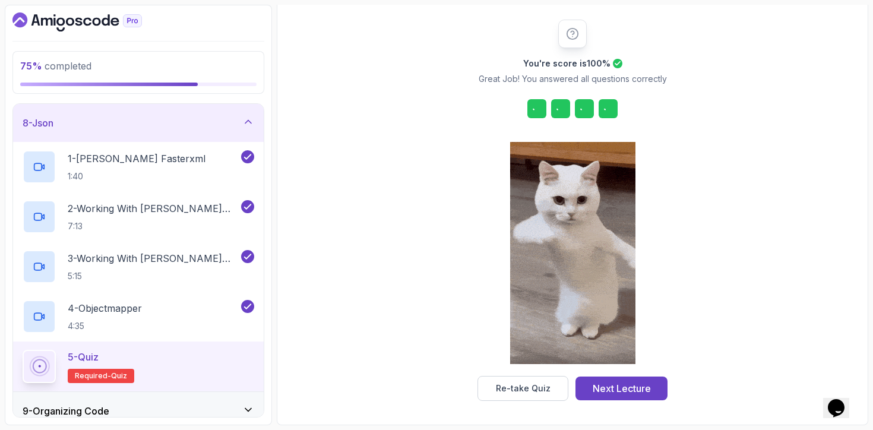
scroll to position [140, 0]
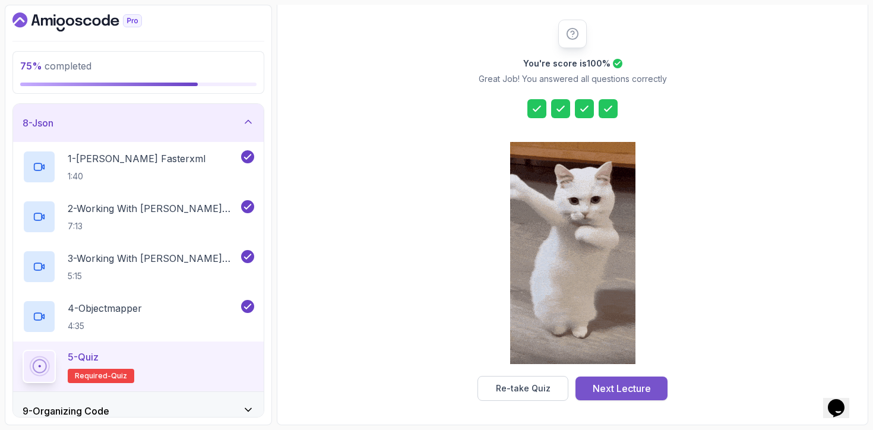
click at [611, 382] on div "Next Lecture" at bounding box center [622, 388] width 58 height 14
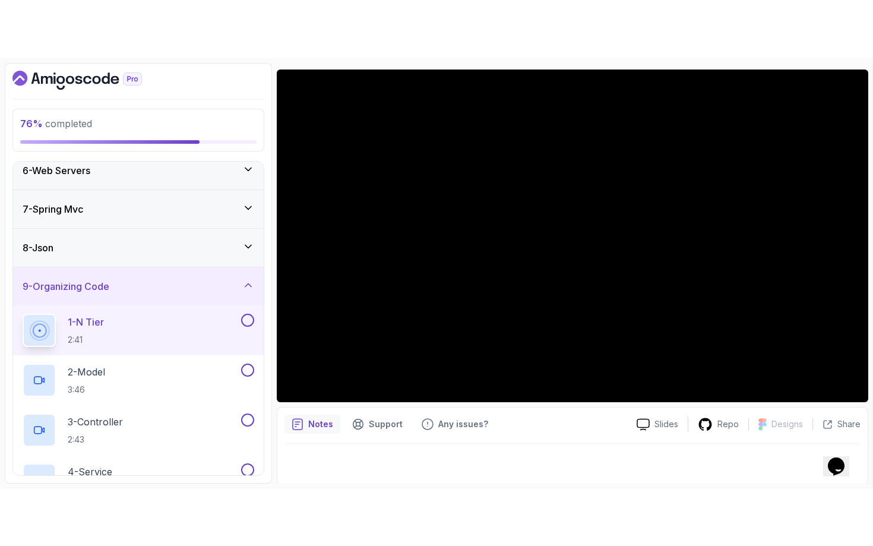
scroll to position [96, 0]
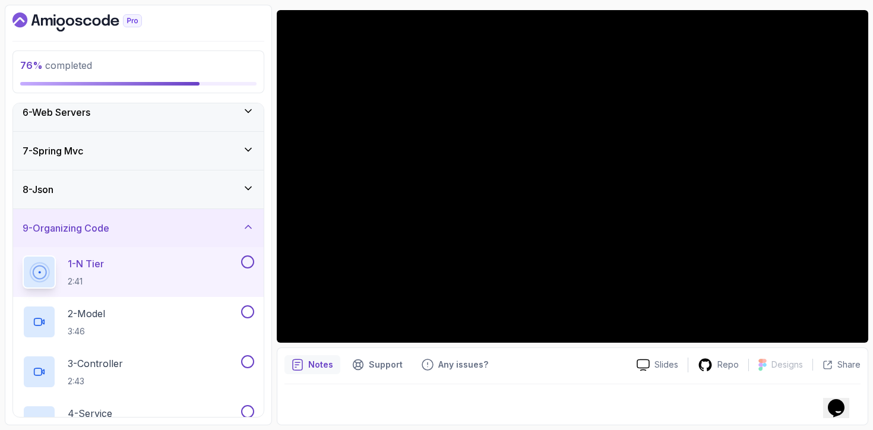
click at [243, 264] on button at bounding box center [247, 261] width 13 height 13
click at [210, 318] on div "2 - Model 3:46" at bounding box center [131, 321] width 216 height 33
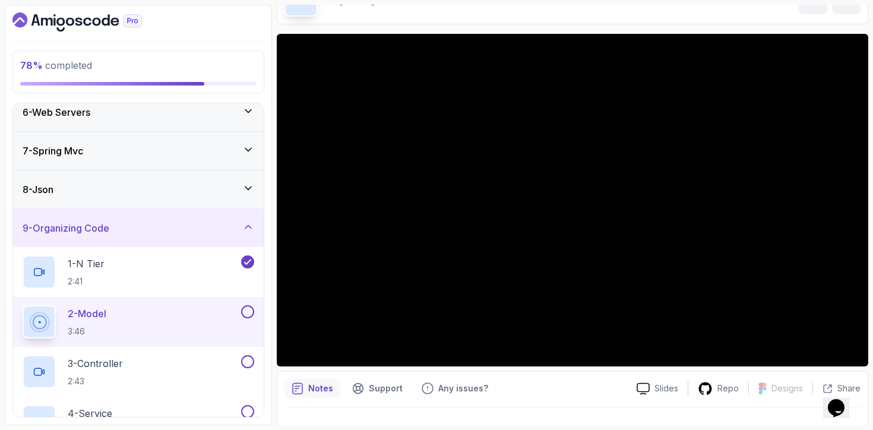
scroll to position [78, 0]
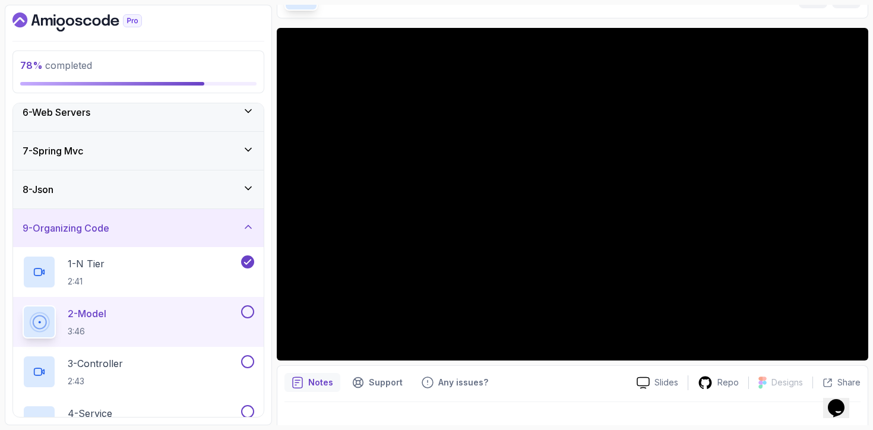
click at [250, 311] on button at bounding box center [247, 311] width 13 height 13
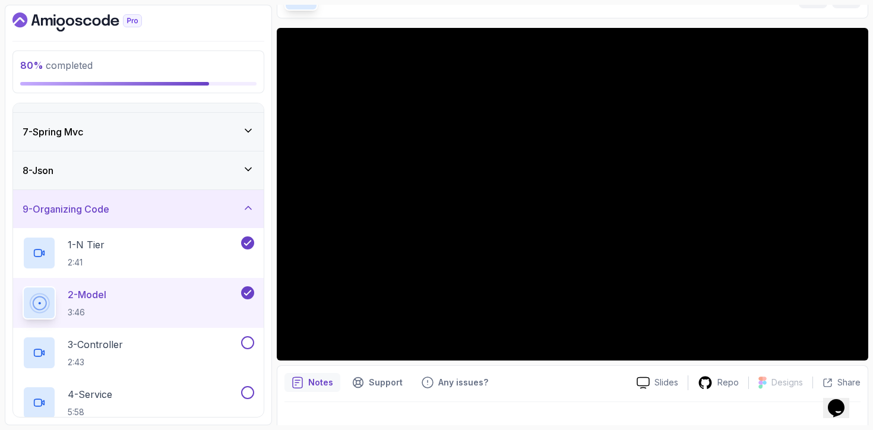
scroll to position [224, 0]
click at [175, 353] on div "3 - Controller 2:43" at bounding box center [131, 350] width 216 height 33
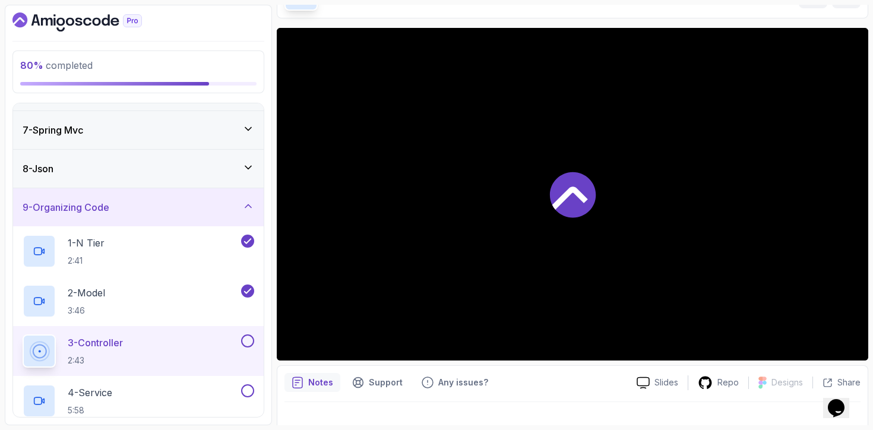
click at [247, 343] on button at bounding box center [247, 340] width 13 height 13
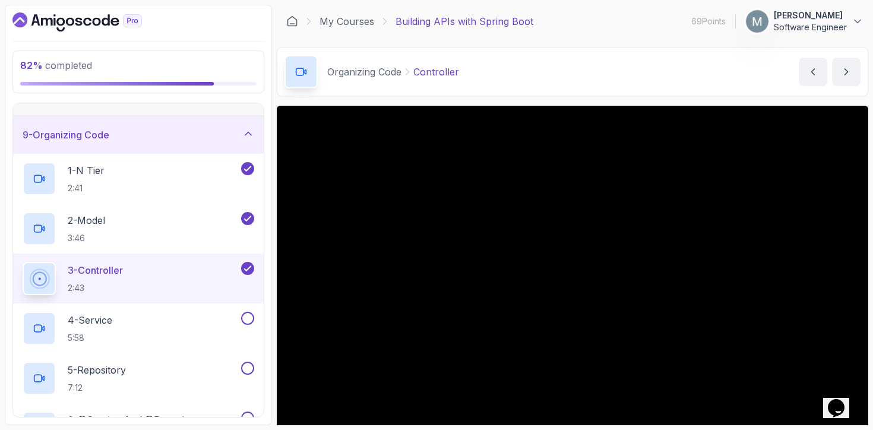
scroll to position [96, 0]
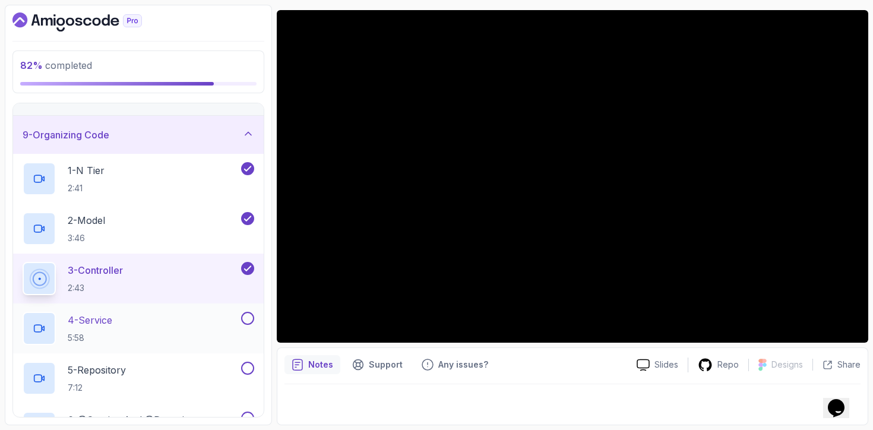
click at [250, 317] on button at bounding box center [247, 318] width 13 height 13
click at [204, 322] on div "4 - Service 5:58" at bounding box center [131, 328] width 216 height 33
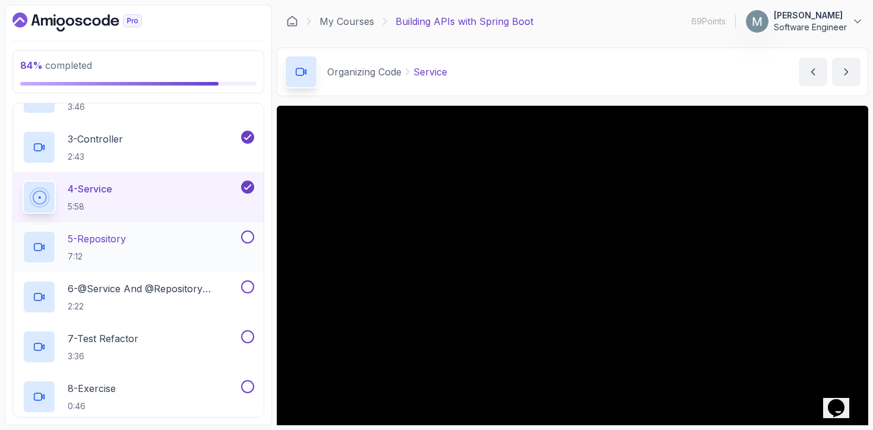
click at [232, 233] on div "5 - Repository 7:12" at bounding box center [131, 246] width 216 height 33
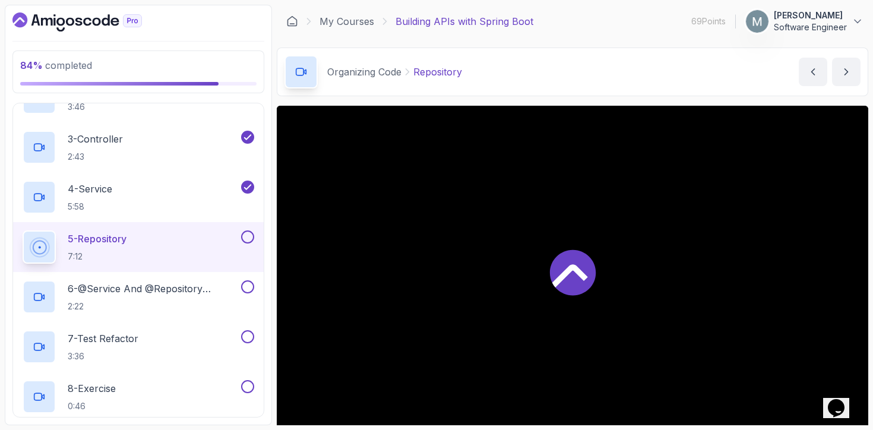
click at [182, 249] on div "5 - Repository 7:12" at bounding box center [131, 246] width 216 height 33
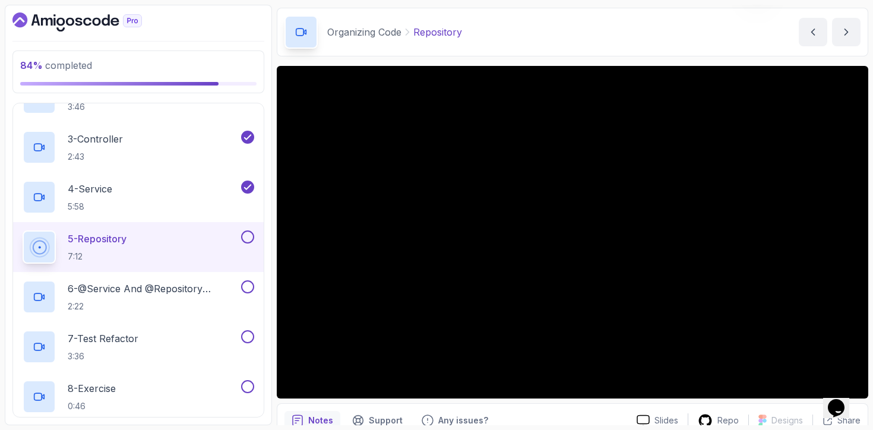
click at [245, 238] on button at bounding box center [247, 236] width 13 height 13
click at [207, 287] on p "6 - @Service And @Repository Annotations" at bounding box center [153, 288] width 171 height 14
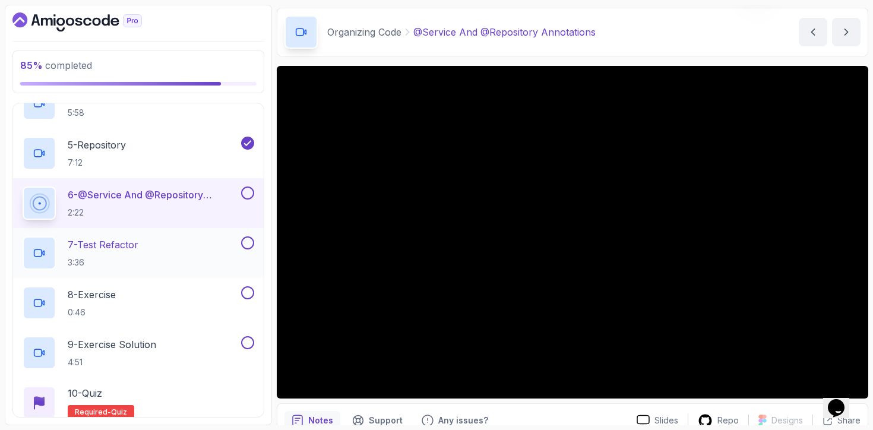
scroll to position [524, 0]
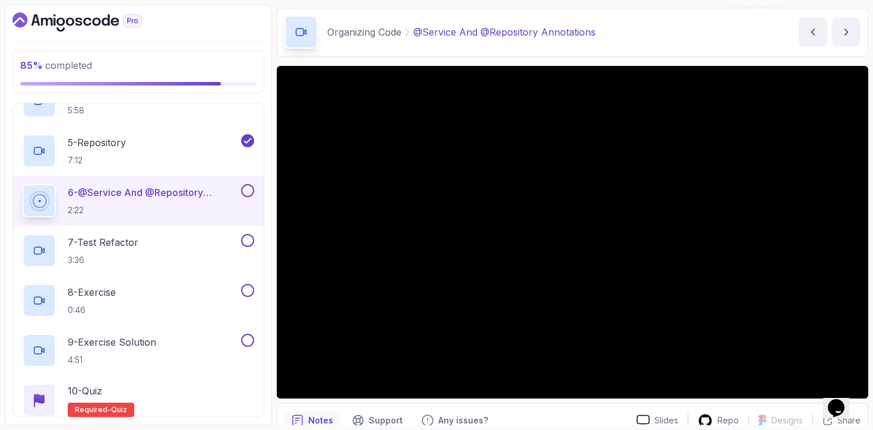
click at [247, 195] on button at bounding box center [247, 190] width 13 height 13
click at [247, 236] on button at bounding box center [247, 240] width 13 height 13
click at [247, 279] on div "8 - Exercise 0:46" at bounding box center [138, 301] width 251 height 50
click at [247, 286] on button at bounding box center [247, 290] width 13 height 13
click at [246, 337] on button at bounding box center [247, 340] width 13 height 13
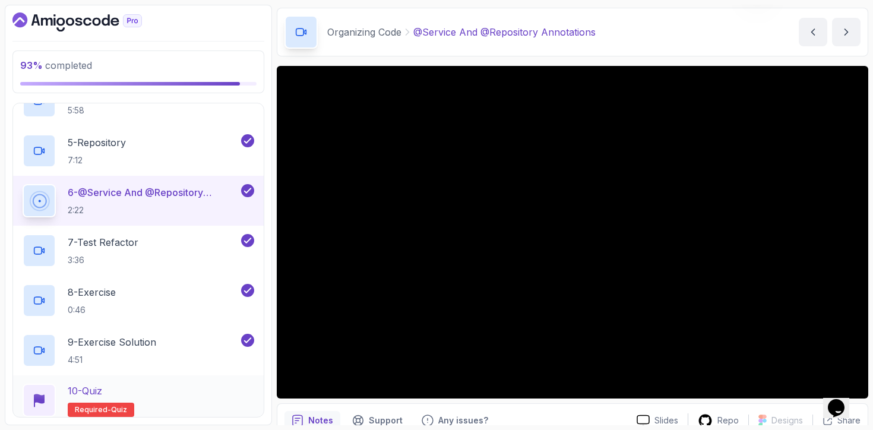
click at [162, 394] on div "10 - Quiz Required- quiz" at bounding box center [139, 400] width 232 height 33
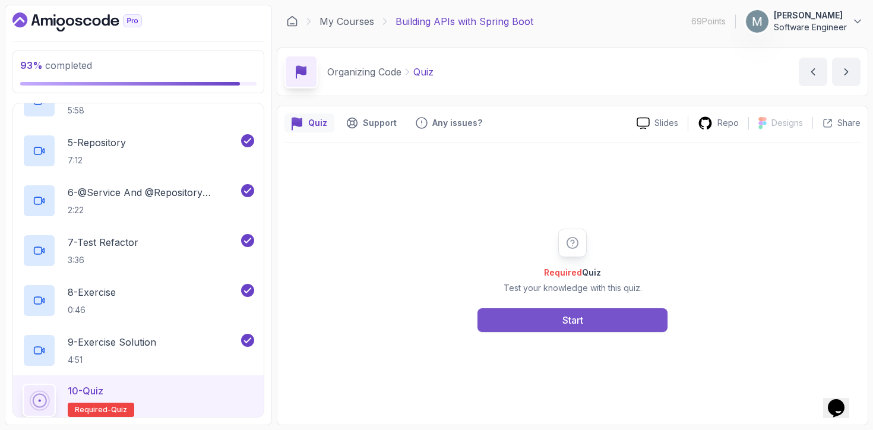
click at [550, 323] on button "Start" at bounding box center [572, 320] width 190 height 24
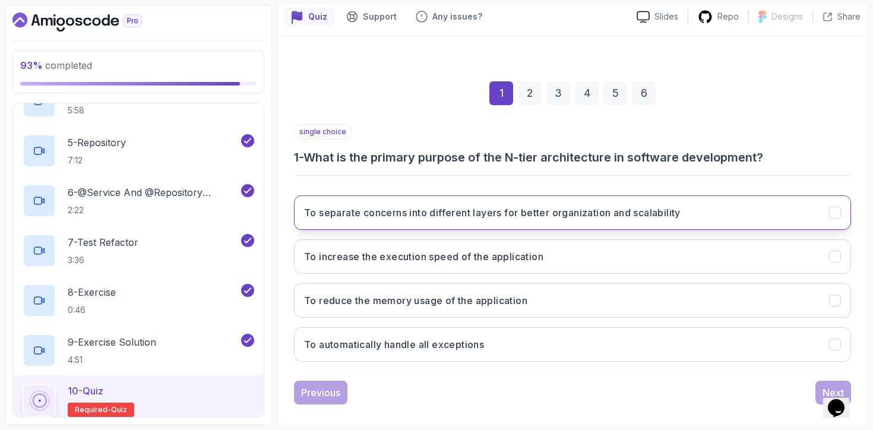
scroll to position [106, 0]
click at [469, 221] on button "To separate concerns into different layers for better organization and scalabil…" at bounding box center [572, 213] width 557 height 34
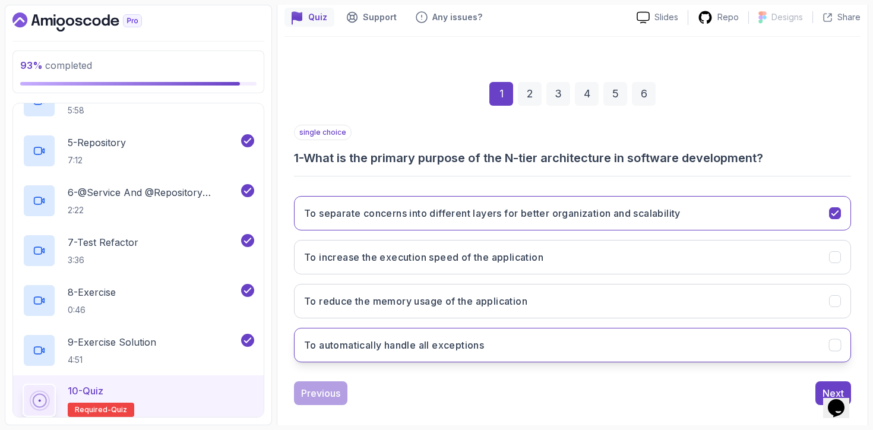
scroll to position [119, 0]
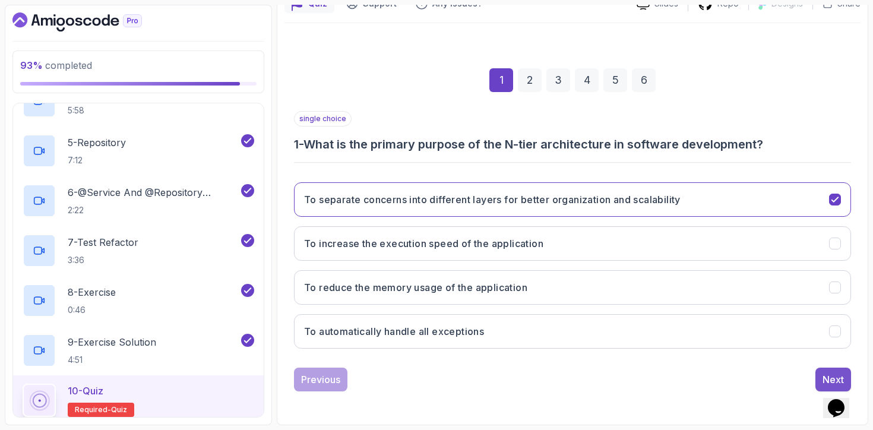
click at [815, 375] on button "Next" at bounding box center [833, 380] width 36 height 24
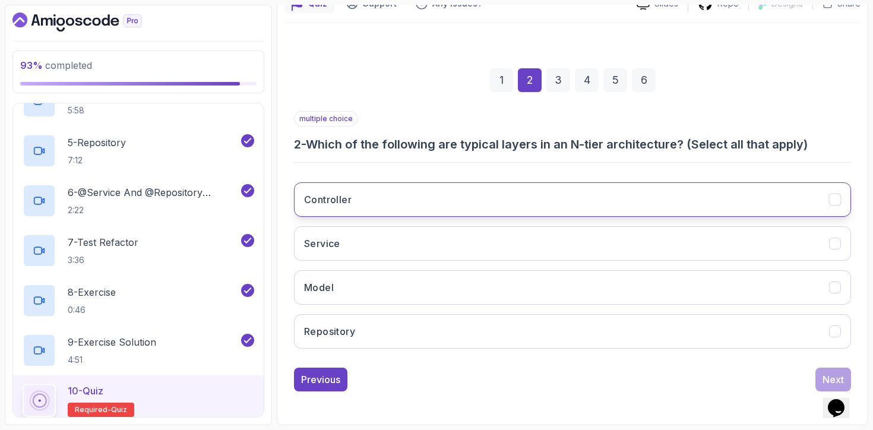
click at [452, 210] on button "Controller" at bounding box center [572, 199] width 557 height 34
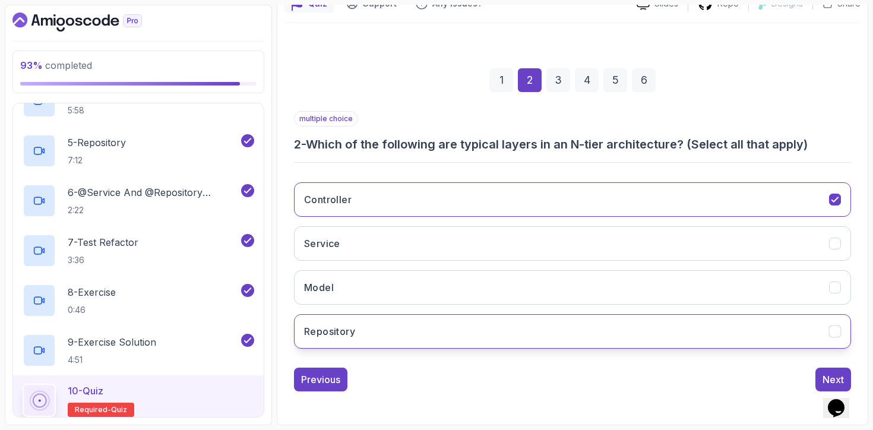
click at [353, 343] on button "Repository" at bounding box center [572, 331] width 557 height 34
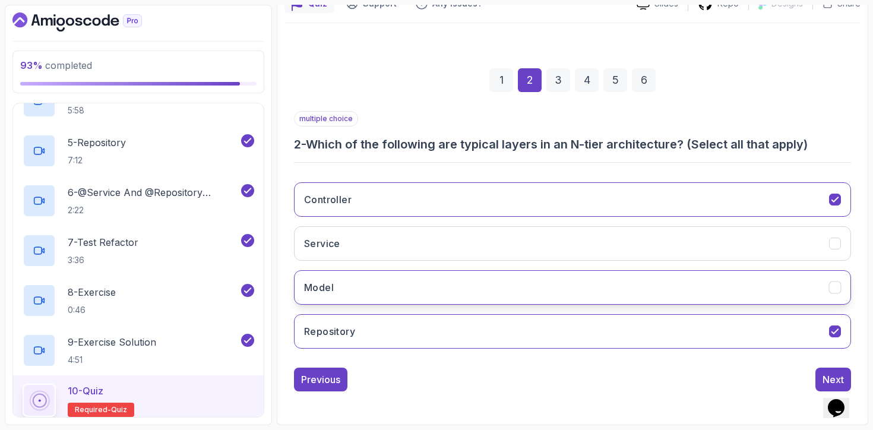
click at [394, 280] on button "Model" at bounding box center [572, 287] width 557 height 34
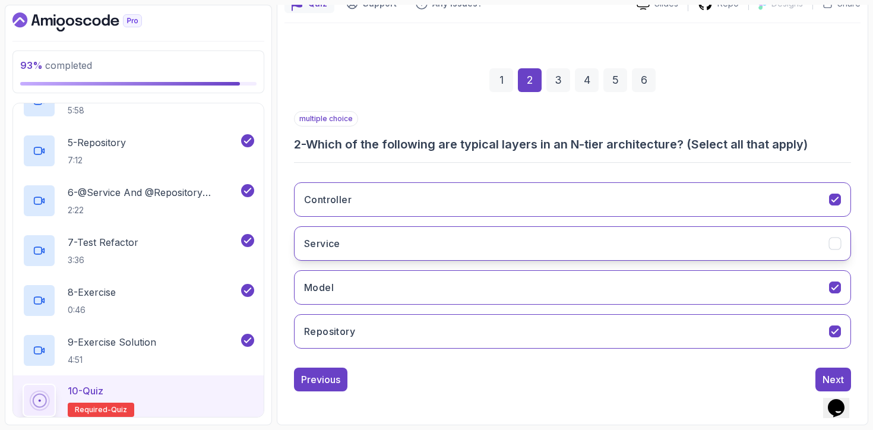
click at [426, 243] on button "Service" at bounding box center [572, 243] width 557 height 34
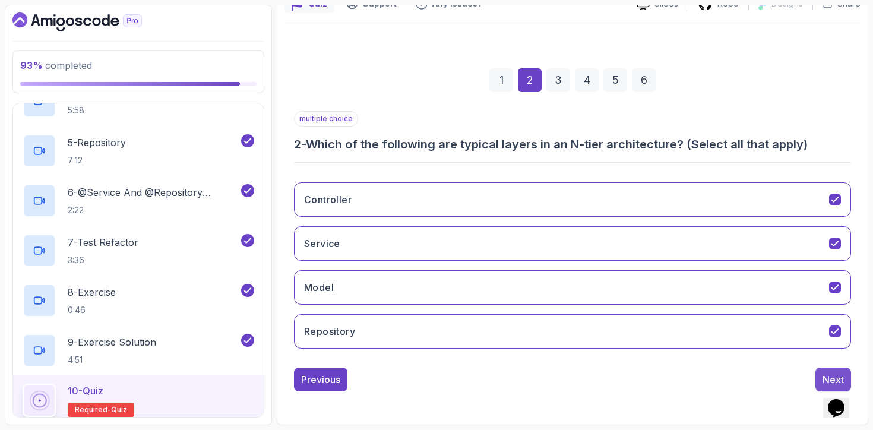
click at [823, 375] on div "Next" at bounding box center [832, 379] width 21 height 14
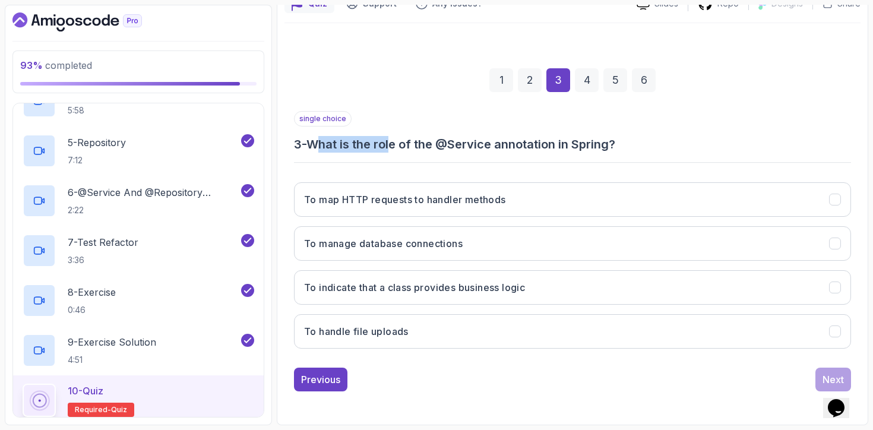
drag, startPoint x: 320, startPoint y: 145, endPoint x: 398, endPoint y: 145, distance: 78.4
click at [398, 146] on h3 "3 - What is the role of the @Service annotation in Spring?" at bounding box center [572, 144] width 557 height 17
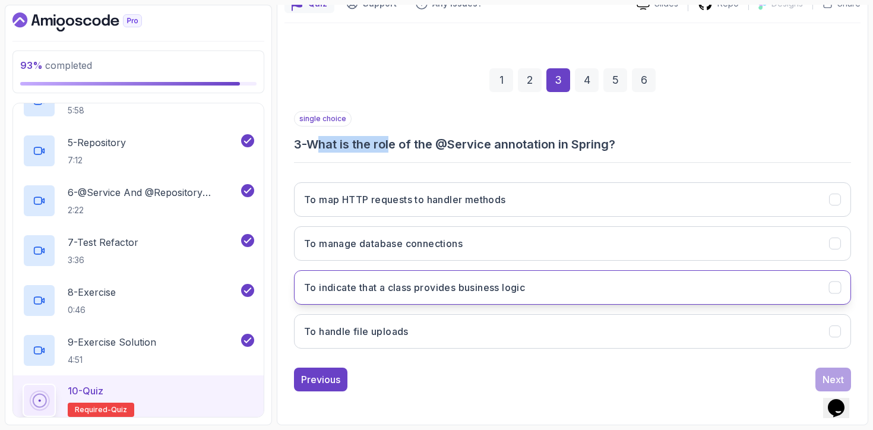
click at [476, 288] on h3 "To indicate that a class provides business logic" at bounding box center [414, 287] width 221 height 14
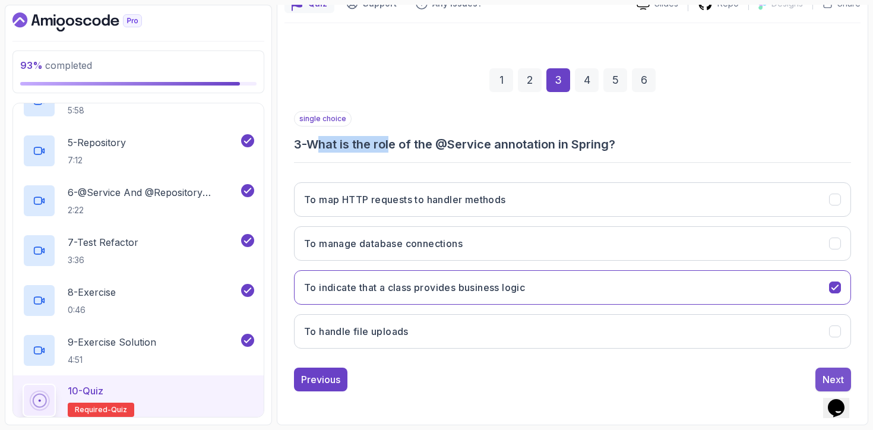
click at [824, 376] on div "Next" at bounding box center [832, 379] width 21 height 14
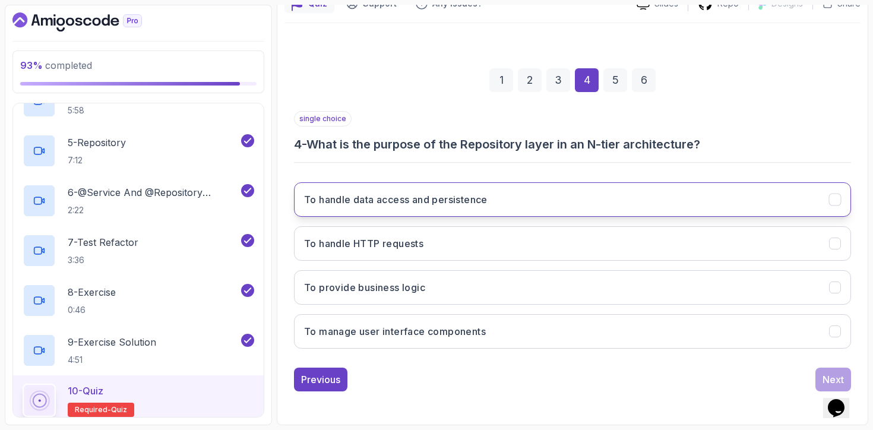
click at [417, 208] on button "To handle data access and persistence" at bounding box center [572, 199] width 557 height 34
click at [818, 376] on button "Next" at bounding box center [833, 380] width 36 height 24
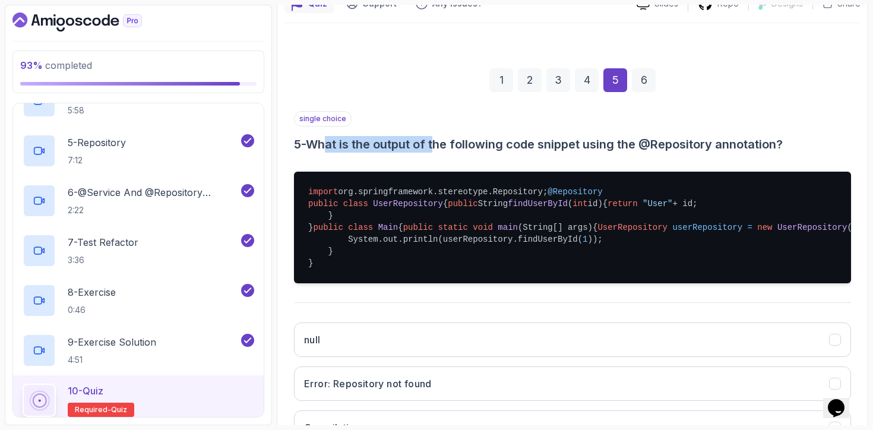
drag, startPoint x: 333, startPoint y: 144, endPoint x: 444, endPoint y: 143, distance: 110.5
click at [443, 143] on h3 "5 - What is the output of the following code snippet using the @Repository anno…" at bounding box center [572, 144] width 557 height 17
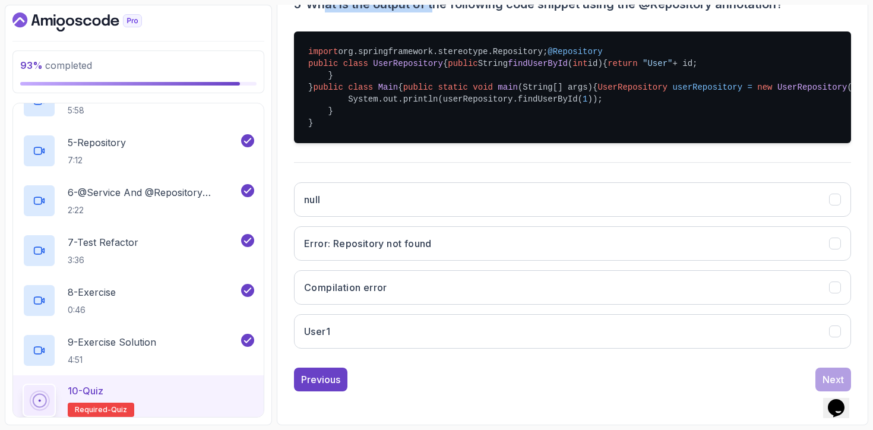
scroll to position [341, 0]
click at [420, 349] on button "User1" at bounding box center [572, 331] width 557 height 34
click at [815, 385] on div "Previous Next" at bounding box center [572, 380] width 557 height 24
click at [817, 390] on button "Next" at bounding box center [833, 380] width 36 height 24
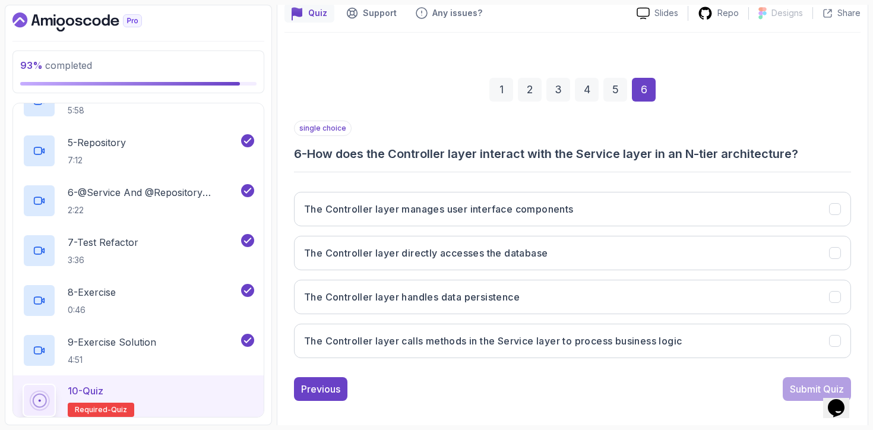
scroll to position [119, 0]
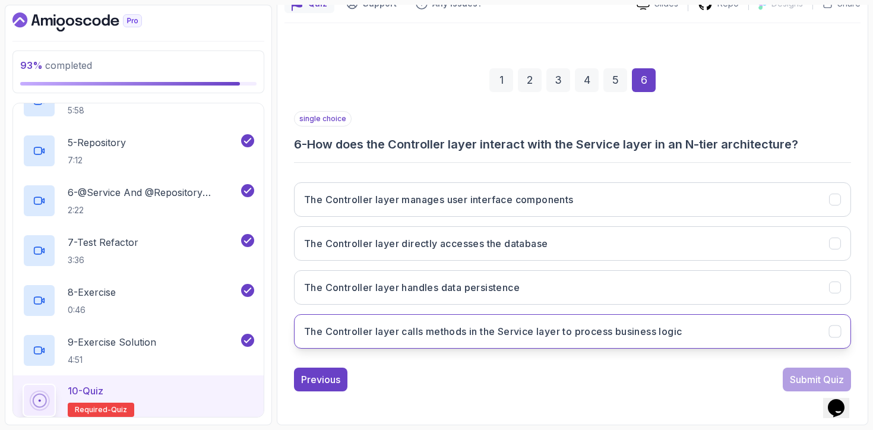
click at [493, 341] on button "The Controller layer calls methods in the Service layer to process business log…" at bounding box center [572, 331] width 557 height 34
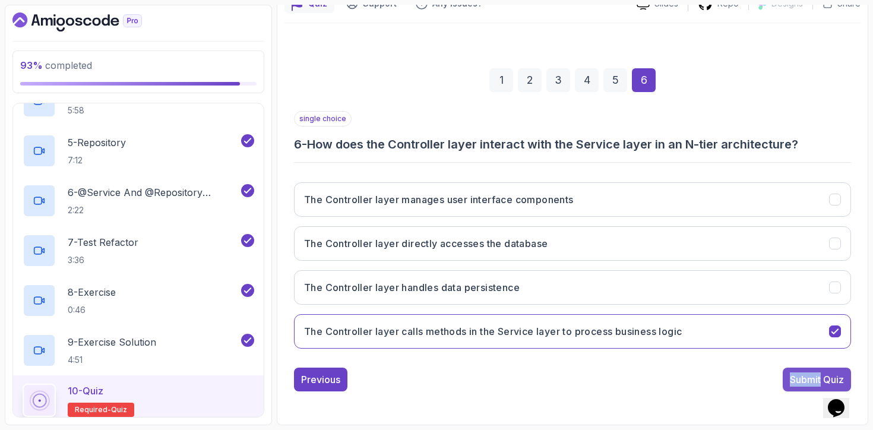
click at [811, 376] on div "Submit Quiz" at bounding box center [817, 379] width 54 height 14
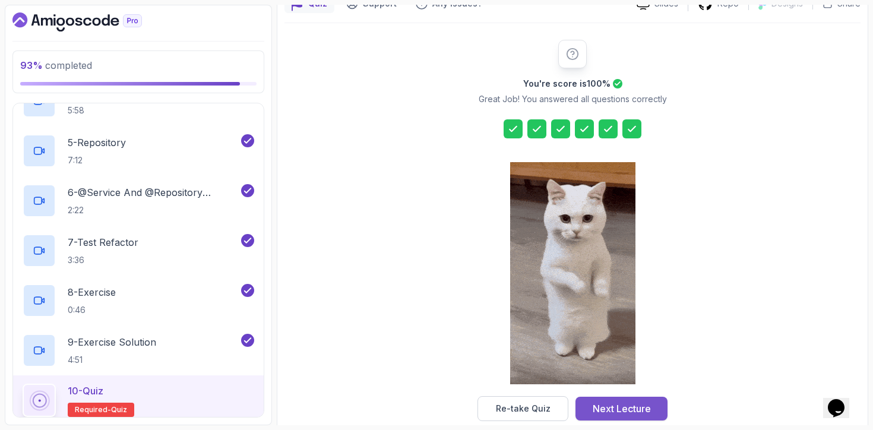
click at [642, 410] on div "Next Lecture" at bounding box center [622, 408] width 58 height 14
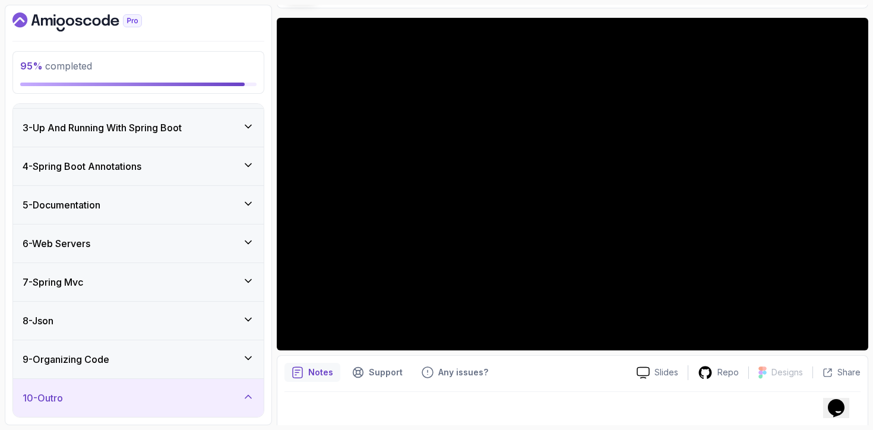
scroll to position [96, 0]
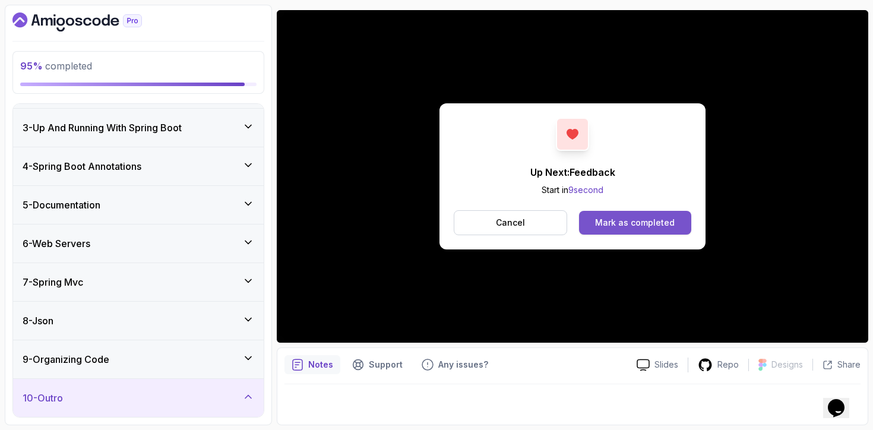
click at [626, 223] on div "Mark as completed" at bounding box center [635, 223] width 80 height 12
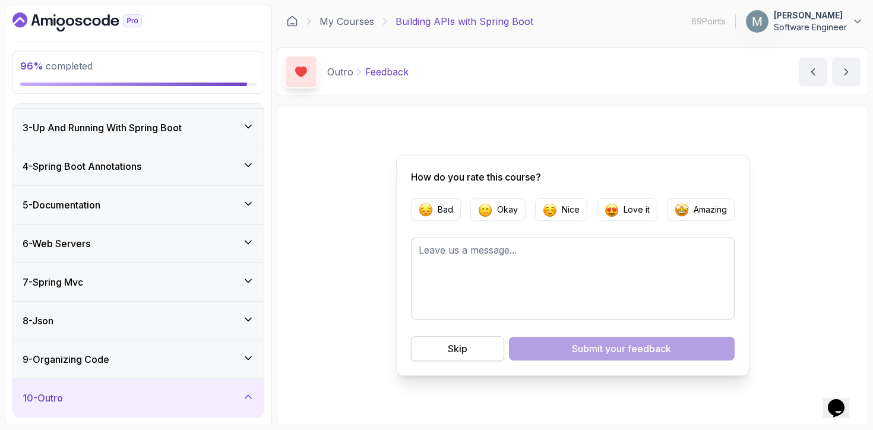
click at [469, 345] on button "Skip" at bounding box center [457, 348] width 93 height 25
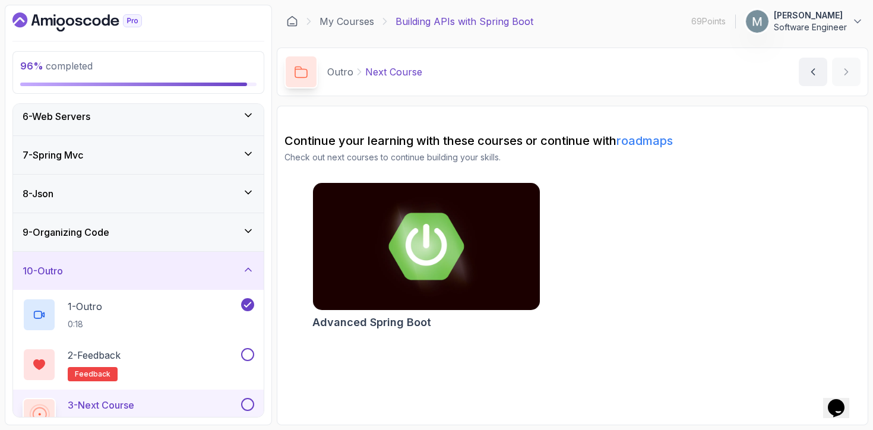
scroll to position [221, 0]
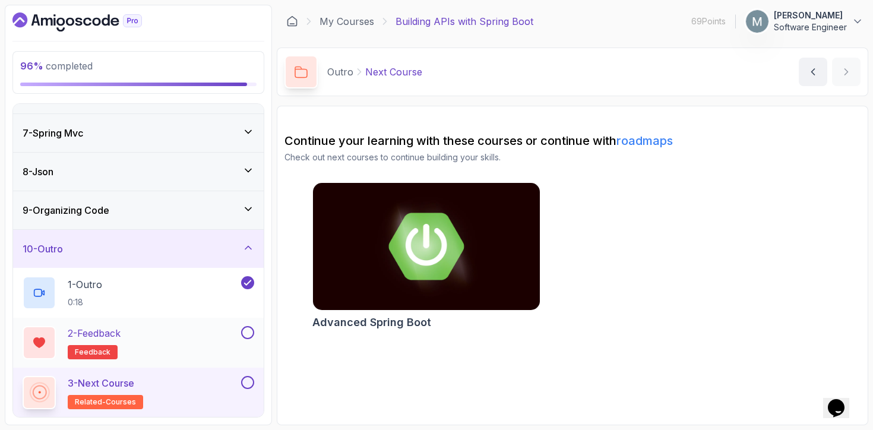
click at [240, 334] on div at bounding box center [246, 332] width 15 height 13
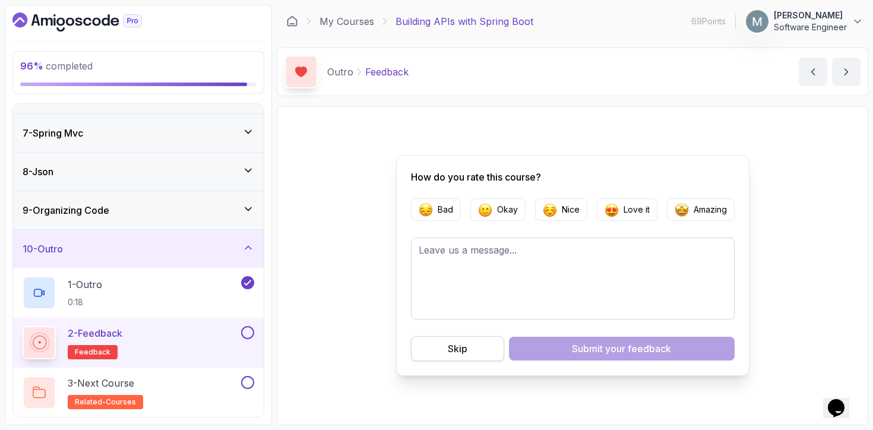
click at [423, 344] on button "Skip" at bounding box center [457, 348] width 93 height 25
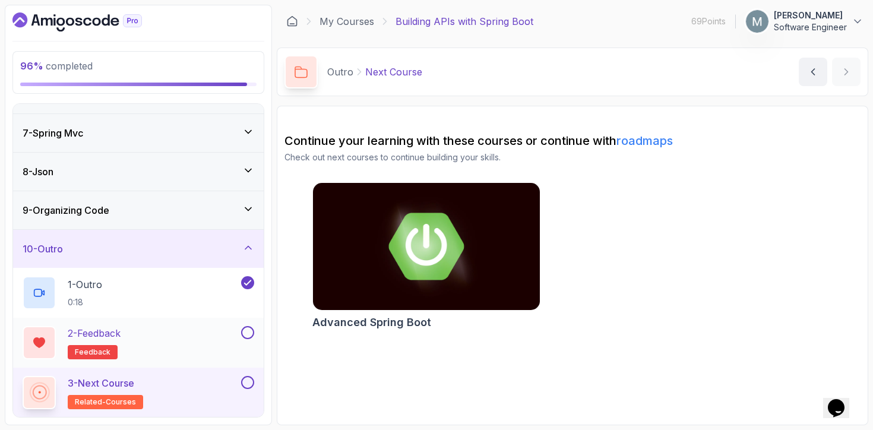
click at [252, 336] on button at bounding box center [247, 332] width 13 height 13
click at [249, 383] on button at bounding box center [247, 382] width 13 height 13
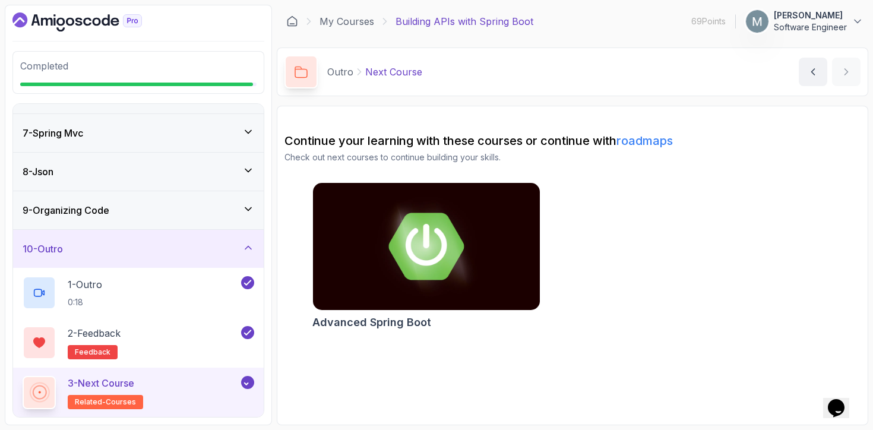
scroll to position [218, 0]
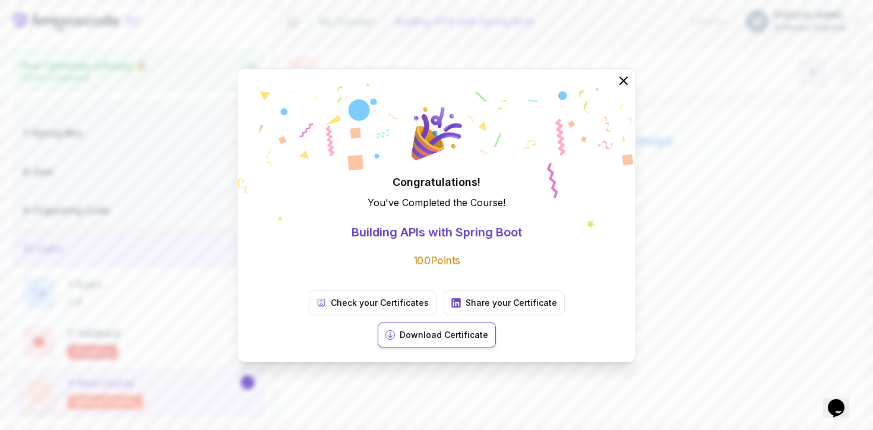
click at [488, 329] on p "Download Certificate" at bounding box center [444, 335] width 88 height 12
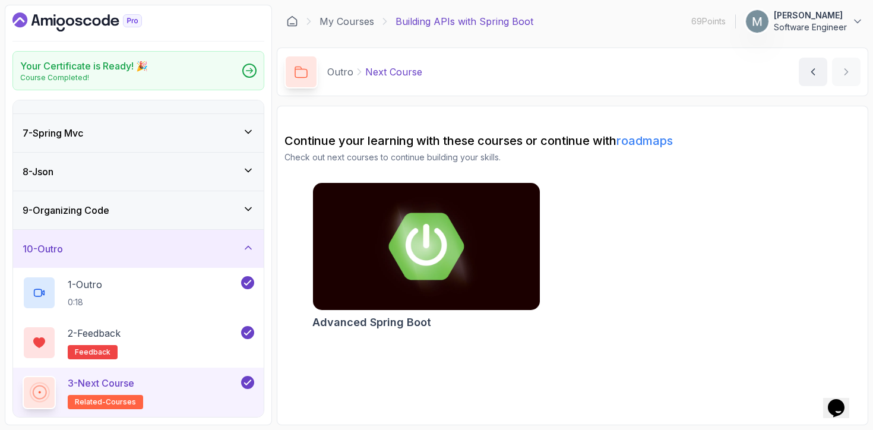
scroll to position [0, 0]
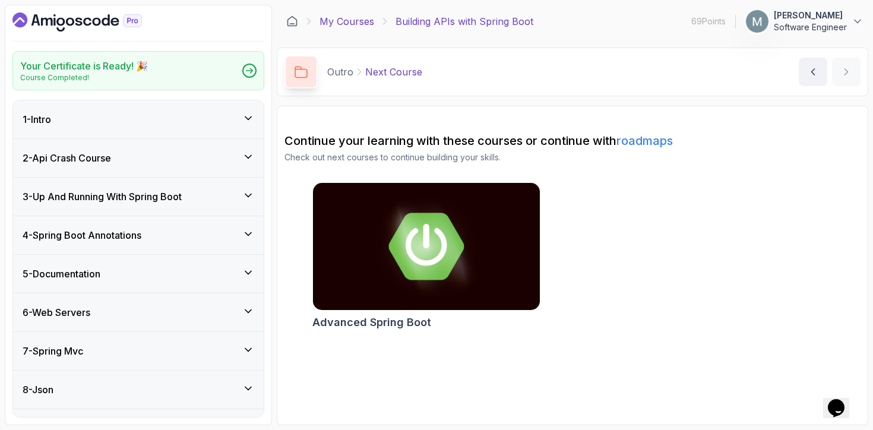
click at [339, 26] on link "My Courses" at bounding box center [346, 21] width 55 height 14
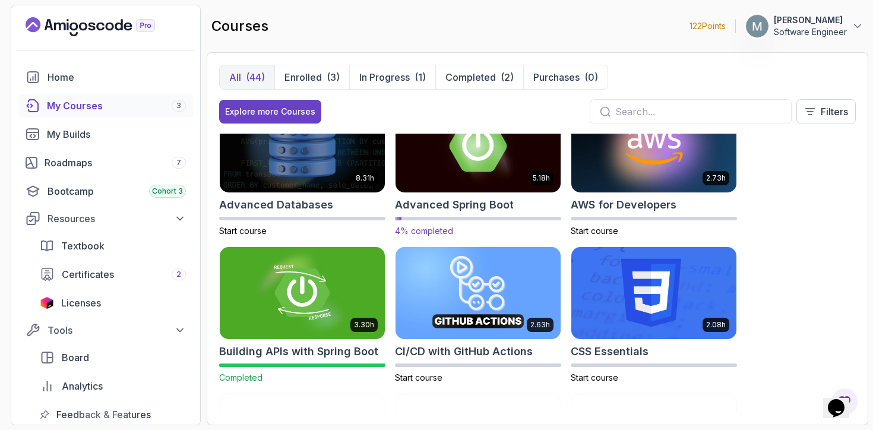
scroll to position [35, 0]
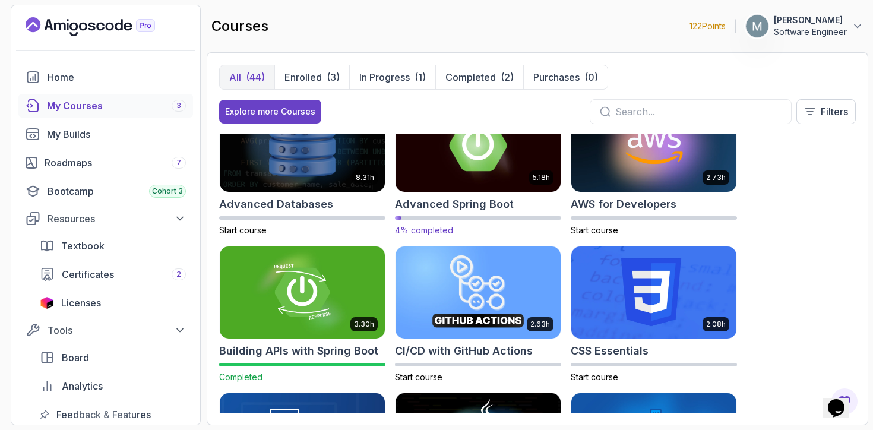
click at [473, 213] on div "5.18h Advanced Spring Boot 4% completed" at bounding box center [478, 168] width 166 height 138
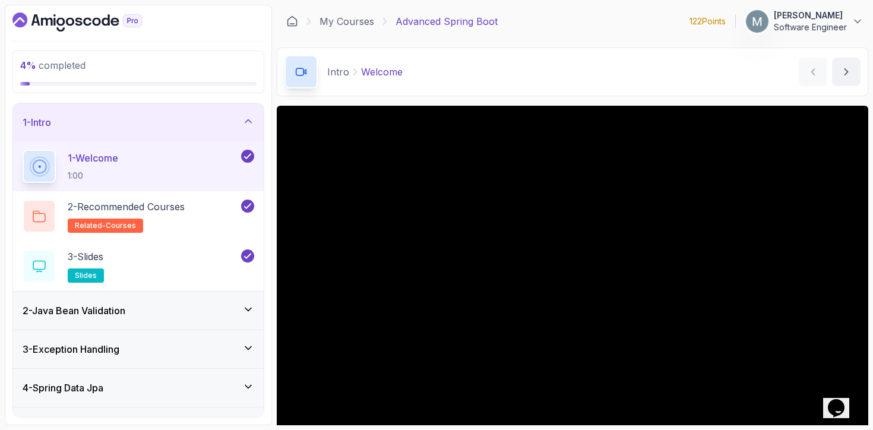
click at [160, 301] on div "2 - Java Bean Validation" at bounding box center [138, 311] width 251 height 38
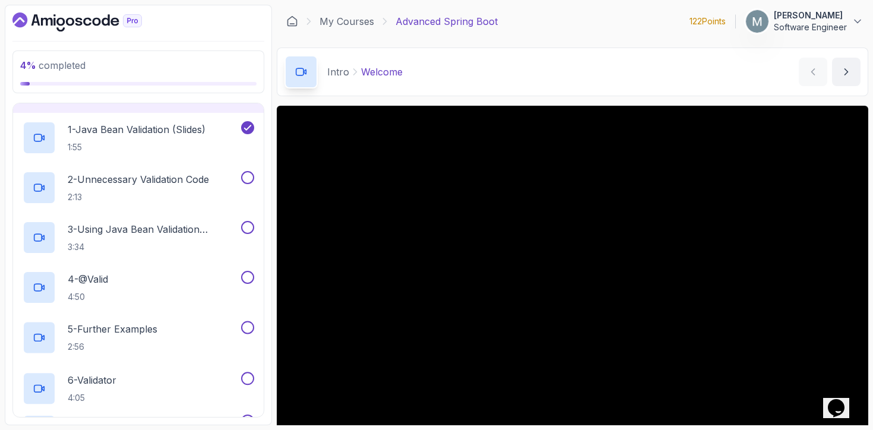
scroll to position [72, 0]
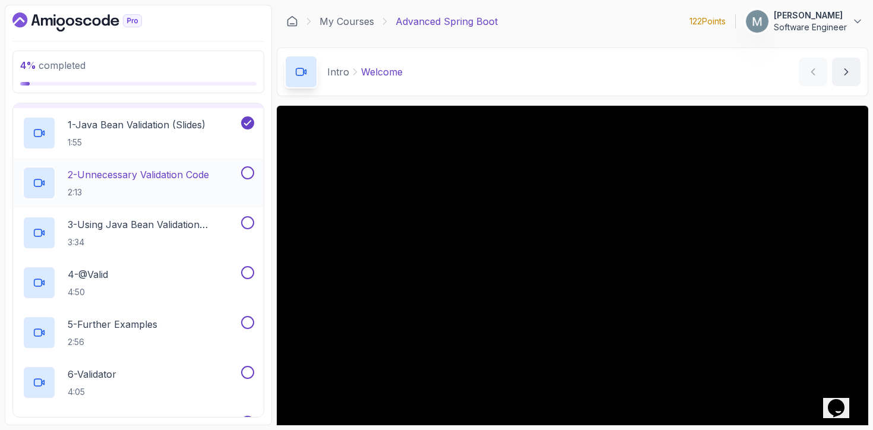
click at [167, 197] on p "2:13" at bounding box center [138, 192] width 141 height 12
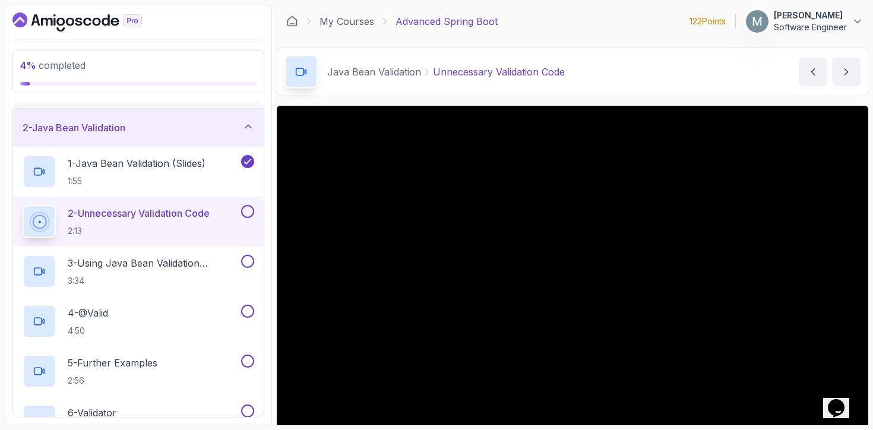
scroll to position [25, 0]
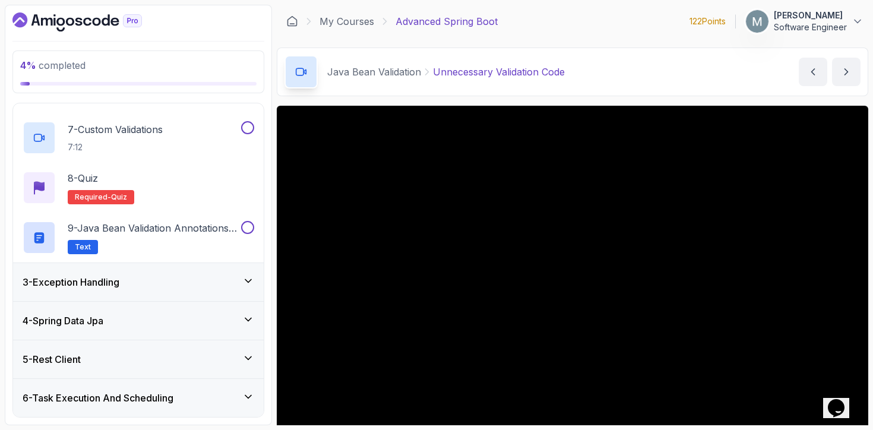
click at [148, 287] on div "3 - Exception Handling" at bounding box center [139, 282] width 232 height 14
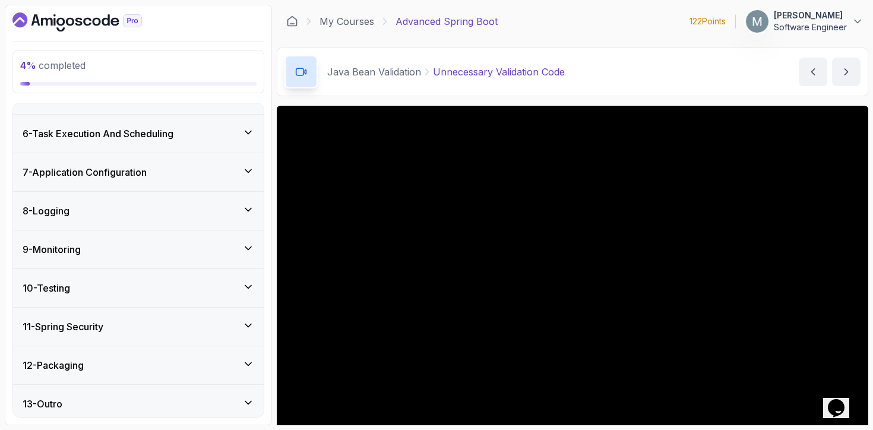
scroll to position [836, 0]
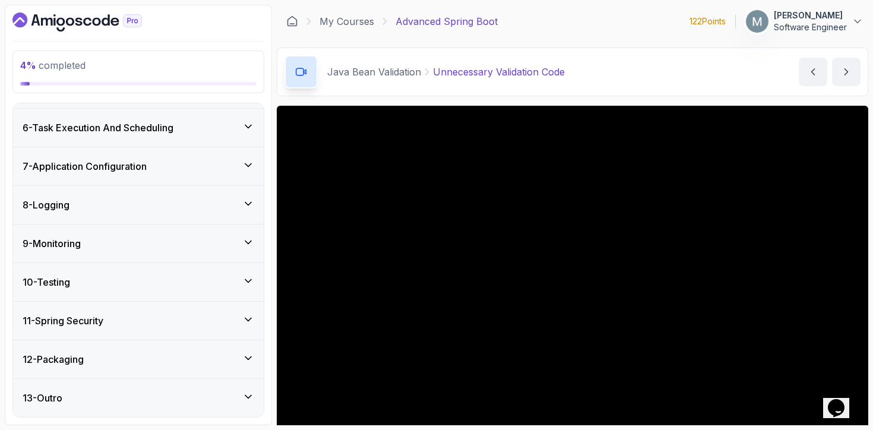
click at [116, 268] on div "10 - Testing" at bounding box center [138, 282] width 251 height 38
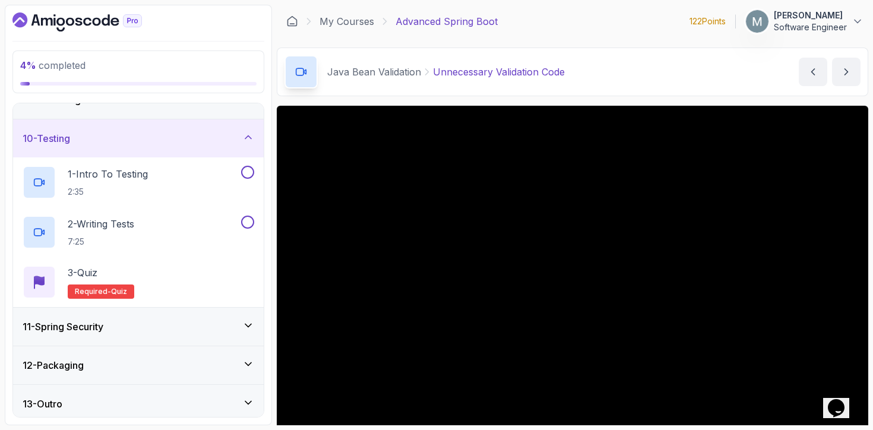
scroll to position [337, 0]
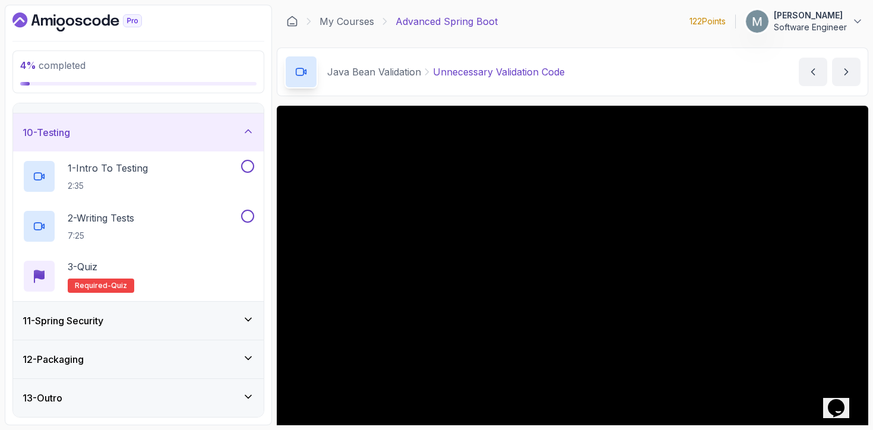
click at [90, 341] on div "12 - Packaging" at bounding box center [138, 359] width 251 height 38
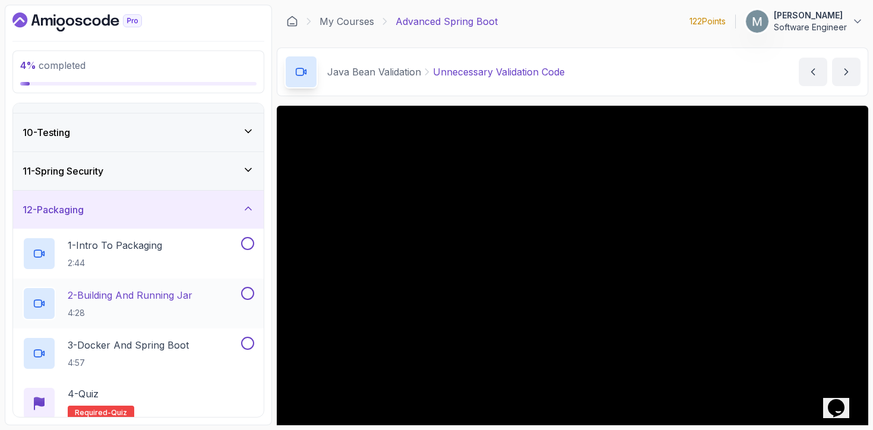
scroll to position [387, 0]
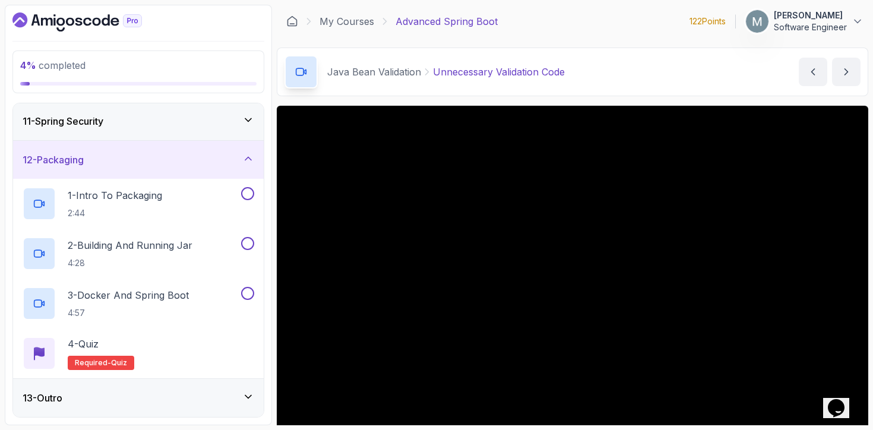
click at [130, 164] on div "12 - Packaging" at bounding box center [139, 160] width 232 height 14
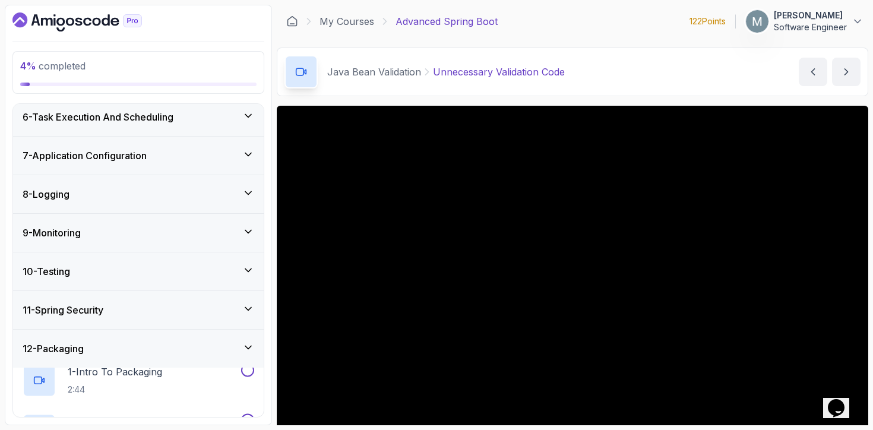
scroll to position [188, 0]
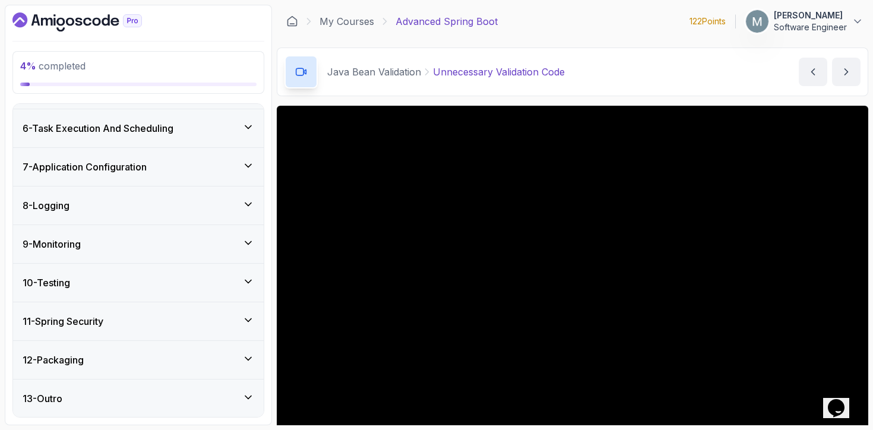
click at [84, 355] on h3 "12 - Packaging" at bounding box center [53, 360] width 61 height 14
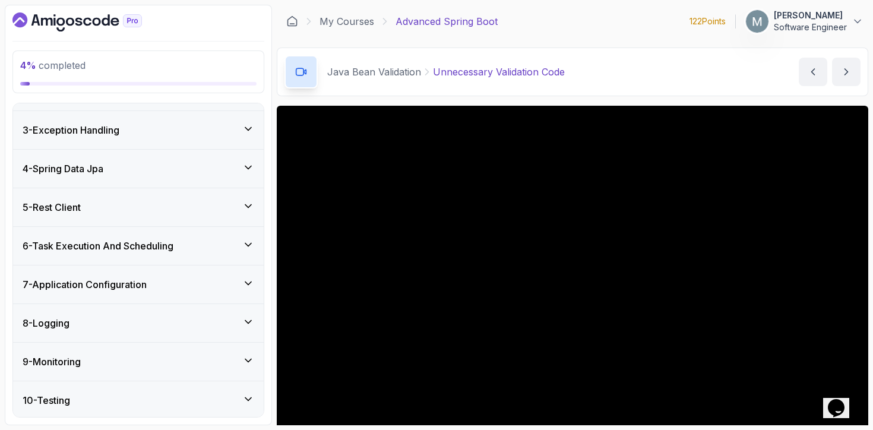
scroll to position [0, 0]
